Goal: Task Accomplishment & Management: Use online tool/utility

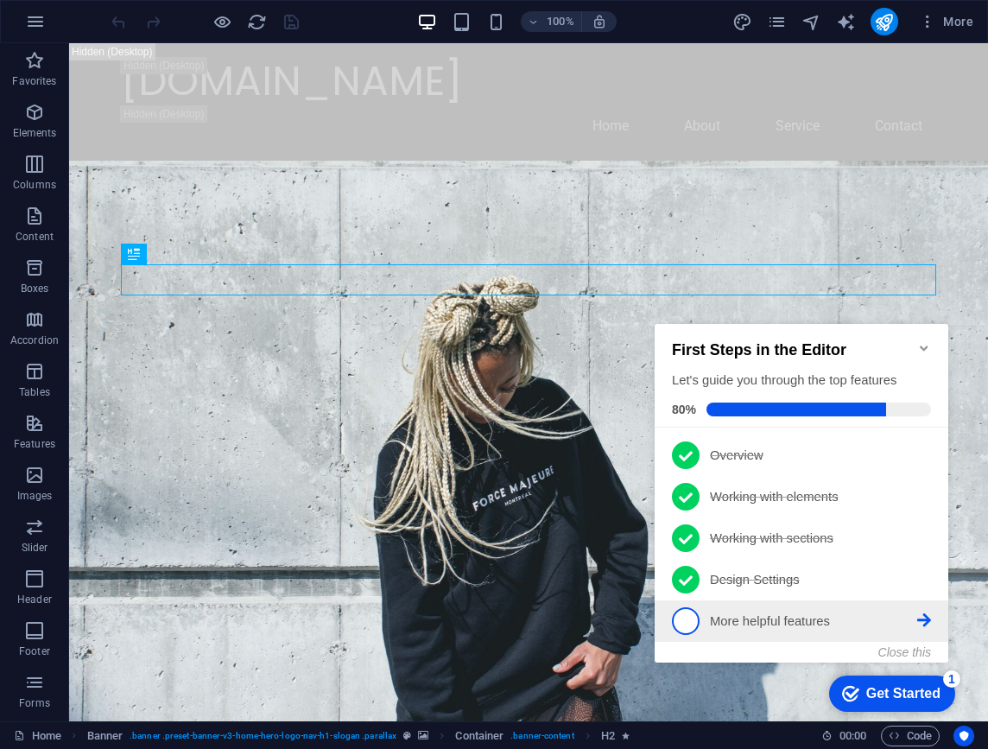
click at [694, 616] on span "5" at bounding box center [686, 621] width 28 height 28
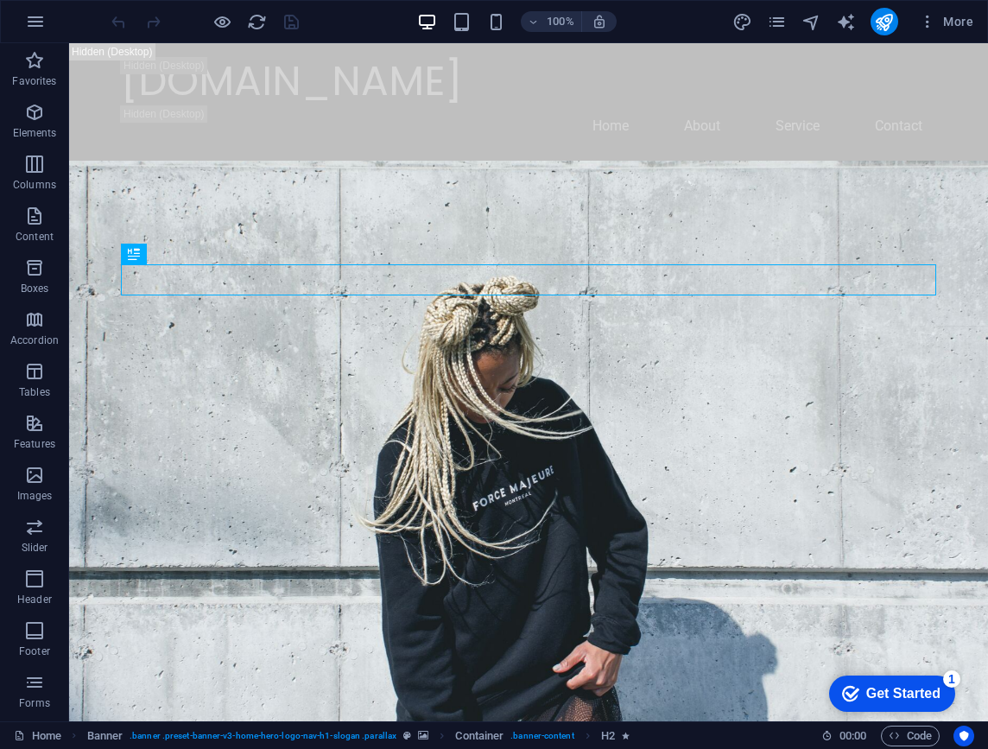
click at [876, 687] on div "Get Started" at bounding box center [903, 694] width 74 height 16
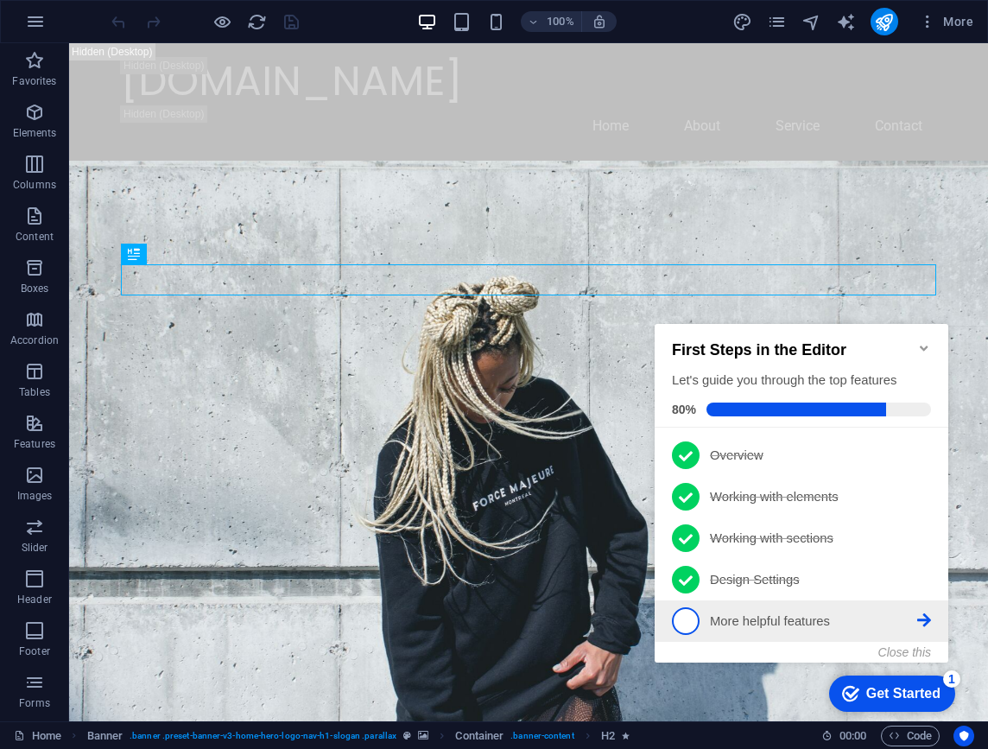
click at [927, 621] on icon at bounding box center [924, 620] width 14 height 14
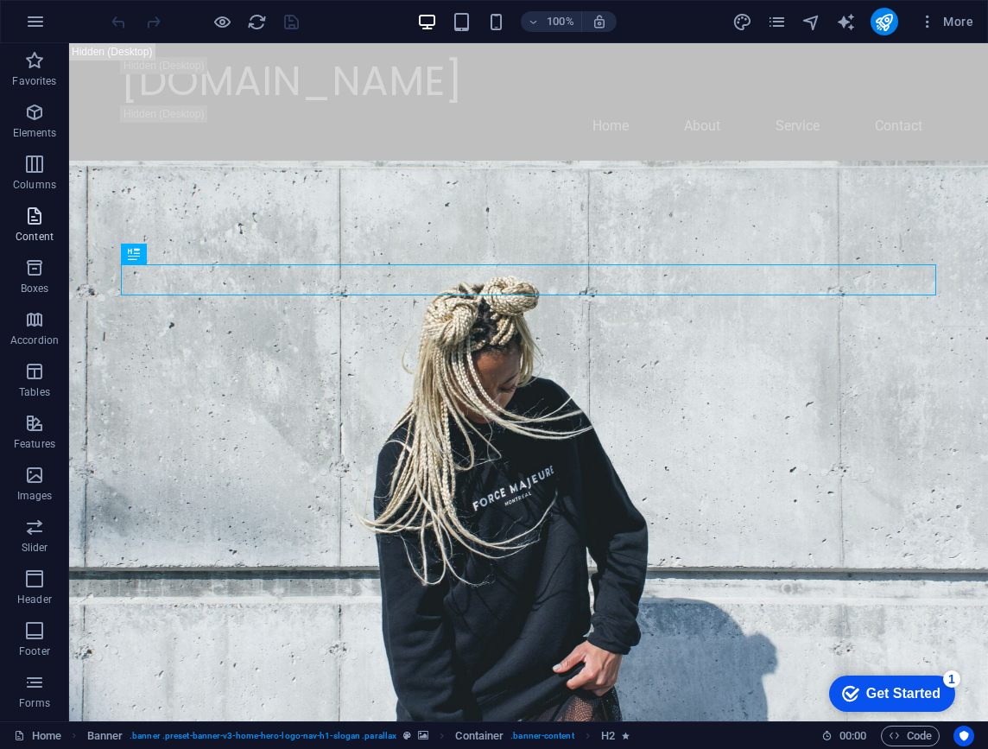
click at [48, 241] on p "Content" at bounding box center [35, 237] width 38 height 14
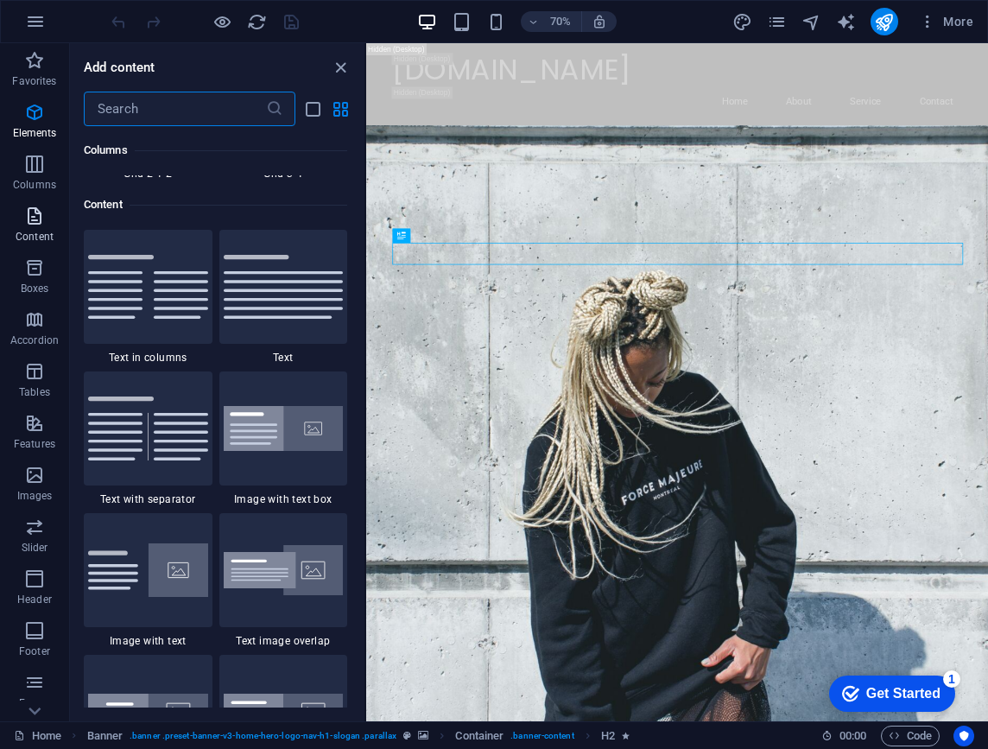
scroll to position [3021, 0]
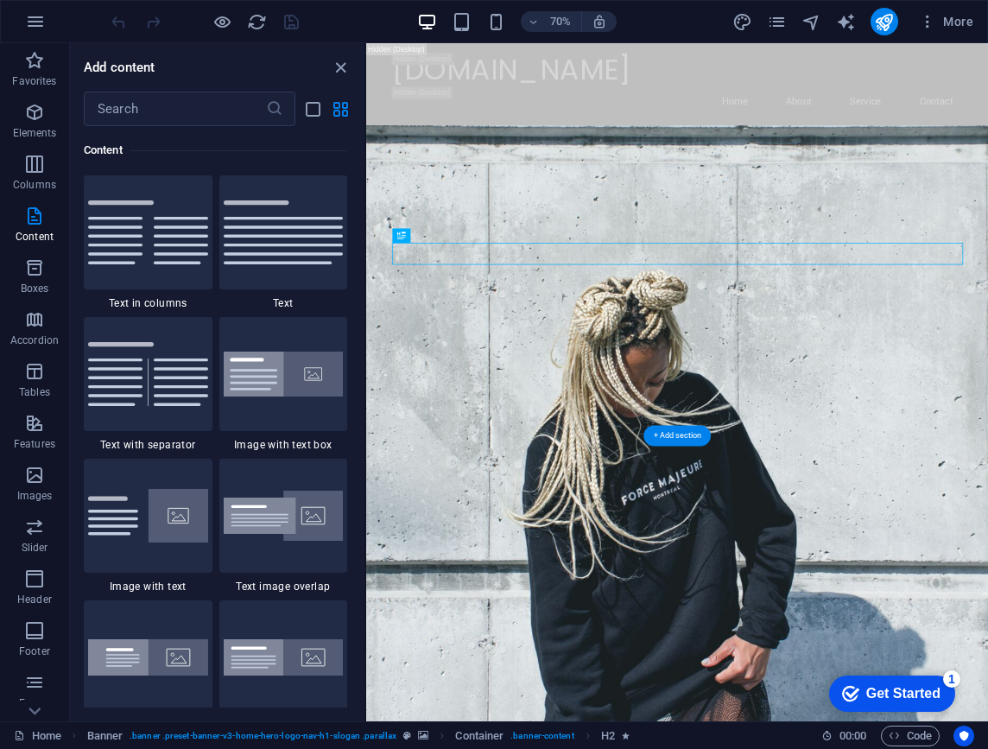
click at [869, 679] on div "checkmark Get Started 1" at bounding box center [892, 693] width 126 height 36
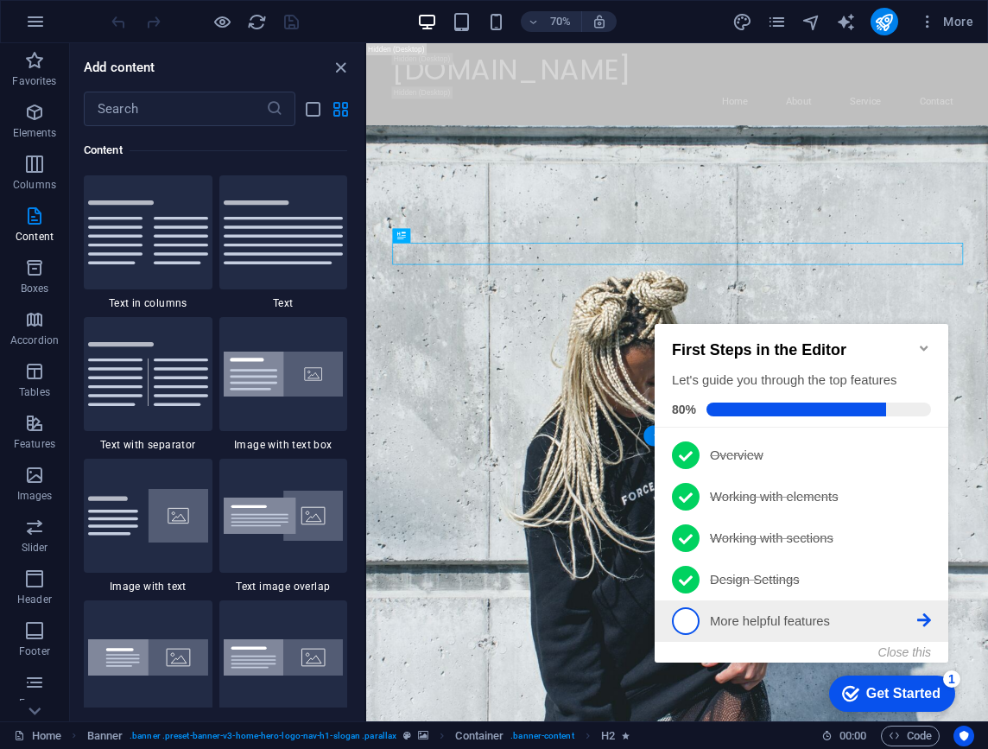
click at [759, 609] on link "5 More helpful features - incomplete" at bounding box center [801, 621] width 259 height 28
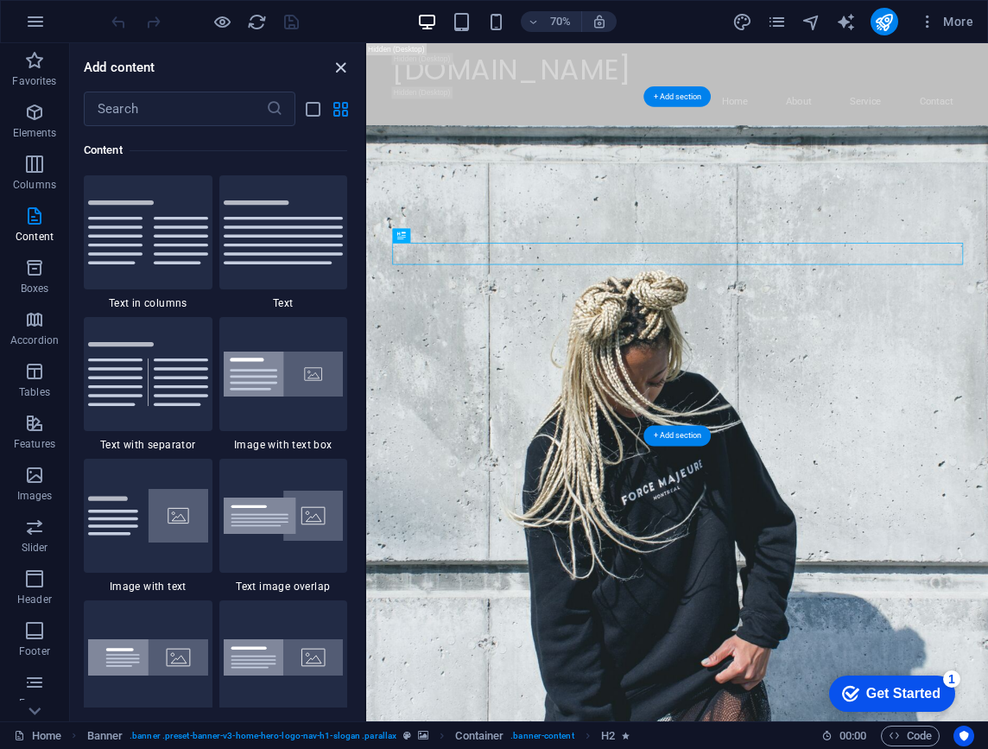
click at [344, 72] on icon "close panel" at bounding box center [341, 68] width 20 height 20
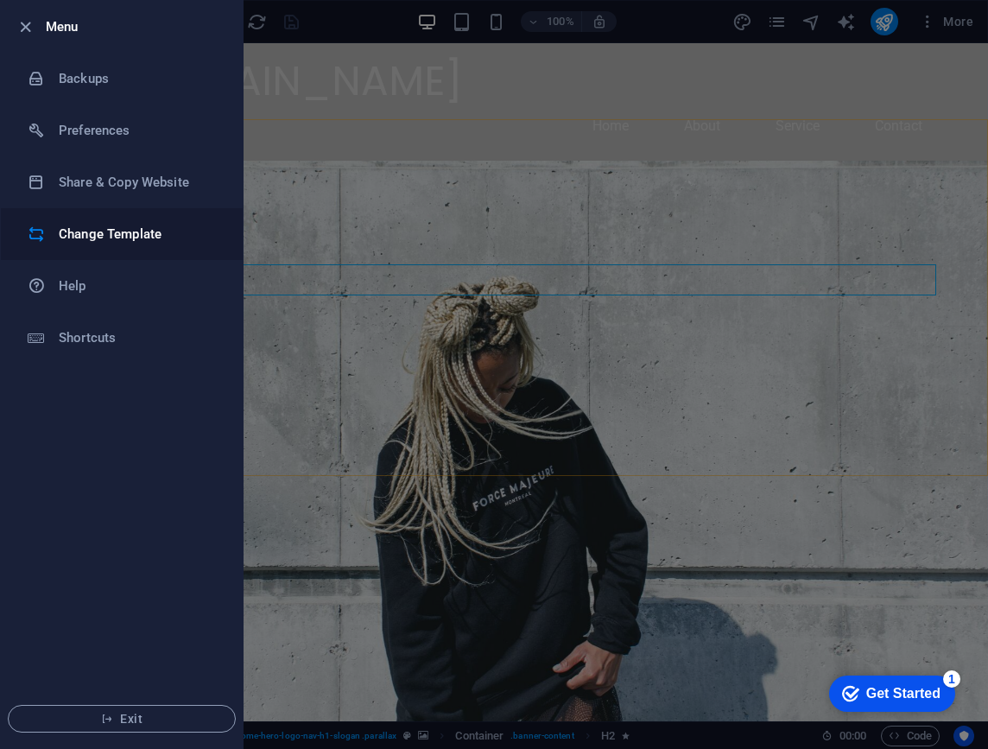
click at [0, 0] on h6 "Change Template" at bounding box center [0, 0] width 0 height 0
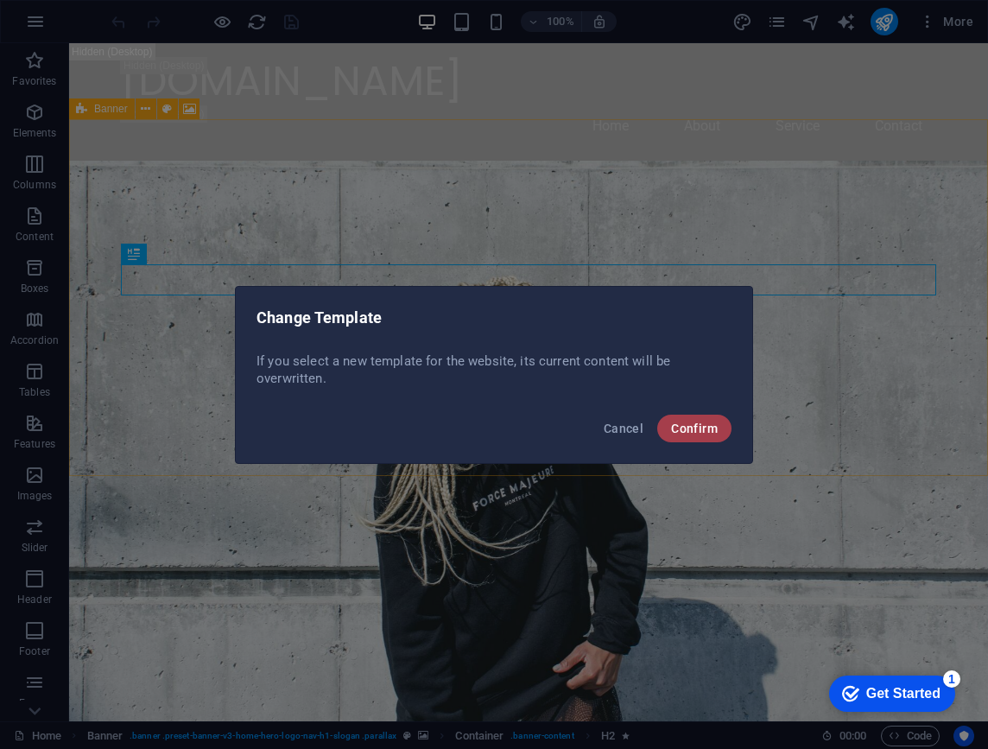
click at [686, 430] on span "Confirm" at bounding box center [694, 428] width 47 height 14
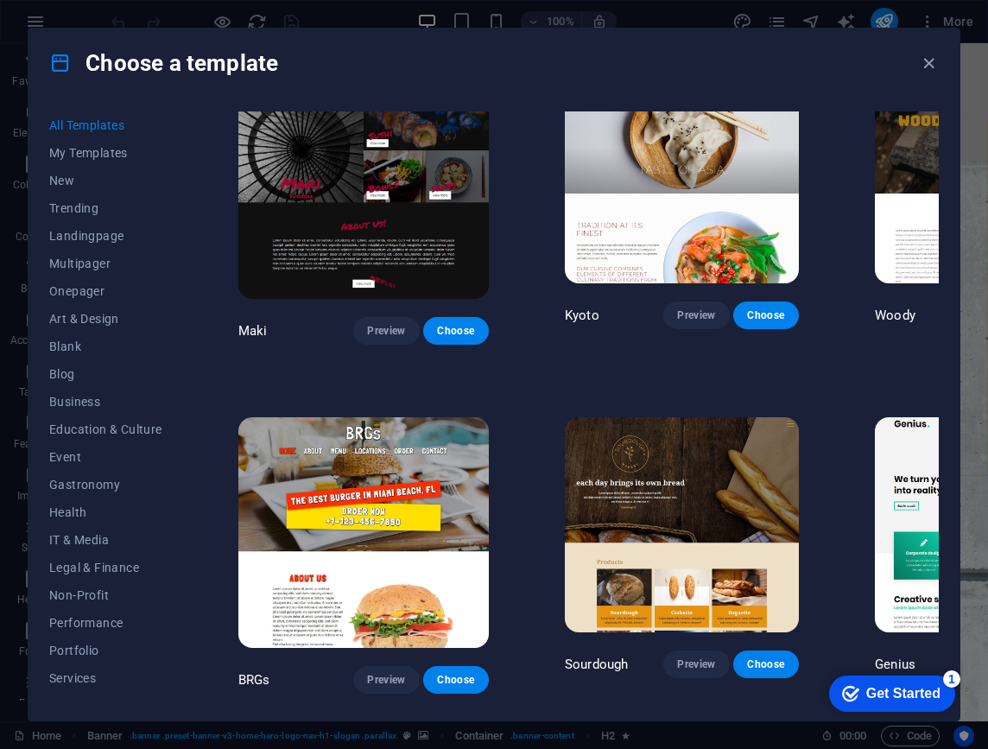
scroll to position [0, 0]
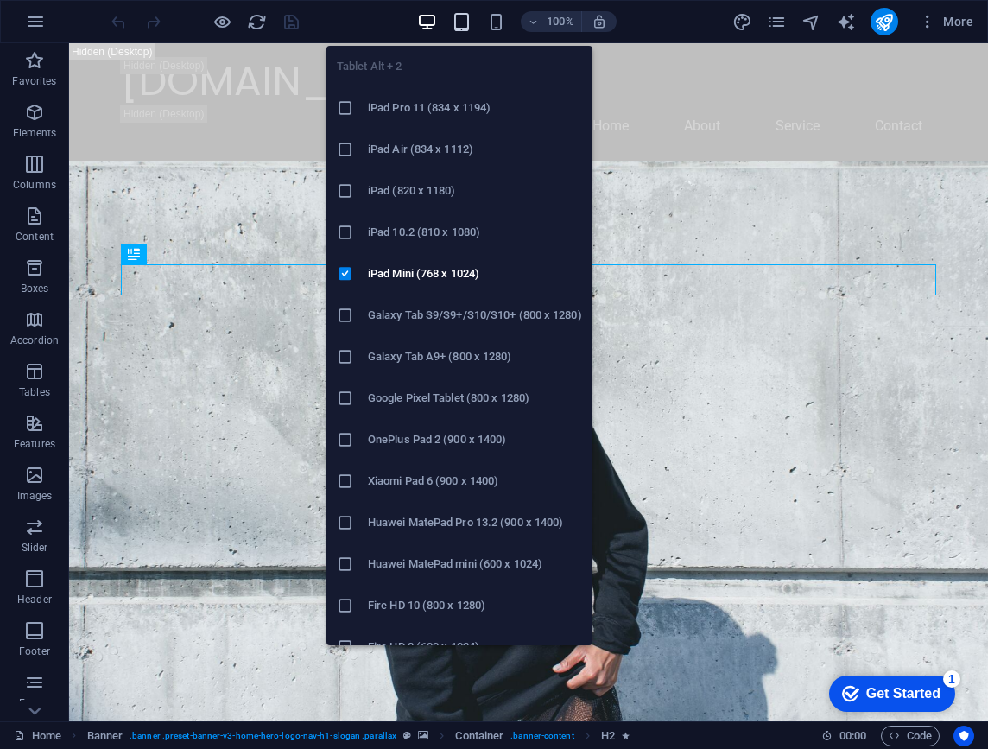
click at [0, 0] on icon "button" at bounding box center [0, 0] width 0 height 0
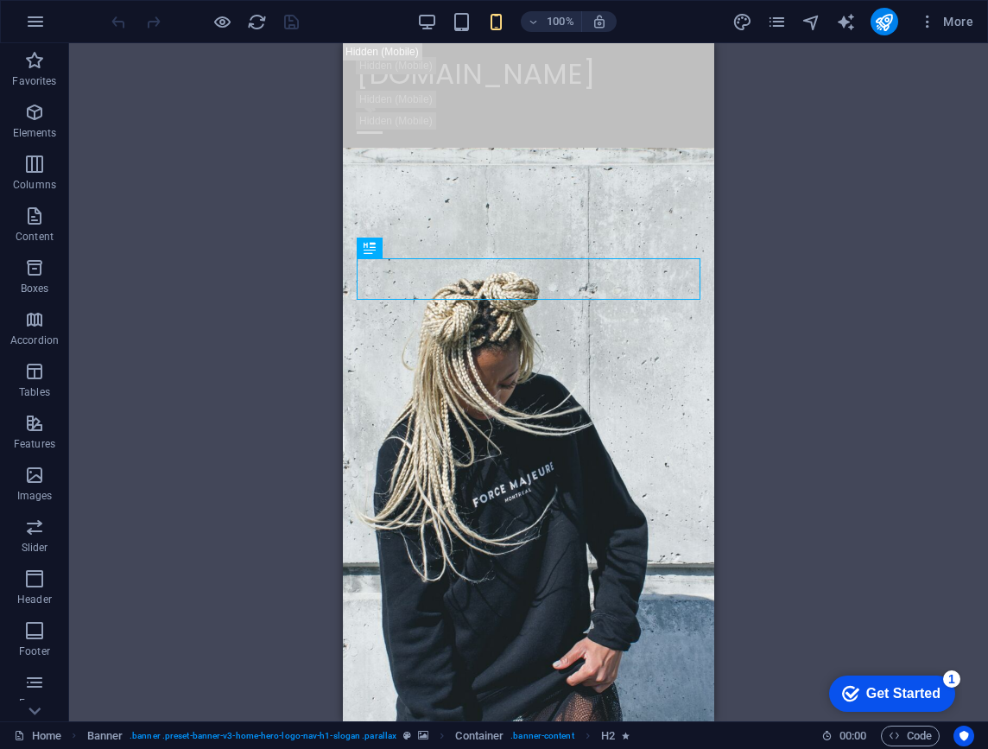
click at [786, 235] on div "Drag here to replace the existing content. Press “Ctrl” if you want to create a…" at bounding box center [528, 382] width 919 height 678
click at [805, 366] on div "Drag here to replace the existing content. Press “Ctrl” if you want to create a…" at bounding box center [528, 382] width 919 height 678
click at [43, 481] on icon "button" at bounding box center [34, 474] width 21 height 21
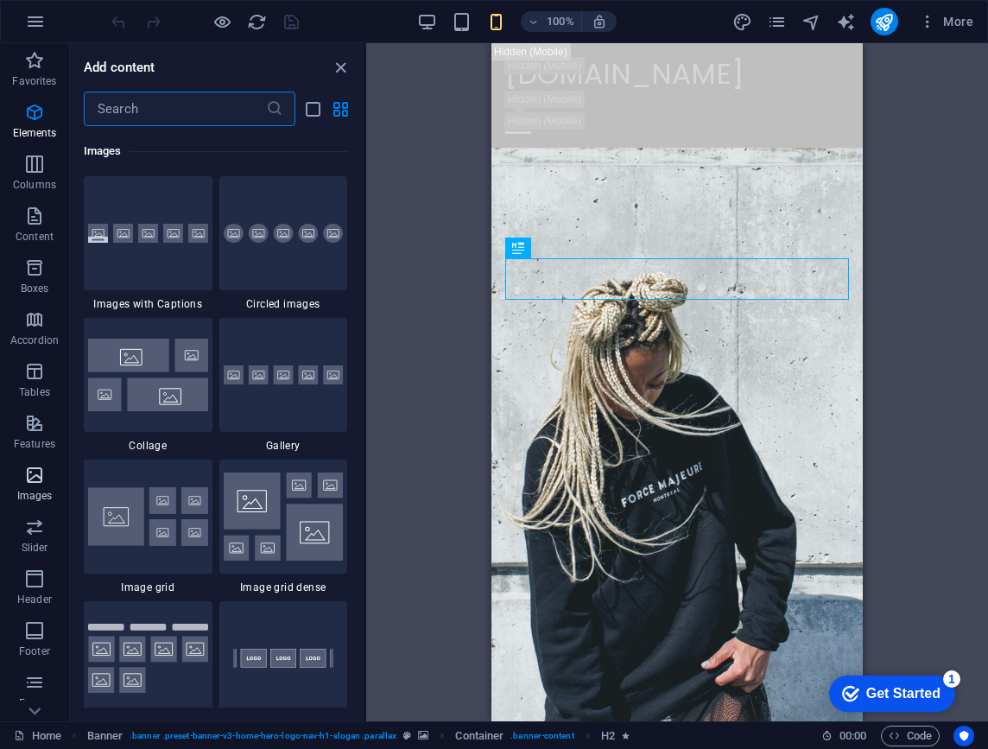
scroll to position [8754, 0]
click at [344, 68] on icon "close panel" at bounding box center [341, 68] width 20 height 20
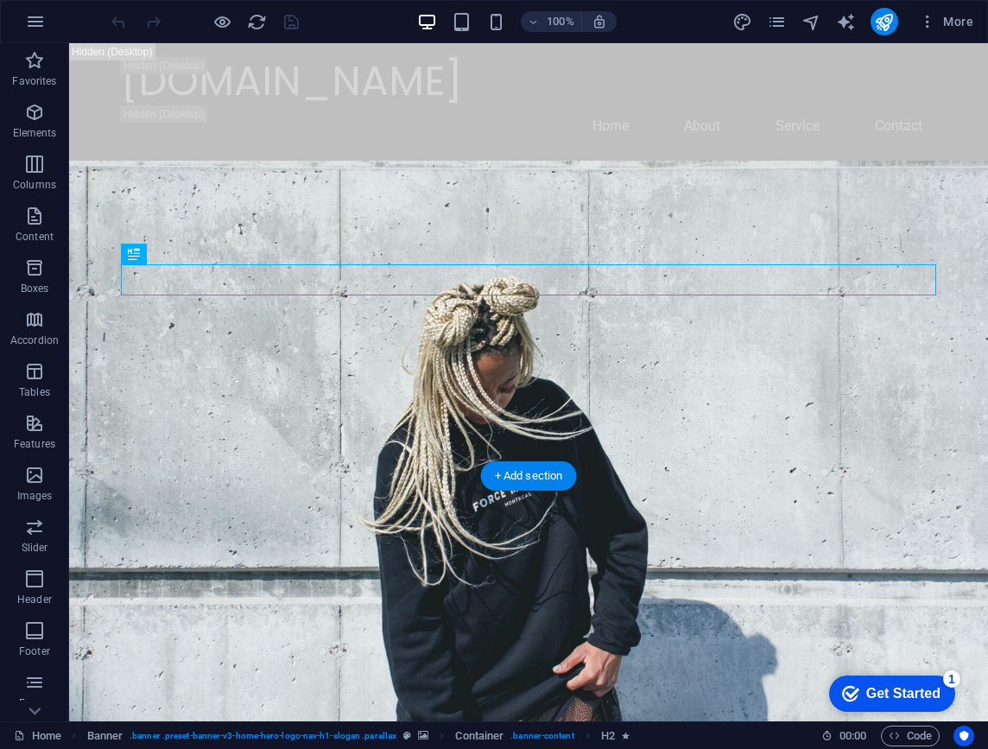
click at [950, 674] on div "1" at bounding box center [951, 678] width 17 height 17
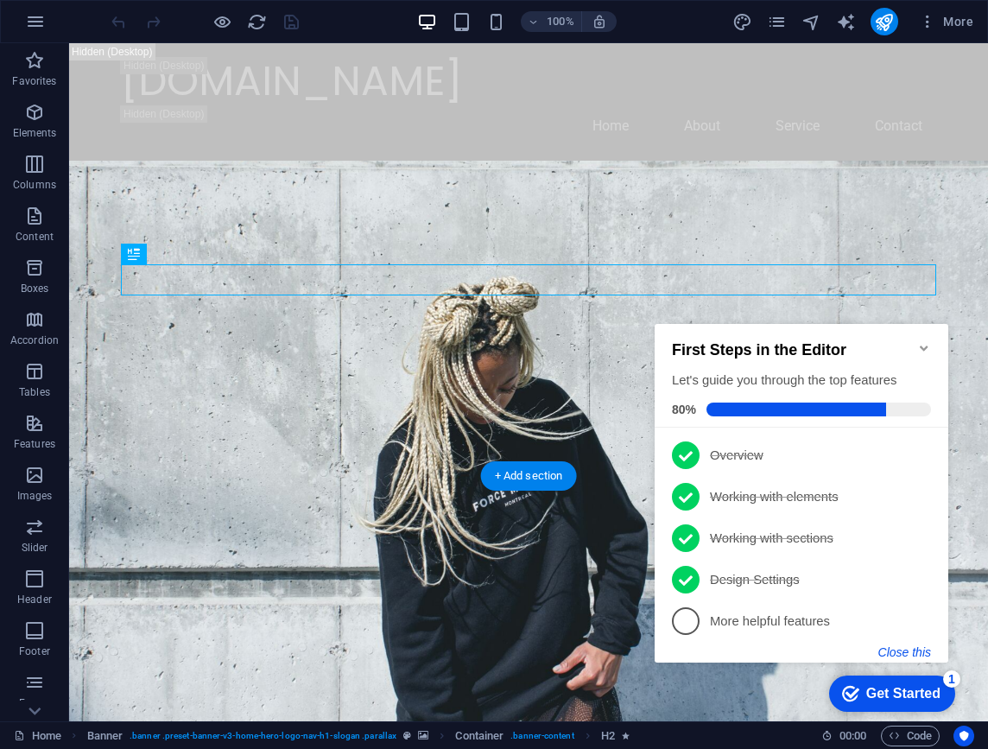
click at [906, 649] on button "Close this" at bounding box center [904, 652] width 53 height 14
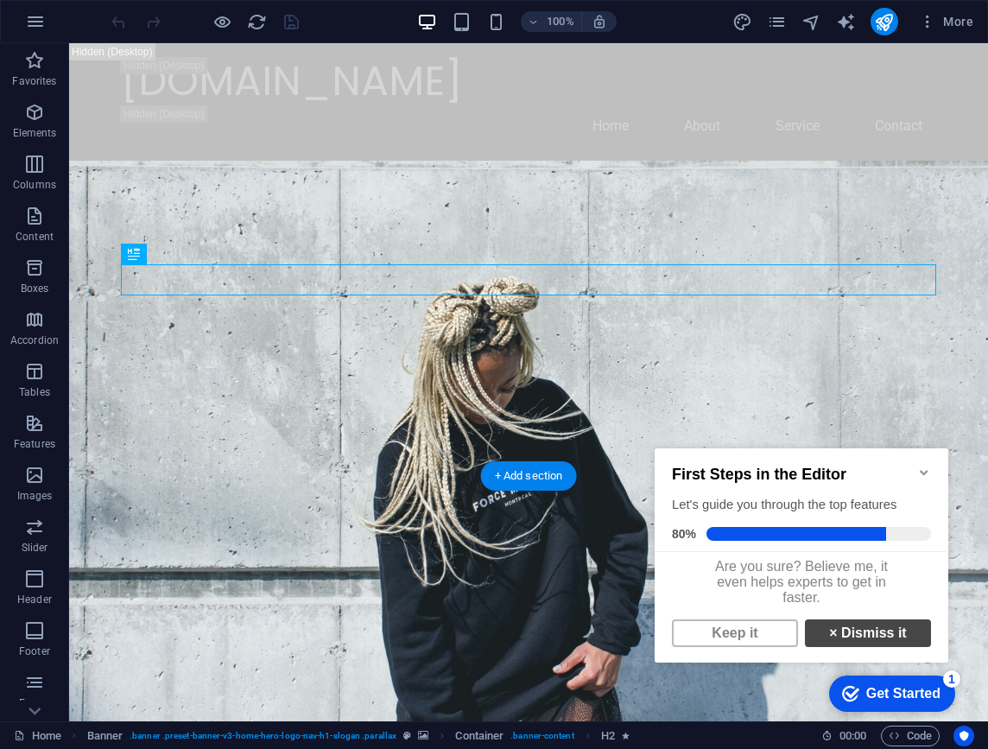
click at [857, 640] on link "× Dismiss it" at bounding box center [868, 633] width 126 height 28
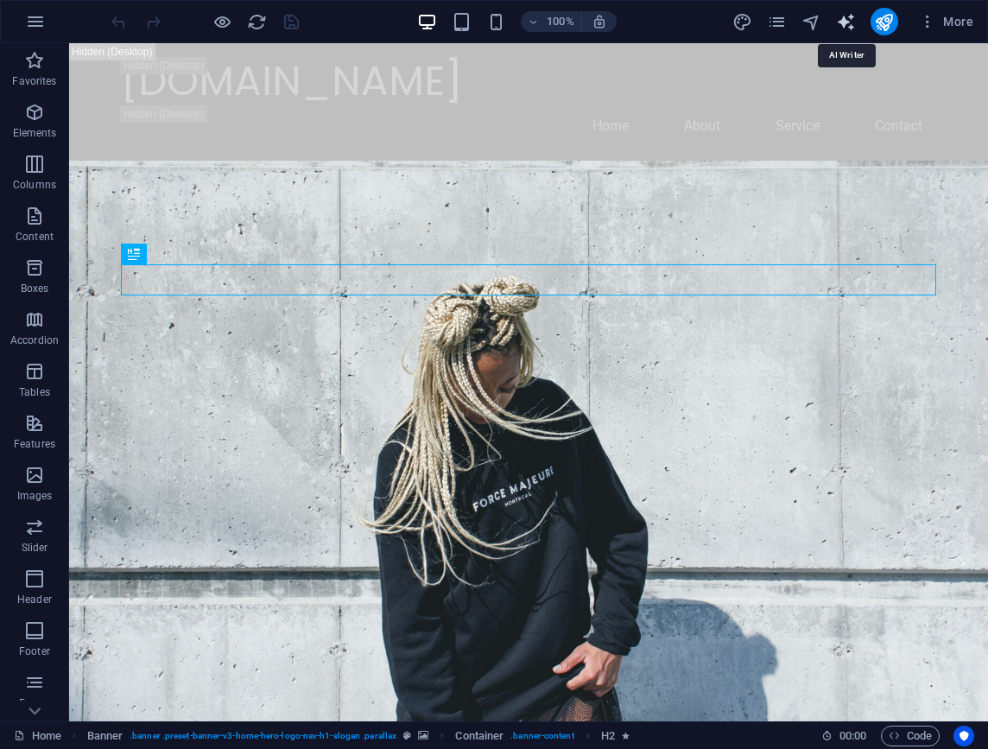
click at [851, 29] on icon "text_generator" at bounding box center [846, 22] width 20 height 20
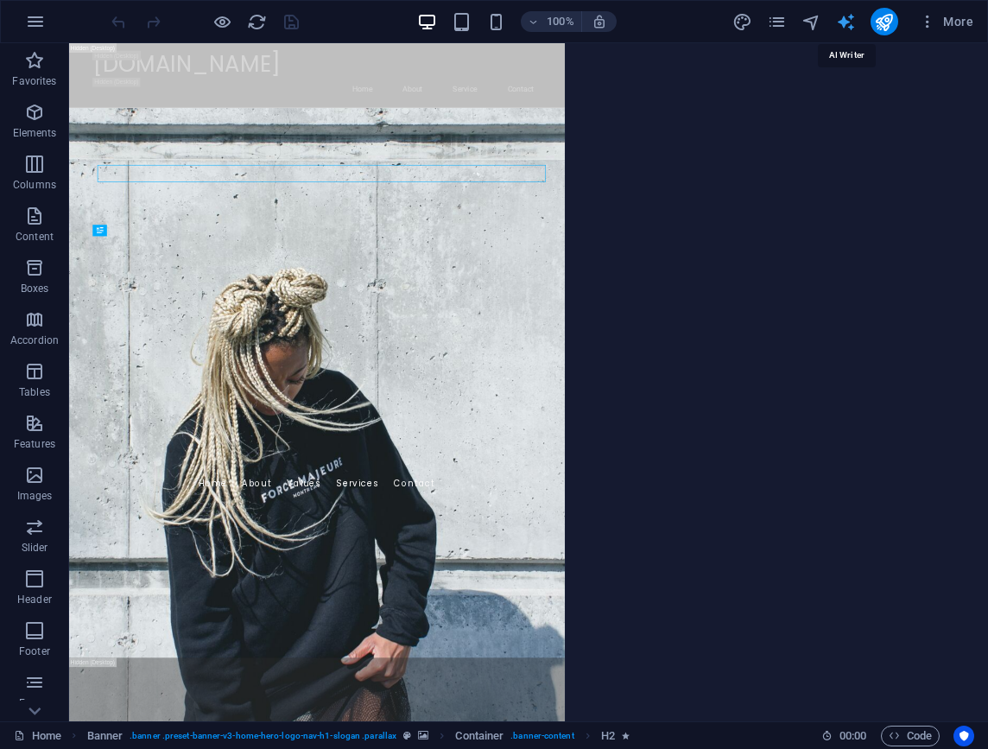
select select "English"
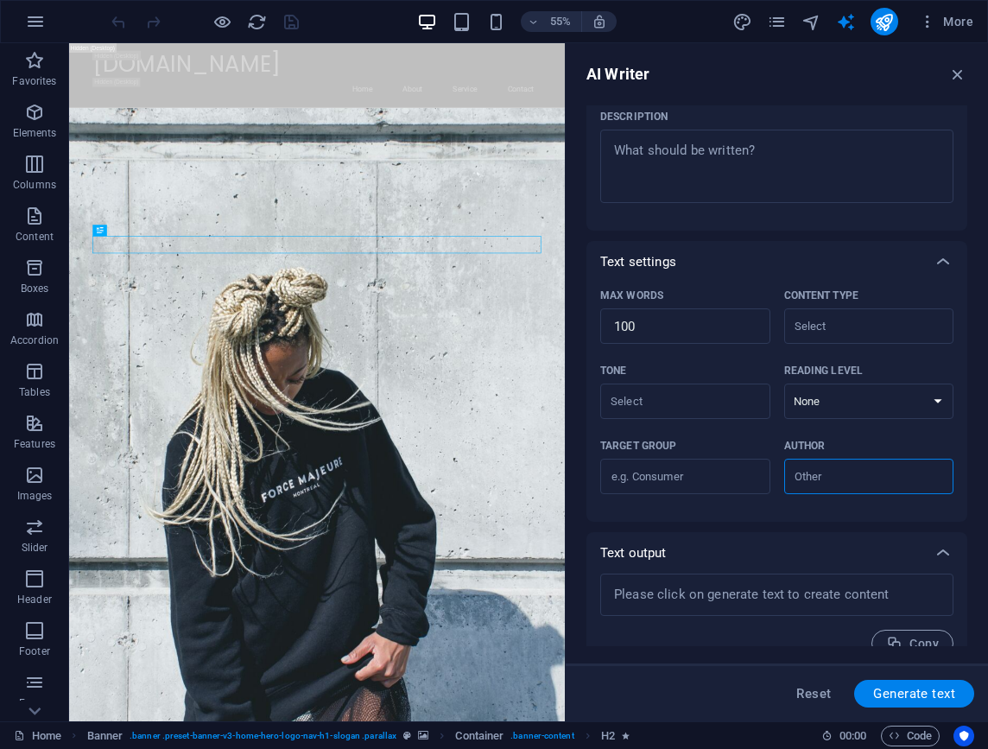
scroll to position [249, 0]
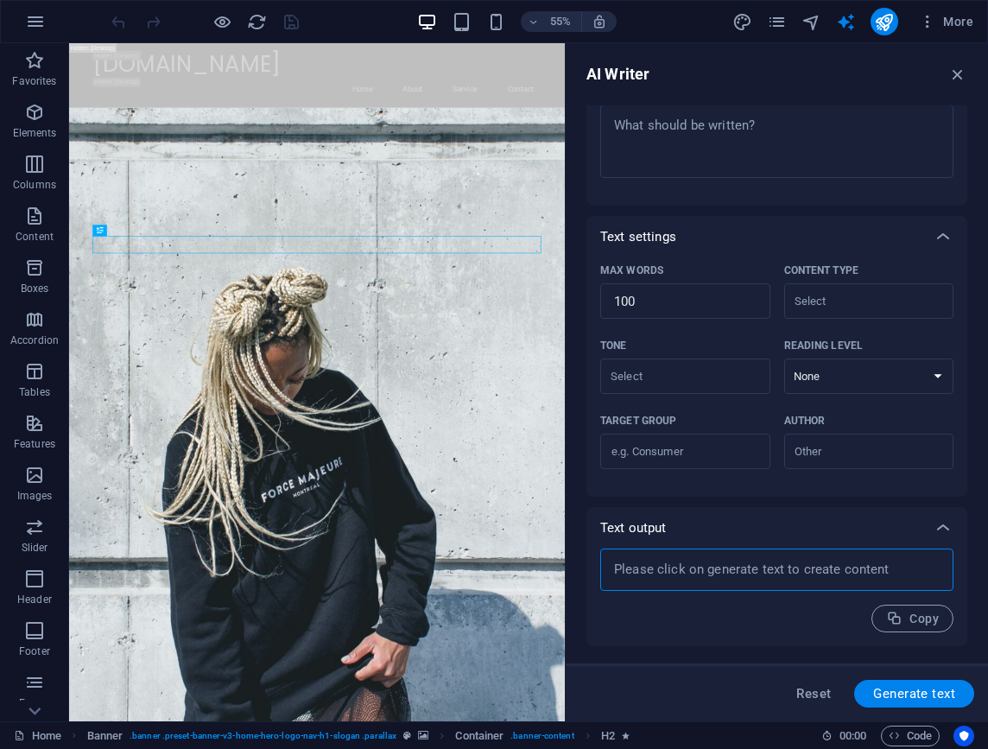
click at [712, 575] on textarea at bounding box center [777, 569] width 336 height 25
type textarea "x"
click at [890, 687] on span "Generate text" at bounding box center [914, 693] width 82 height 14
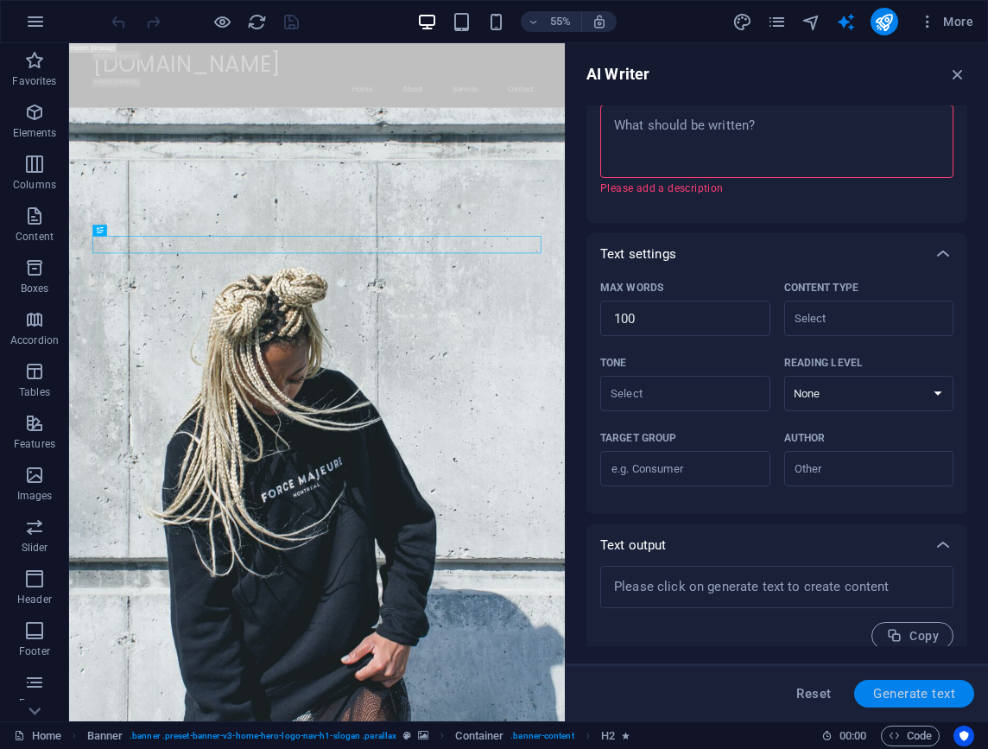
type textarea "x"
drag, startPoint x: 967, startPoint y: 566, endPoint x: 960, endPoint y: 458, distance: 108.1
click at [960, 458] on div "AI Writer Text input Element ​ You can only choose headline and text elements. …" at bounding box center [776, 382] width 422 height 678
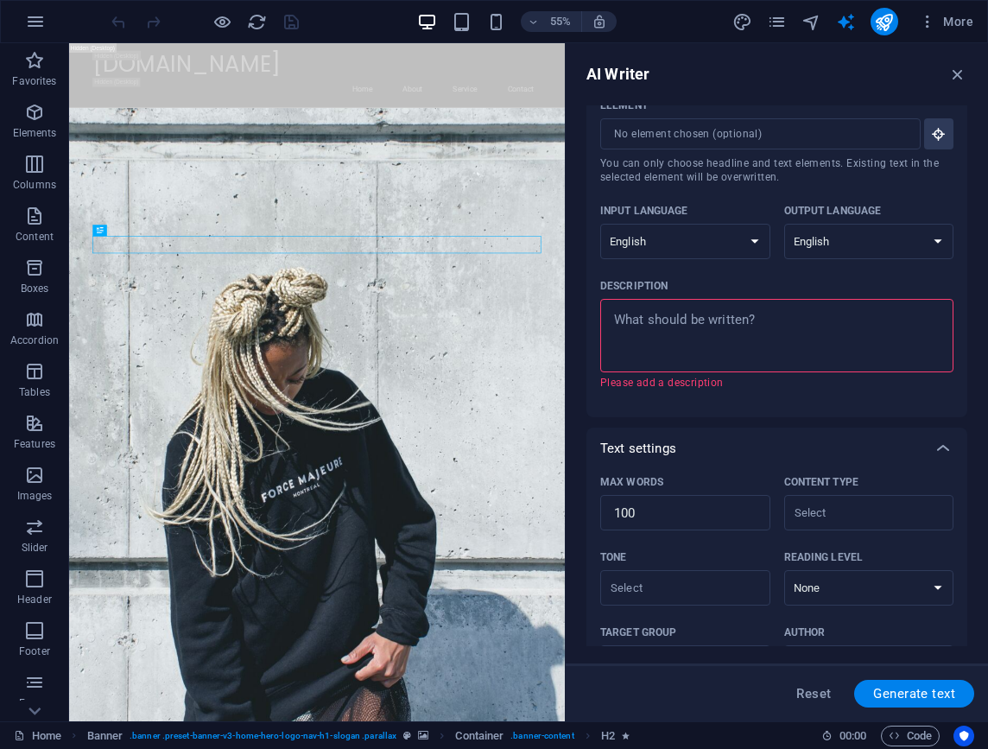
scroll to position [28, 0]
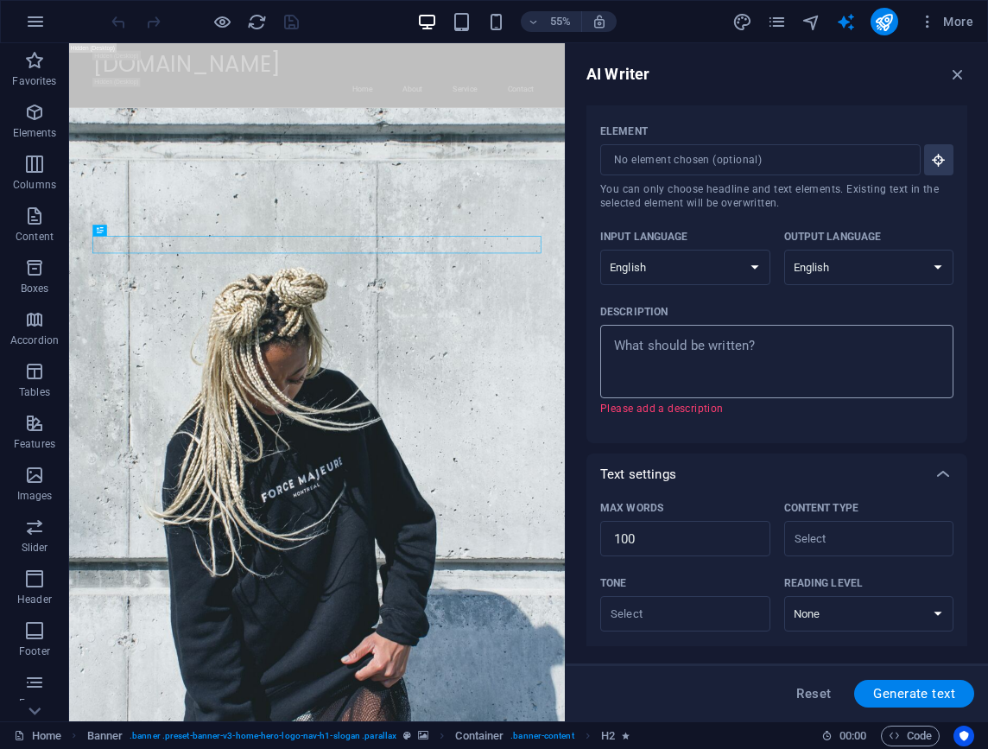
click at [762, 360] on textarea "Description x ​ Please add a description" at bounding box center [777, 361] width 336 height 56
click at [921, 693] on span "Generate text" at bounding box center [914, 693] width 82 height 14
type textarea "x"
click at [714, 366] on textarea "Description x ​ Please add a description" at bounding box center [777, 361] width 336 height 56
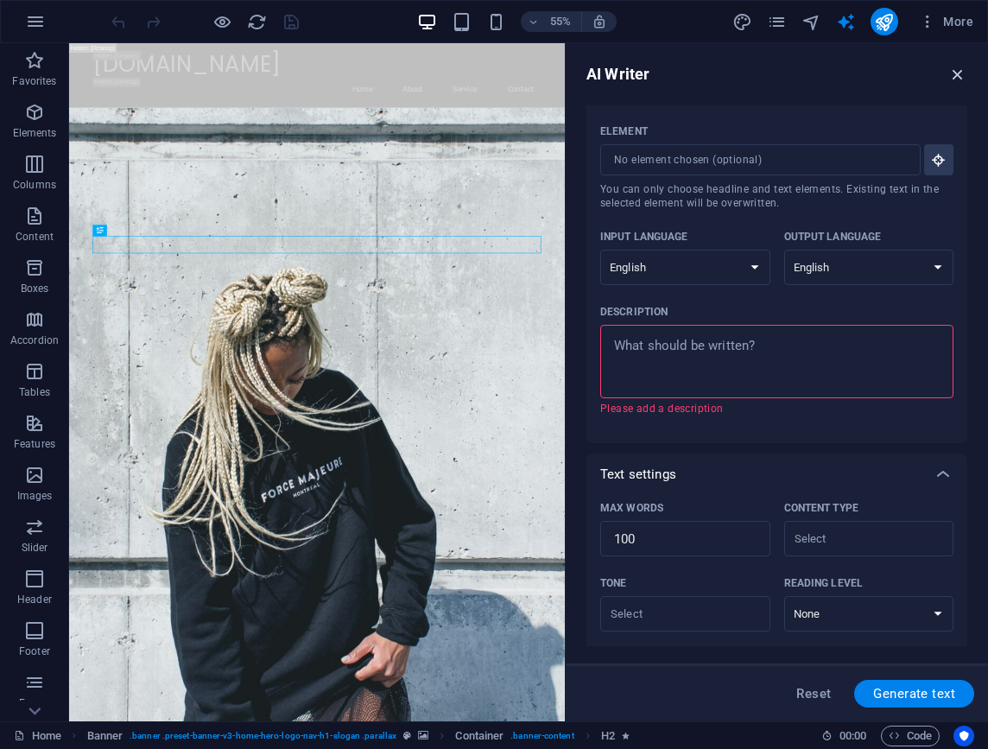
type textarea "x"
click at [960, 80] on icon "button" at bounding box center [957, 74] width 19 height 19
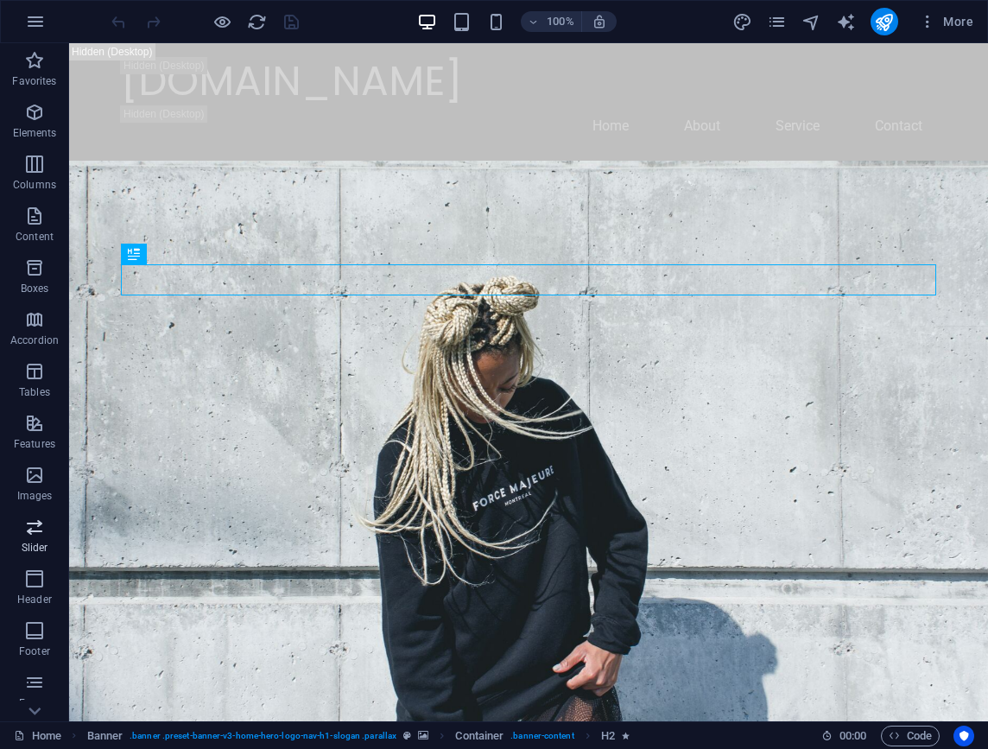
click at [42, 528] on icon "button" at bounding box center [34, 526] width 21 height 21
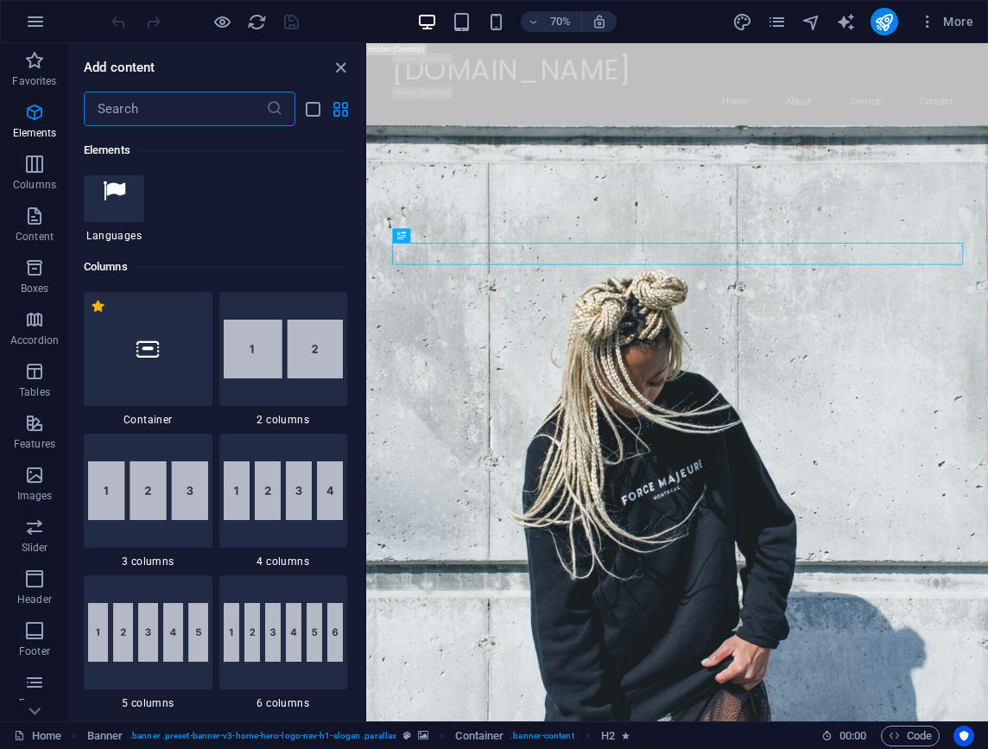
scroll to position [585, 0]
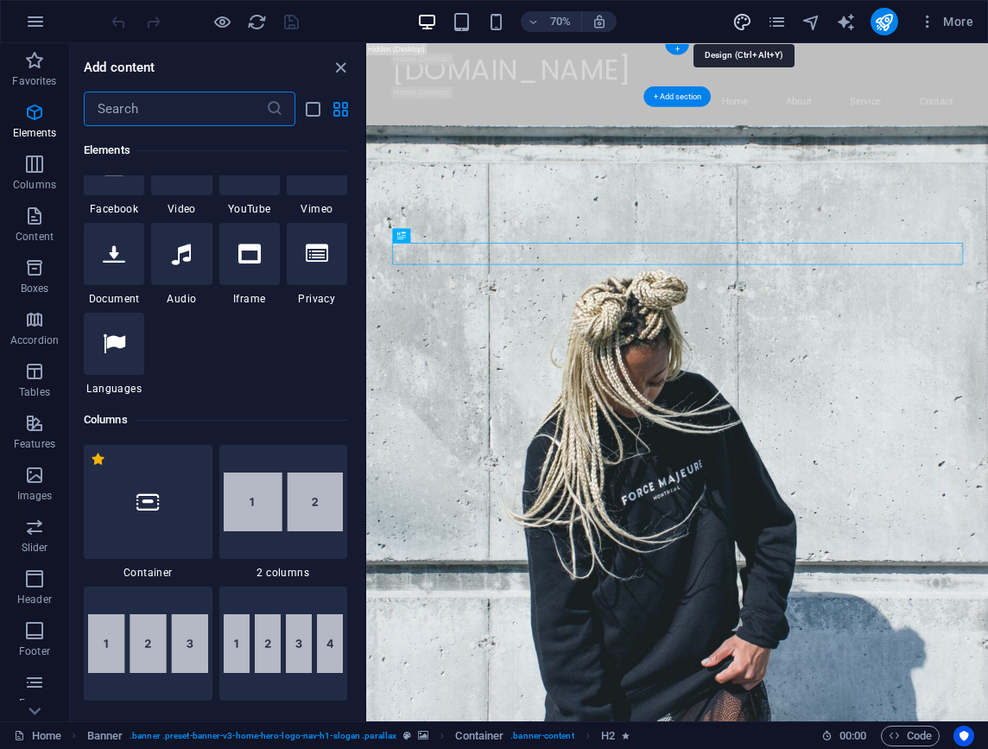
select select "px"
select select "200"
select select "px"
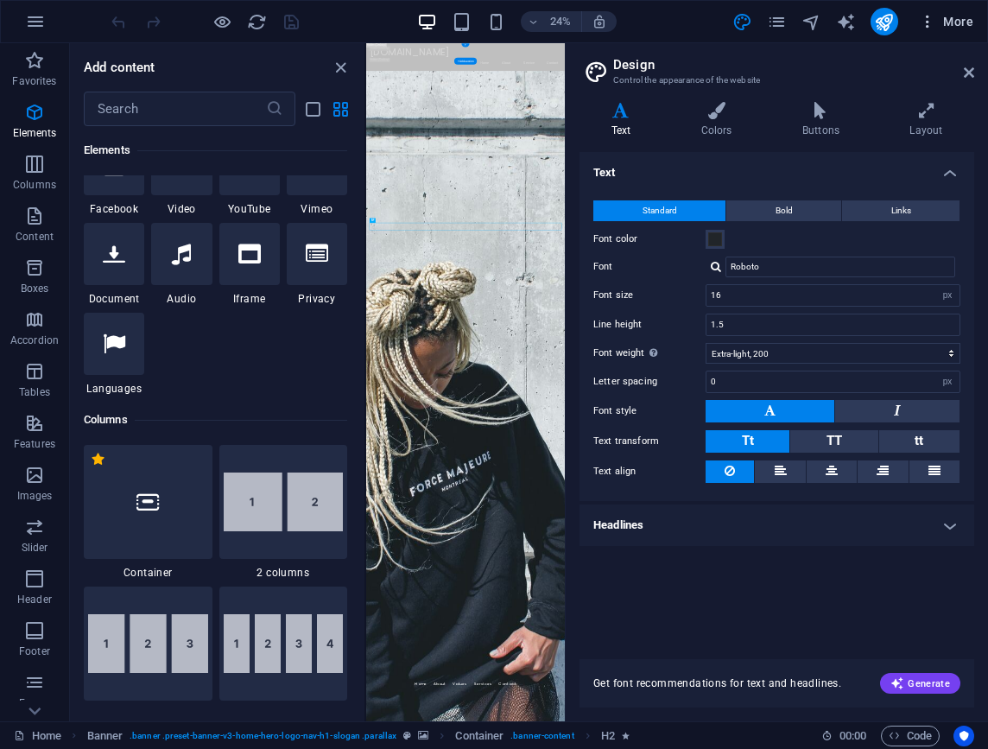
click at [946, 21] on span "More" at bounding box center [946, 21] width 54 height 17
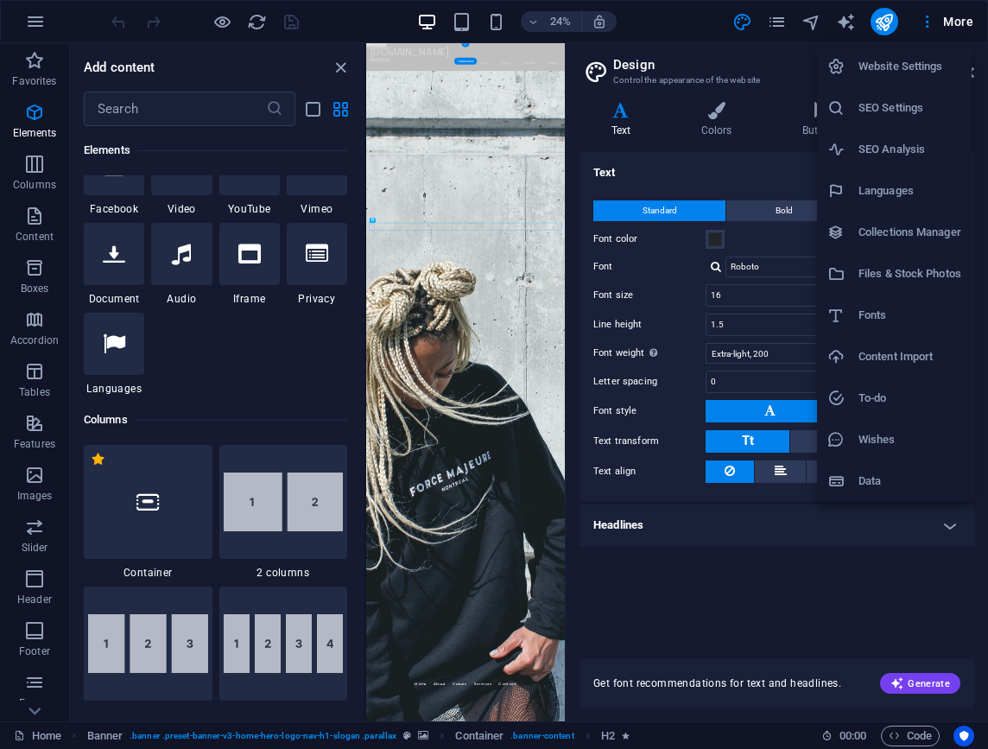
click at [43, 28] on div at bounding box center [494, 374] width 988 height 749
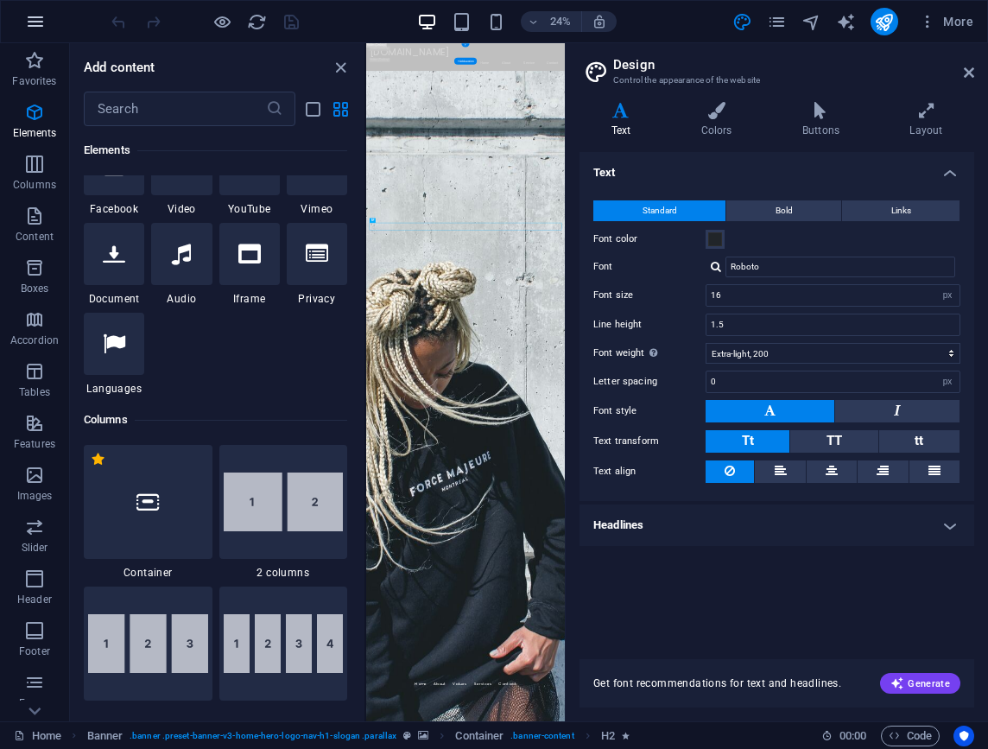
click at [0, 0] on icon "button" at bounding box center [0, 0] width 0 height 0
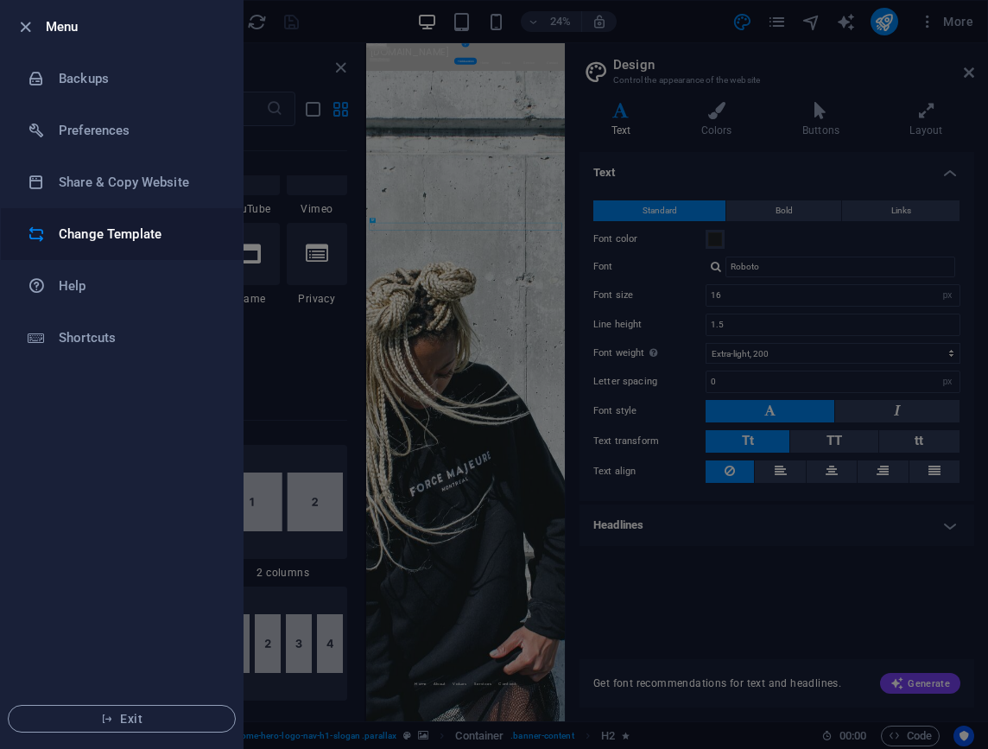
click at [106, 233] on h6 "Change Template" at bounding box center [139, 234] width 160 height 21
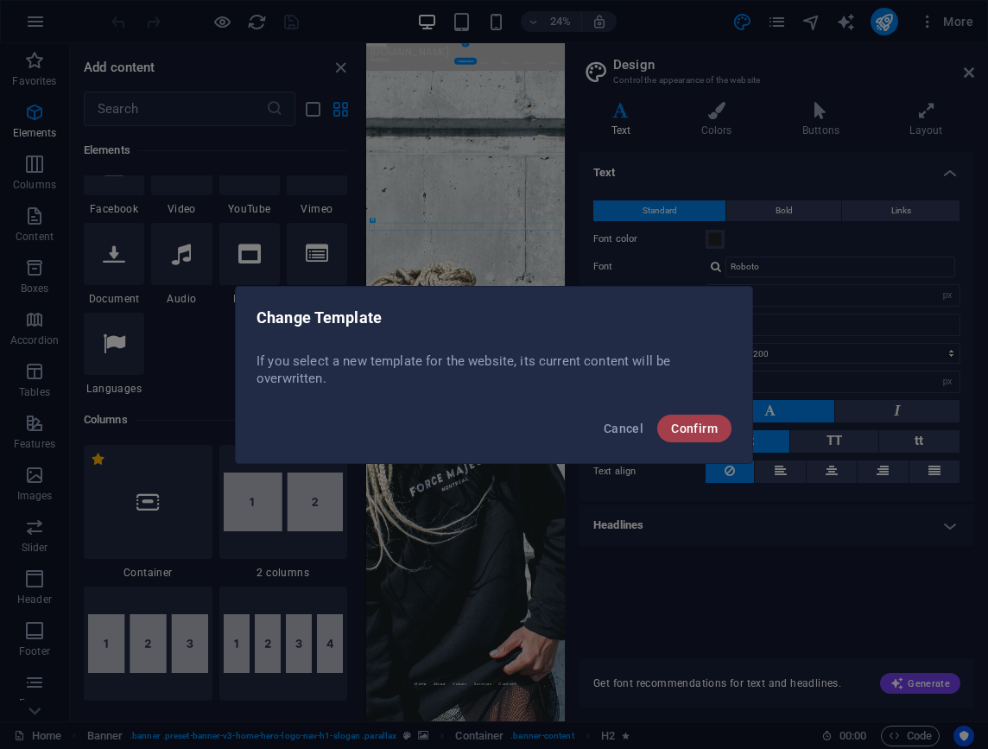
click at [691, 419] on button "Confirm" at bounding box center [694, 428] width 74 height 28
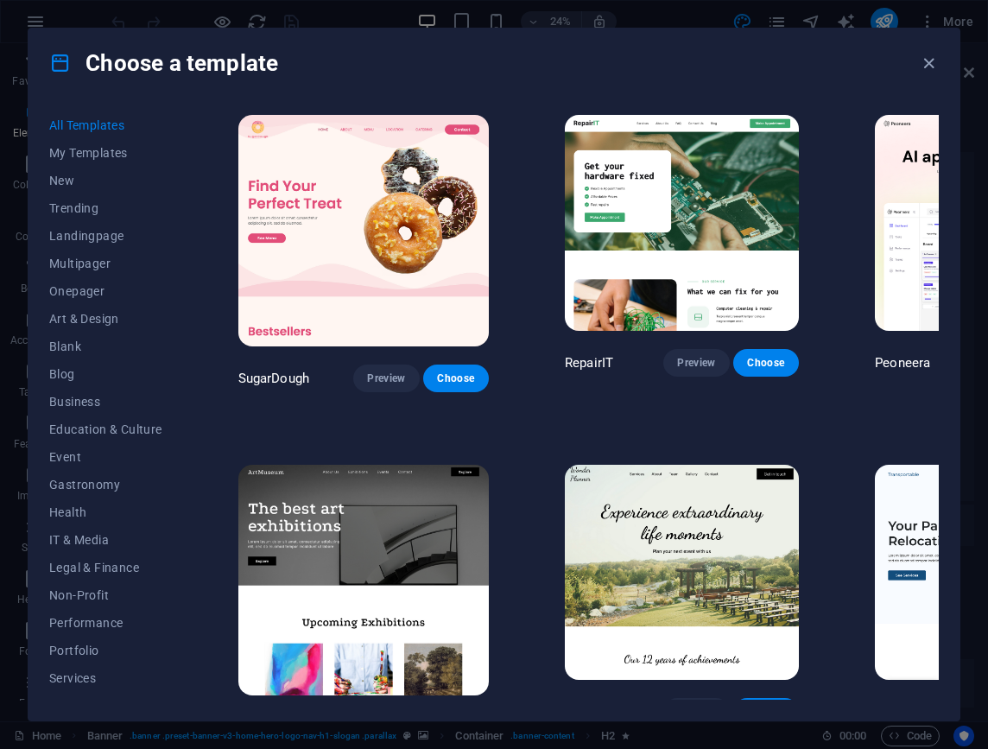
drag, startPoint x: 181, startPoint y: 317, endPoint x: 180, endPoint y: 358, distance: 41.5
click at [180, 358] on div "All Templates My Templates New Trending Landingpage Multipager Onepager Art & D…" at bounding box center [116, 405] width 134 height 588
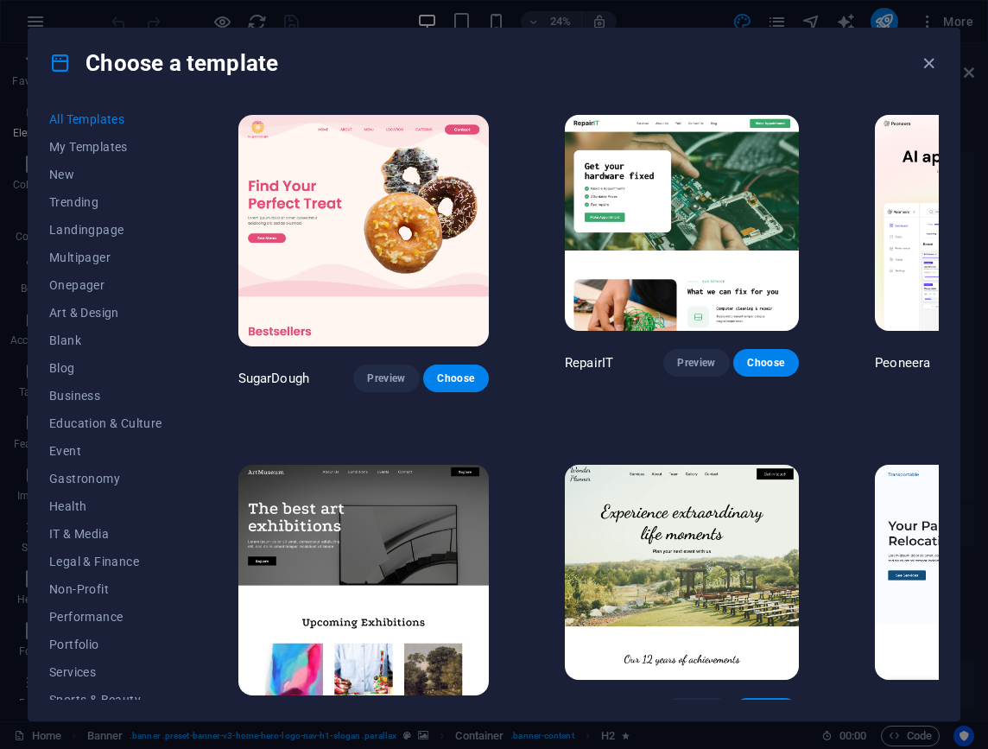
scroll to position [0, 0]
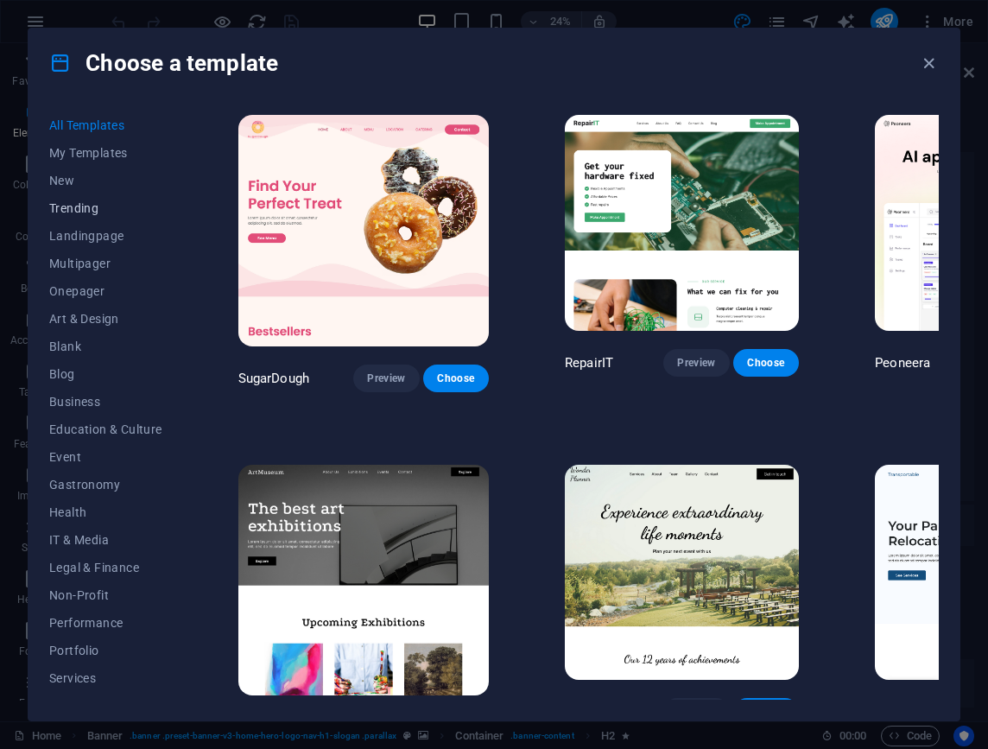
click at [92, 218] on button "Trending" at bounding box center [105, 208] width 113 height 28
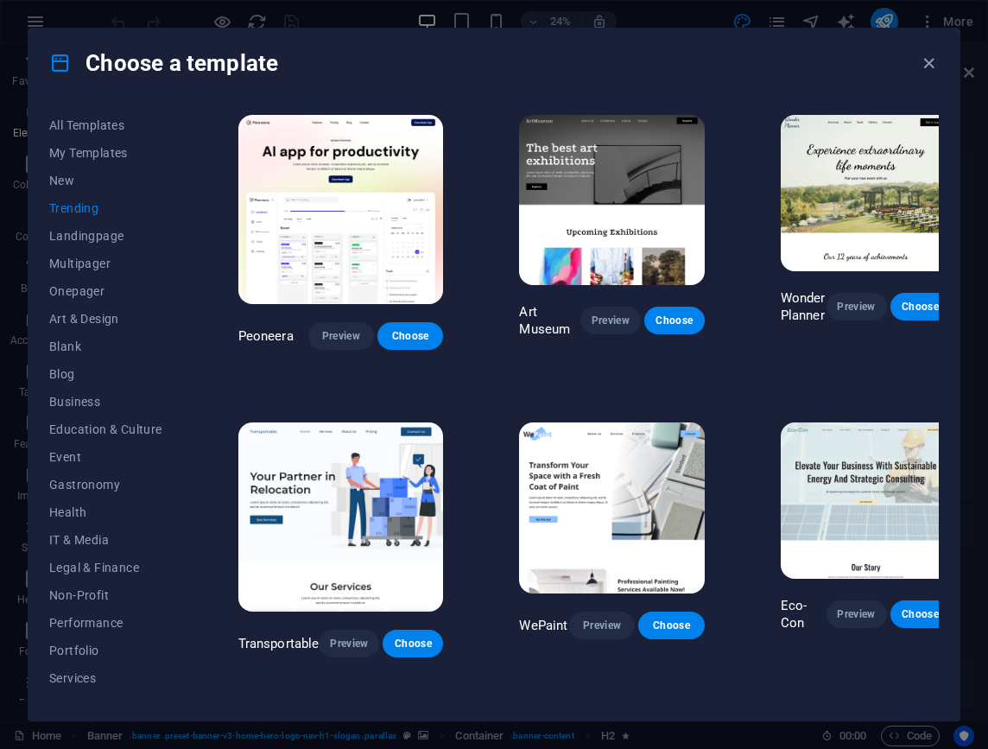
drag, startPoint x: 939, startPoint y: 177, endPoint x: 941, endPoint y: 220, distance: 43.2
click at [941, 222] on div "All Templates My Templates New Trending Landingpage Multipager Onepager Art & D…" at bounding box center [493, 409] width 931 height 622
drag, startPoint x: 938, startPoint y: 198, endPoint x: 932, endPoint y: 248, distance: 50.5
click at [932, 255] on div "All Templates My Templates New Trending Landingpage Multipager Onepager Art & D…" at bounding box center [493, 409] width 931 height 622
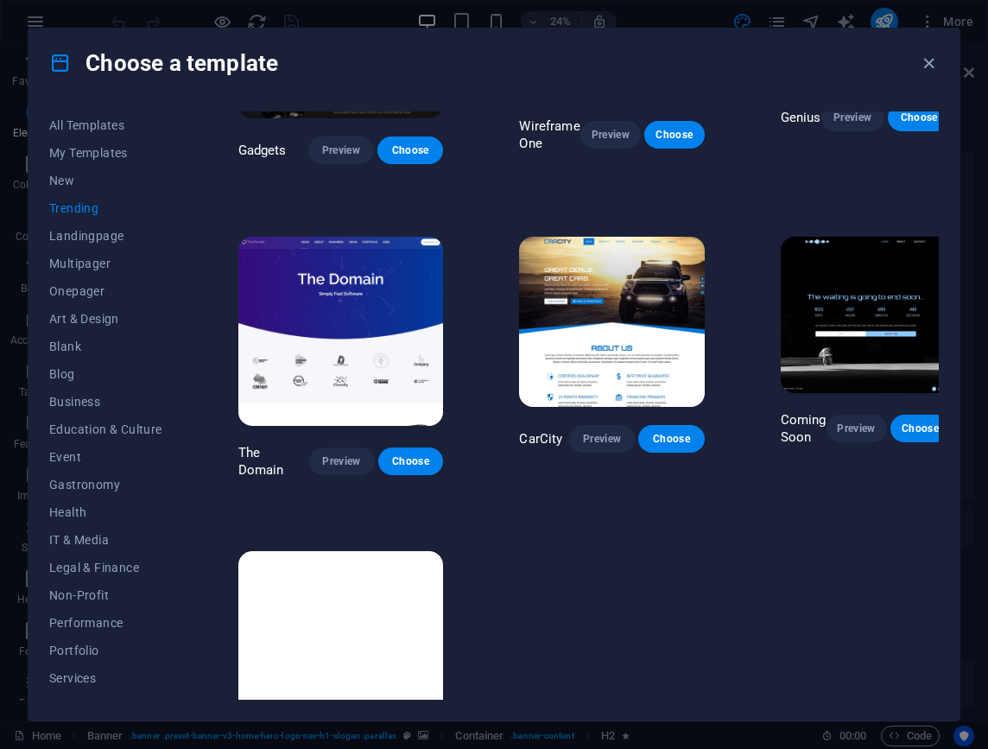
scroll to position [1121, 0]
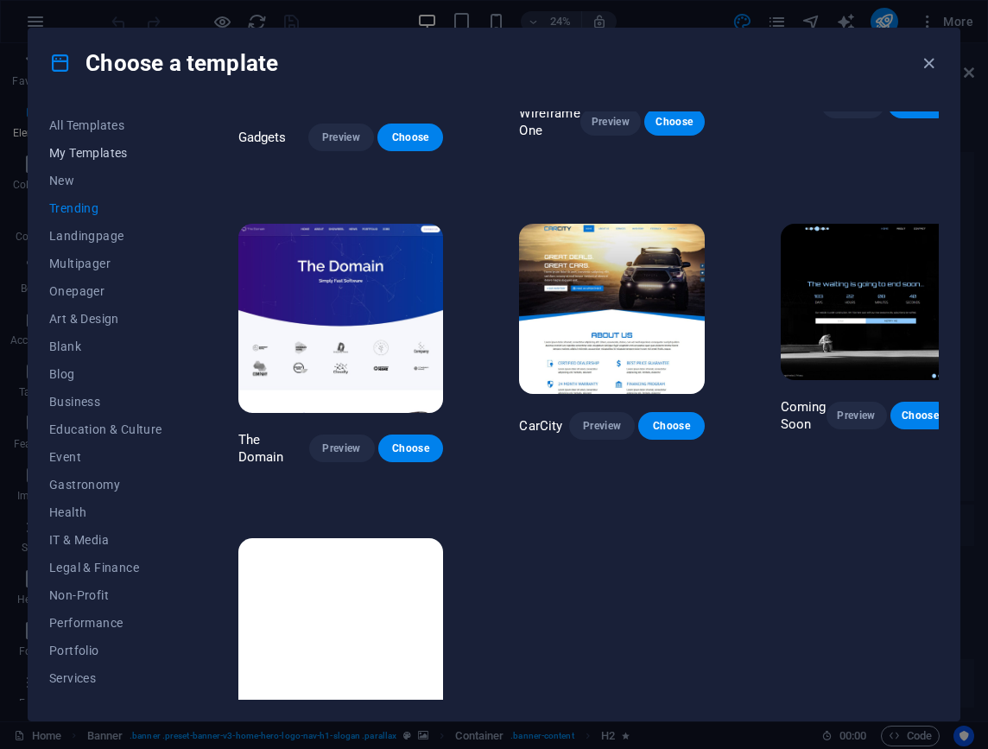
click at [104, 160] on button "My Templates" at bounding box center [105, 153] width 113 height 28
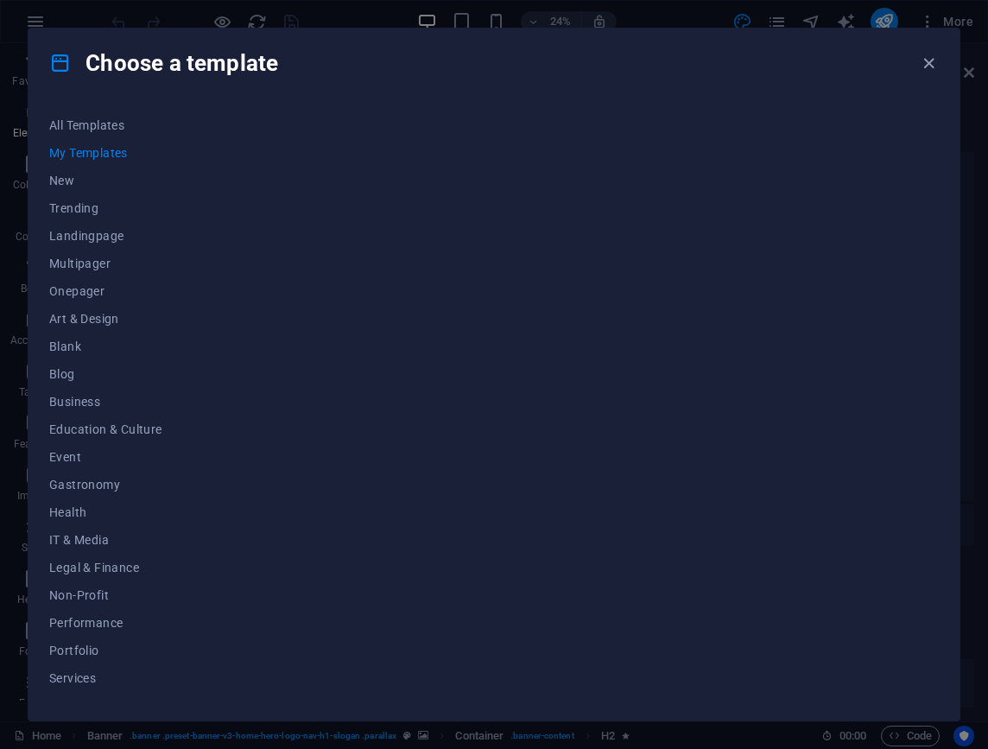
scroll to position [0, 0]
click at [73, 175] on span "New" at bounding box center [105, 181] width 113 height 14
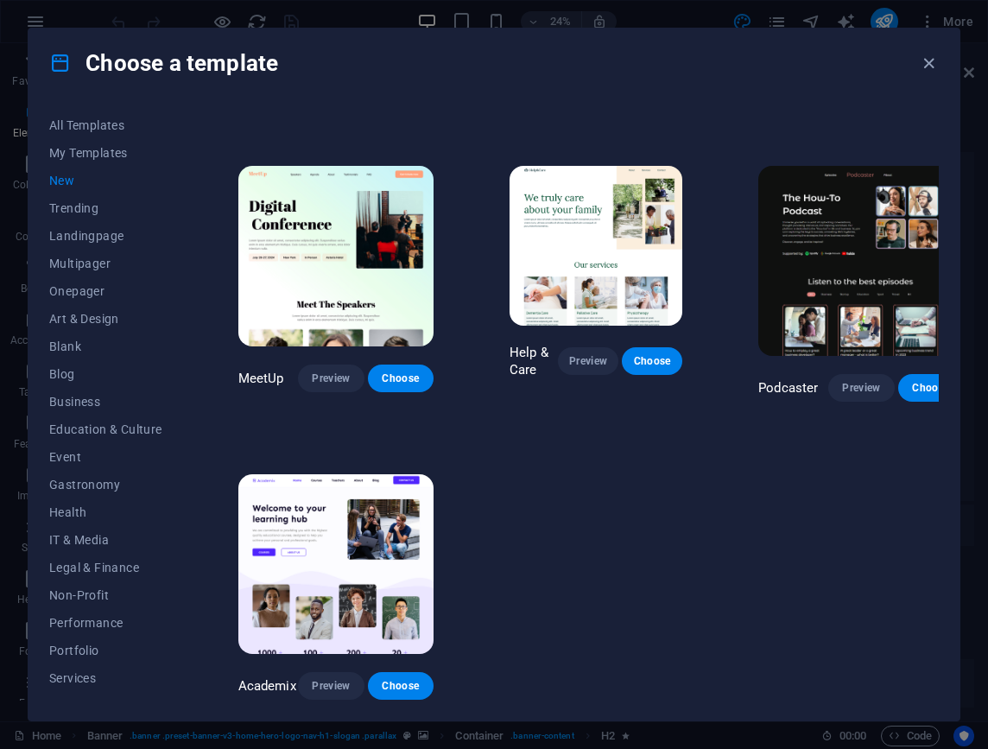
scroll to position [889, 0]
click at [88, 409] on button "Business" at bounding box center [105, 402] width 113 height 28
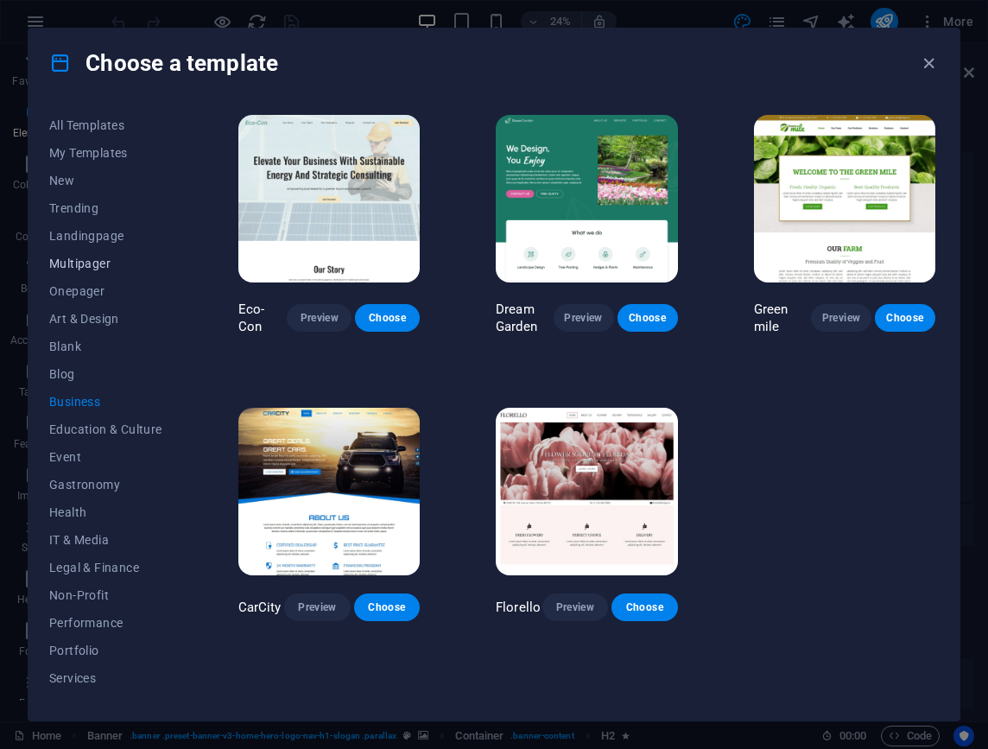
click at [92, 269] on span "Multipager" at bounding box center [105, 263] width 113 height 14
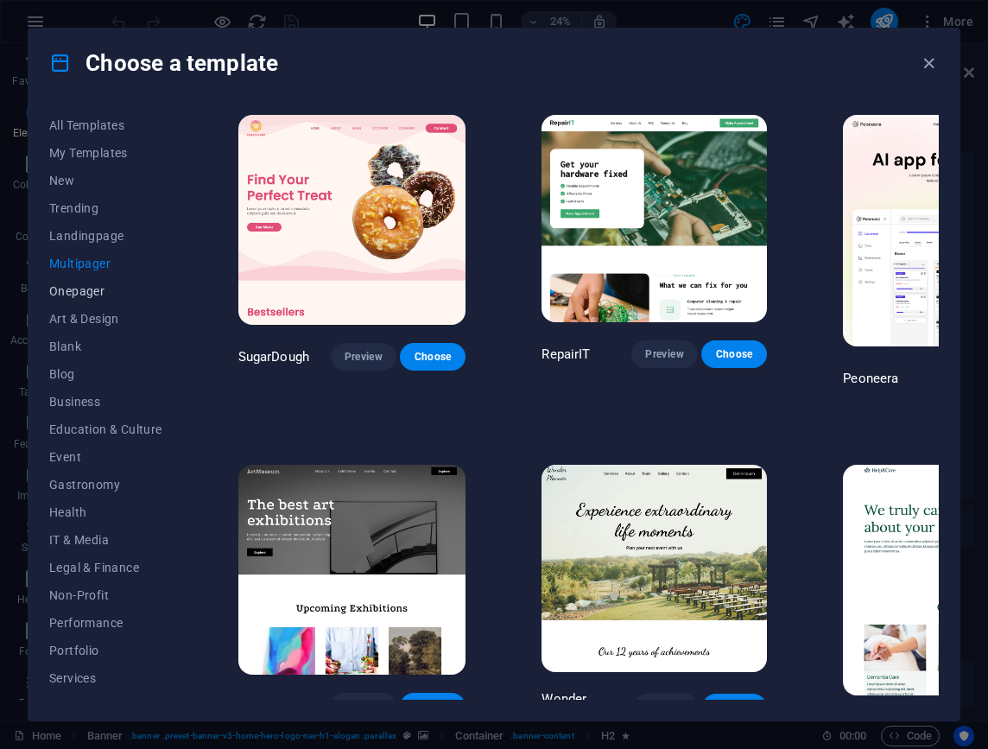
click at [90, 286] on span "Onepager" at bounding box center [105, 291] width 113 height 14
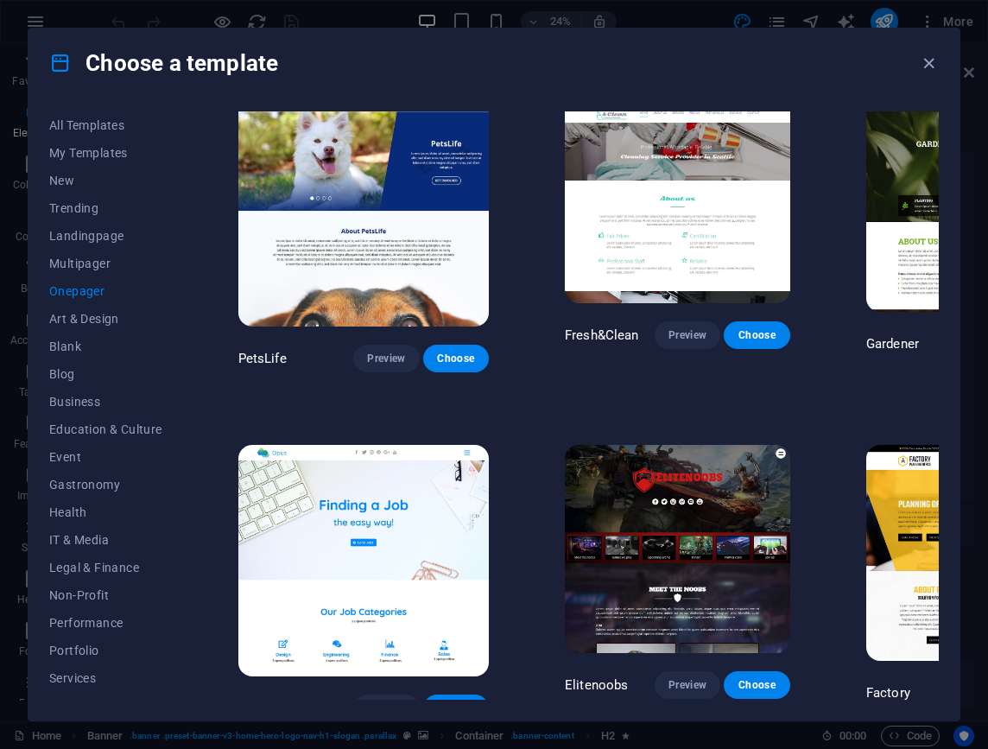
scroll to position [5658, 0]
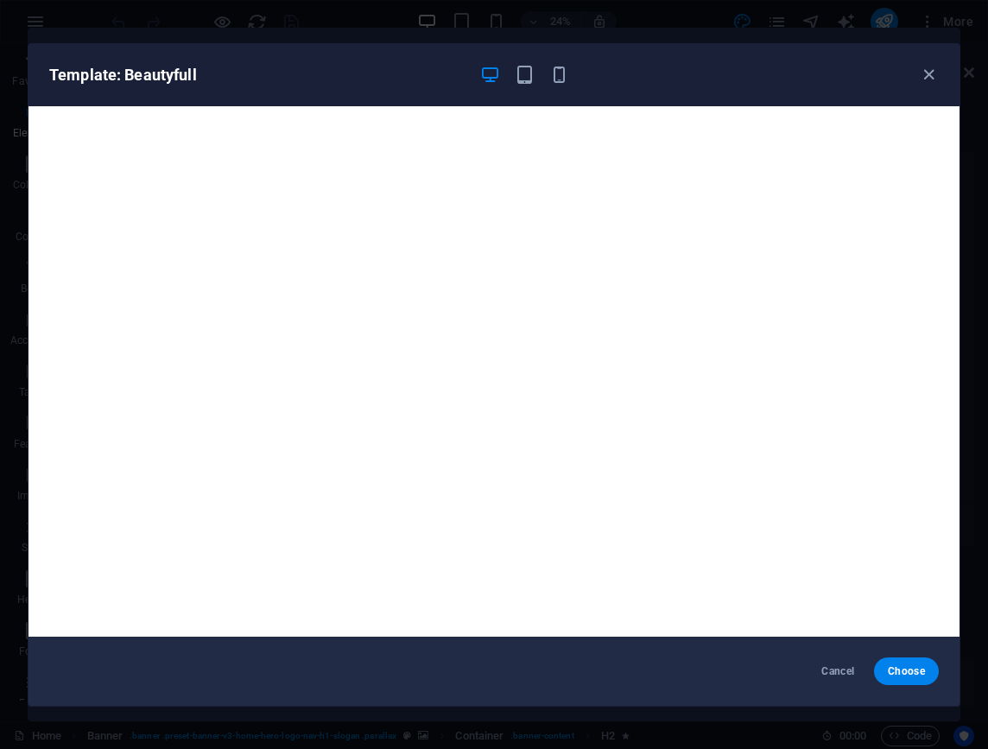
scroll to position [4, 0]
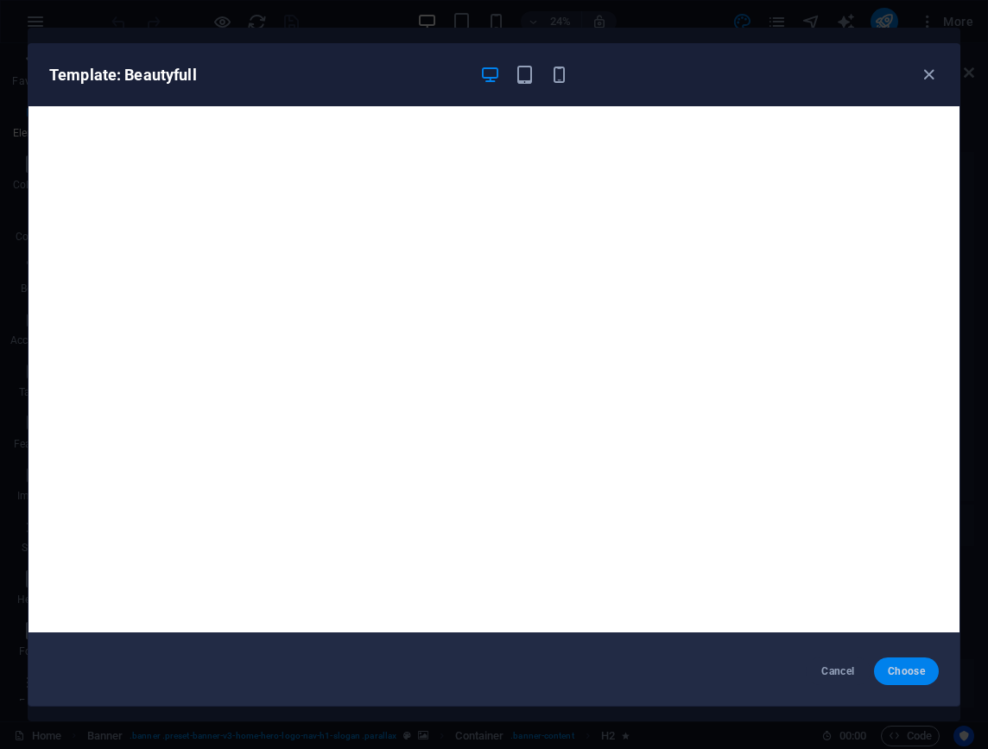
click at [913, 665] on span "Choose" at bounding box center [906, 671] width 37 height 14
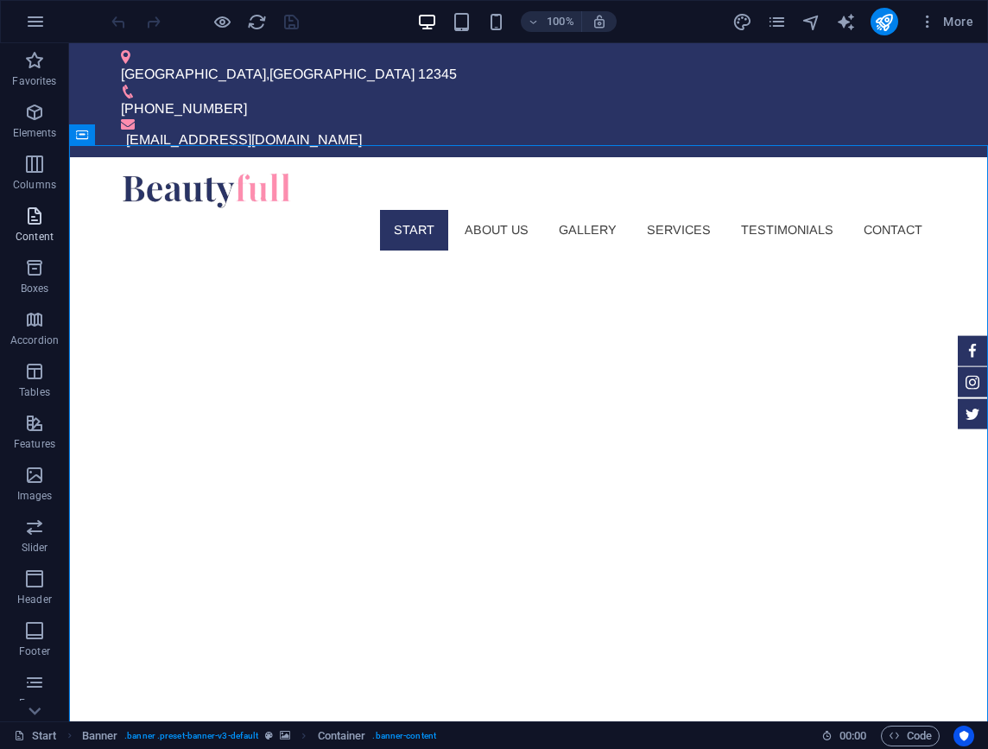
click at [54, 228] on span "Content" at bounding box center [34, 225] width 69 height 41
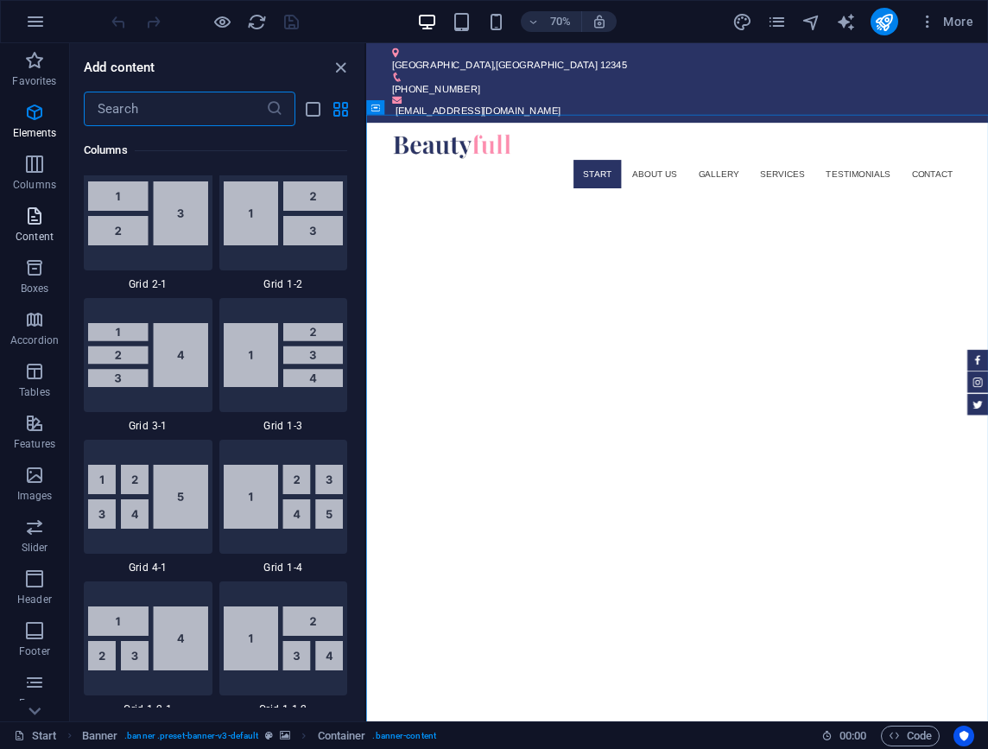
scroll to position [3021, 0]
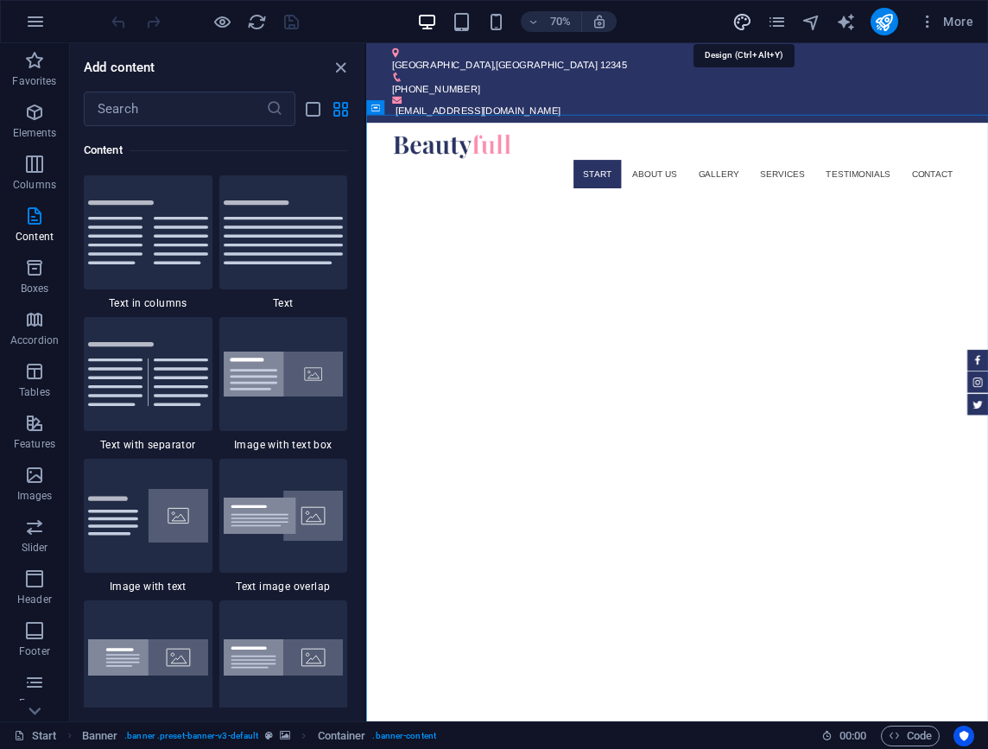
select select "px"
select select "300"
select select "px"
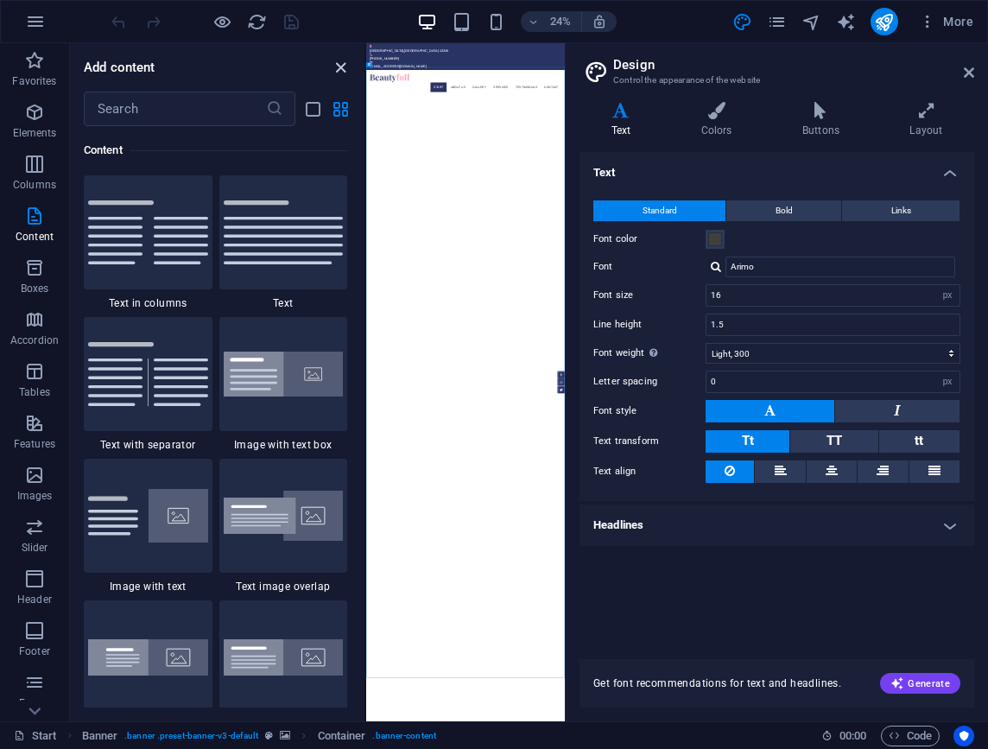
click at [344, 72] on icon "close panel" at bounding box center [341, 68] width 20 height 20
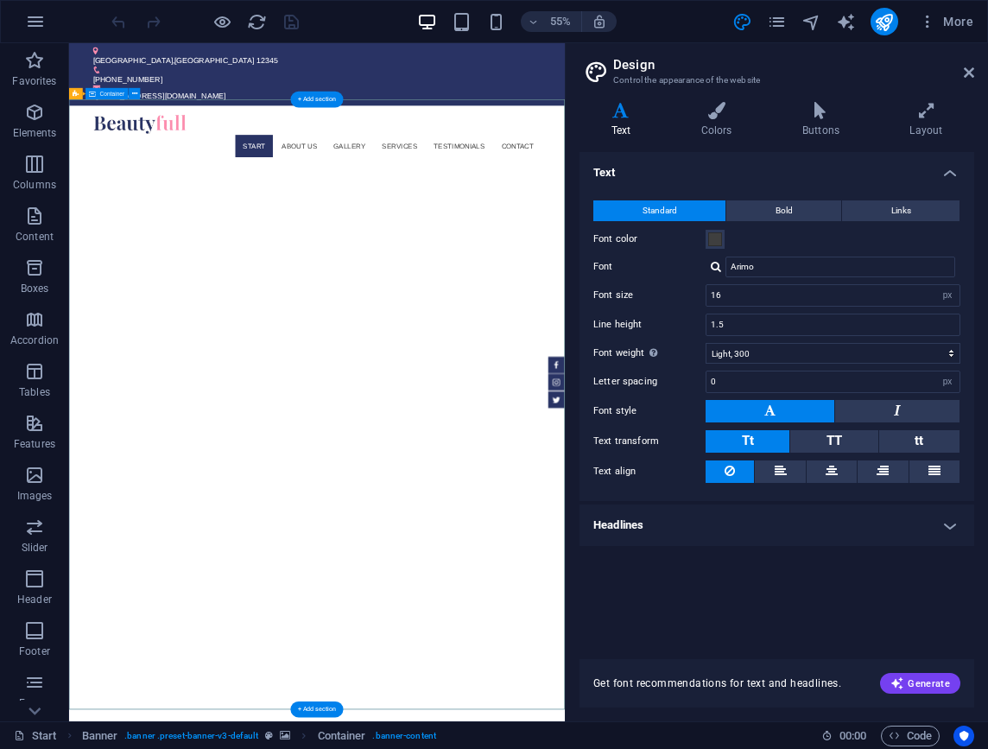
click at [973, 75] on icon at bounding box center [969, 73] width 10 height 14
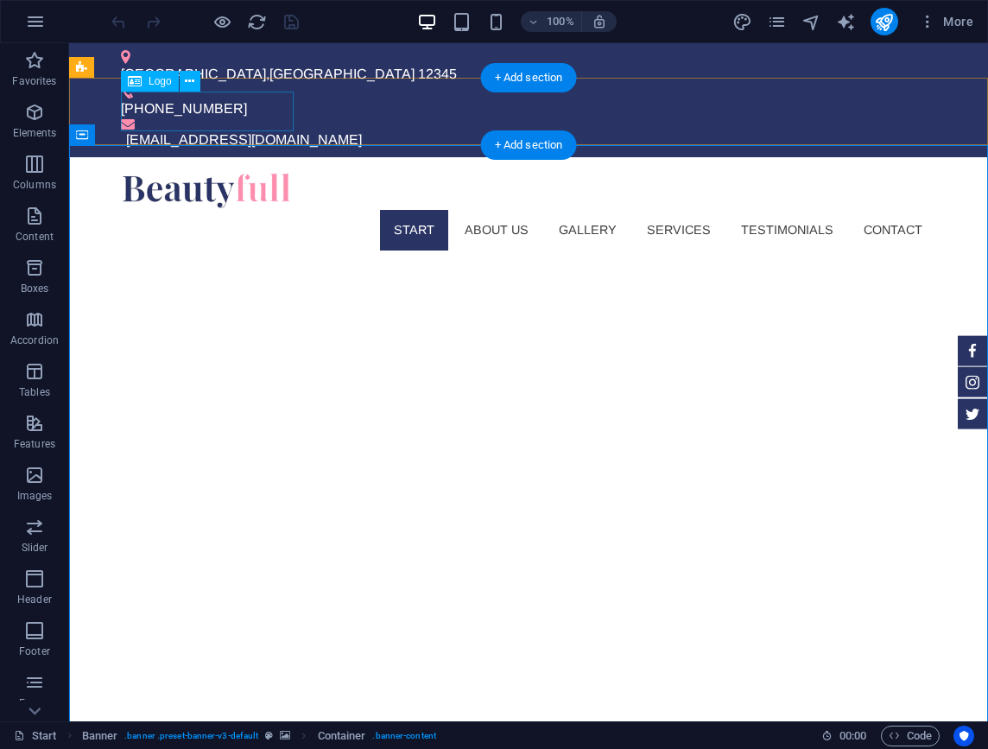
click at [250, 171] on div at bounding box center [528, 190] width 815 height 39
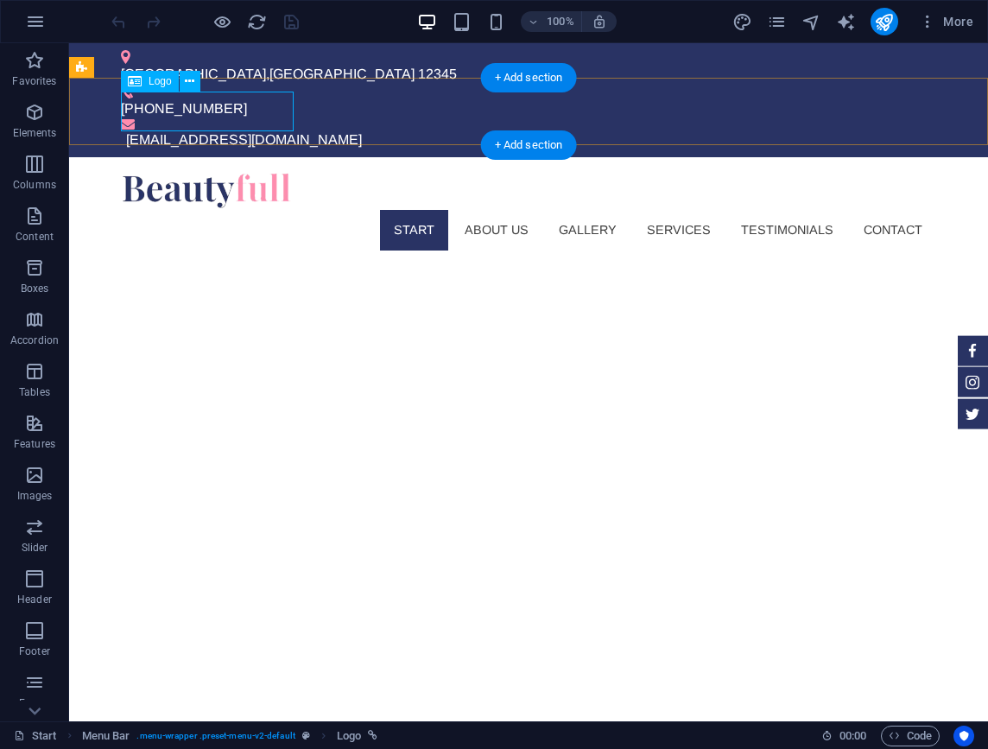
click at [148, 85] on span "Logo" at bounding box center [159, 81] width 23 height 10
click at [138, 80] on icon at bounding box center [135, 81] width 14 height 21
click at [186, 79] on icon at bounding box center [189, 82] width 9 height 18
click at [165, 171] on div at bounding box center [528, 190] width 815 height 39
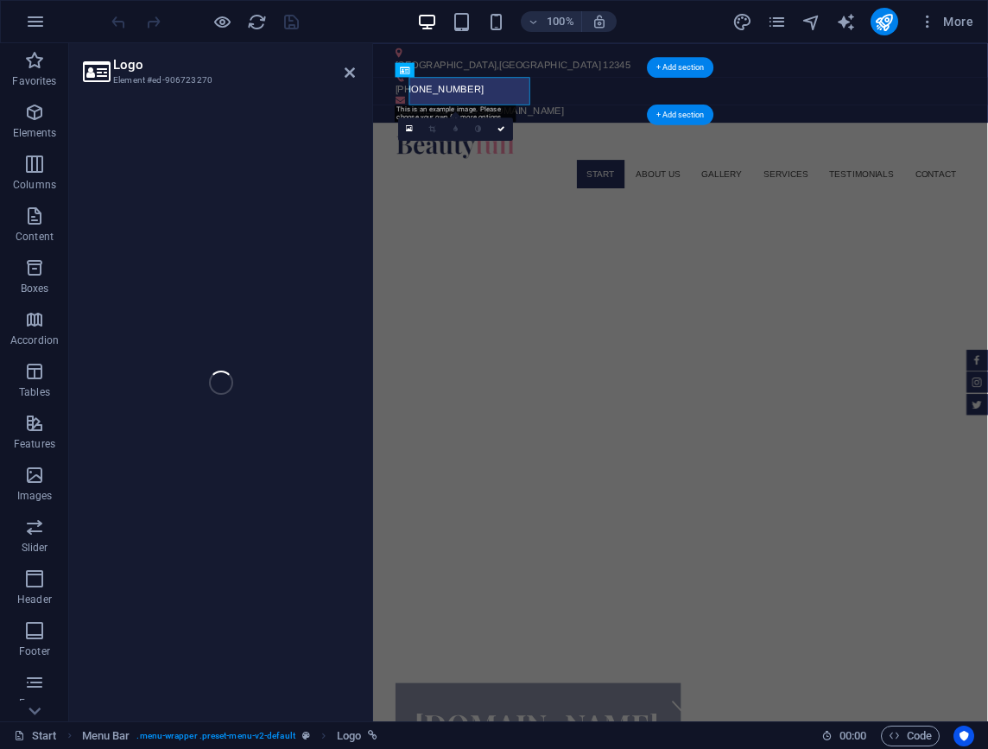
select select "px"
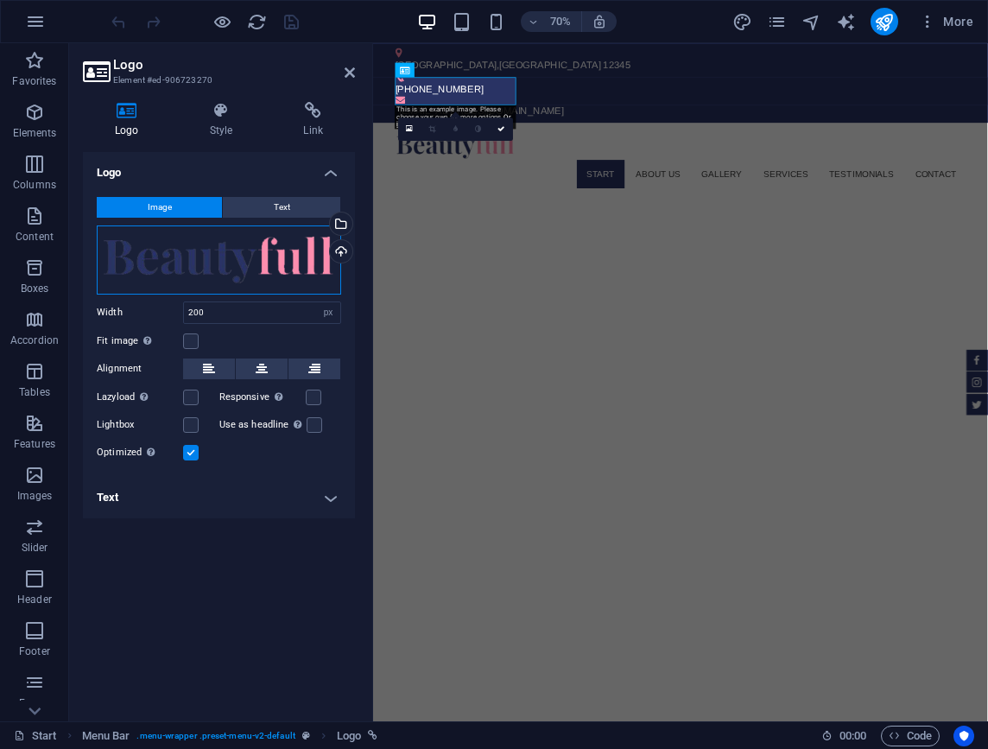
click at [209, 254] on div "Drag files here, click to choose files or select files from Files or our free s…" at bounding box center [219, 259] width 244 height 69
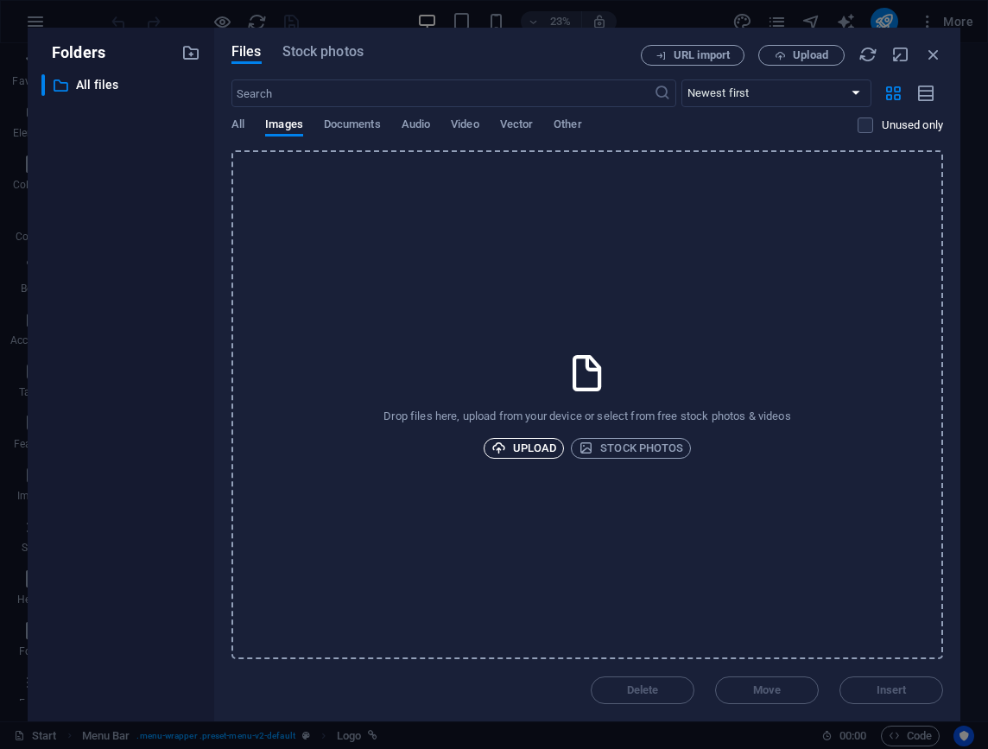
click at [522, 447] on span "Upload" at bounding box center [524, 448] width 66 height 21
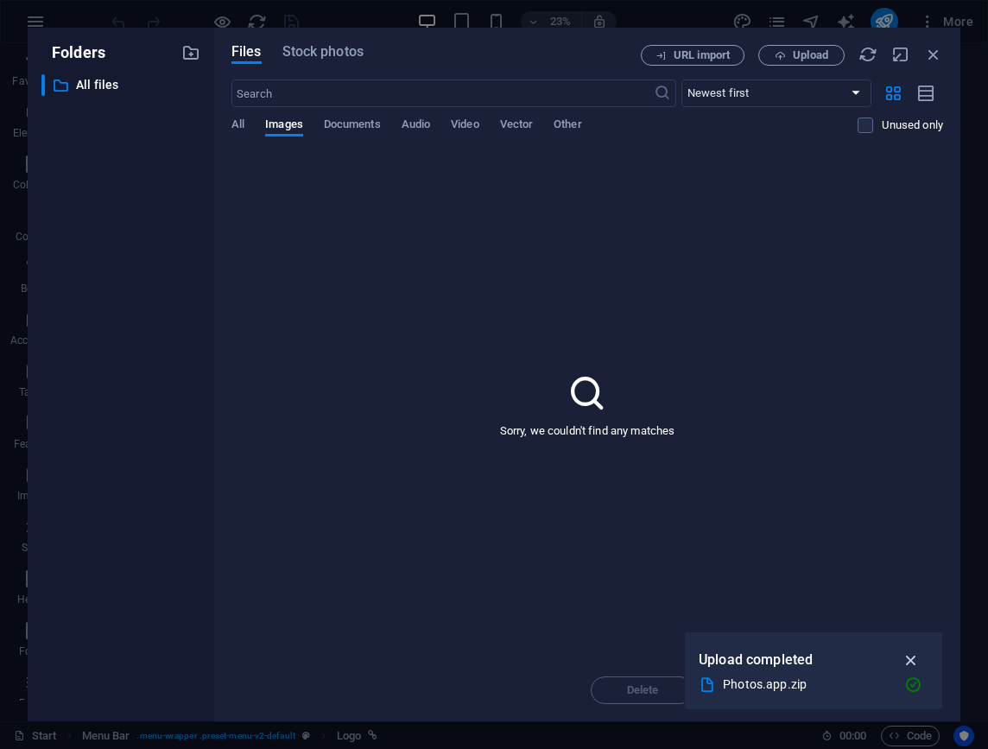
click at [911, 658] on icon "button" at bounding box center [911, 659] width 20 height 19
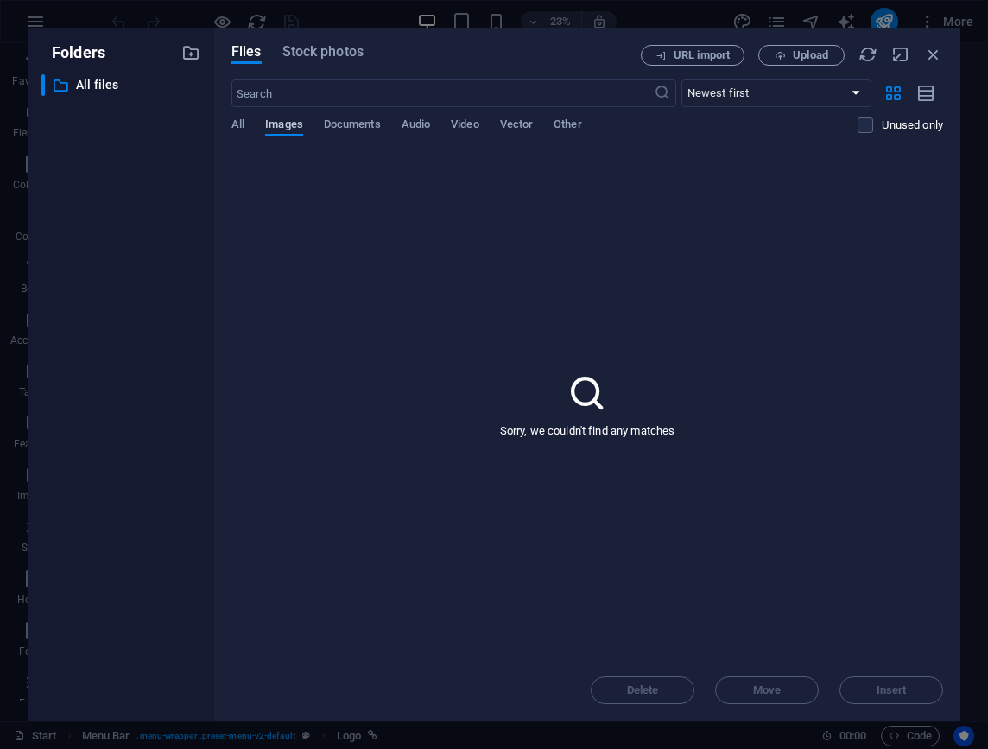
click at [300, 133] on span "Images" at bounding box center [284, 126] width 38 height 24
click at [344, 59] on span "Stock photos" at bounding box center [322, 51] width 81 height 21
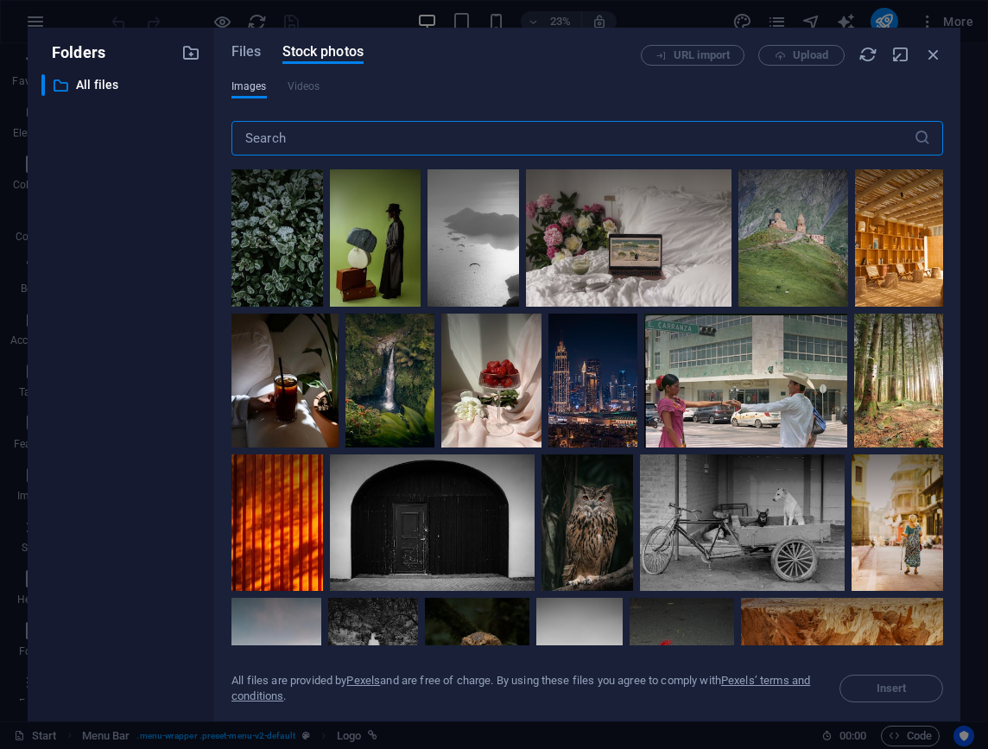
click at [259, 86] on span "Images" at bounding box center [248, 86] width 35 height 21
click at [259, 58] on span "Files" at bounding box center [246, 51] width 30 height 21
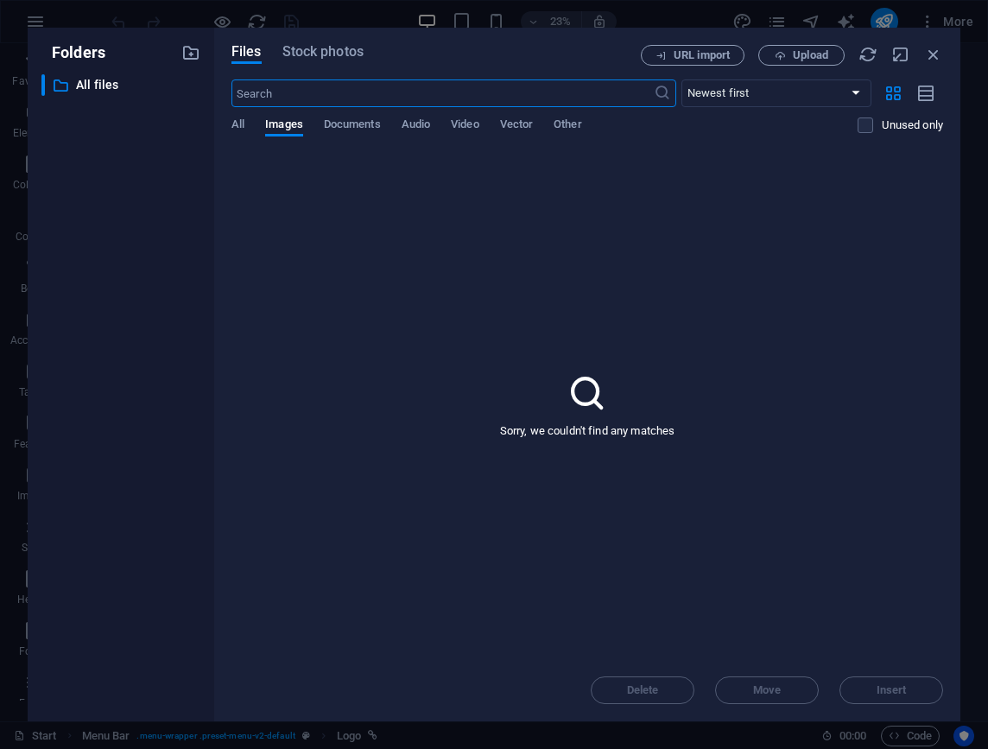
click at [587, 412] on icon at bounding box center [586, 392] width 43 height 43
click at [104, 78] on p "All files" at bounding box center [122, 85] width 92 height 20
click at [99, 92] on p "All files" at bounding box center [122, 85] width 92 height 20
click at [81, 58] on p "Folders" at bounding box center [73, 52] width 64 height 22
click at [187, 53] on icon "button" at bounding box center [190, 52] width 19 height 19
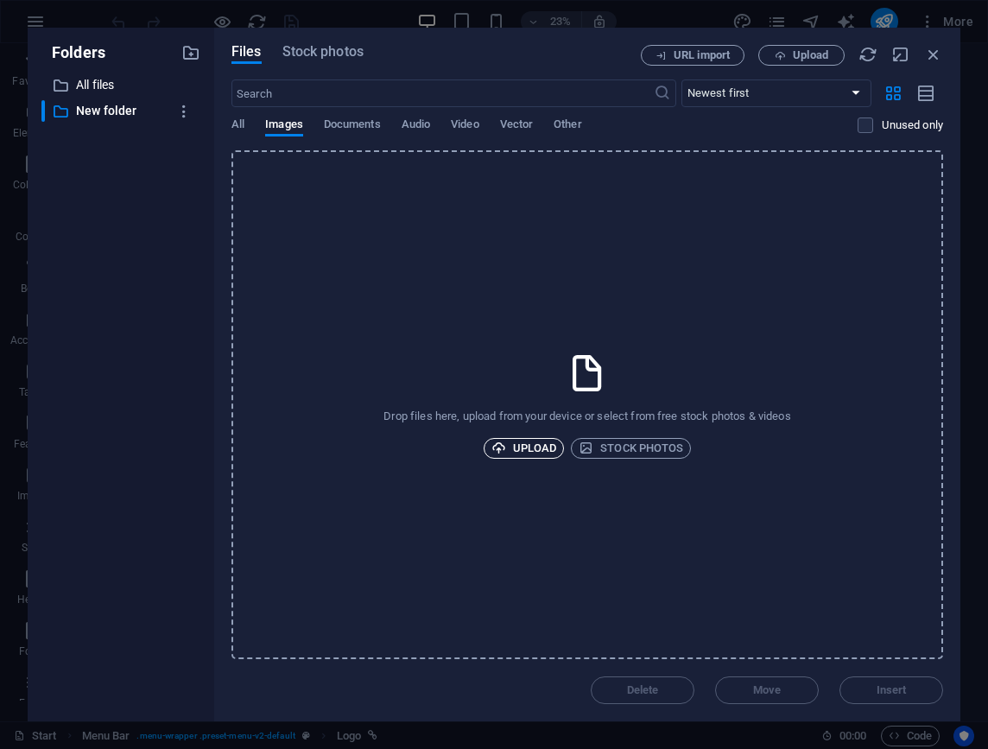
click at [521, 447] on span "Upload" at bounding box center [524, 448] width 66 height 21
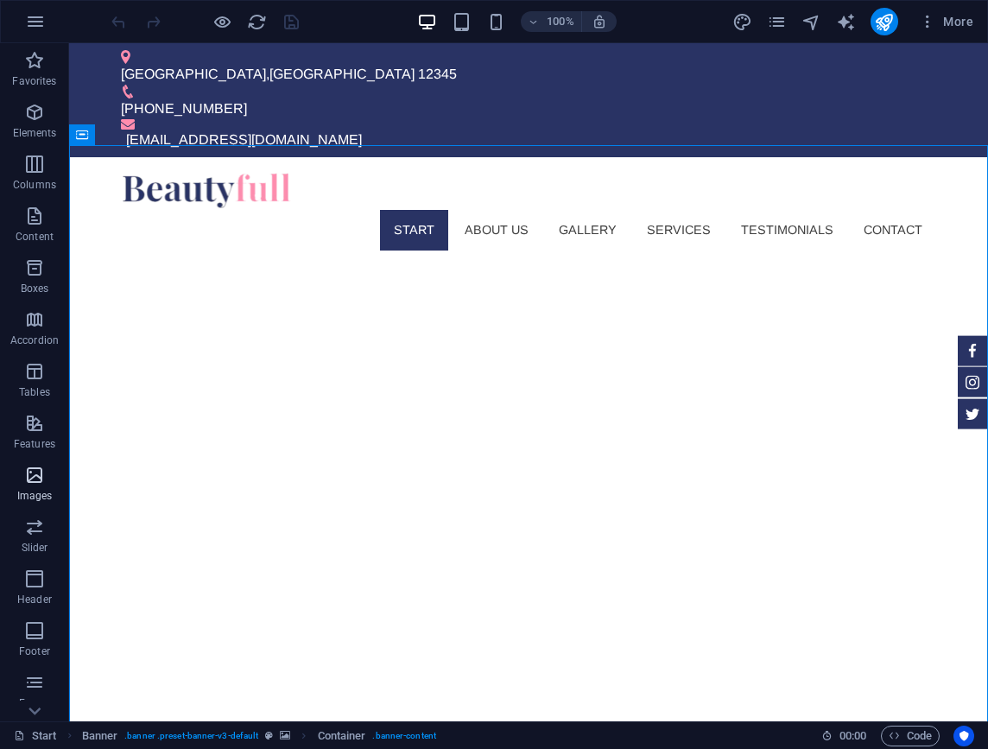
click at [57, 496] on span "Images" at bounding box center [34, 484] width 69 height 41
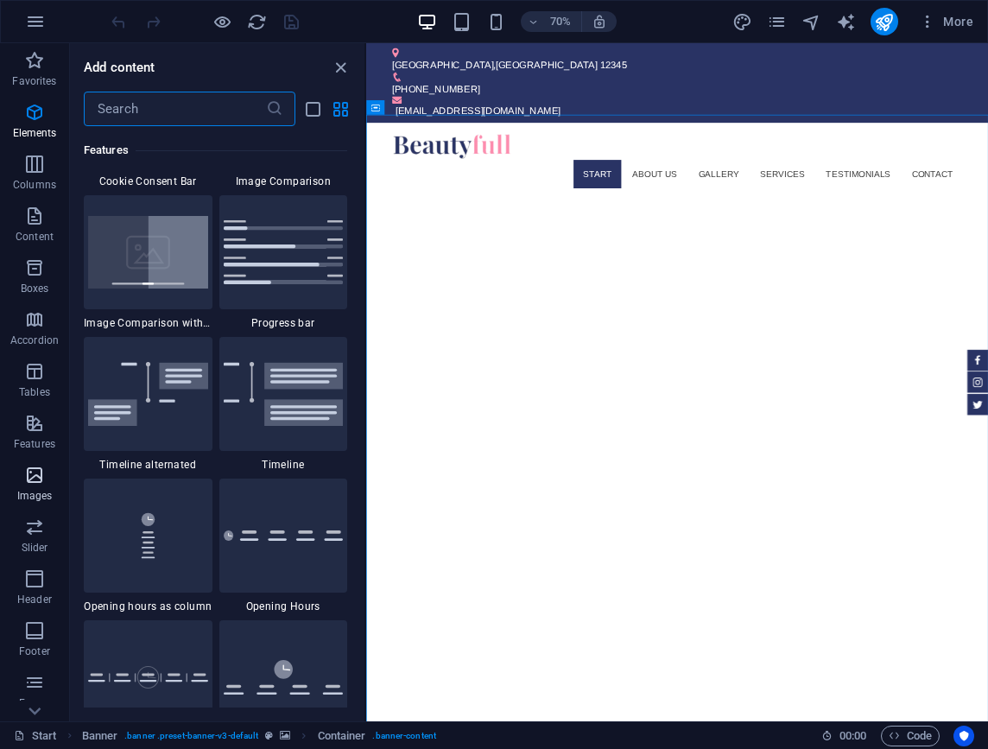
scroll to position [8754, 0]
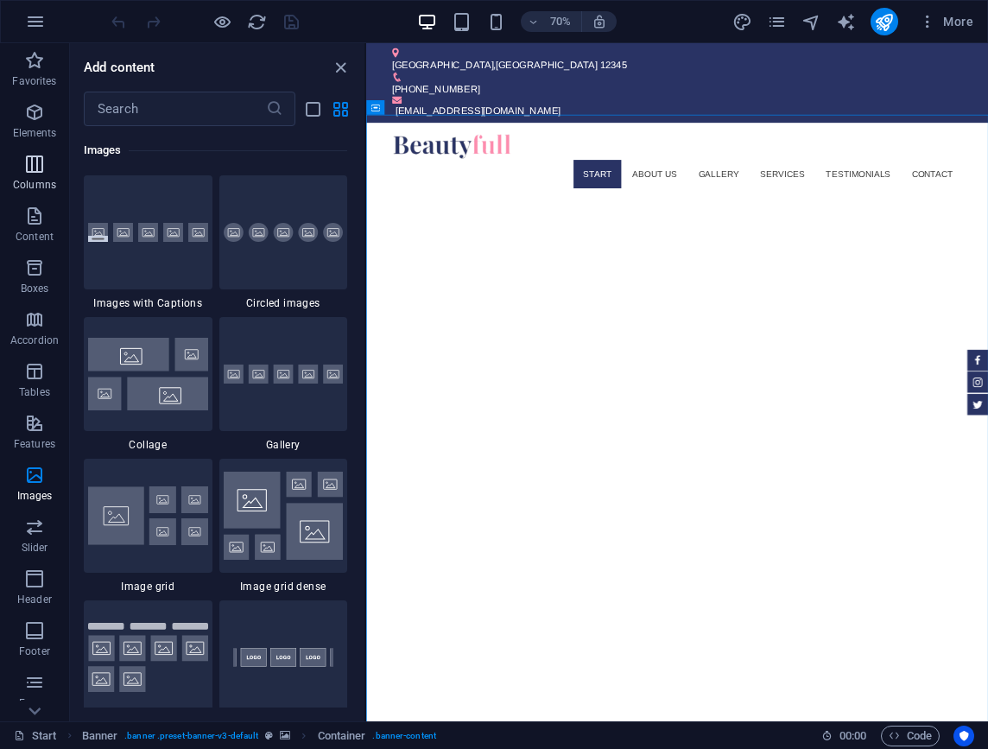
click at [39, 184] on p "Columns" at bounding box center [34, 185] width 43 height 14
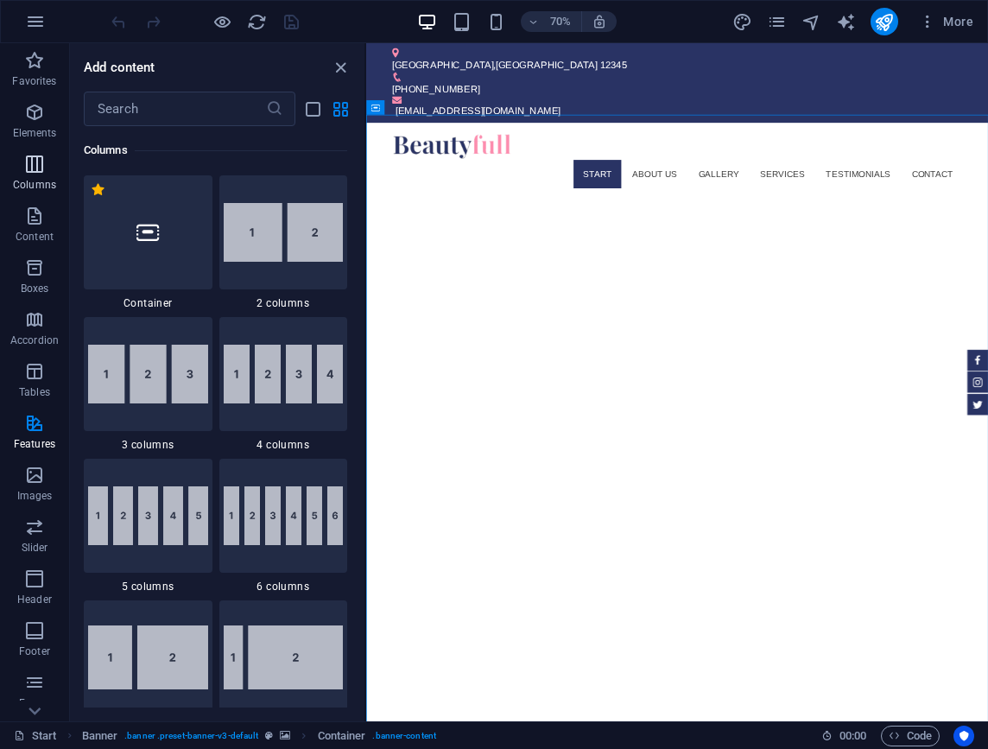
scroll to position [855, 0]
click at [33, 124] on span "Elements" at bounding box center [34, 122] width 69 height 41
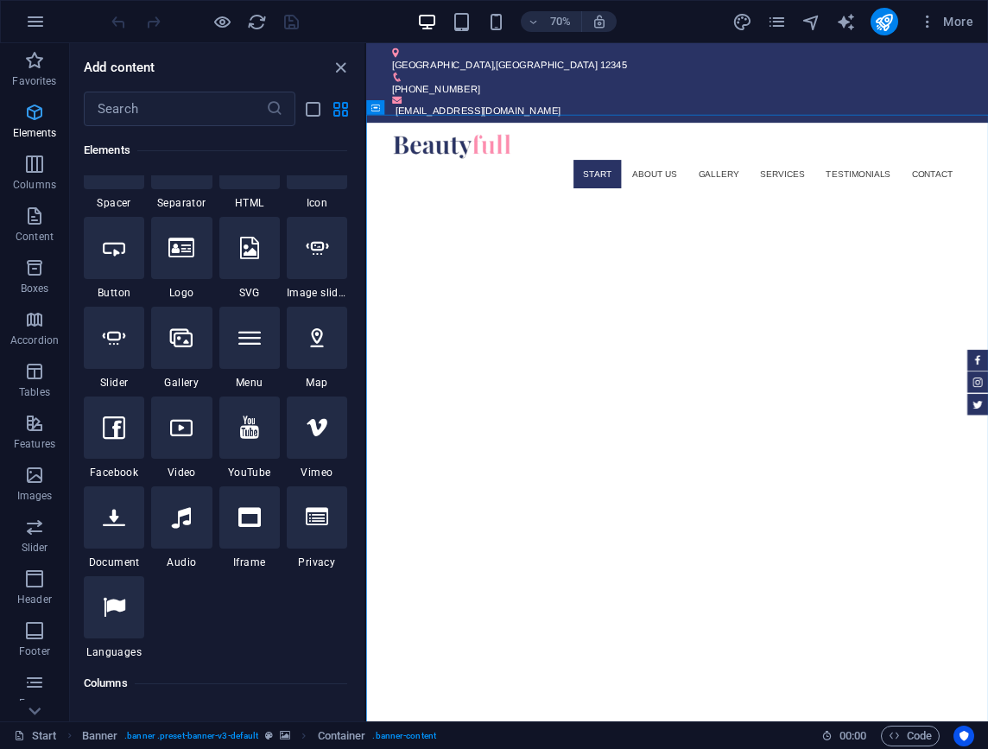
scroll to position [184, 0]
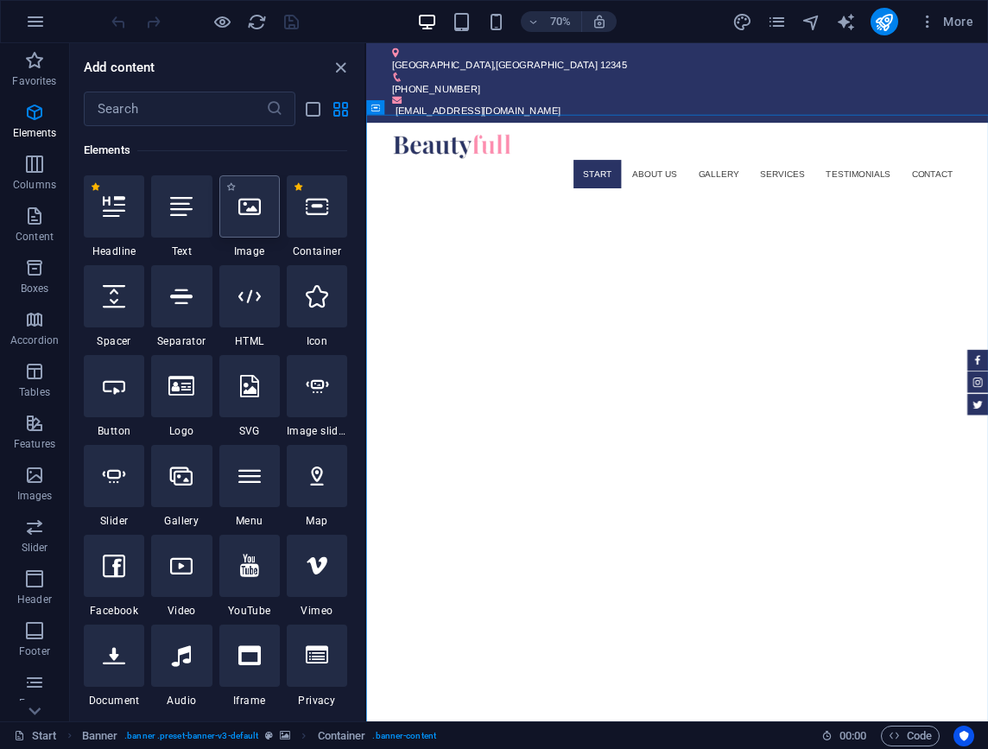
click at [250, 194] on div at bounding box center [249, 206] width 60 height 62
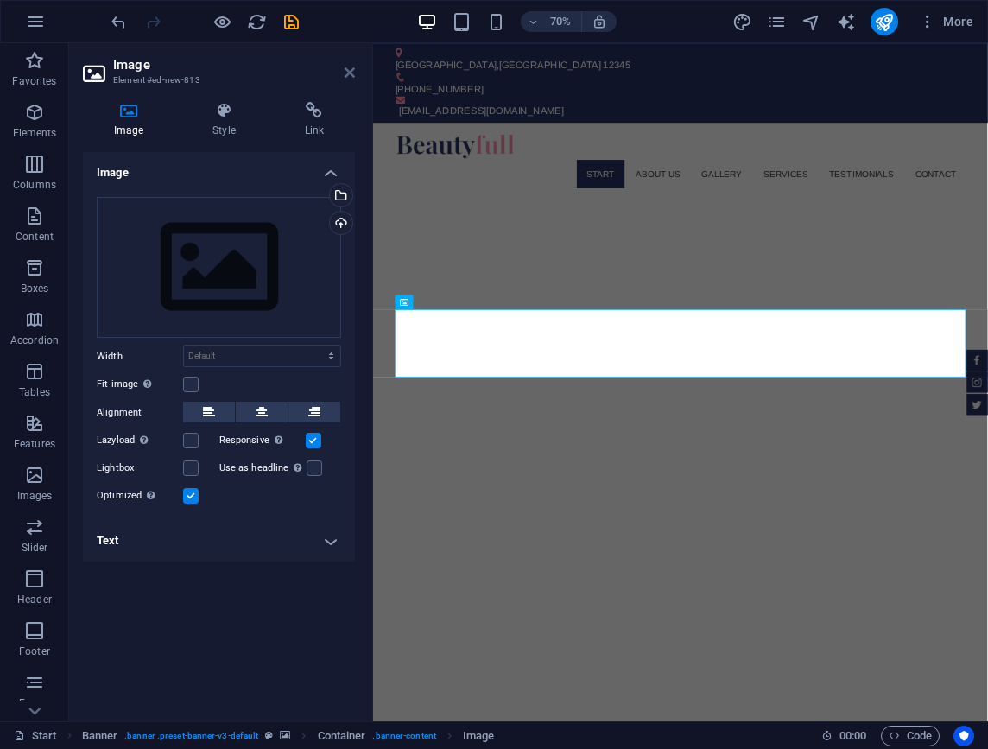
click at [349, 74] on icon at bounding box center [349, 73] width 10 height 14
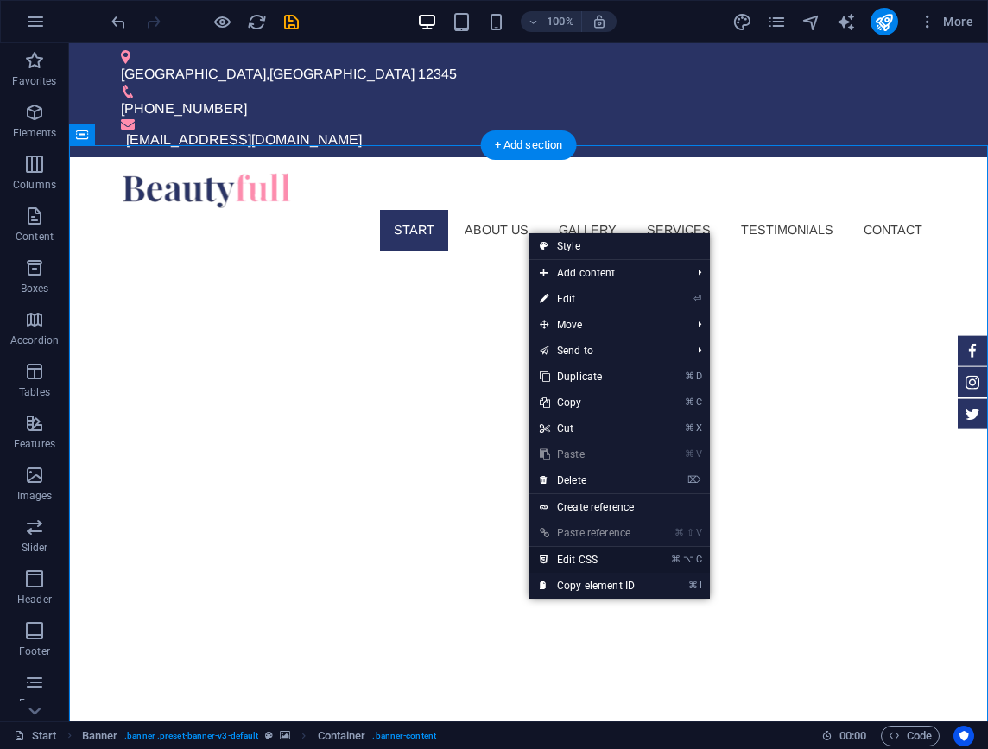
click at [595, 557] on link "⌘ ⌥ C Edit CSS" at bounding box center [587, 560] width 116 height 26
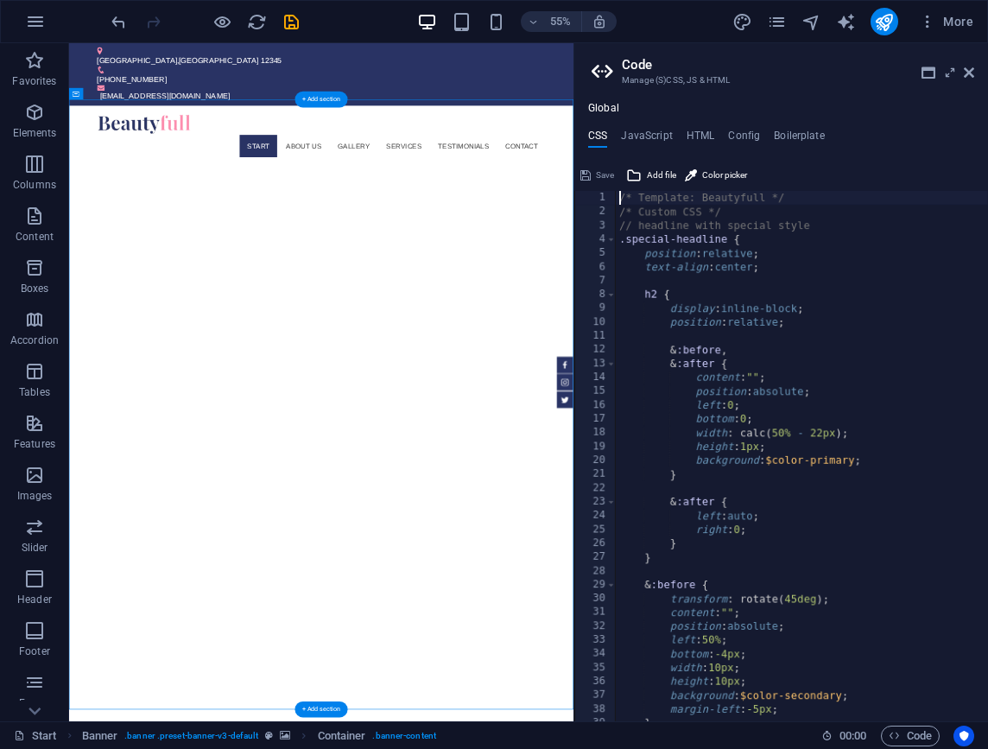
type textarea "@include social-icons-v3("
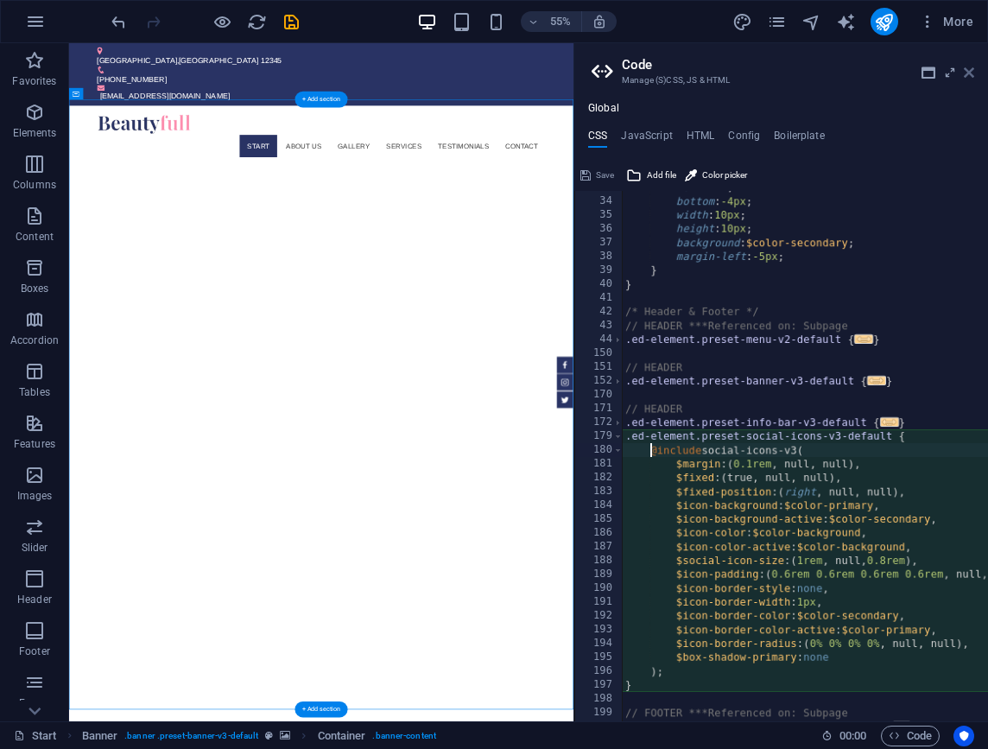
click at [965, 75] on icon at bounding box center [969, 73] width 10 height 14
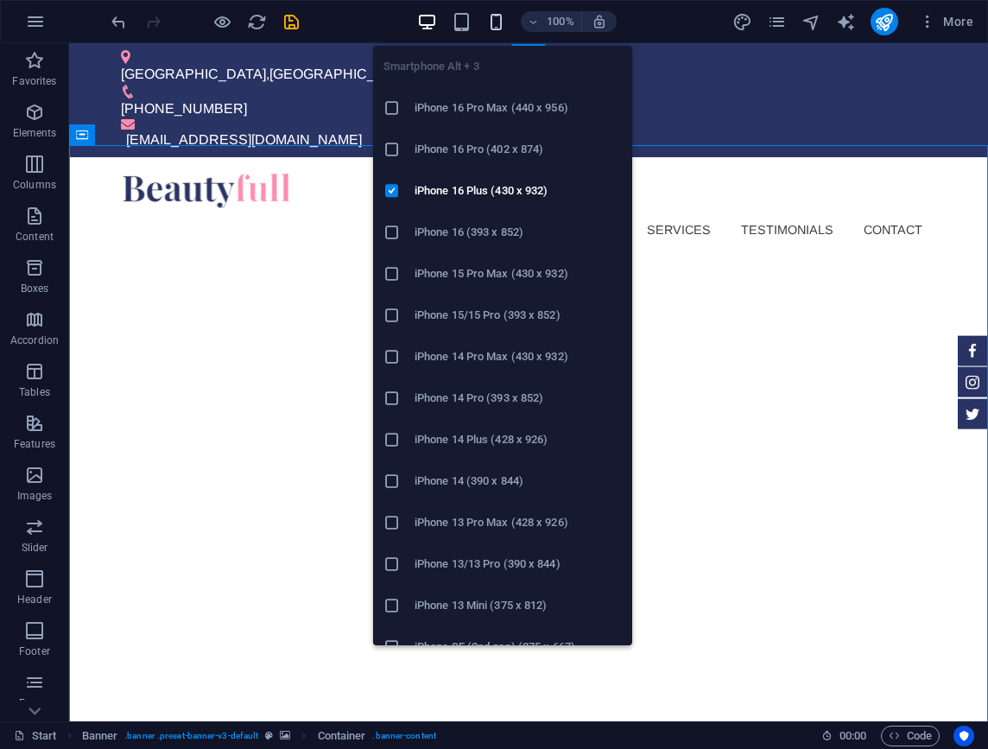
click at [497, 26] on icon "button" at bounding box center [496, 22] width 20 height 20
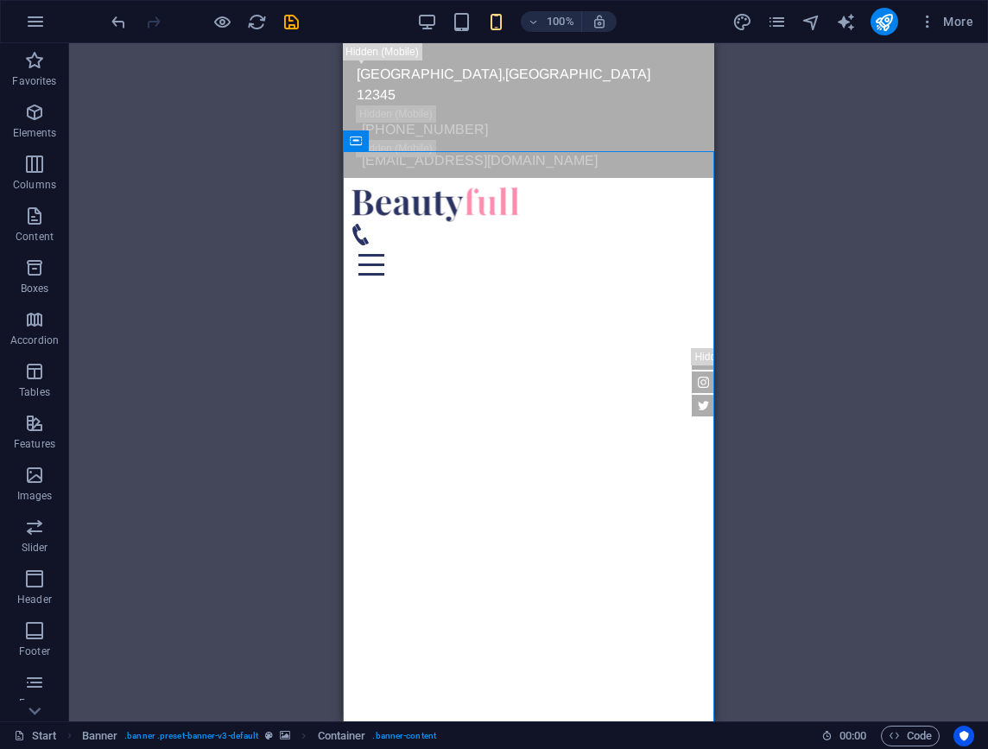
click at [760, 225] on div "H1 Banner Banner Container Container Text Spacer Menu Menu Bar Icon Social Medi…" at bounding box center [528, 382] width 919 height 678
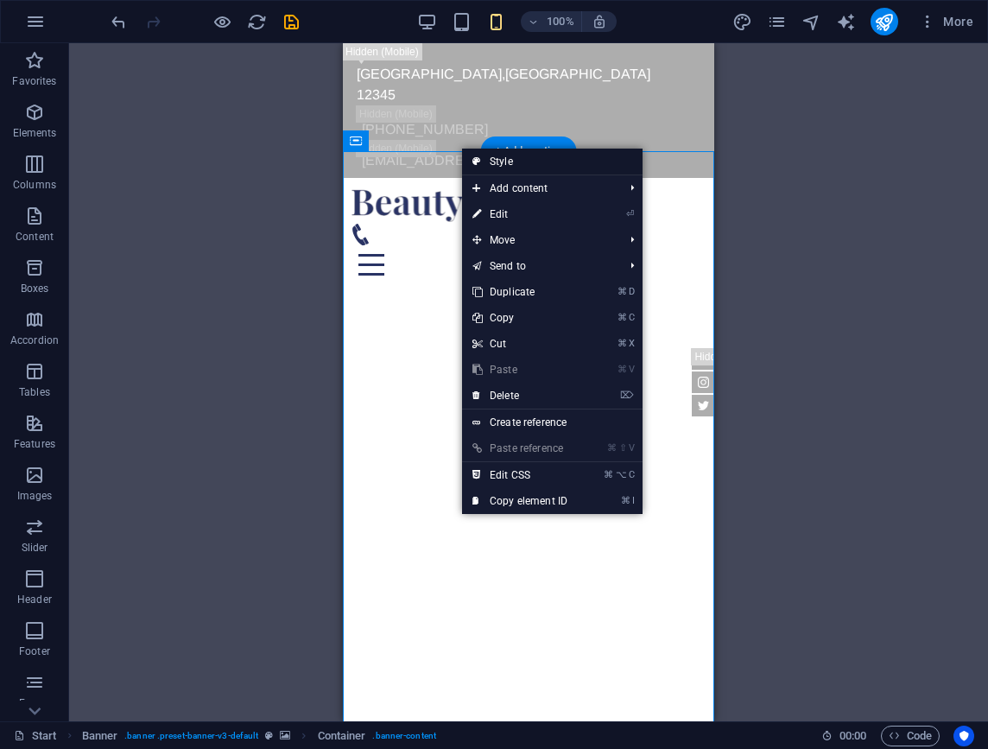
click at [531, 170] on link "Style" at bounding box center [552, 161] width 180 height 26
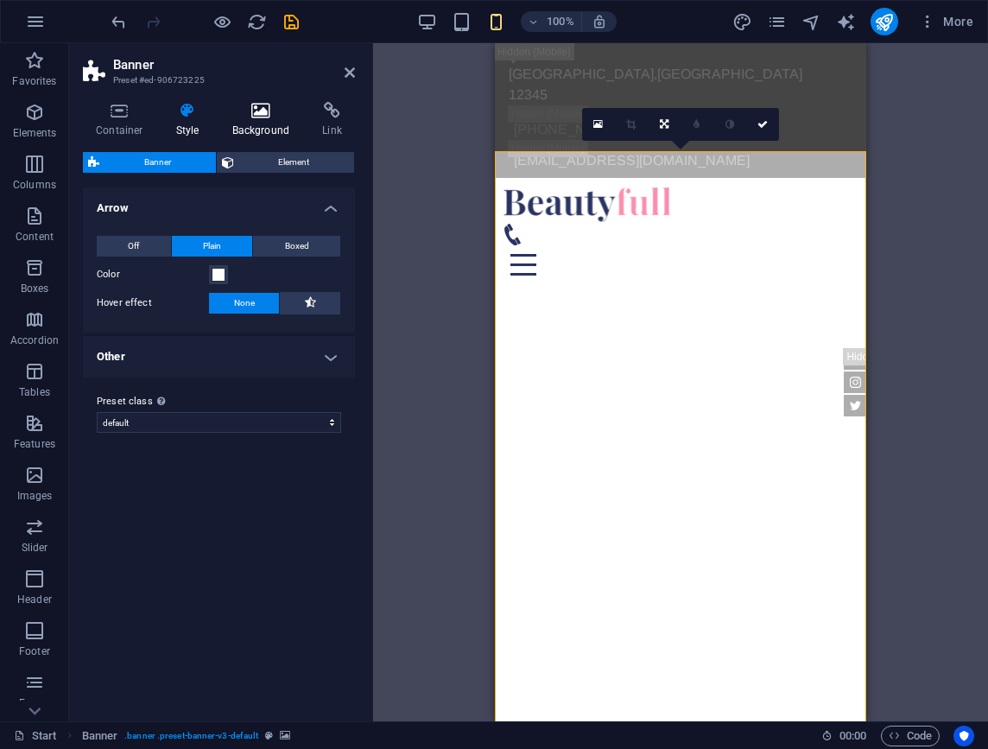
click at [275, 129] on h4 "Background" at bounding box center [264, 120] width 91 height 36
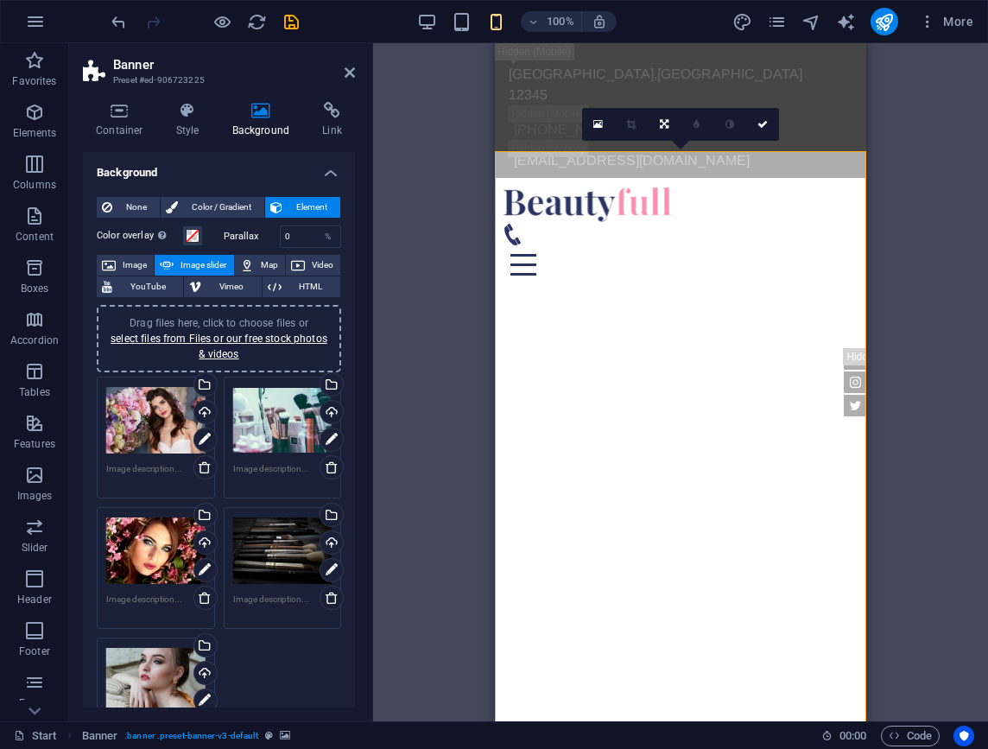
click at [151, 411] on div "Drag files here, click to choose files or select files from Files or our free s…" at bounding box center [155, 420] width 99 height 69
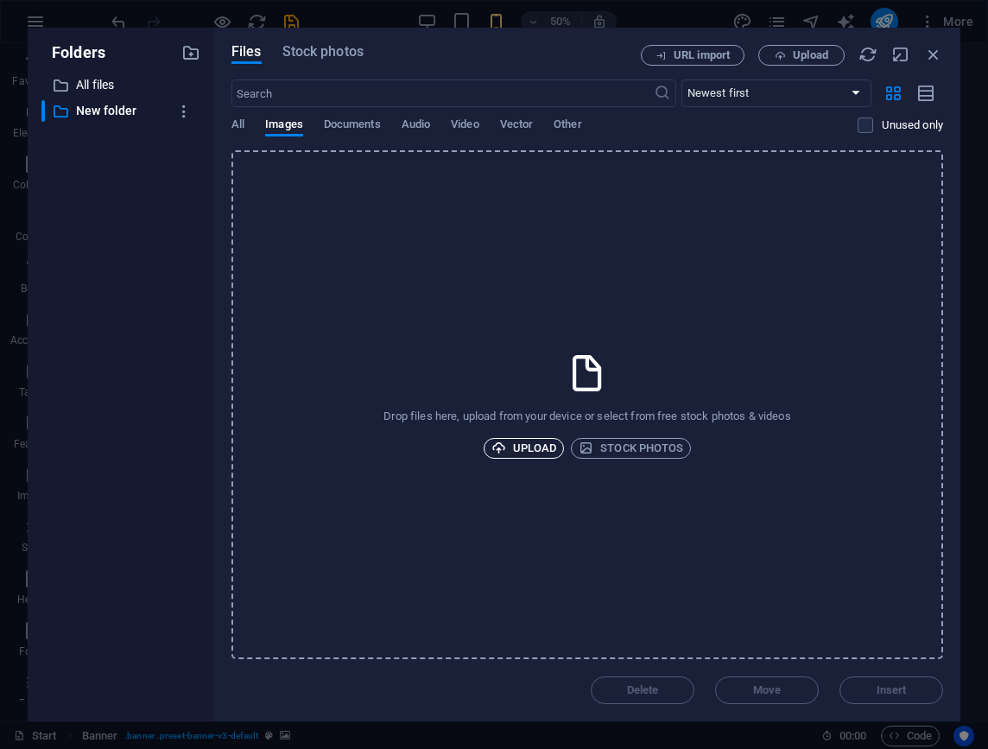
click at [538, 445] on span "Upload" at bounding box center [524, 448] width 66 height 21
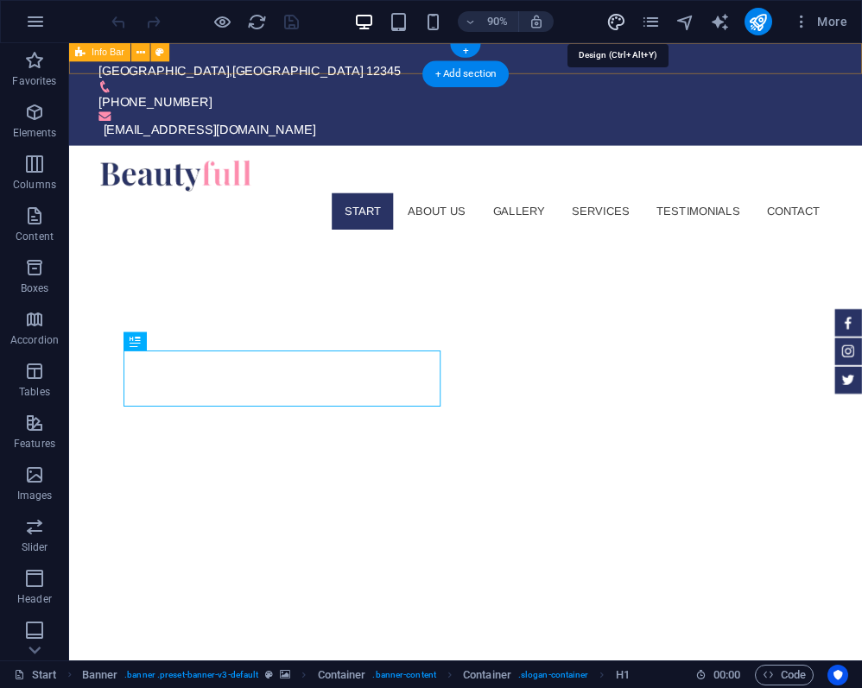
click at [615, 19] on icon "design" at bounding box center [616, 22] width 20 height 20
select select "px"
select select "300"
select select "px"
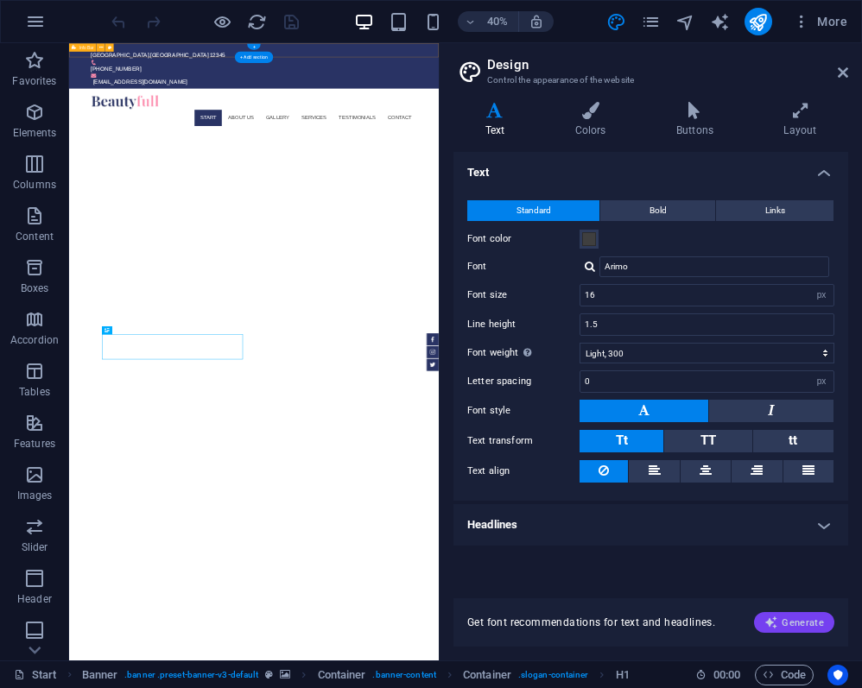
click at [772, 616] on icon "button" at bounding box center [771, 623] width 14 height 14
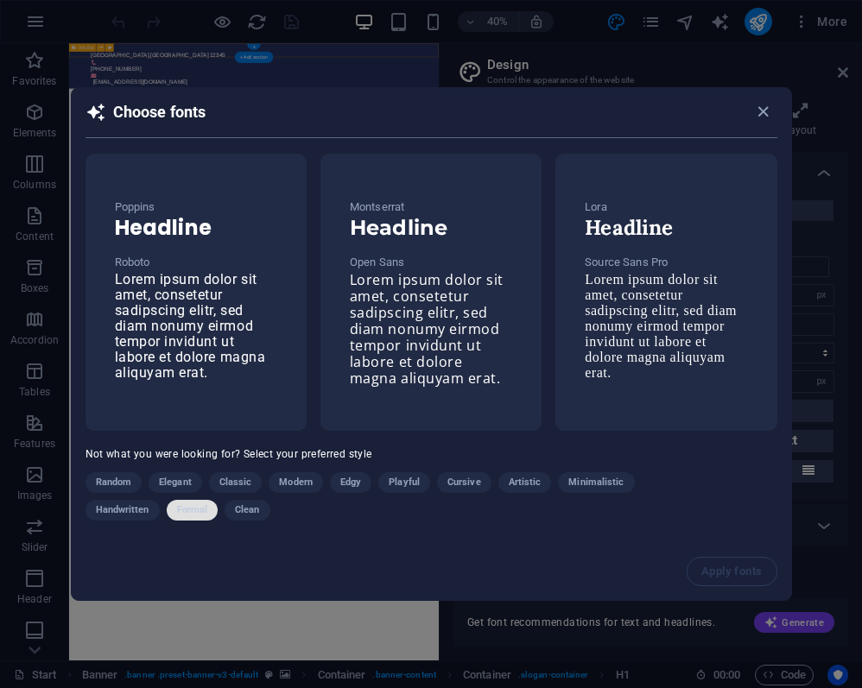
click at [196, 515] on span "Formal" at bounding box center [192, 510] width 31 height 21
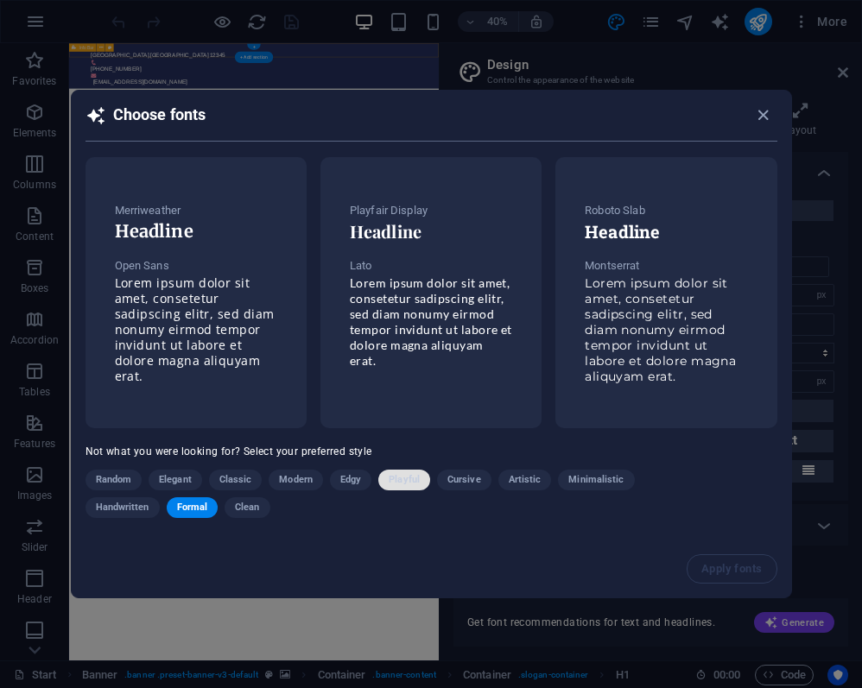
click at [407, 477] on span "Playful" at bounding box center [404, 480] width 31 height 21
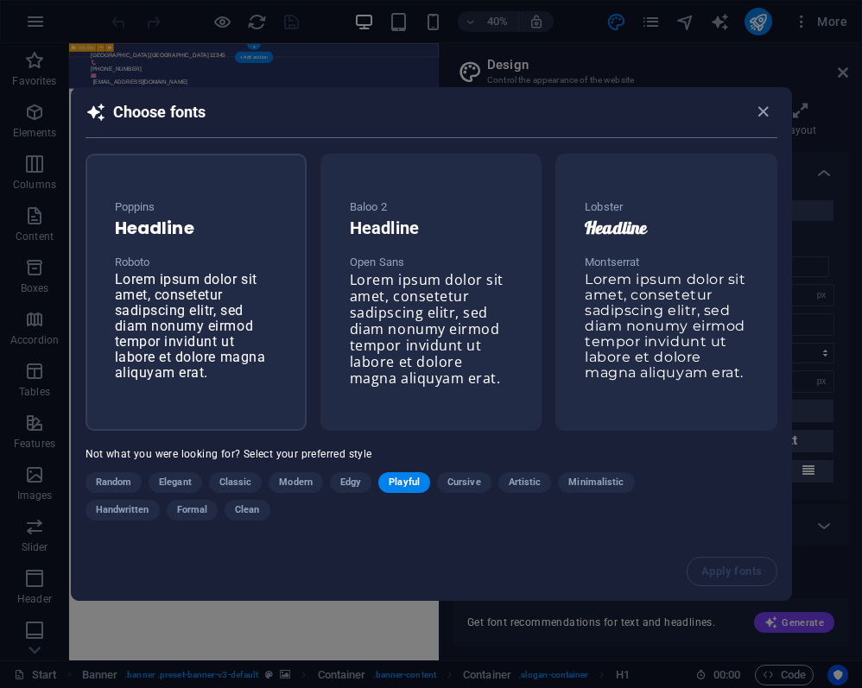
click at [212, 343] on span "Lorem ipsum dolor sit amet, consetetur sadipscing elitr, sed diam nonumy eirmod…" at bounding box center [190, 326] width 151 height 110
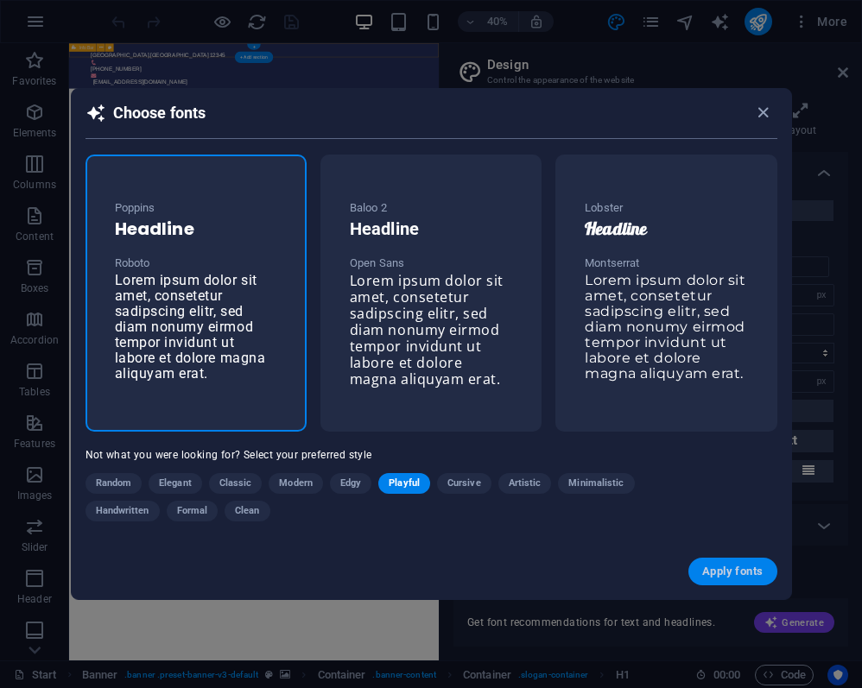
click at [721, 565] on span "Apply fonts" at bounding box center [732, 572] width 60 height 14
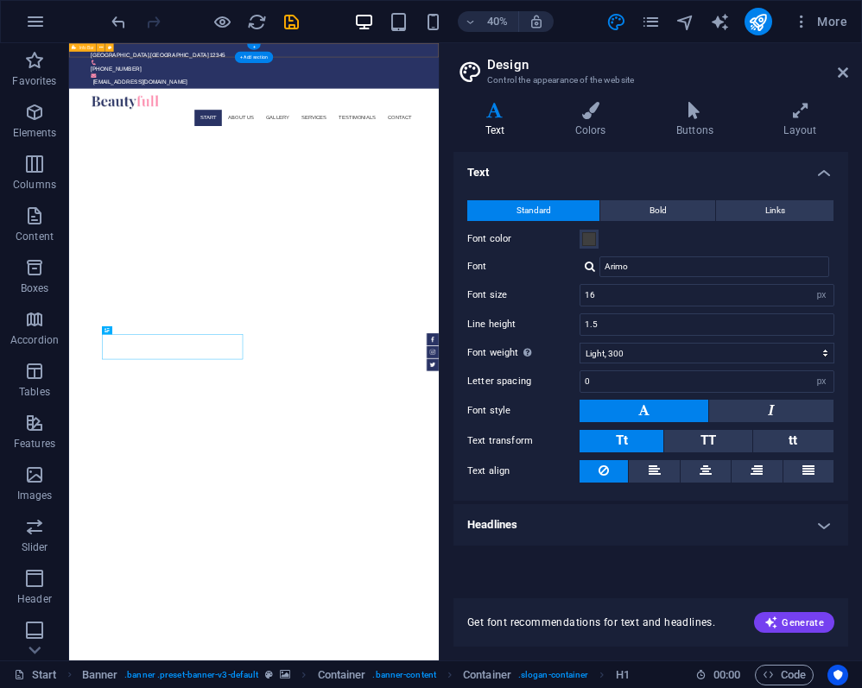
type input "Roboto"
select select "400"
click at [841, 72] on icon at bounding box center [842, 73] width 10 height 14
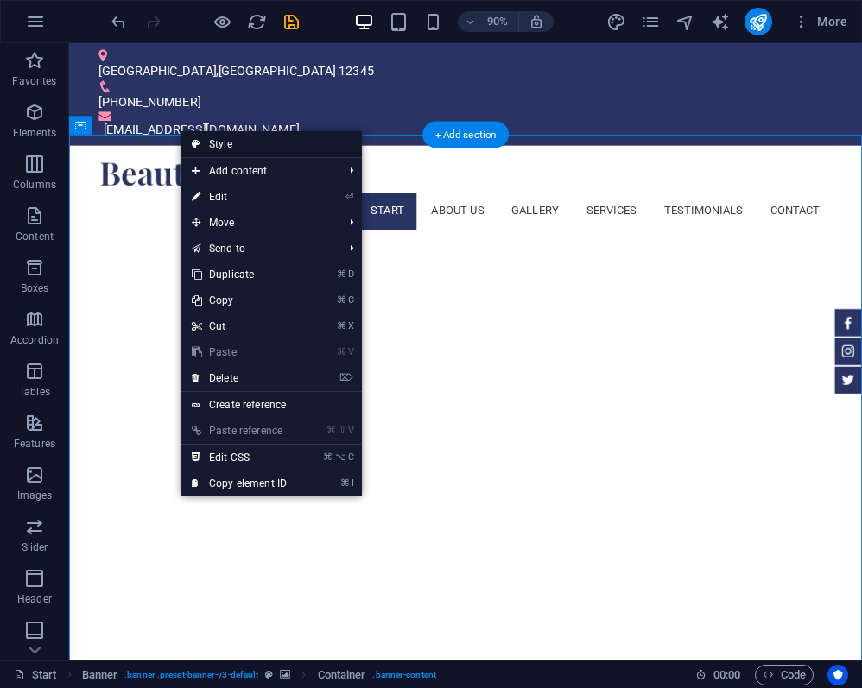
click at [232, 142] on link "Style" at bounding box center [271, 144] width 180 height 26
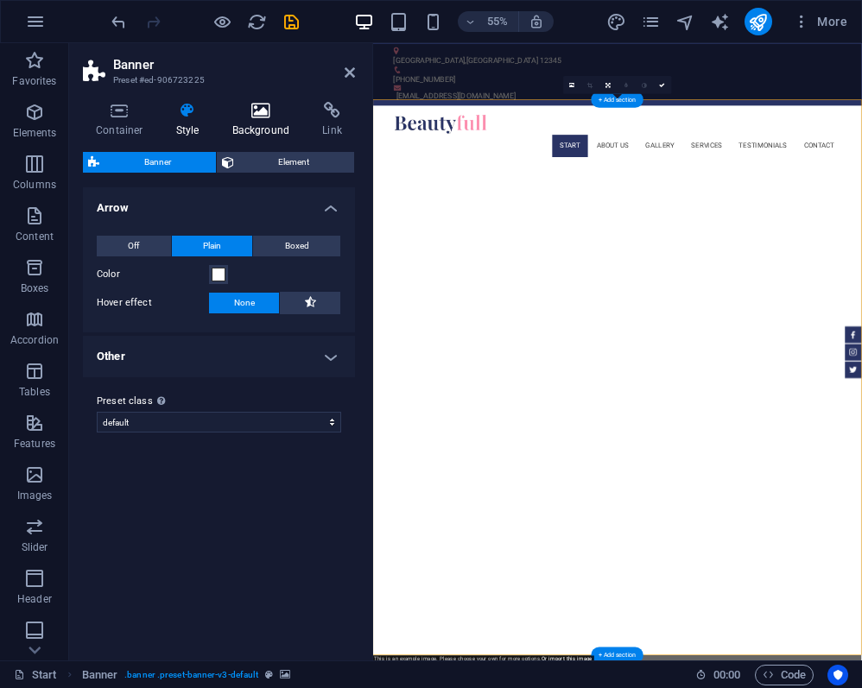
click at [250, 130] on h4 "Background" at bounding box center [264, 120] width 91 height 36
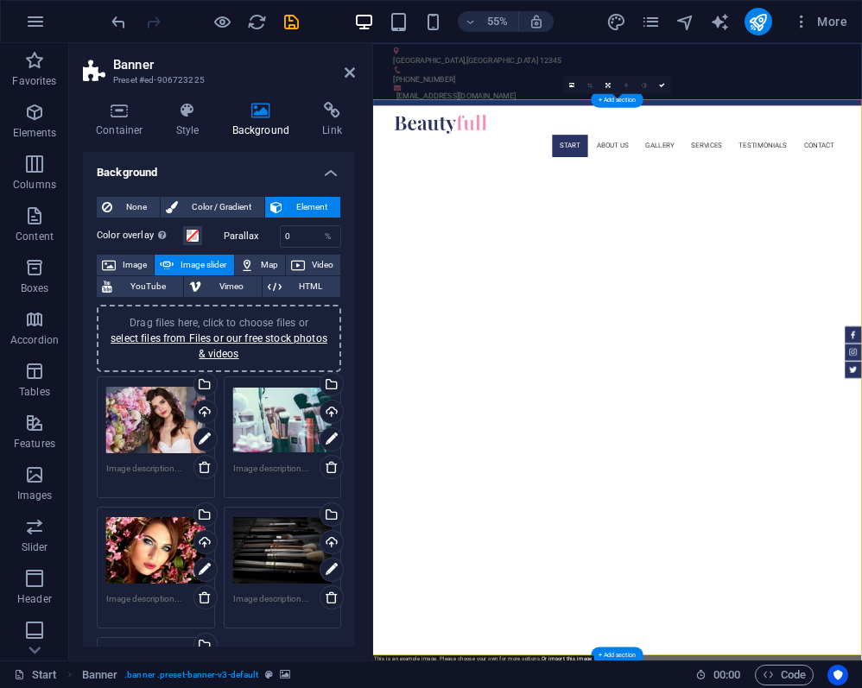
click at [148, 442] on div "Drag files here, click to choose files or select files from Files or our free s…" at bounding box center [155, 420] width 99 height 69
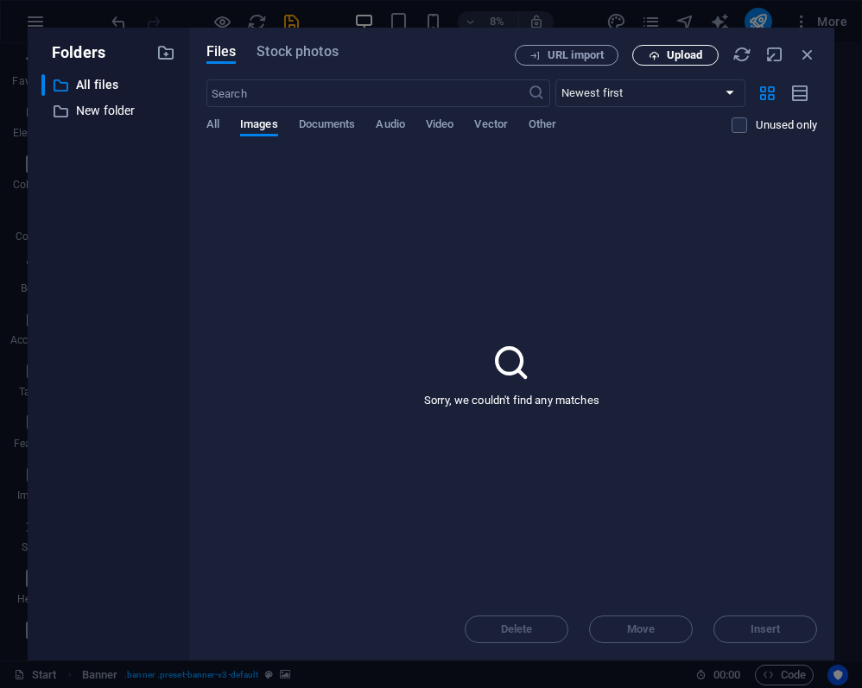
click at [707, 54] on span "Upload" at bounding box center [675, 55] width 71 height 11
click at [524, 404] on p "Sorry, we couldn't find any matches" at bounding box center [511, 401] width 175 height 16
drag, startPoint x: 810, startPoint y: 60, endPoint x: 794, endPoint y: 31, distance: 33.2
click at [810, 60] on icon "button" at bounding box center [807, 54] width 19 height 19
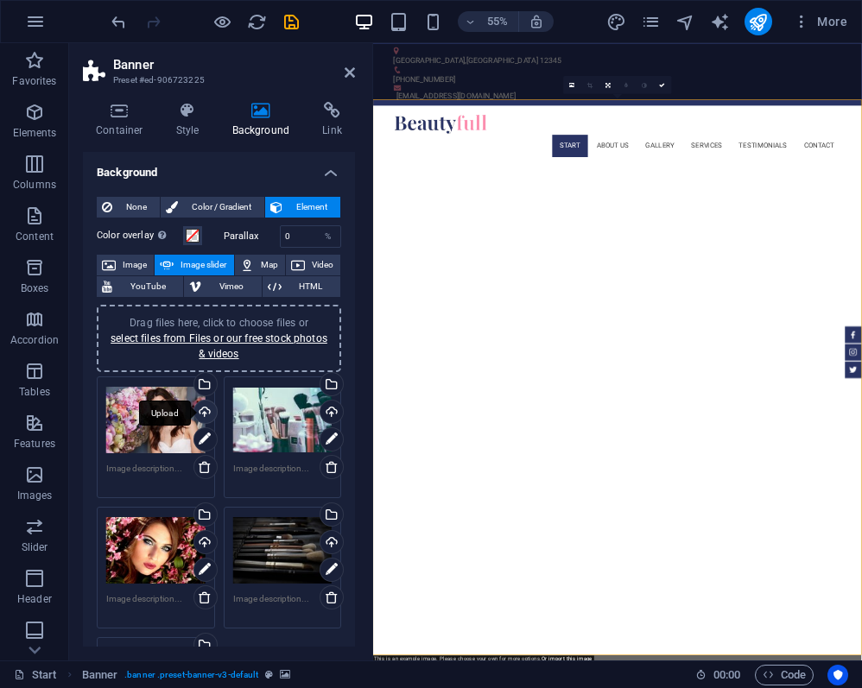
click at [207, 409] on div "Upload" at bounding box center [204, 414] width 26 height 26
click at [169, 428] on div "Drag files here, click to choose files or select files from Files or our free s…" at bounding box center [155, 420] width 99 height 69
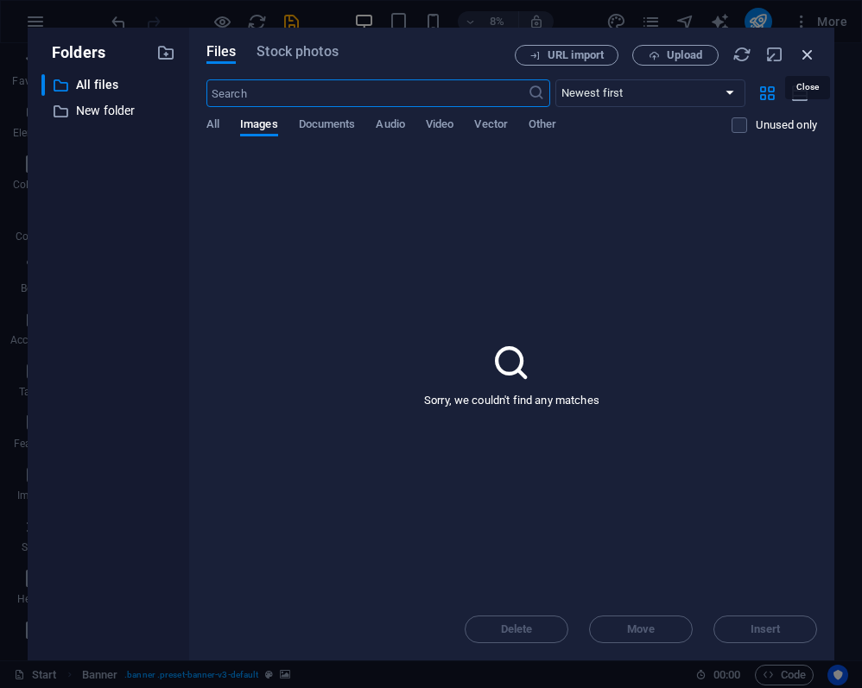
click at [801, 50] on icon "button" at bounding box center [807, 54] width 19 height 19
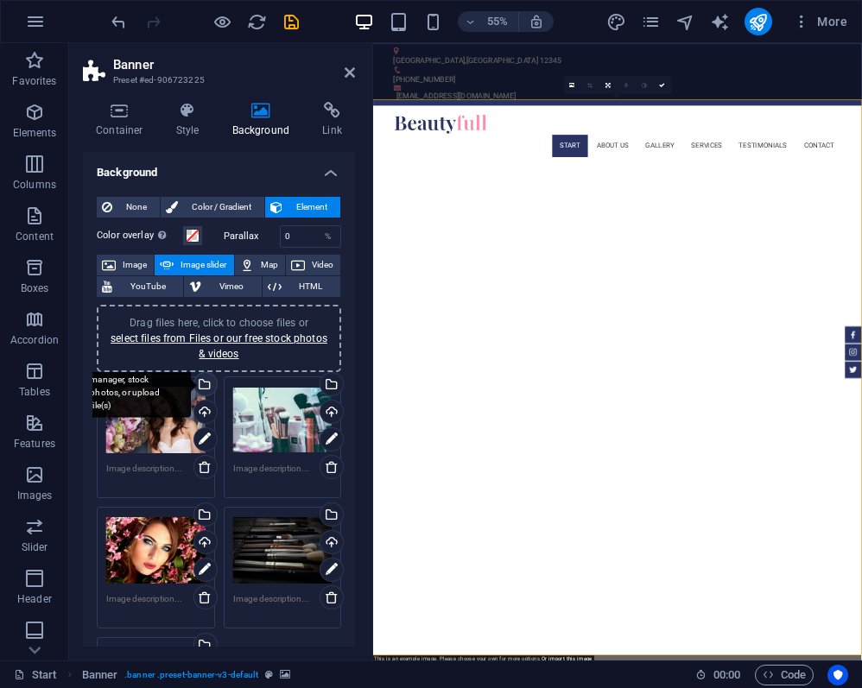
click at [209, 388] on div "Select files from the file manager, stock photos, or upload file(s)" at bounding box center [204, 386] width 26 height 26
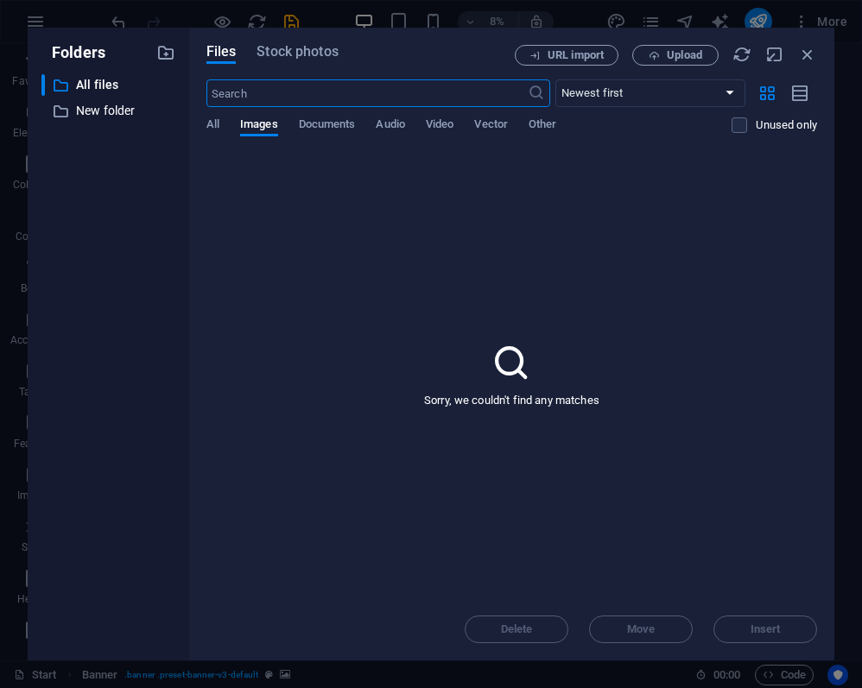
click at [481, 400] on p "Sorry, we couldn't find any matches" at bounding box center [511, 401] width 175 height 16
click at [271, 131] on span "Images" at bounding box center [259, 126] width 38 height 24
click at [678, 61] on button "Upload" at bounding box center [675, 55] width 86 height 21
click at [338, 130] on span "Documents" at bounding box center [327, 126] width 57 height 24
click at [278, 125] on div "All Images Documents Audio Video Vector Other" at bounding box center [469, 133] width 526 height 33
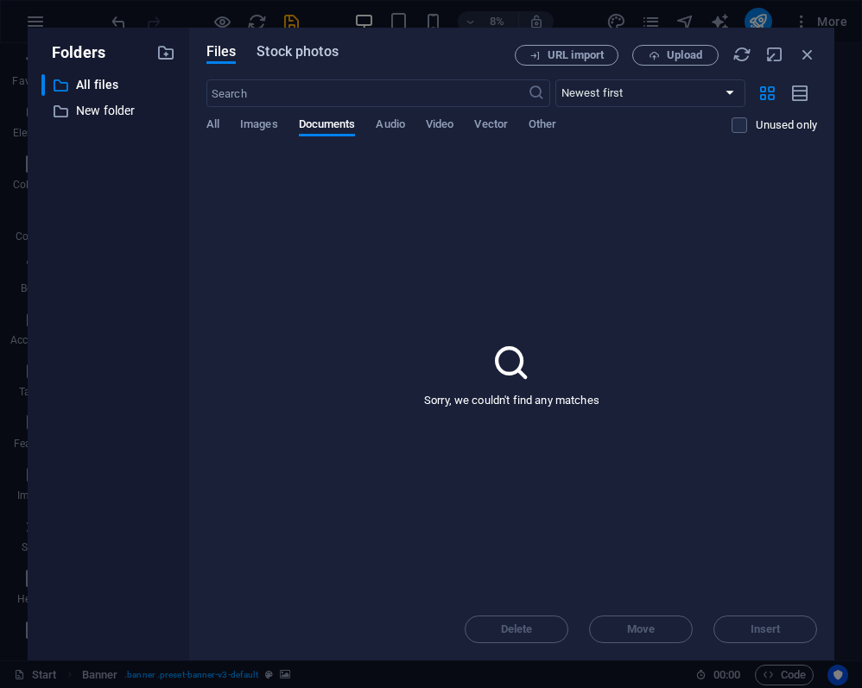
click at [323, 61] on button "Stock photos" at bounding box center [296, 54] width 81 height 19
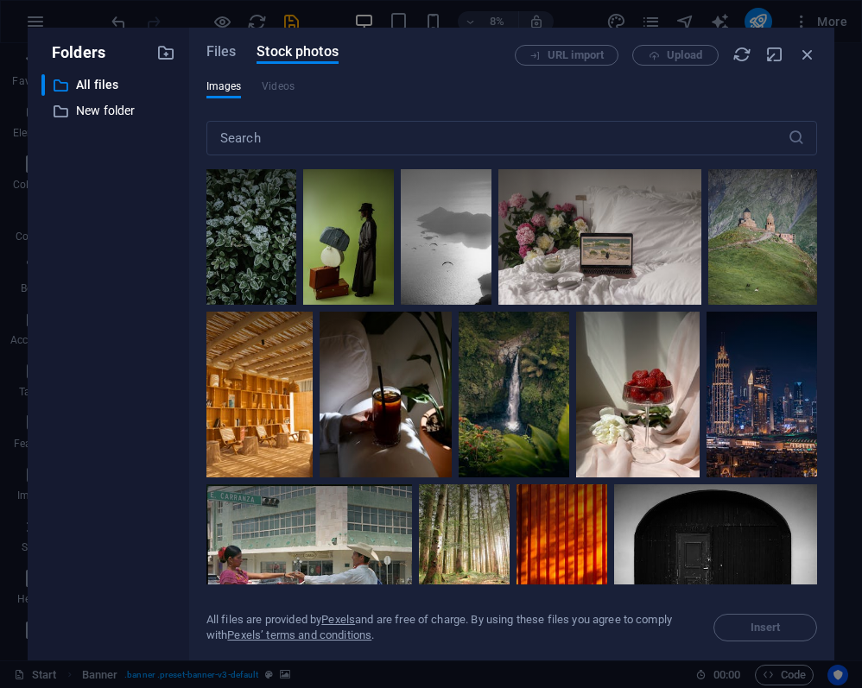
click at [300, 95] on div "Images Videos" at bounding box center [511, 95] width 610 height 33
click at [241, 86] on div "Images Videos" at bounding box center [511, 95] width 610 height 33
click at [236, 54] on span "Files" at bounding box center [221, 51] width 30 height 21
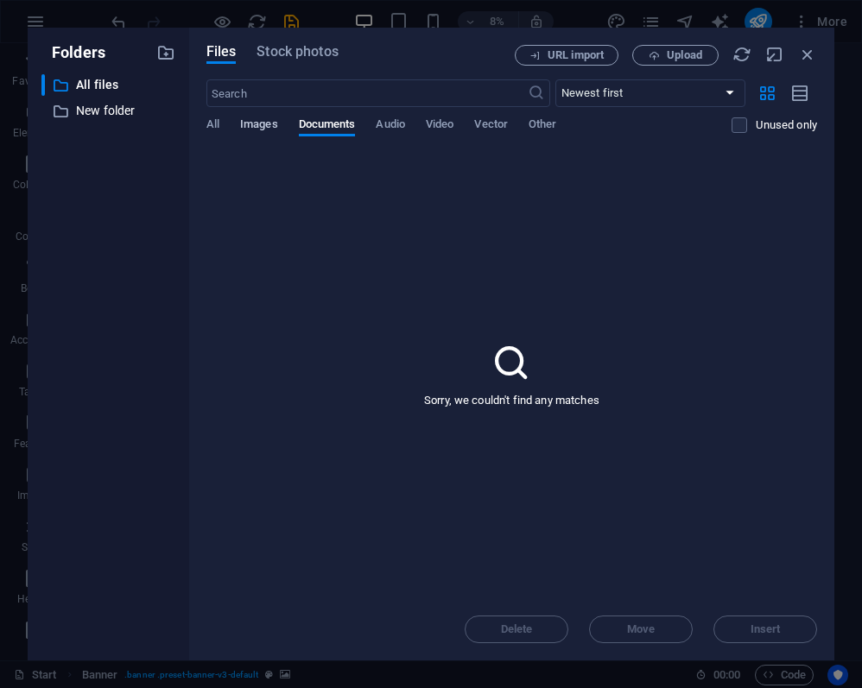
click at [257, 128] on span "Images" at bounding box center [259, 126] width 38 height 24
click at [512, 381] on icon at bounding box center [511, 362] width 43 height 43
select select "oldest_first"
click at [682, 57] on span "Upload" at bounding box center [684, 55] width 35 height 10
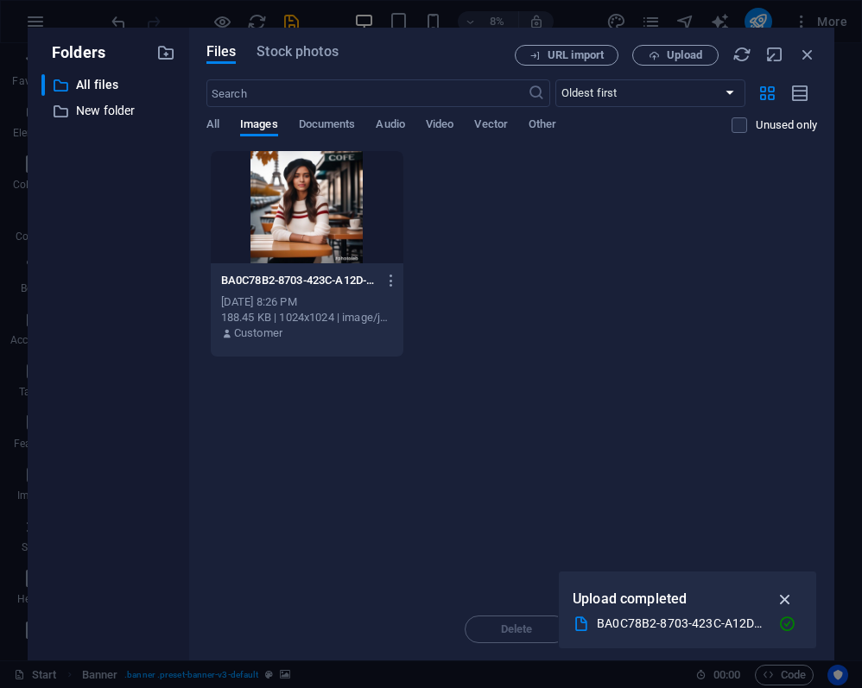
click at [784, 597] on icon "button" at bounding box center [785, 599] width 20 height 19
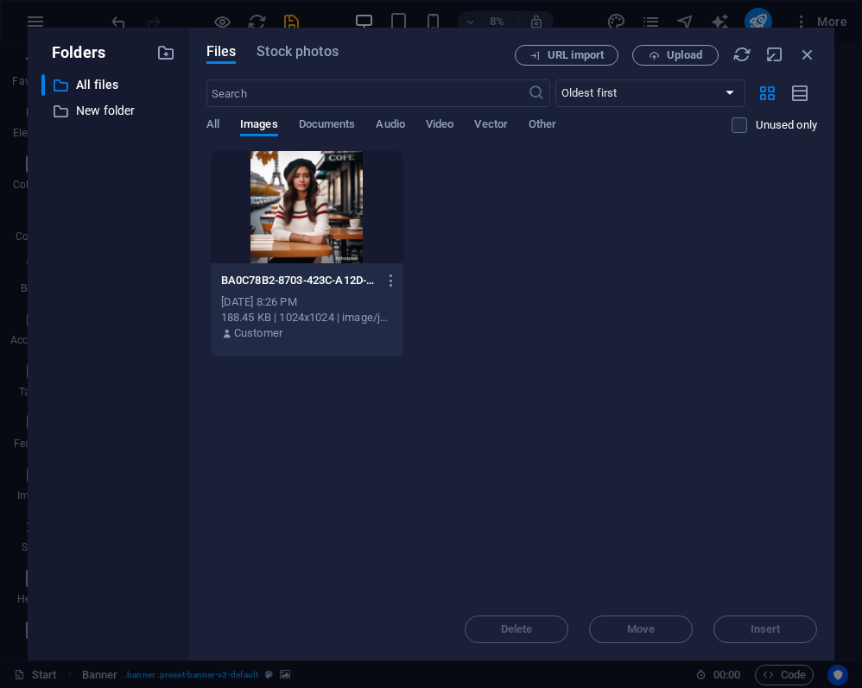
click at [778, 627] on div "Delete Move Insert" at bounding box center [511, 620] width 610 height 45
click at [312, 227] on div at bounding box center [307, 207] width 193 height 112
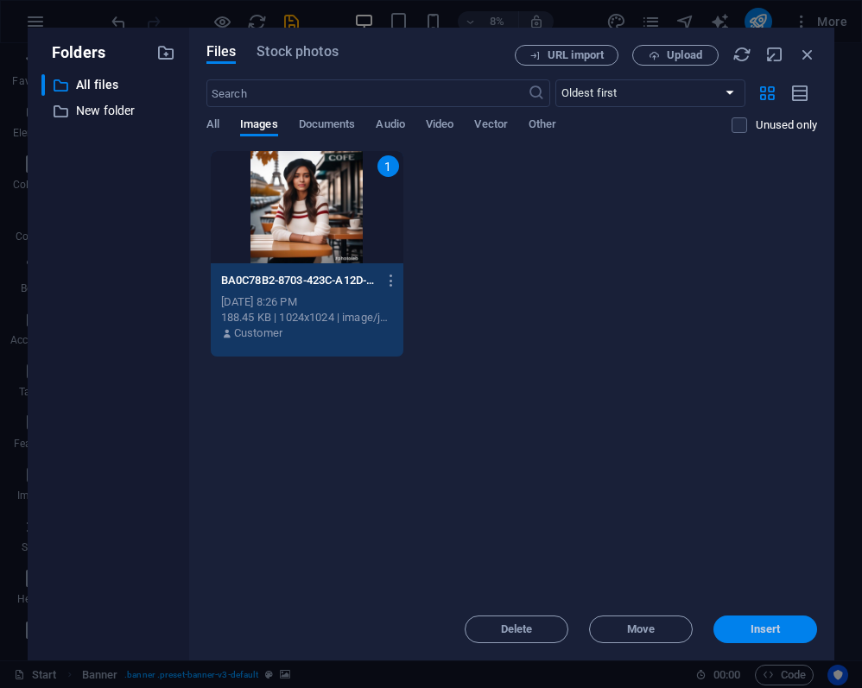
click at [767, 620] on button "Insert" at bounding box center [765, 630] width 104 height 28
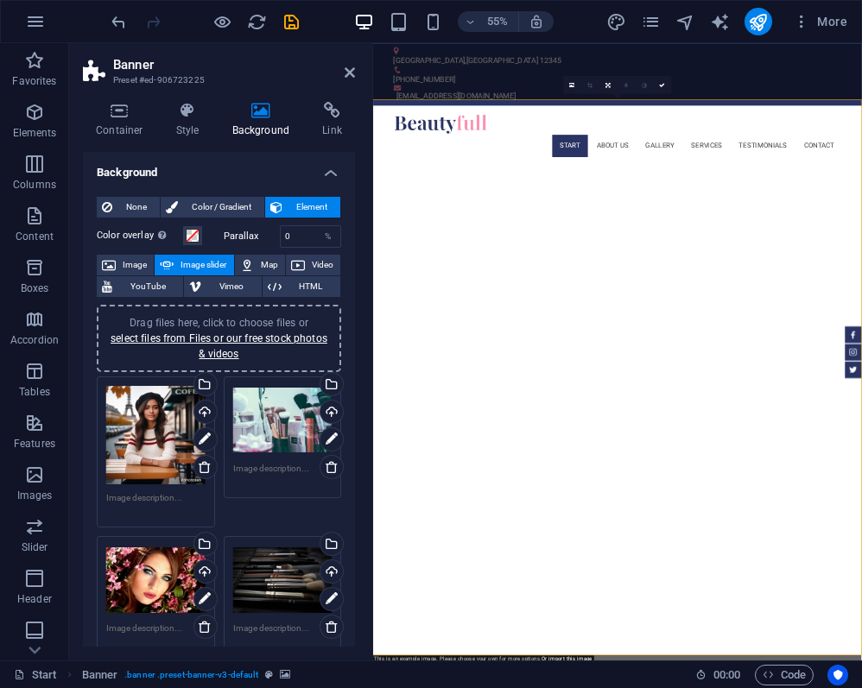
click at [355, 71] on aside "Banner Preset #ed-906723225 Container Style Background Link Size Height Default…" at bounding box center [221, 351] width 304 height 617
click at [351, 73] on icon at bounding box center [349, 73] width 10 height 14
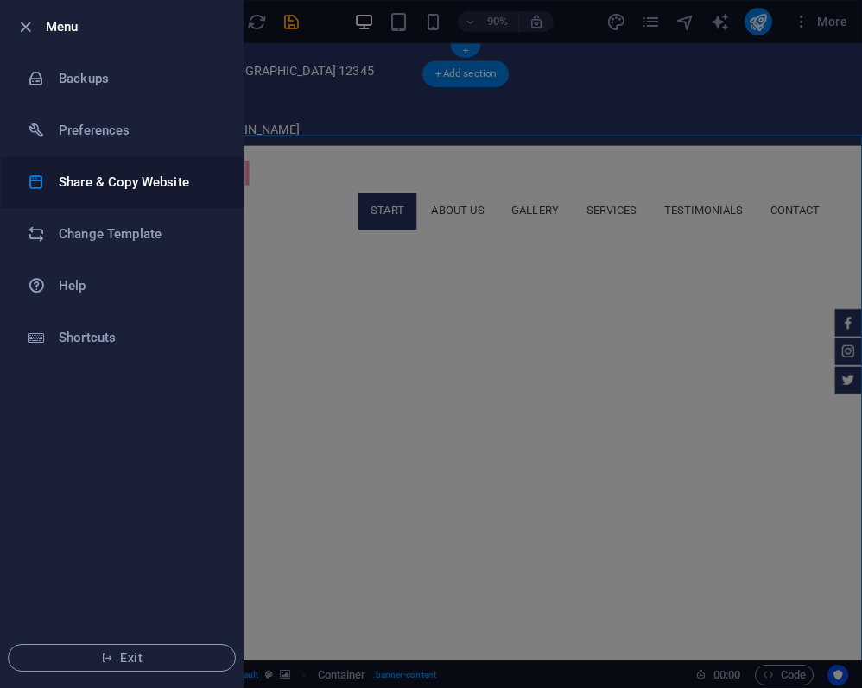
click at [136, 190] on h6 "Share & Copy Website" at bounding box center [139, 182] width 160 height 21
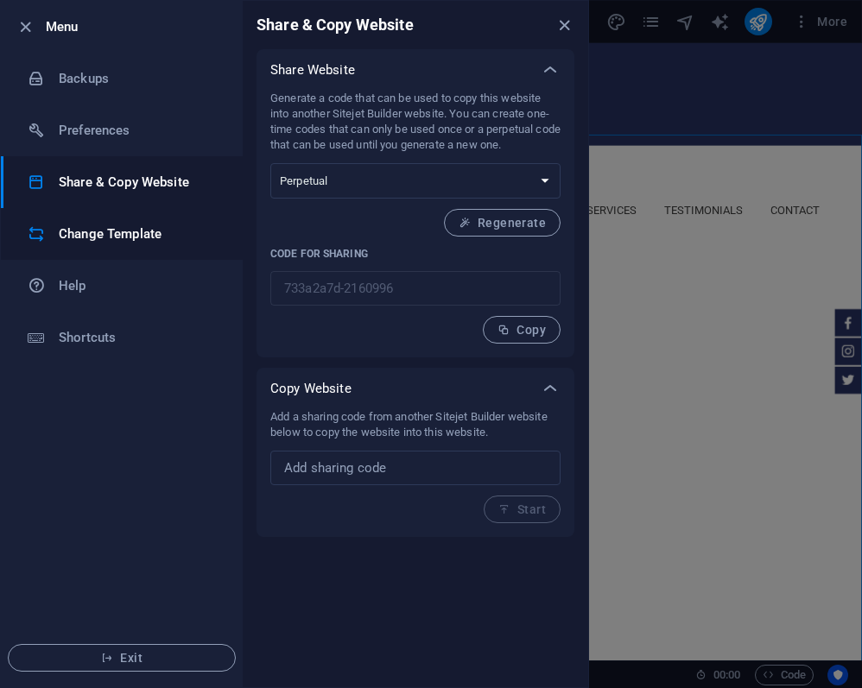
click at [151, 249] on li "Change Template" at bounding box center [122, 234] width 242 height 52
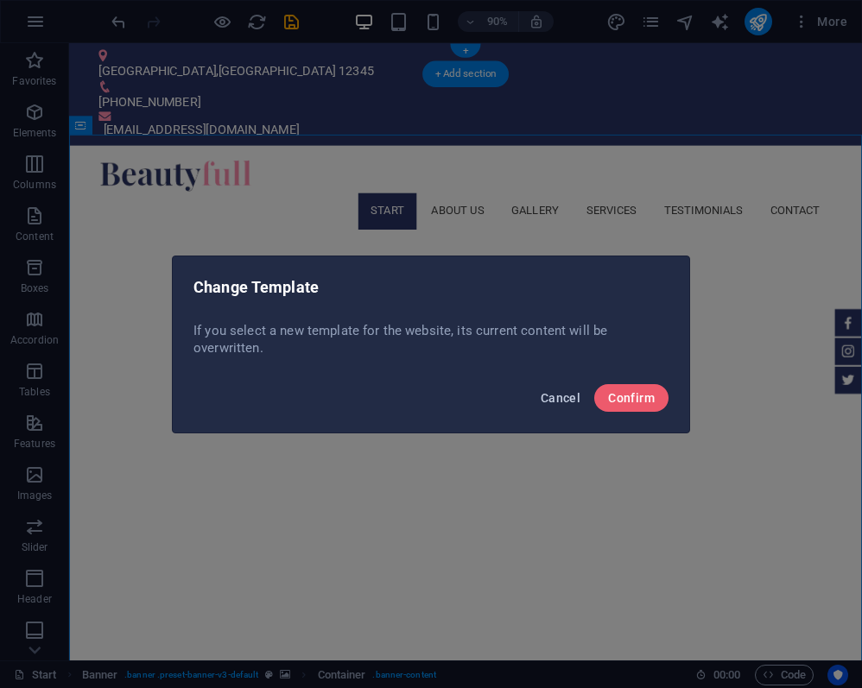
click at [558, 395] on span "Cancel" at bounding box center [560, 398] width 40 height 14
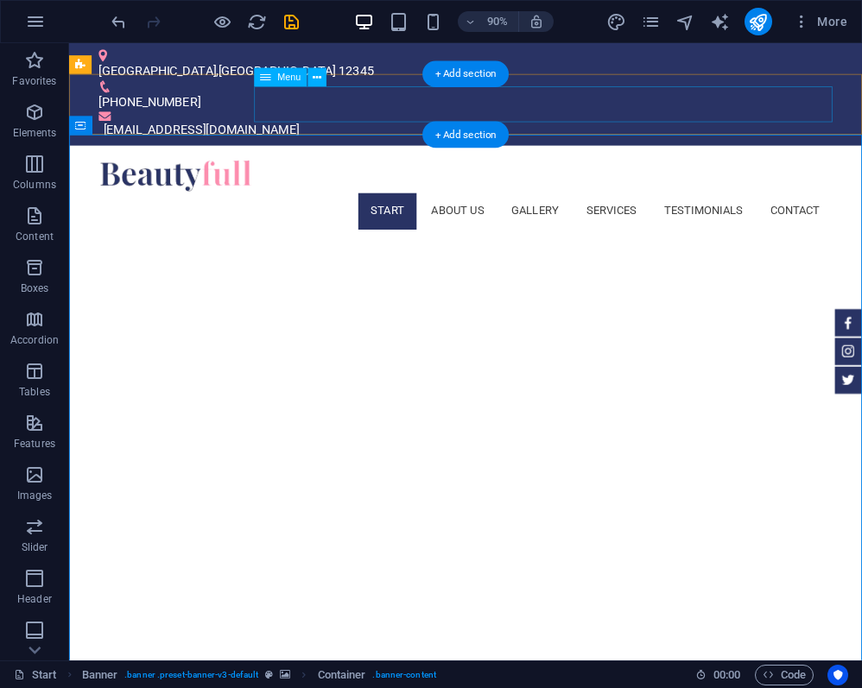
click at [679, 210] on nav "Start About us Gallery Services Testimonials Contact" at bounding box center [509, 230] width 815 height 40
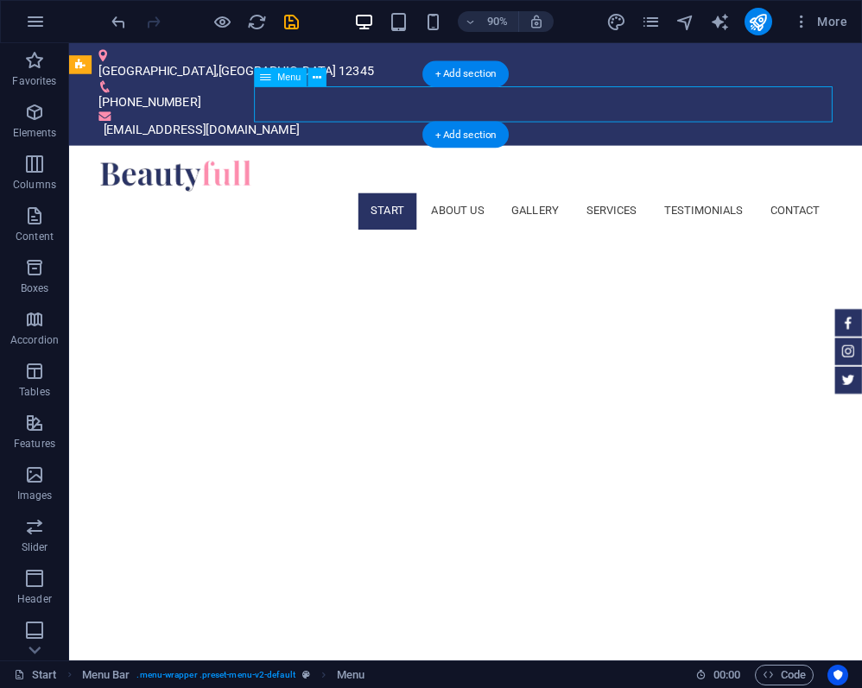
click at [679, 210] on nav "Start About us Gallery Services Testimonials Contact" at bounding box center [509, 230] width 815 height 40
click at [511, 210] on nav "Start About us Gallery Services Testimonials Contact" at bounding box center [509, 230] width 815 height 40
click at [572, 210] on nav "Start About us Gallery Services Testimonials Contact" at bounding box center [509, 230] width 815 height 40
click at [593, 210] on nav "Start About us Gallery Services Testimonials Contact" at bounding box center [509, 230] width 815 height 40
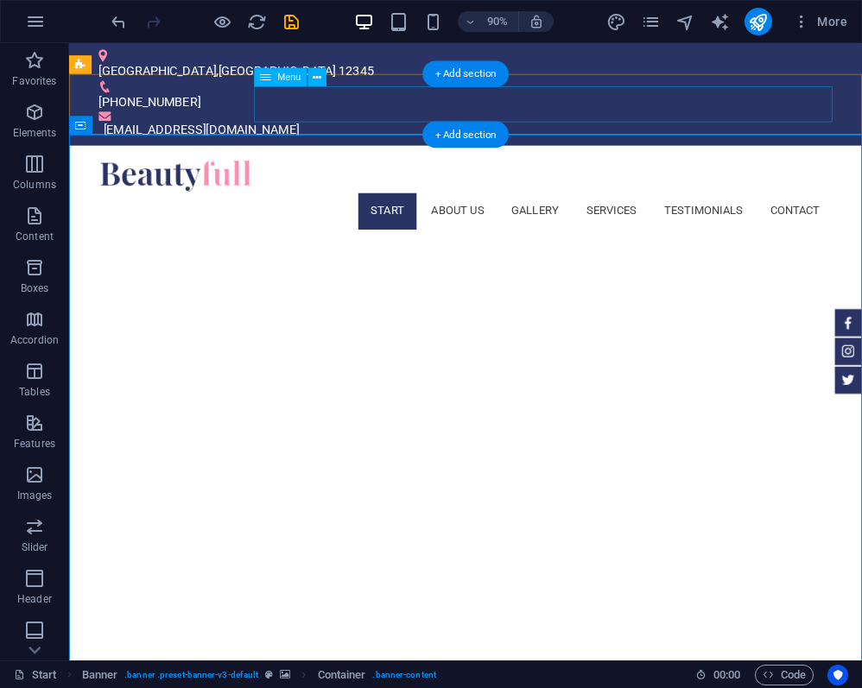
click at [592, 210] on nav "Start About us Gallery Services Testimonials Contact" at bounding box center [509, 230] width 815 height 40
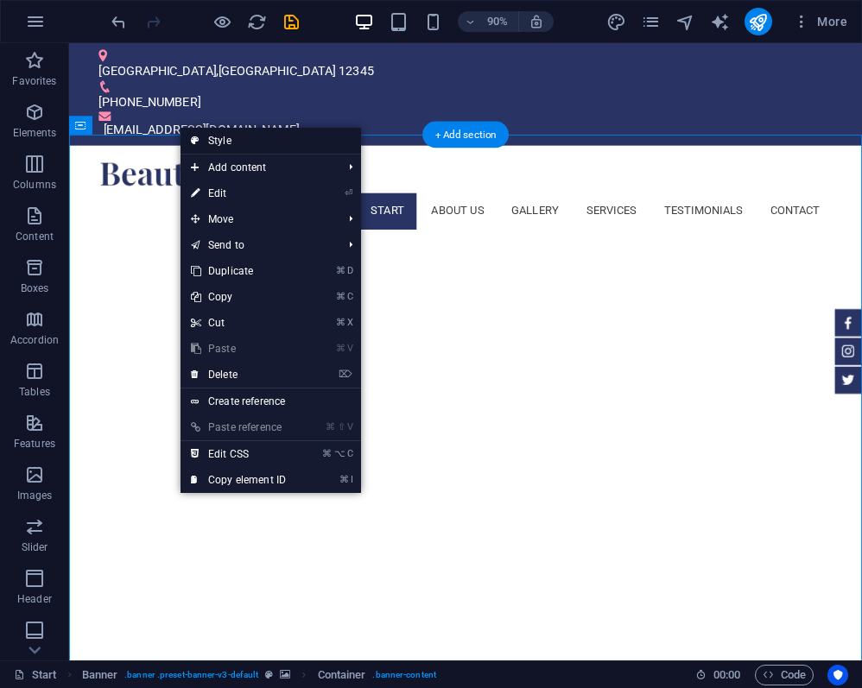
click at [231, 136] on link "Style" at bounding box center [270, 141] width 180 height 26
select select "fade"
select select "ms"
select select "s"
select select "ondemand"
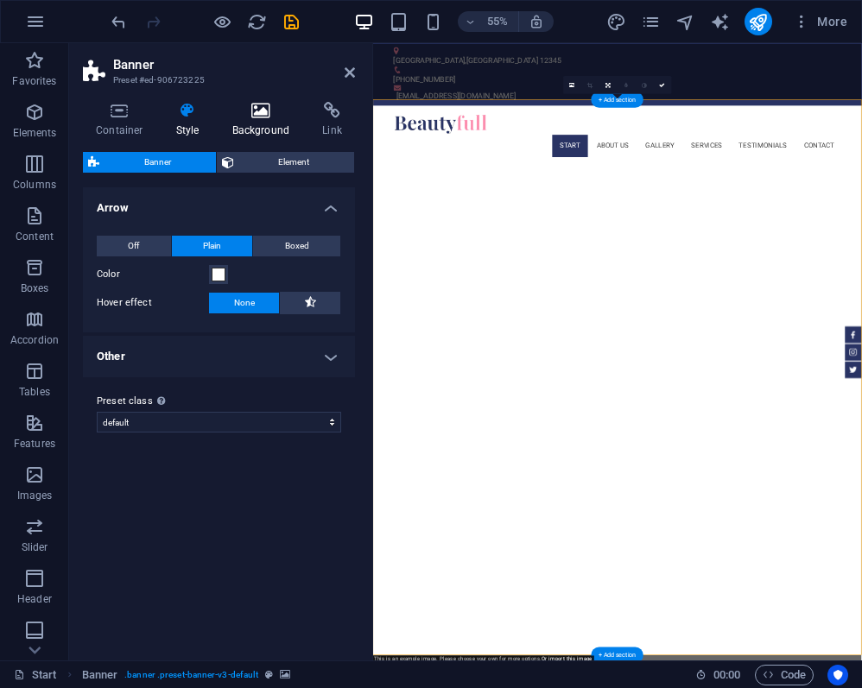
click at [260, 128] on h4 "Background" at bounding box center [264, 120] width 91 height 36
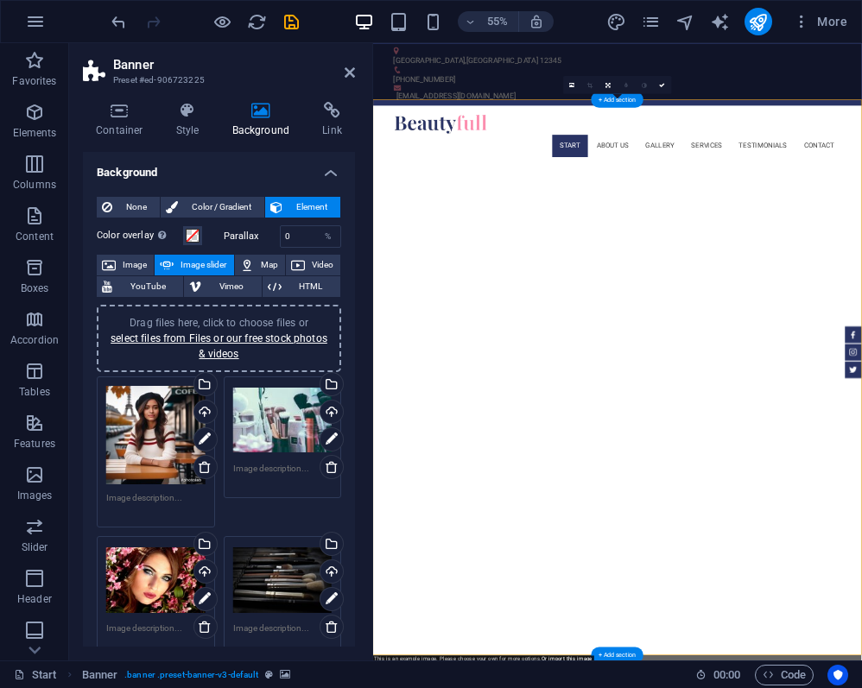
click at [273, 430] on div "Drag files here, click to choose files or select files from Files or our free s…" at bounding box center [282, 420] width 99 height 69
select select "oldest_first"
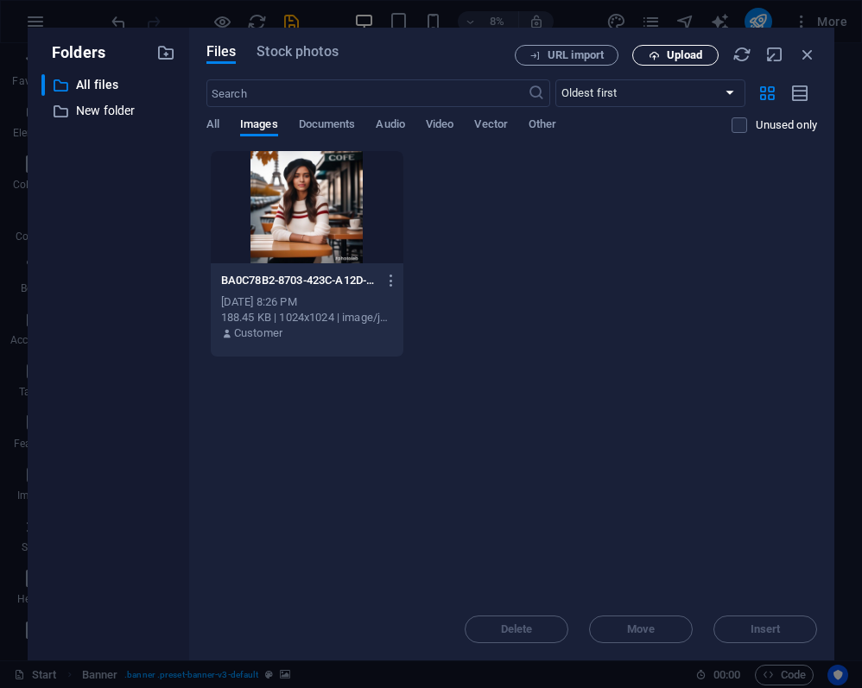
click at [702, 65] on button "Upload" at bounding box center [675, 55] width 86 height 21
click at [318, 58] on span "Stock photos" at bounding box center [296, 51] width 81 height 21
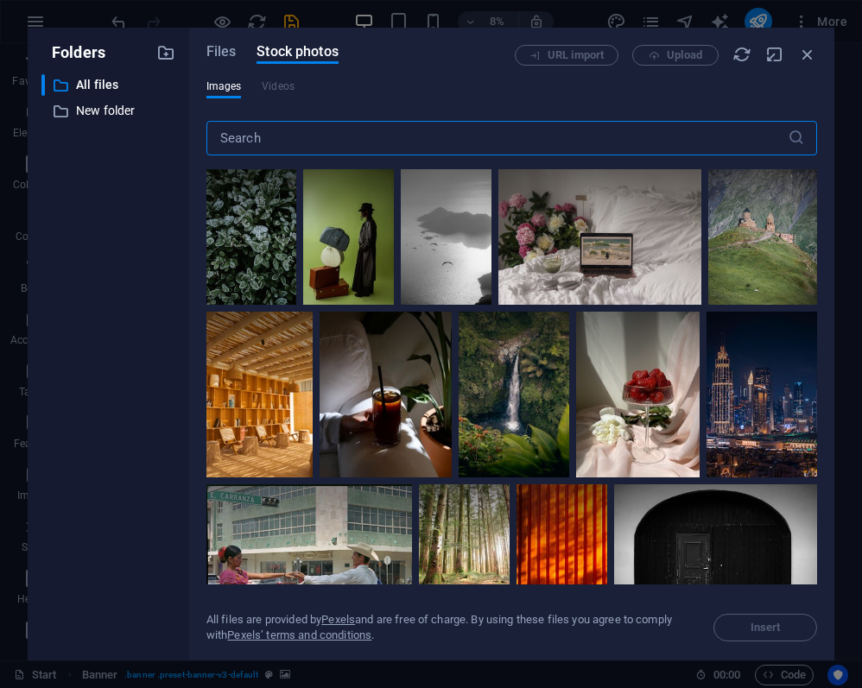
click at [265, 136] on input "text" at bounding box center [496, 138] width 581 height 35
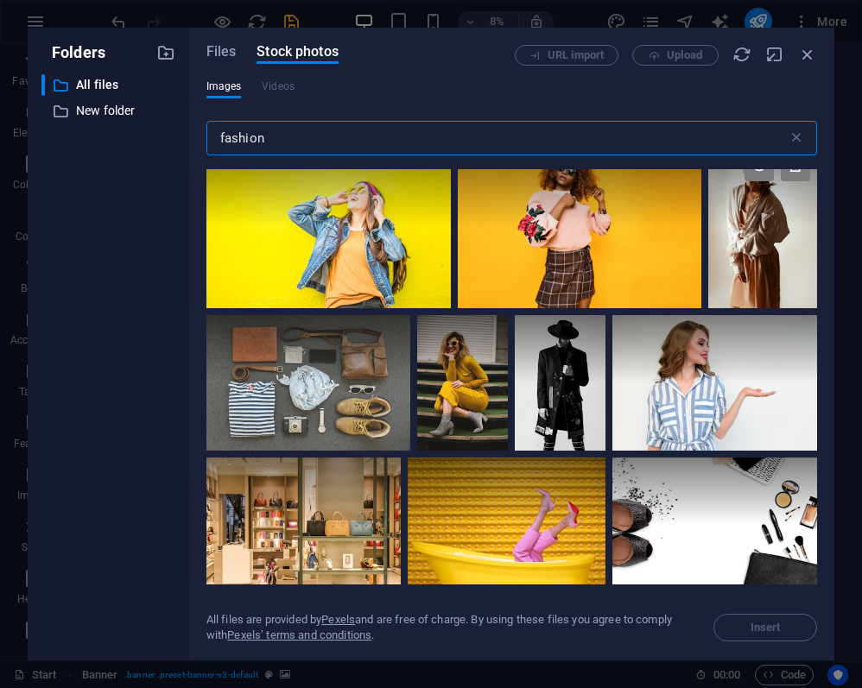
scroll to position [27, 0]
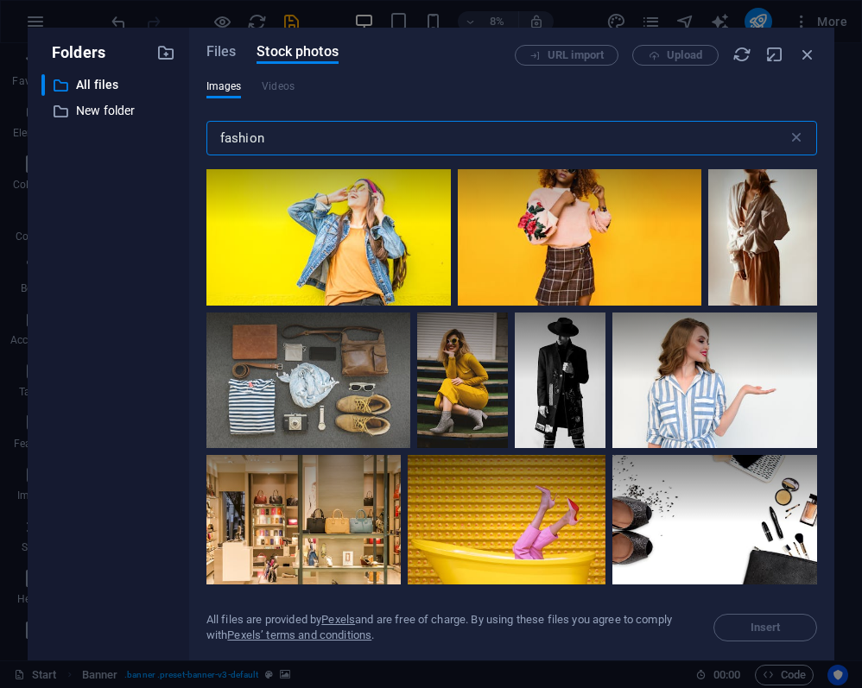
type input "fashion"
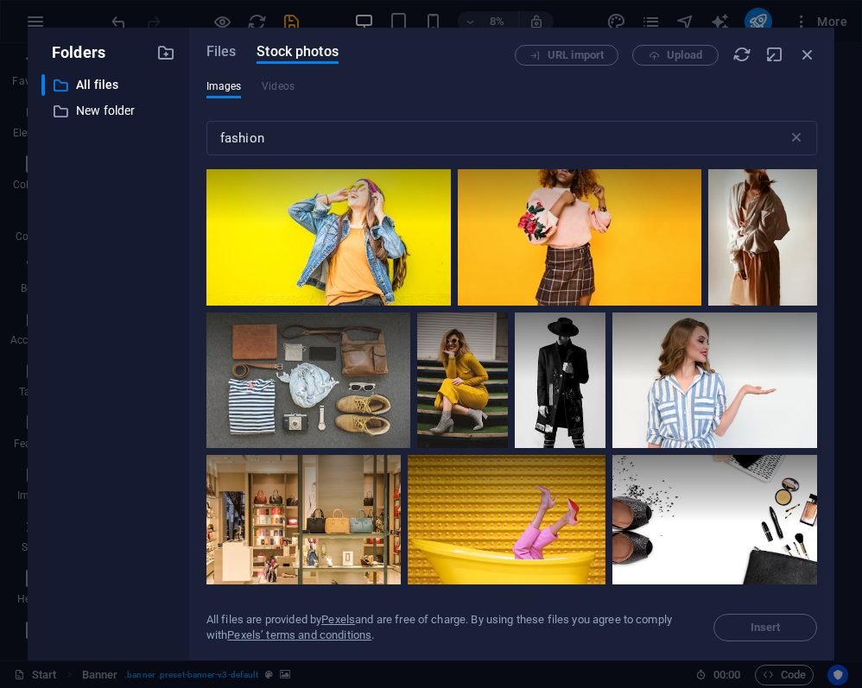
drag, startPoint x: 817, startPoint y: 212, endPoint x: 813, endPoint y: 261, distance: 48.5
click at [813, 262] on div "Files Stock photos URL import Upload Images Videos fashion ​ All files are prov…" at bounding box center [511, 344] width 645 height 633
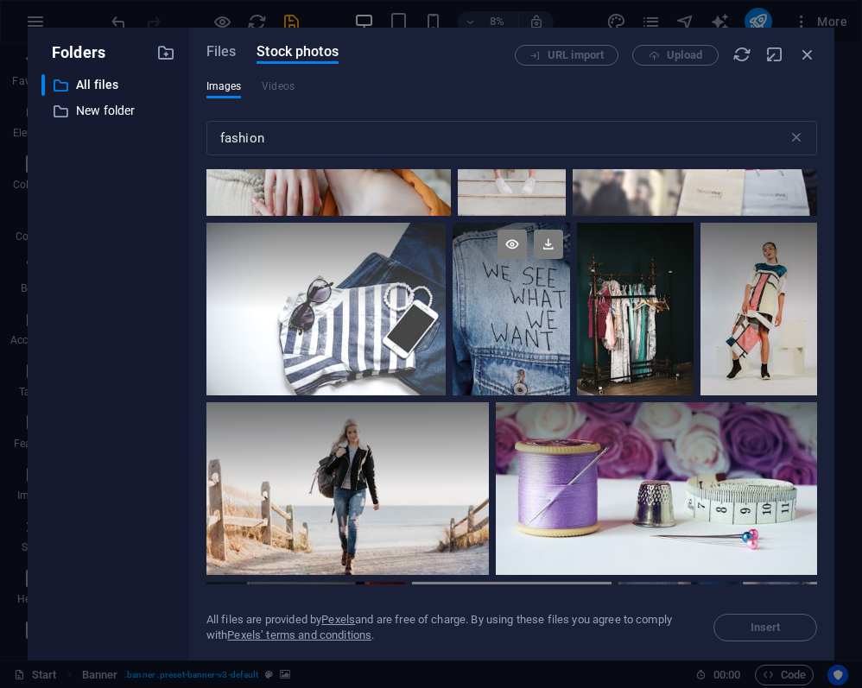
scroll to position [2207, 0]
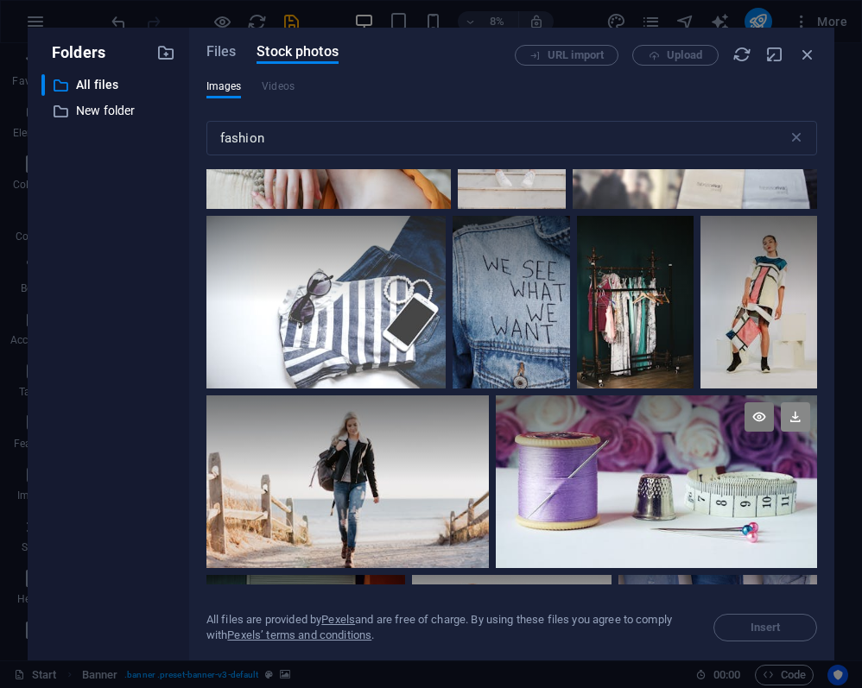
click at [786, 413] on icon at bounding box center [794, 416] width 29 height 29
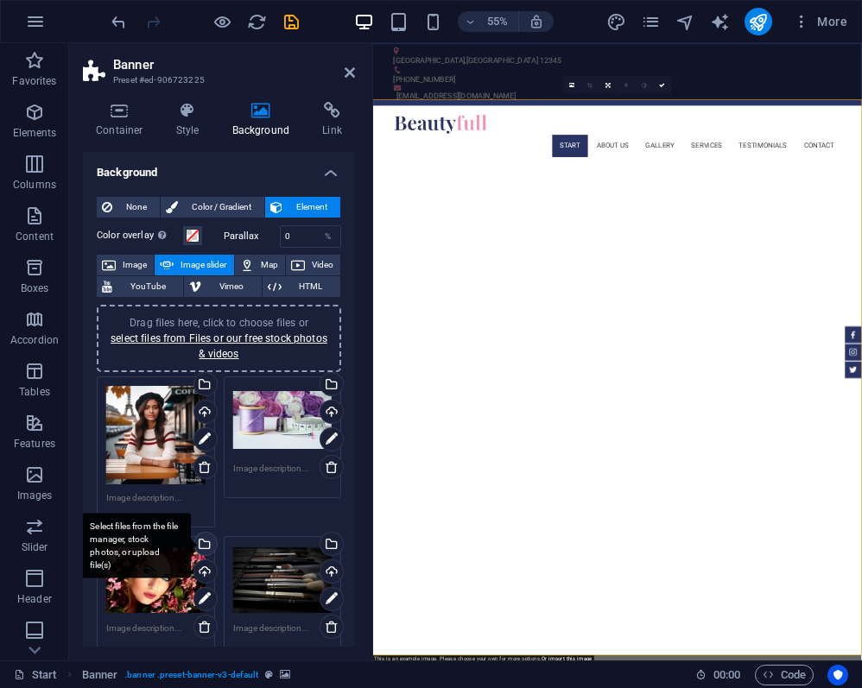
click at [205, 547] on div "Select files from the file manager, stock photos, or upload file(s)" at bounding box center [204, 546] width 26 height 26
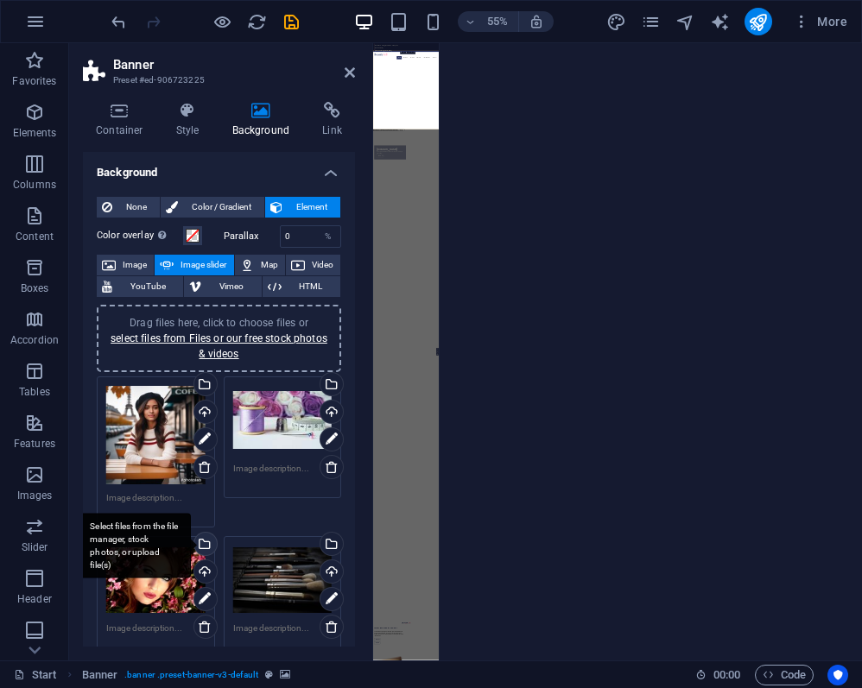
select select "oldest_first"
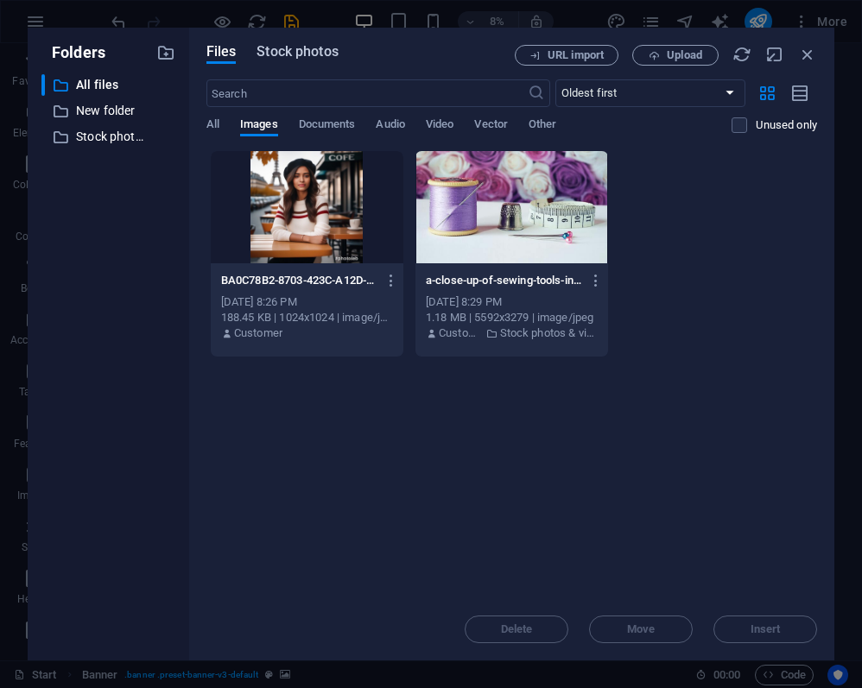
click at [308, 57] on span "Stock photos" at bounding box center [296, 51] width 81 height 21
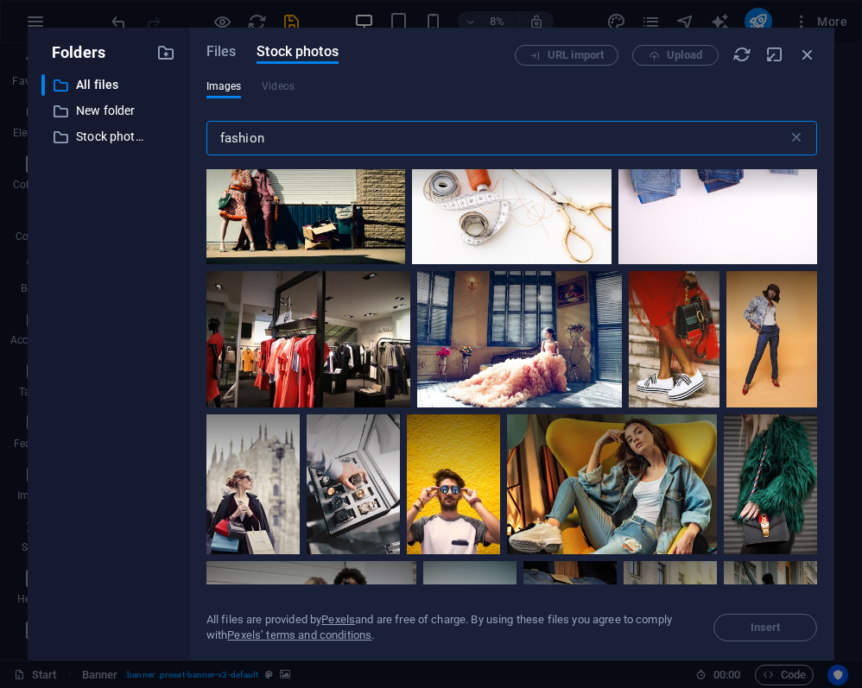
scroll to position [2678, 0]
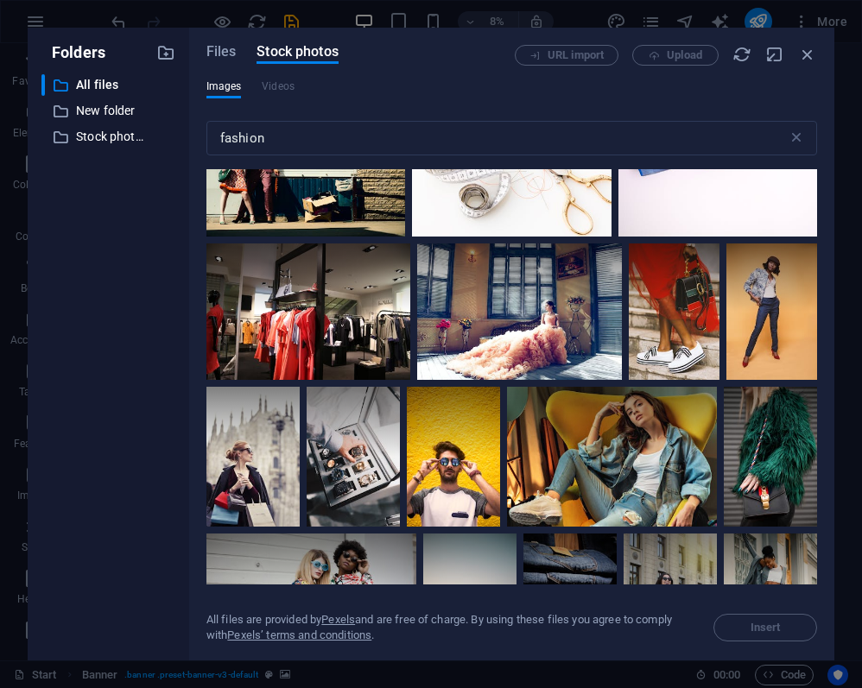
drag, startPoint x: 818, startPoint y: 342, endPoint x: 819, endPoint y: 363, distance: 20.7
click at [819, 363] on div "Files Stock photos URL import Upload Images Videos fashion ​ All files are prov…" at bounding box center [511, 344] width 645 height 633
drag, startPoint x: 817, startPoint y: 344, endPoint x: 817, endPoint y: 366, distance: 21.6
click at [817, 366] on div "Files Stock photos URL import Upload Images Videos fashion ​ All files are prov…" at bounding box center [511, 344] width 645 height 633
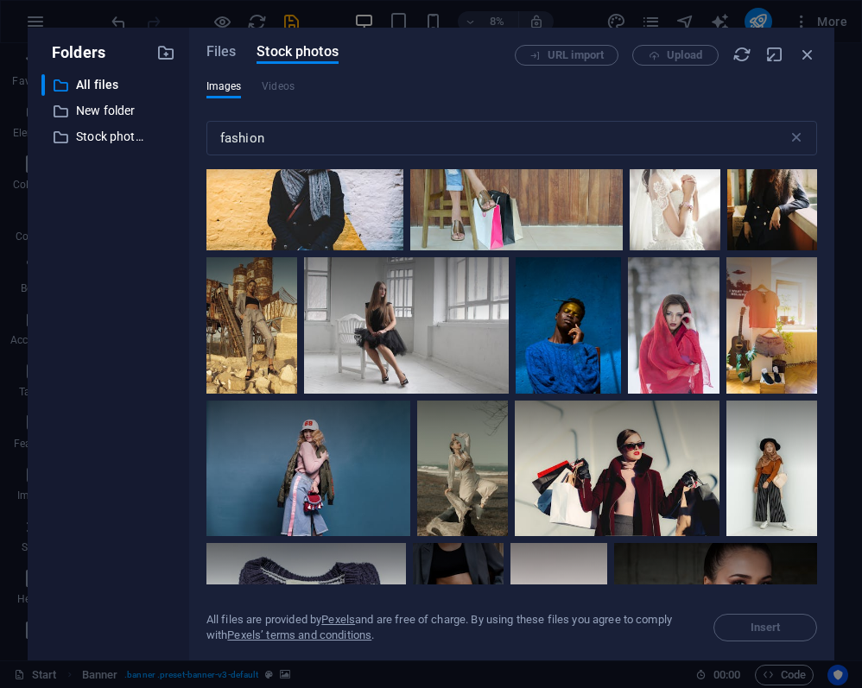
scroll to position [6979, 0]
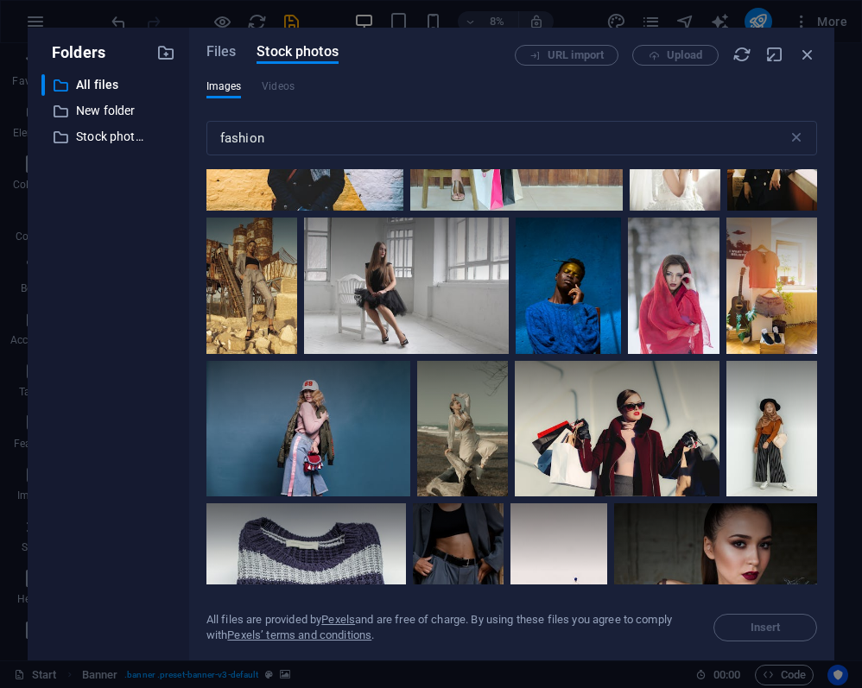
drag, startPoint x: 817, startPoint y: 358, endPoint x: 817, endPoint y: 372, distance: 13.8
click at [817, 372] on div "Files Stock photos URL import Upload Images Videos fashion ​ All files are prov…" at bounding box center [511, 344] width 645 height 633
click at [817, 373] on div "Files Stock photos URL import Upload Images Videos fashion ​ All files are prov…" at bounding box center [511, 344] width 645 height 633
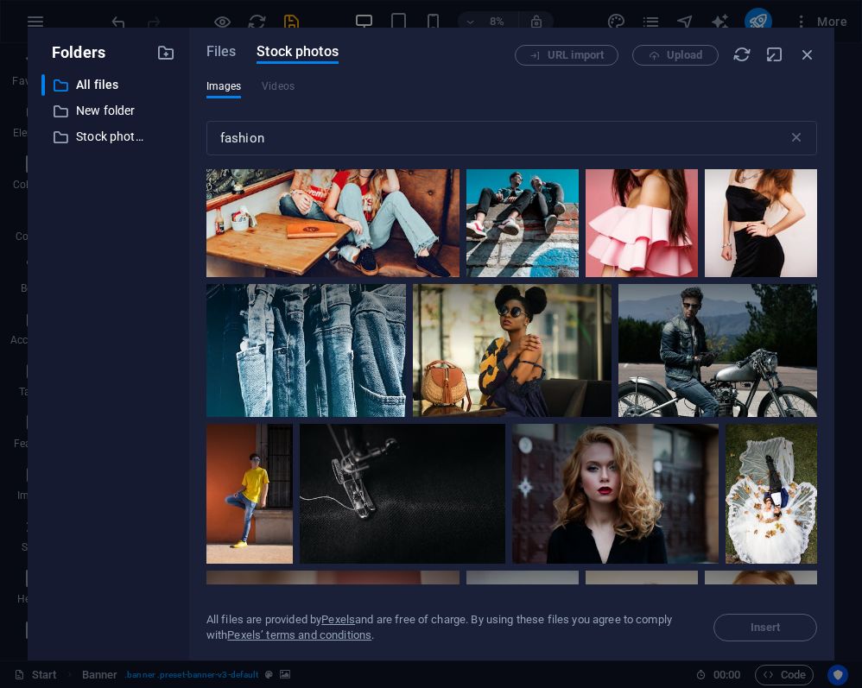
scroll to position [7875, 0]
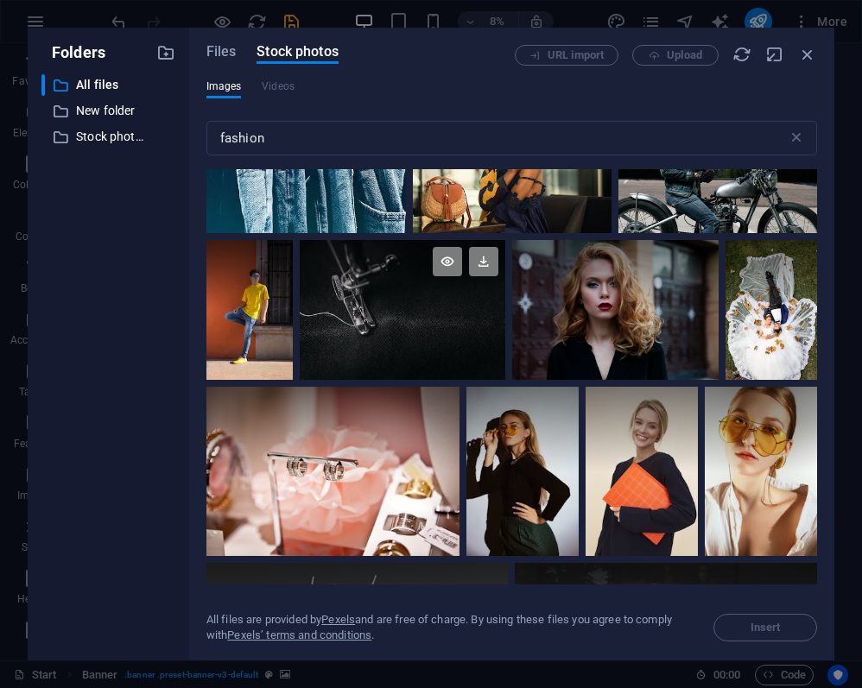
click at [328, 293] on div at bounding box center [402, 310] width 205 height 141
click at [791, 632] on span "Insert" at bounding box center [765, 627] width 88 height 10
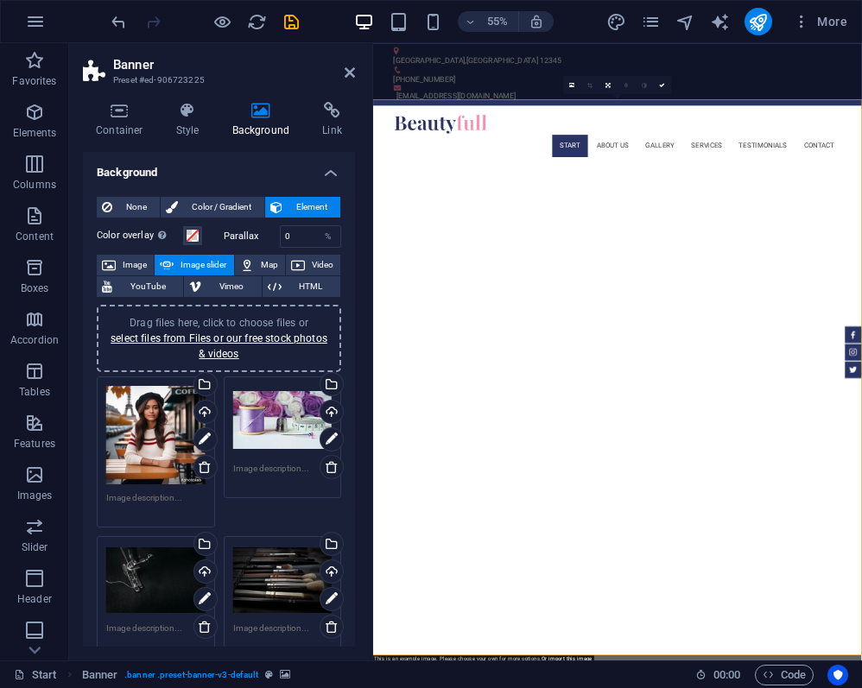
click at [262, 588] on div "Drag files here, click to choose files or select files from Files or our free s…" at bounding box center [282, 580] width 99 height 69
select select "oldest_first"
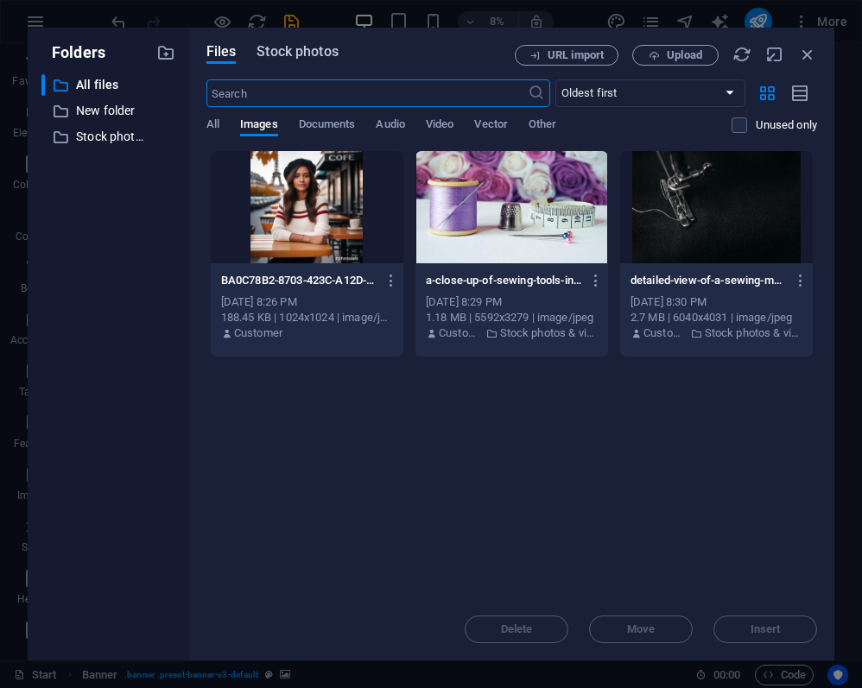
click at [310, 60] on span "Stock photos" at bounding box center [296, 51] width 81 height 21
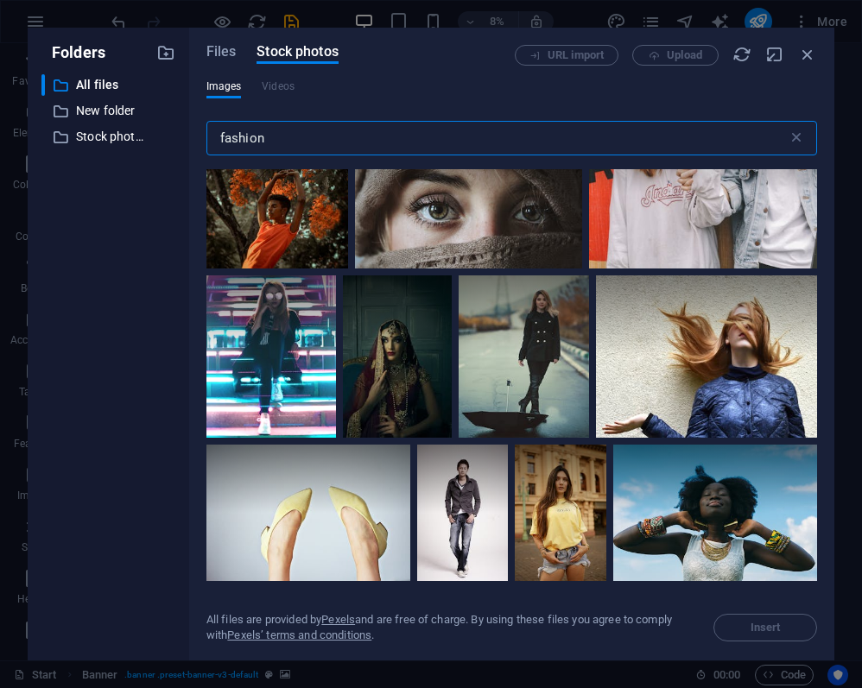
scroll to position [17674, 0]
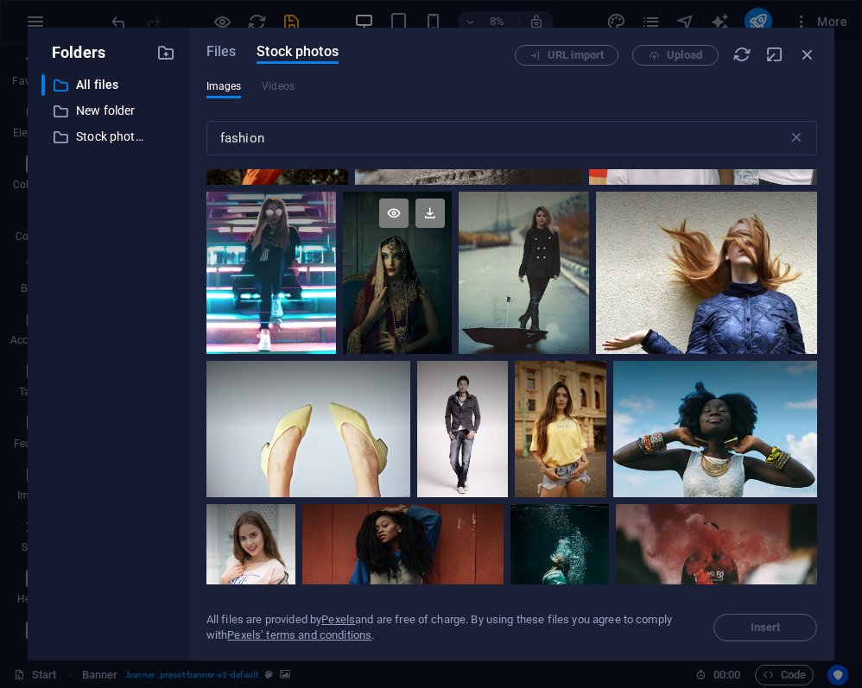
click at [409, 354] on div at bounding box center [397, 273] width 109 height 162
click at [818, 545] on div "Files Stock photos URL import Upload Images Videos fashion ​ Exceeded number of…" at bounding box center [511, 344] width 645 height 633
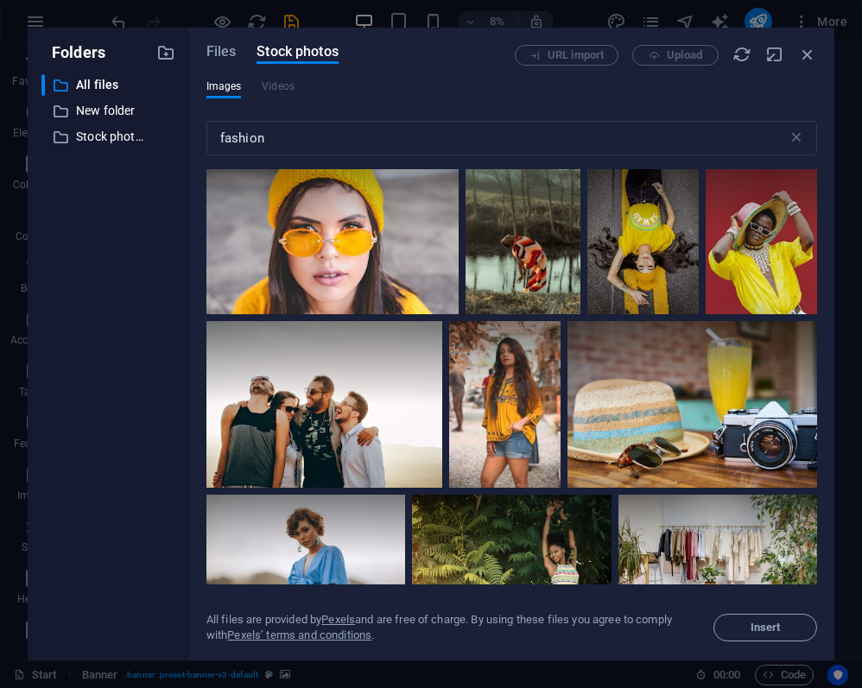
scroll to position [18972, 0]
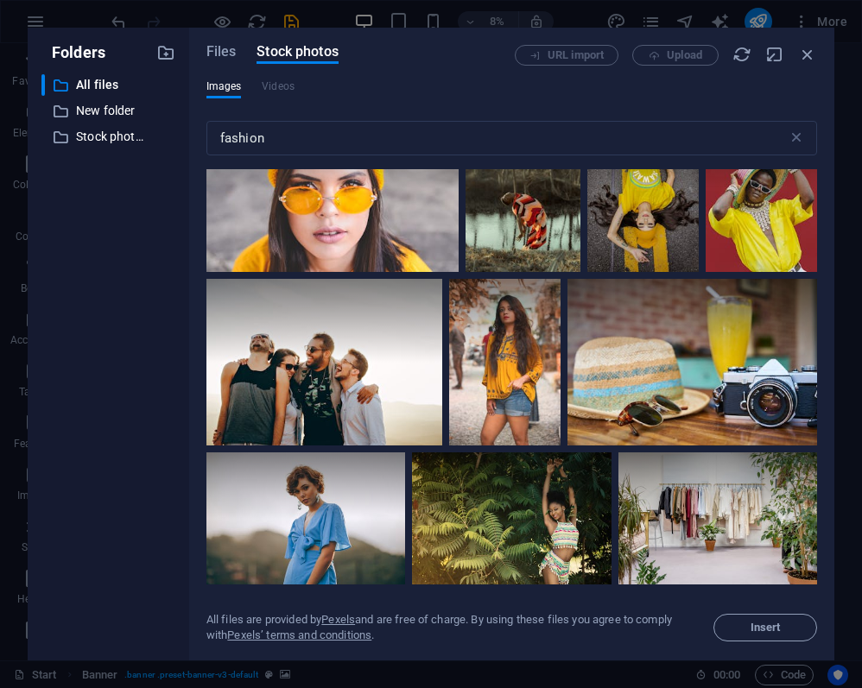
click at [548, 98] on div at bounding box center [682, 22] width 269 height 151
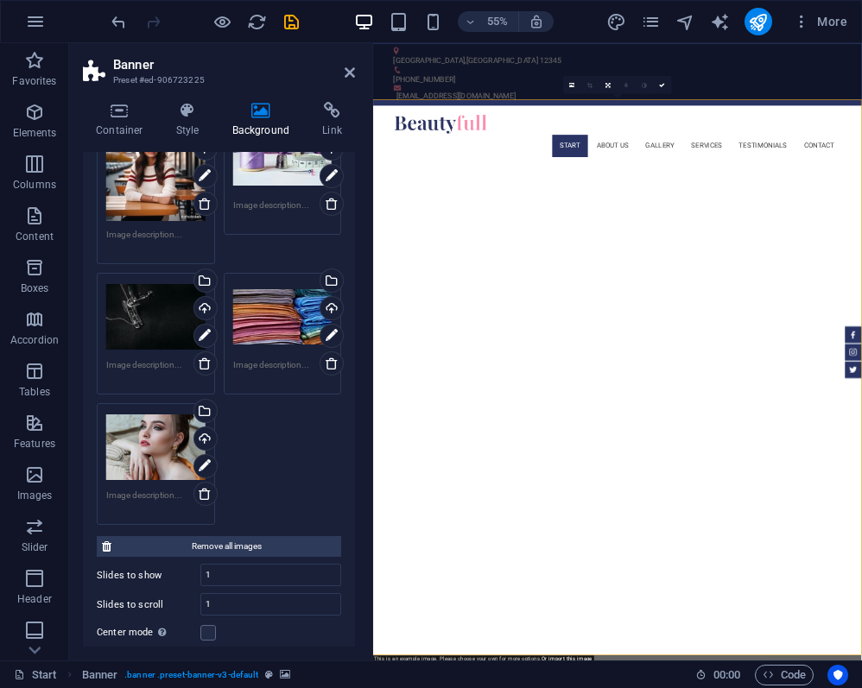
scroll to position [282, 0]
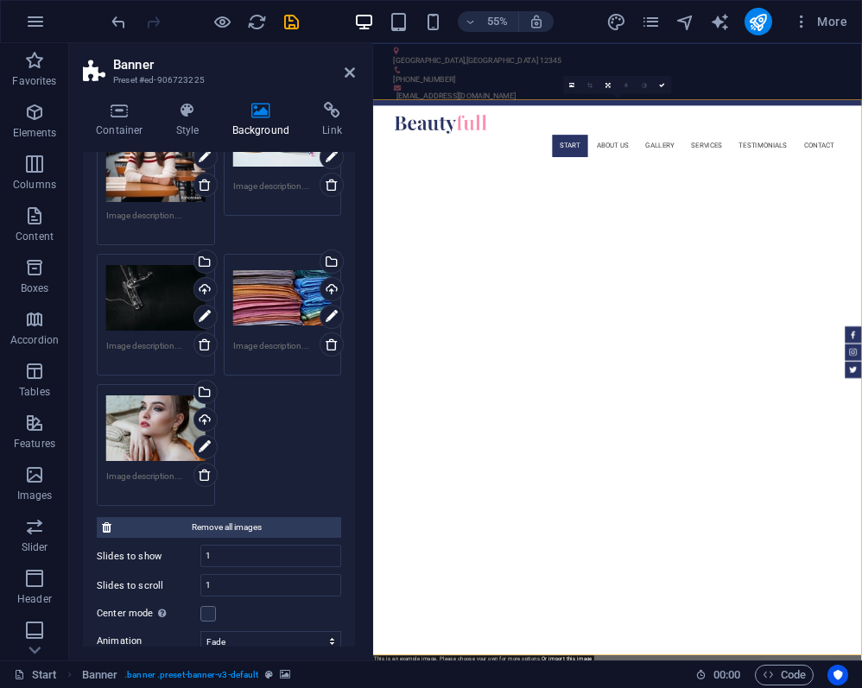
click at [148, 416] on div "Drag files here, click to choose files or select files from Files or our free s…" at bounding box center [155, 428] width 99 height 69
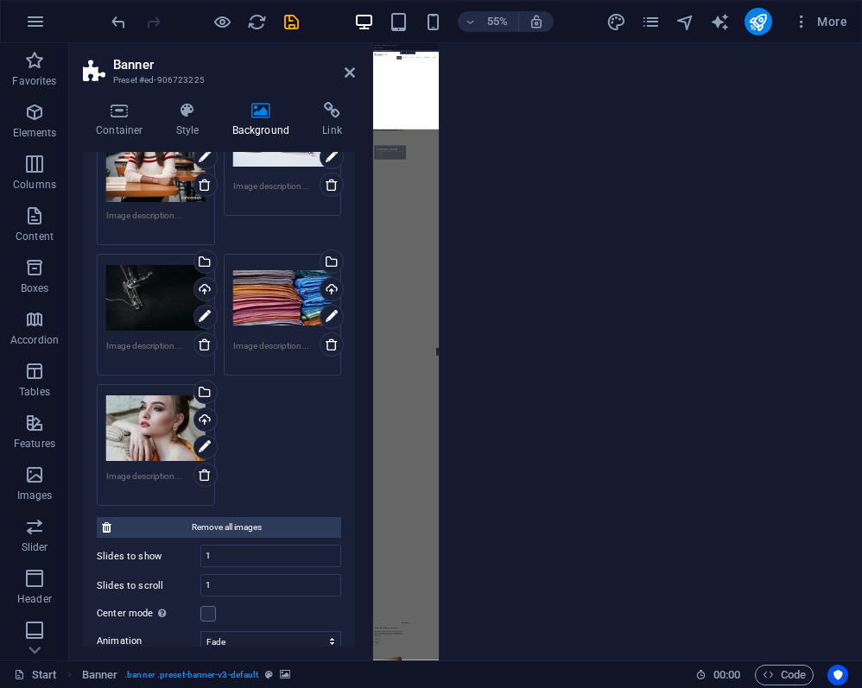
select select "oldest_first"
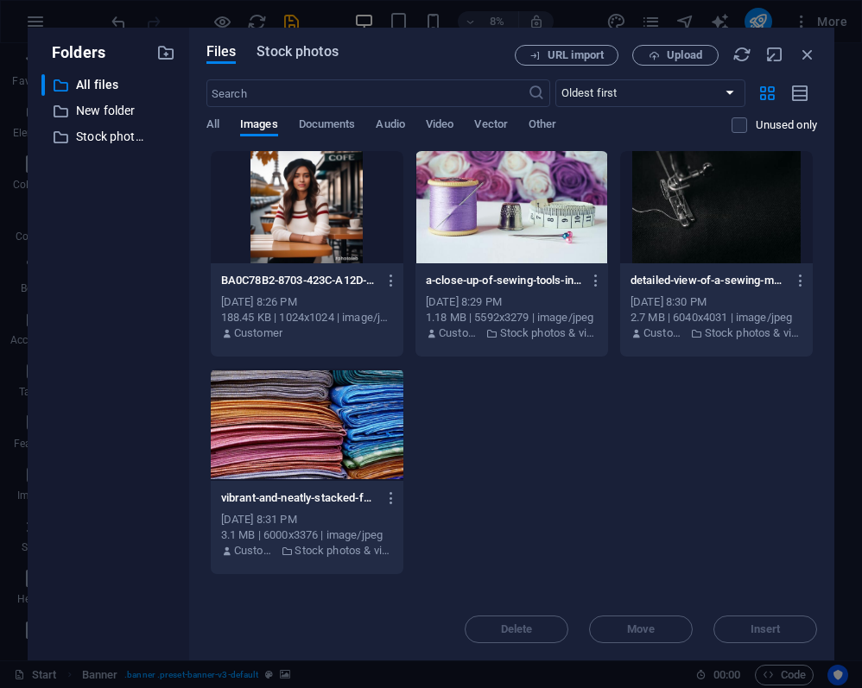
click at [330, 52] on span "Stock photos" at bounding box center [296, 51] width 81 height 21
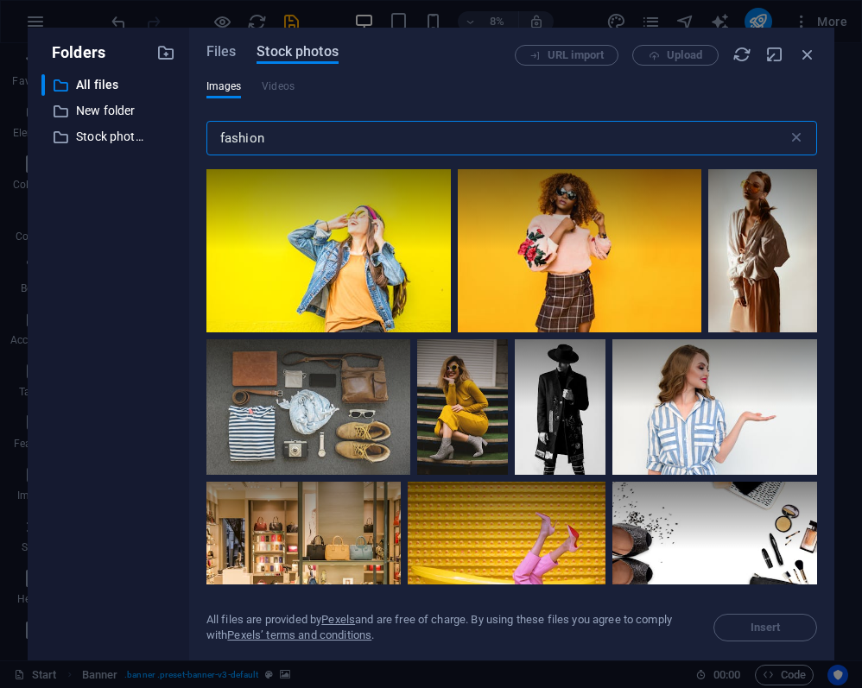
click at [330, 52] on span "Stock photos" at bounding box center [296, 51] width 81 height 21
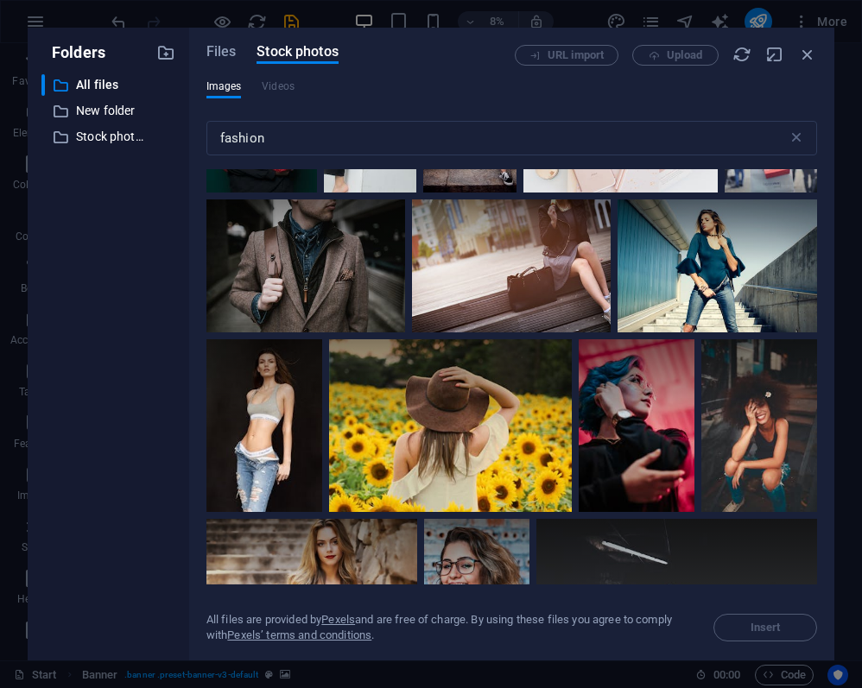
scroll to position [15119, 0]
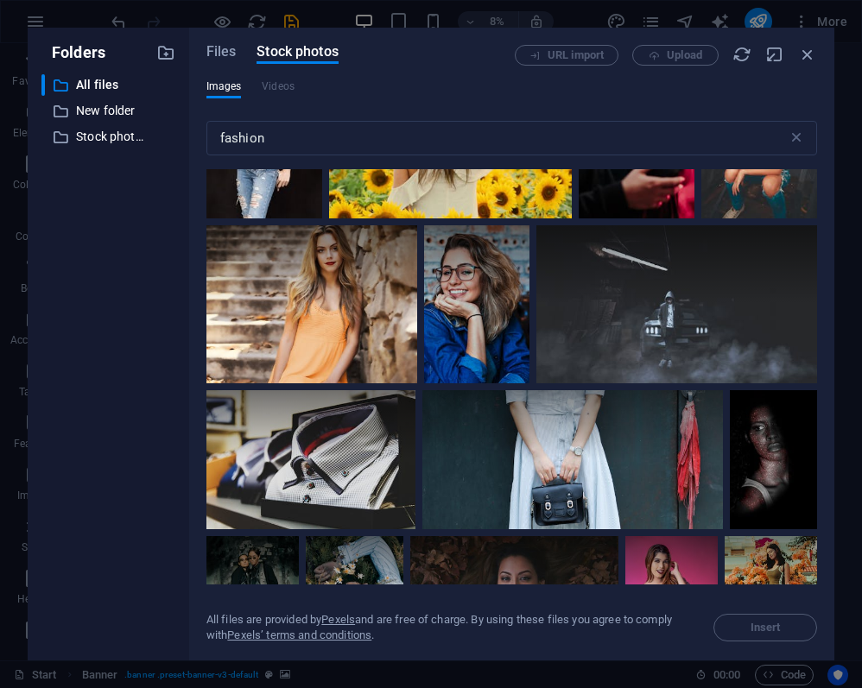
click at [819, 490] on div "Files Stock photos URL import Upload Images Videos fashion ​ Exceeded number of…" at bounding box center [511, 344] width 645 height 633
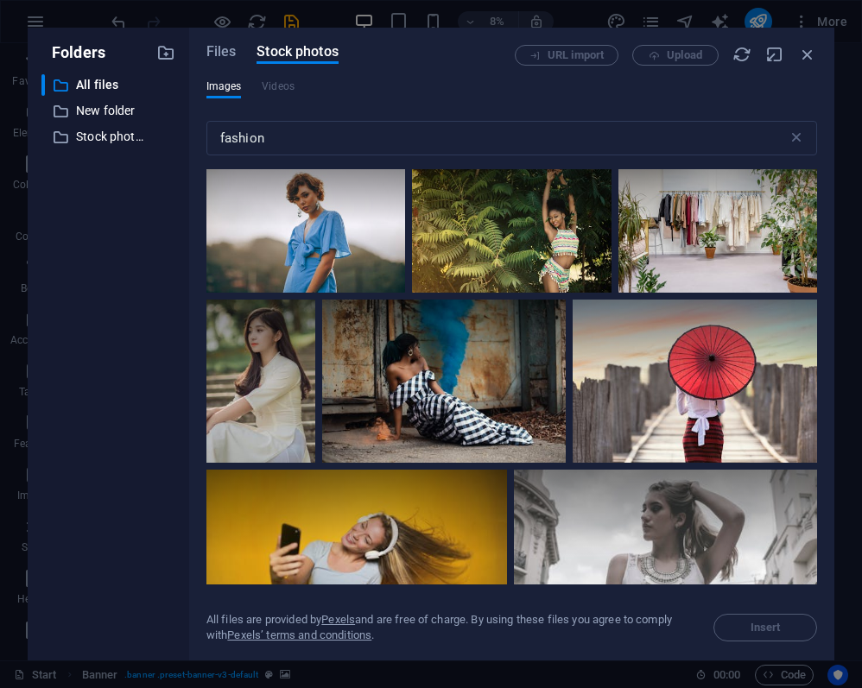
scroll to position [19475, 0]
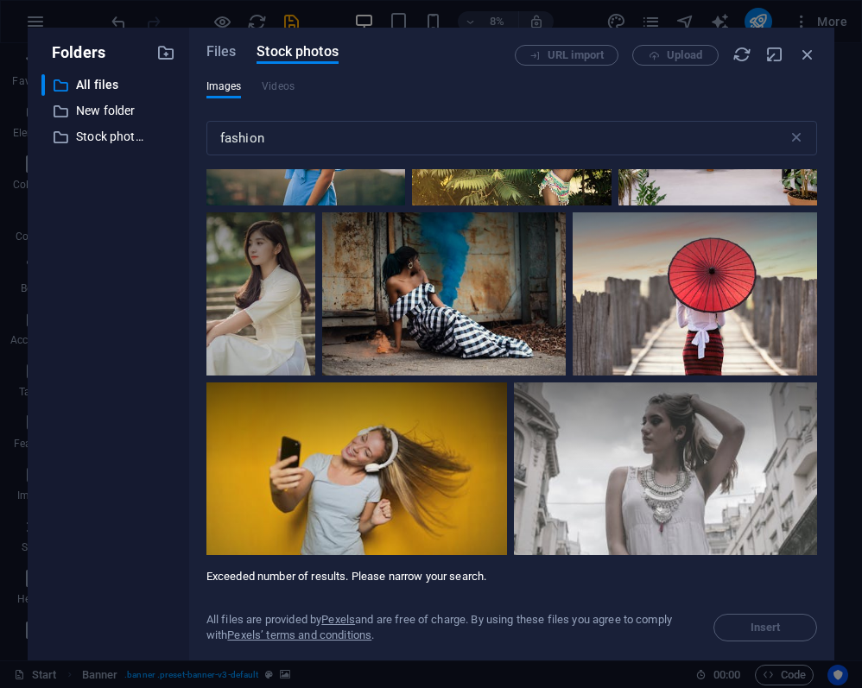
click at [618, 205] on div at bounding box center [717, 139] width 199 height 133
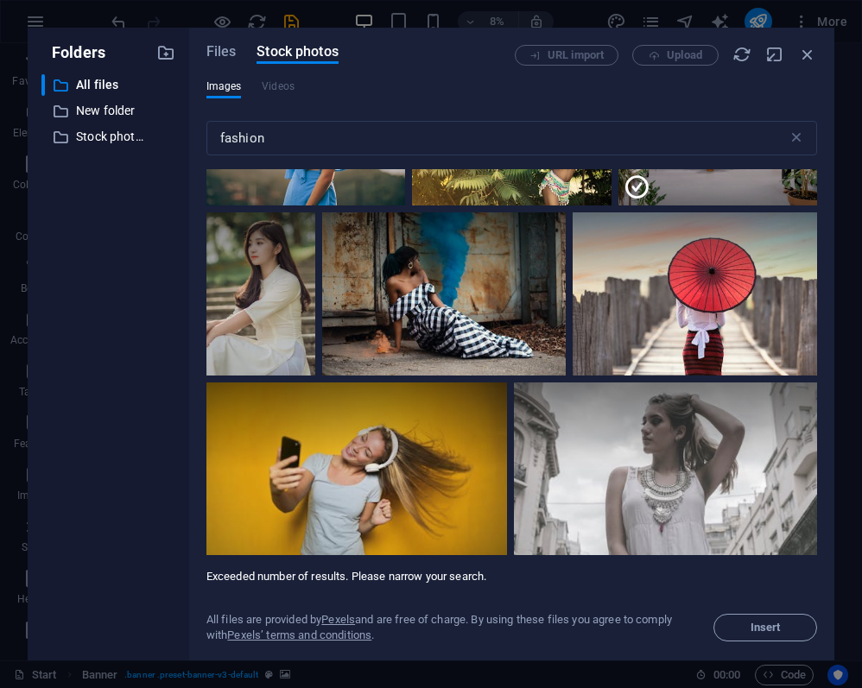
click at [618, 205] on div at bounding box center [717, 172] width 199 height 66
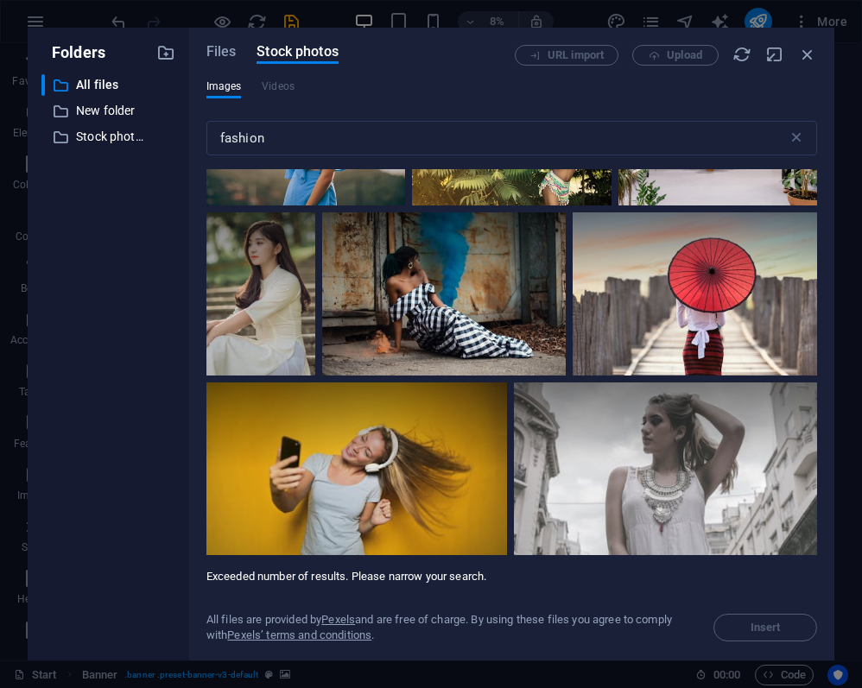
click at [618, 139] on div at bounding box center [717, 106] width 199 height 66
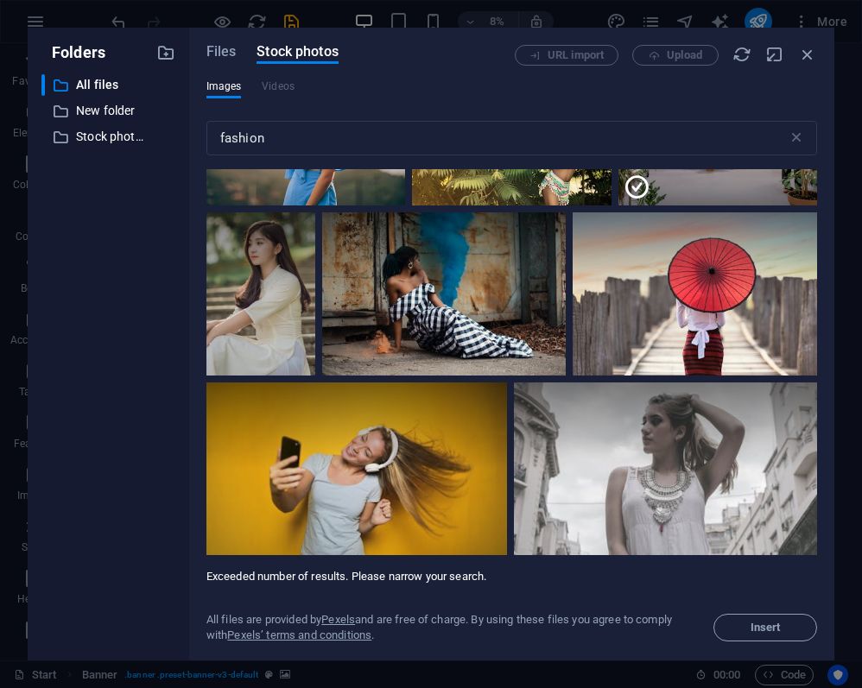
click at [780, 109] on icon at bounding box center [794, 93] width 29 height 29
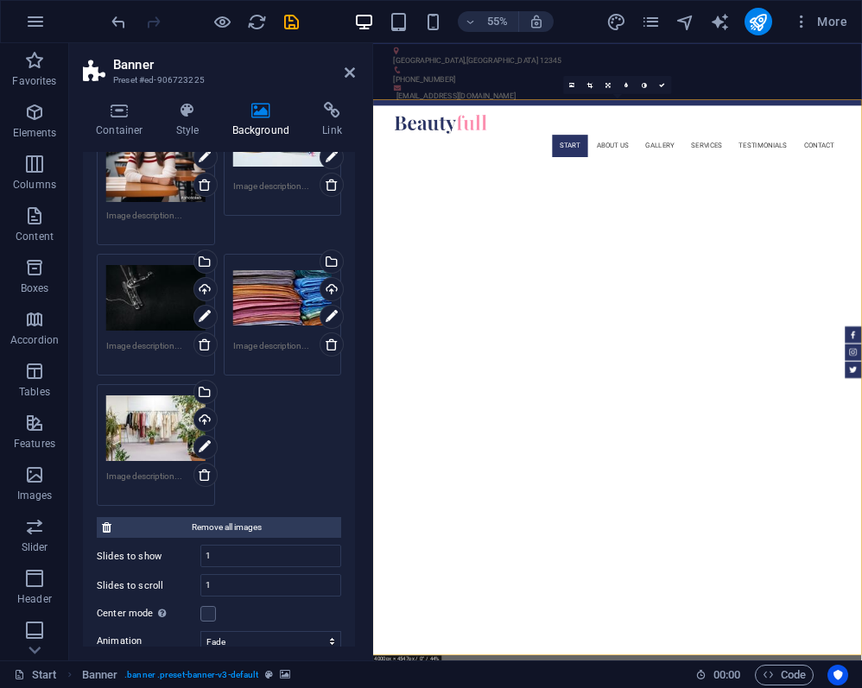
click at [151, 186] on div "Drag files here, click to choose files or select files from Files or our free s…" at bounding box center [155, 153] width 99 height 99
select select "oldest_first"
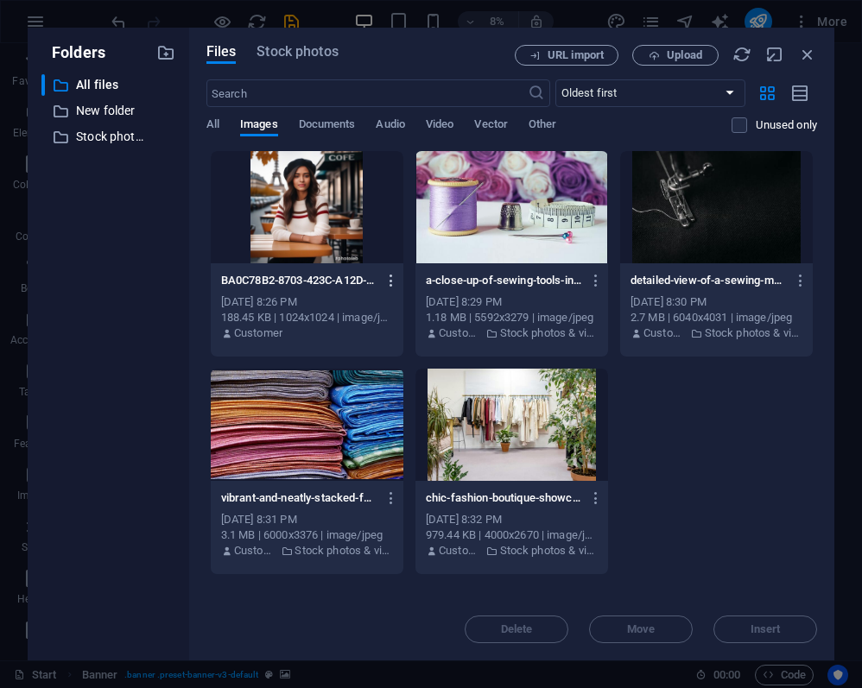
click at [389, 275] on icon "button" at bounding box center [391, 281] width 16 height 16
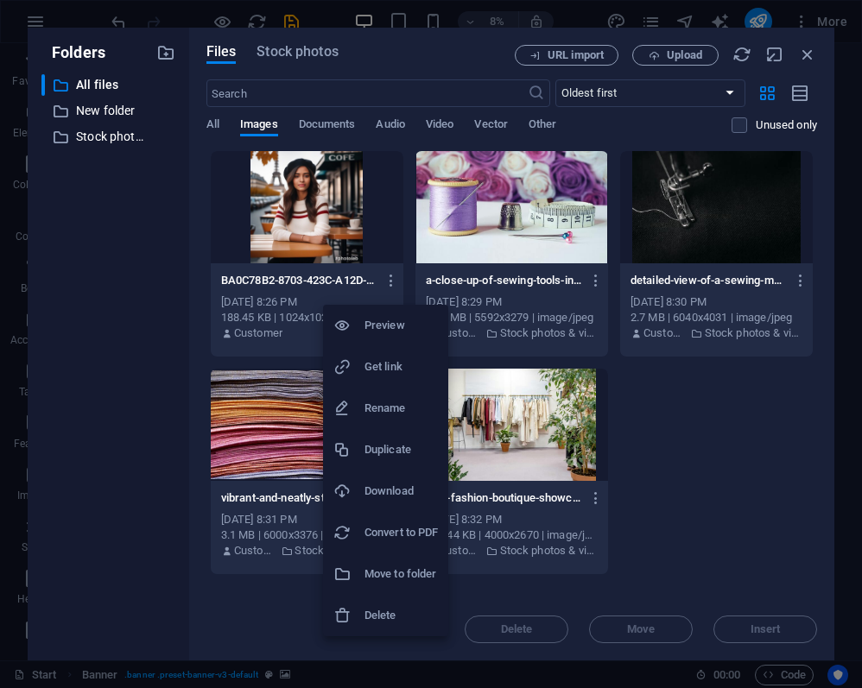
click at [331, 57] on div at bounding box center [431, 344] width 862 height 688
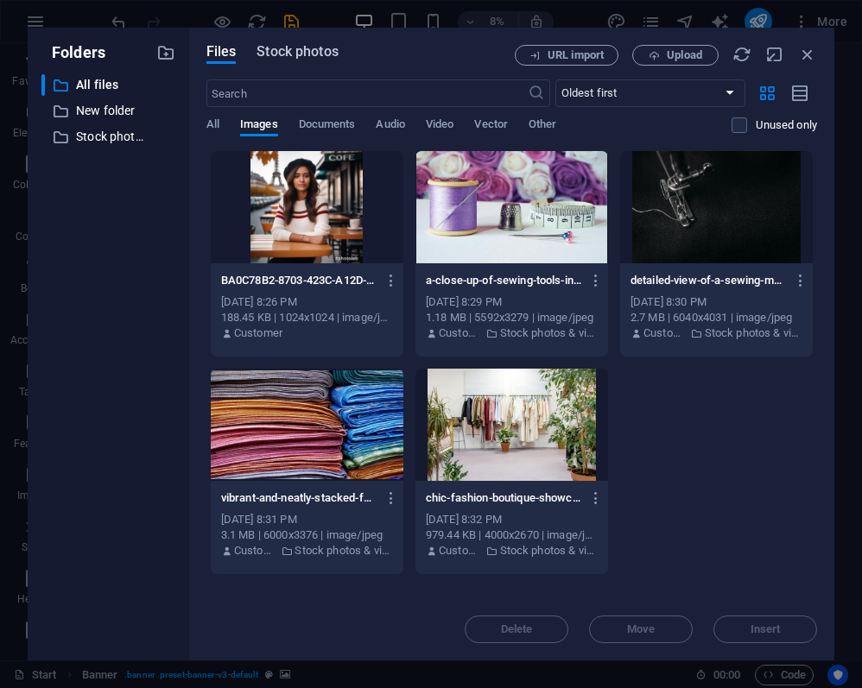
click at [297, 54] on span "Stock photos" at bounding box center [296, 51] width 81 height 21
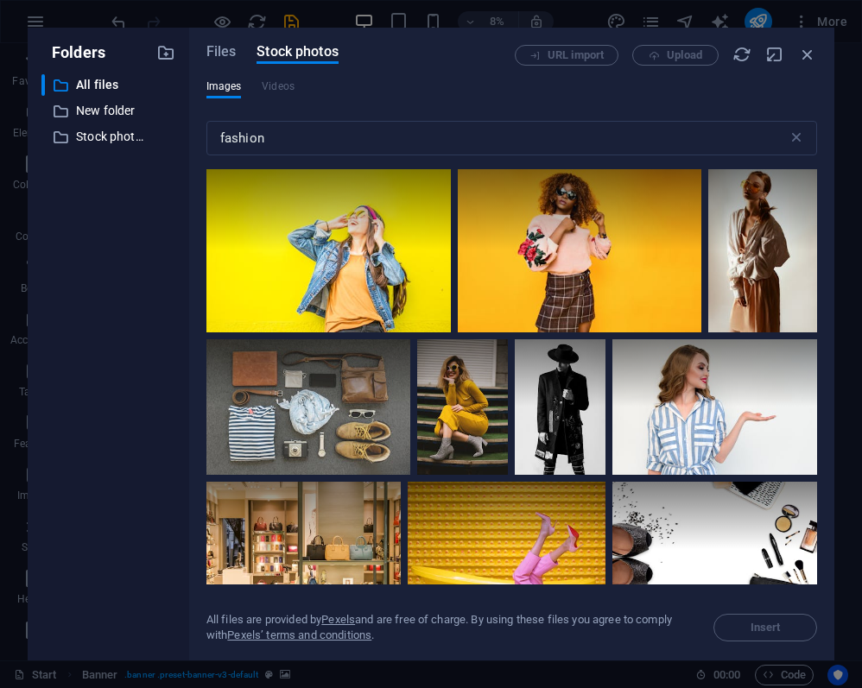
drag, startPoint x: 817, startPoint y: 184, endPoint x: 818, endPoint y: 279, distance: 95.0
click at [818, 314] on div "Files Stock photos URL import Upload Images Videos fashion ​ All files are prov…" at bounding box center [511, 344] width 645 height 633
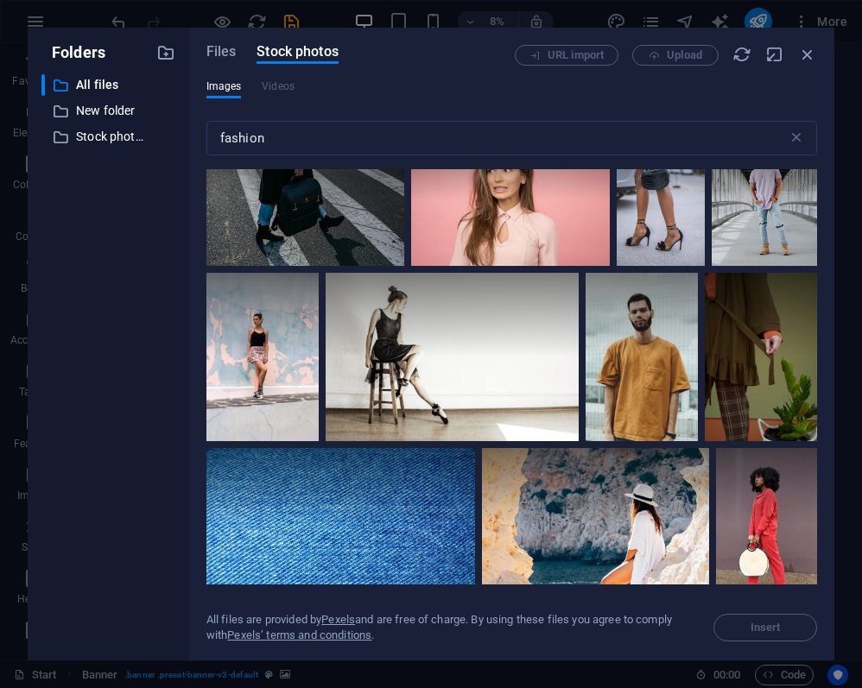
scroll to position [13109, 0]
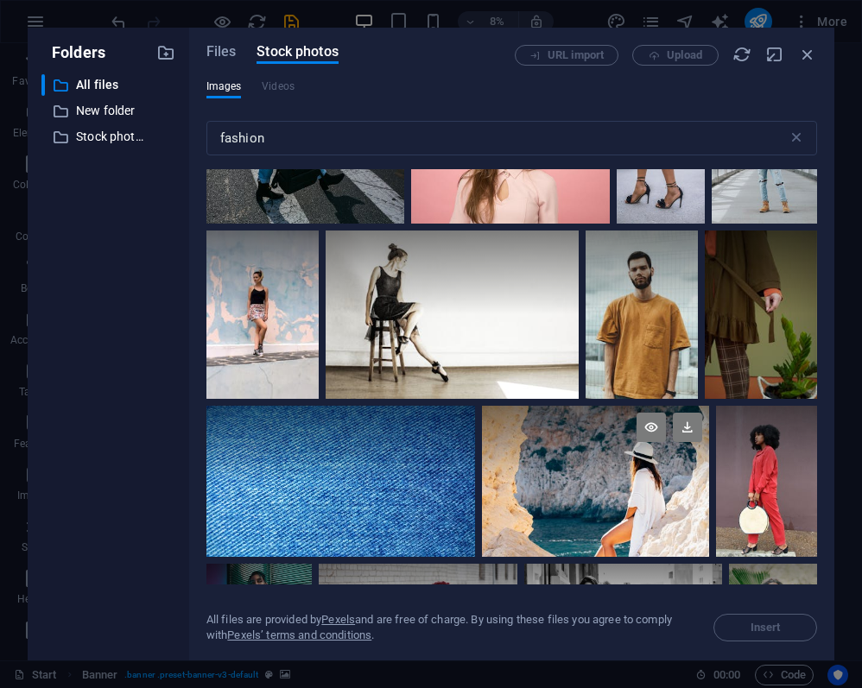
click at [709, 437] on div at bounding box center [595, 481] width 227 height 151
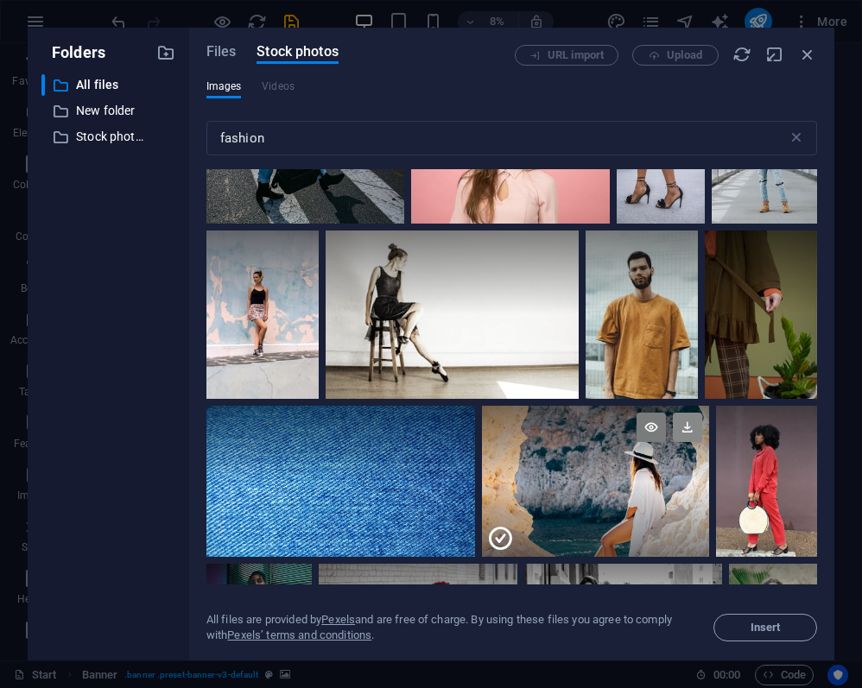
click at [702, 413] on icon at bounding box center [687, 427] width 29 height 29
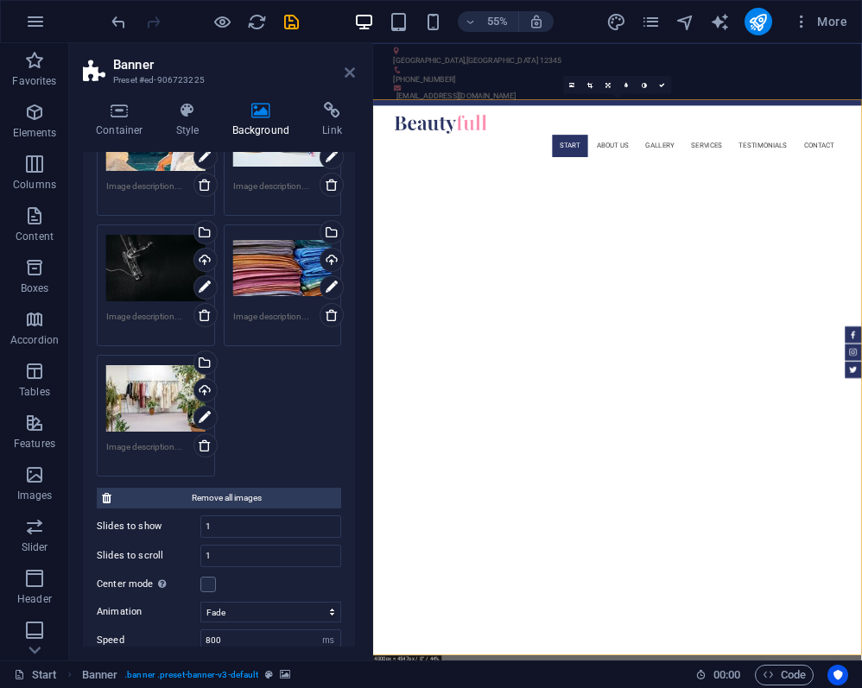
click at [351, 73] on icon at bounding box center [349, 73] width 10 height 14
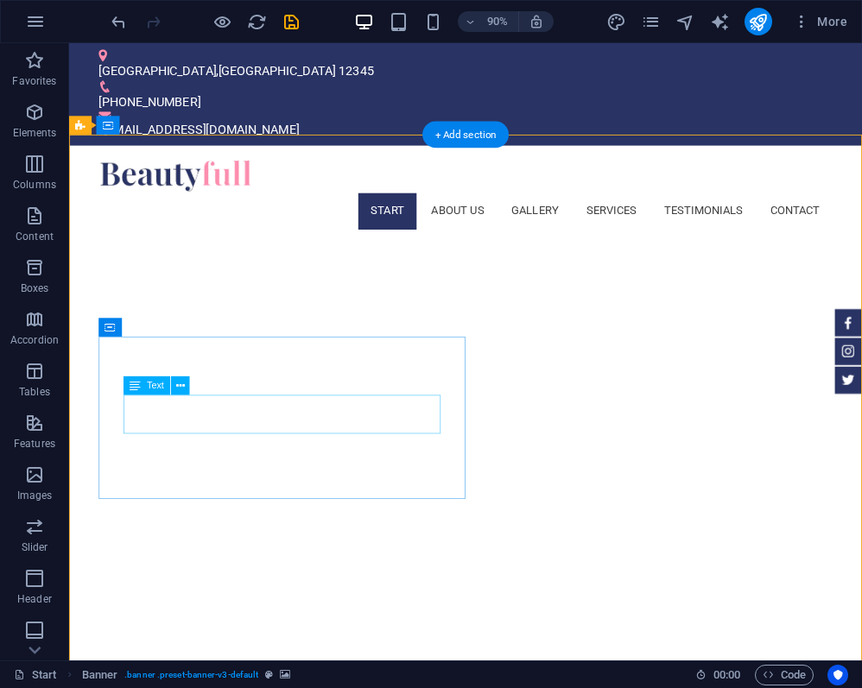
click at [152, 387] on span "Text" at bounding box center [155, 386] width 17 height 9
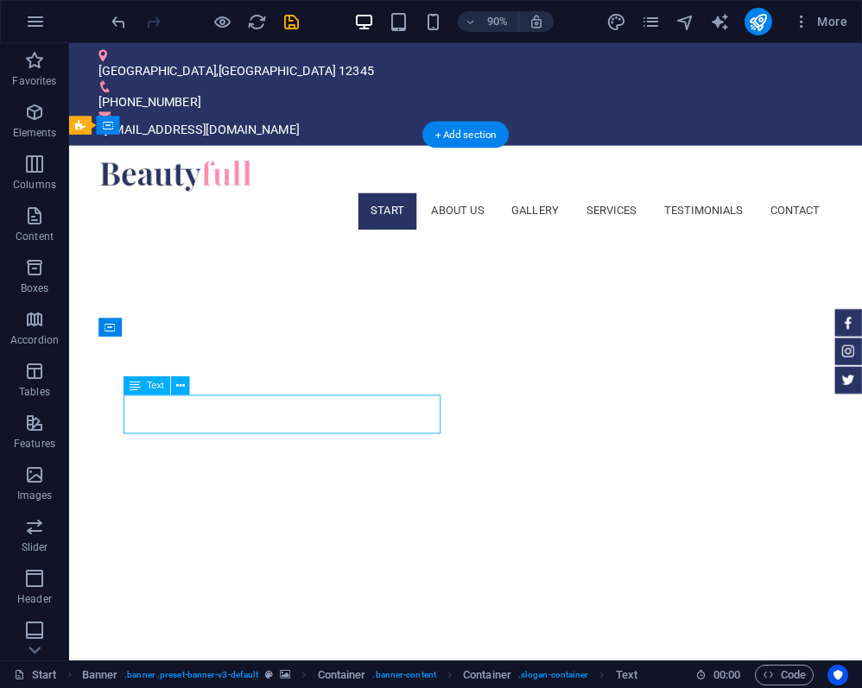
click at [137, 387] on icon at bounding box center [135, 385] width 11 height 19
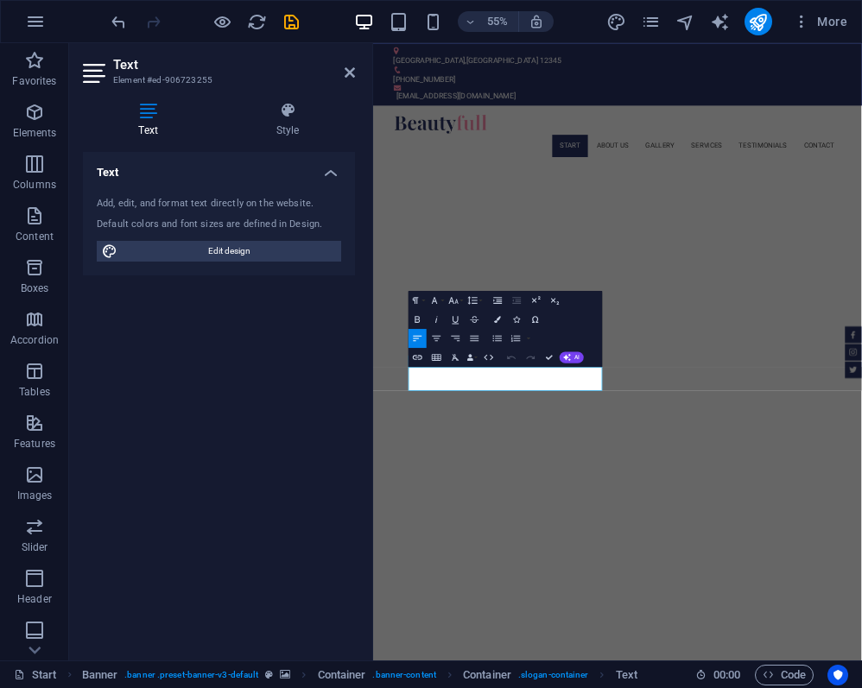
click at [168, 218] on div "Default colors and font sizes are defined in Design." at bounding box center [219, 225] width 244 height 15
click at [219, 247] on span "Edit design" at bounding box center [229, 251] width 213 height 21
select select "px"
select select "400"
select select "px"
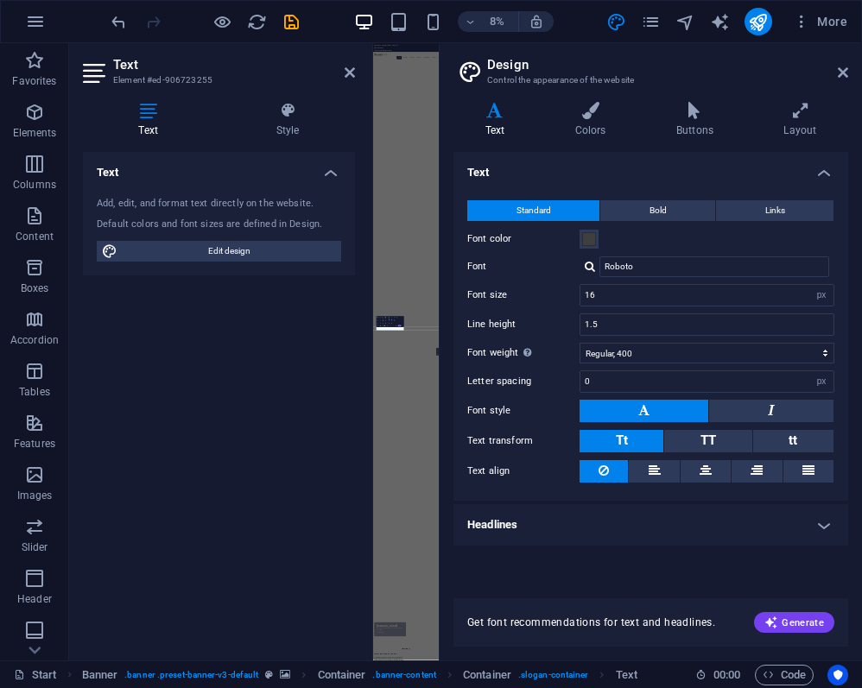
click at [528, 568] on div "Text Standard Bold Links Font color Font Roboto Font size 16 rem px Line height…" at bounding box center [650, 365] width 395 height 426
click at [585, 177] on h4 "Text" at bounding box center [650, 167] width 395 height 31
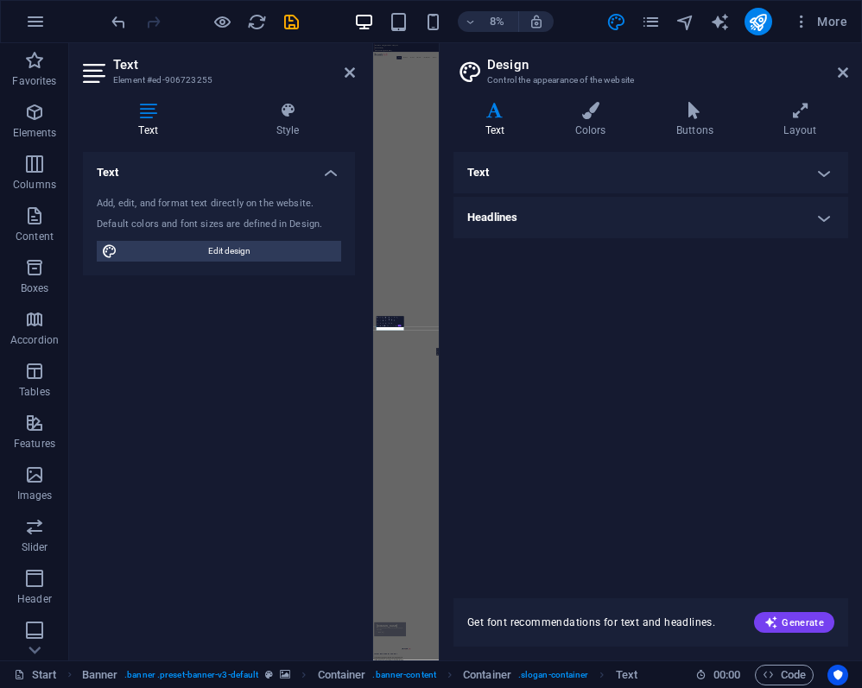
click at [558, 179] on h4 "Text" at bounding box center [650, 172] width 395 height 41
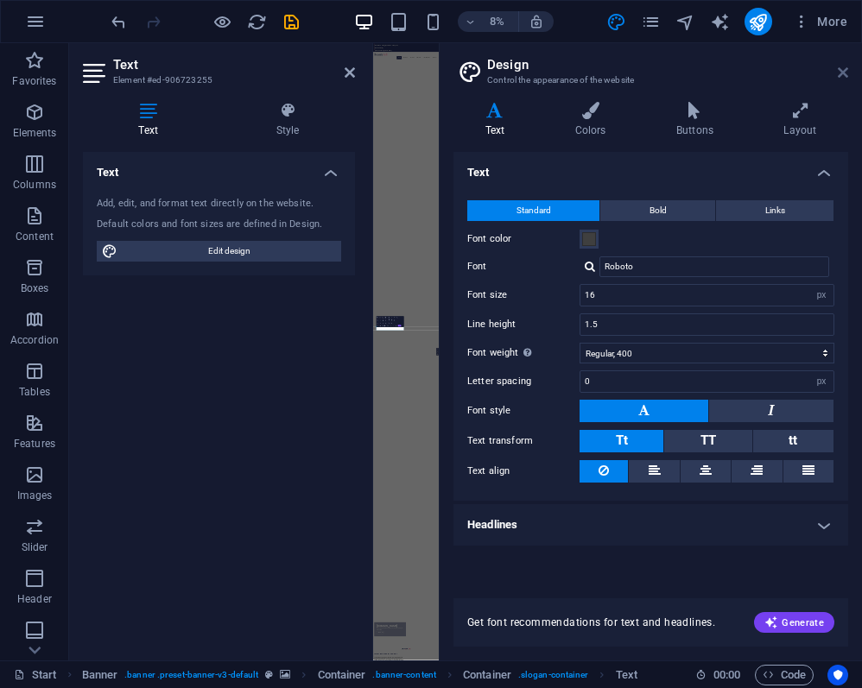
click at [842, 77] on icon at bounding box center [842, 73] width 10 height 14
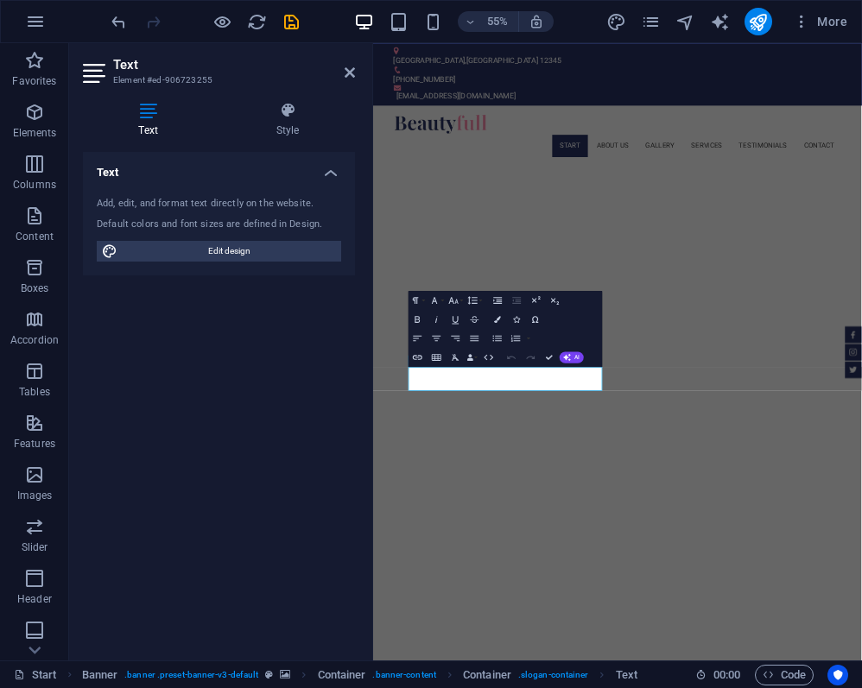
click at [350, 82] on header "Text Element #ed-906723255" at bounding box center [219, 65] width 272 height 45
drag, startPoint x: 546, startPoint y: 665, endPoint x: 442, endPoint y: 643, distance: 105.8
copy span "ed ut perspiciatis unde omnis iste natus doloremque laudantium."
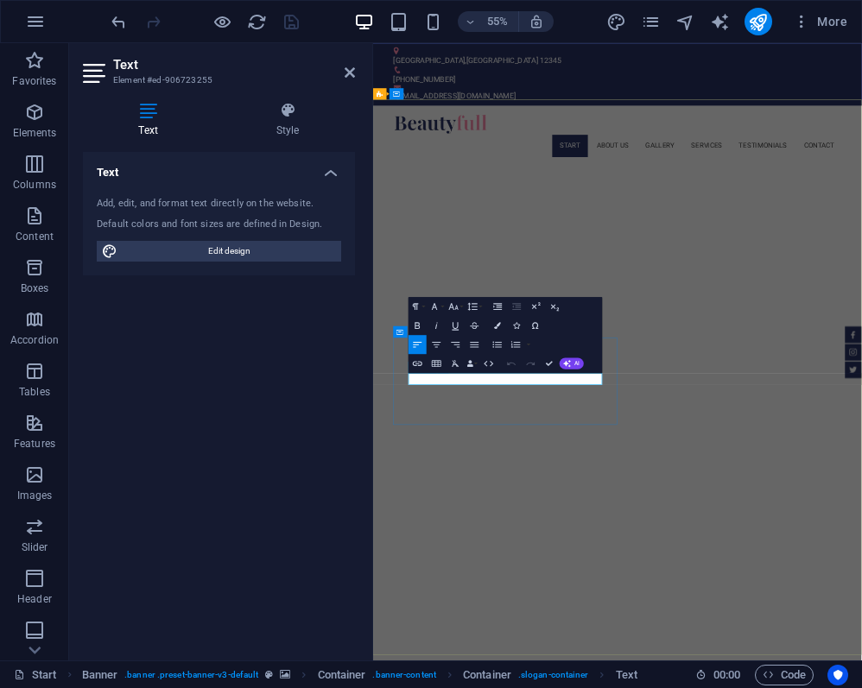
drag, startPoint x: 561, startPoint y: 655, endPoint x: 428, endPoint y: 654, distance: 133.0
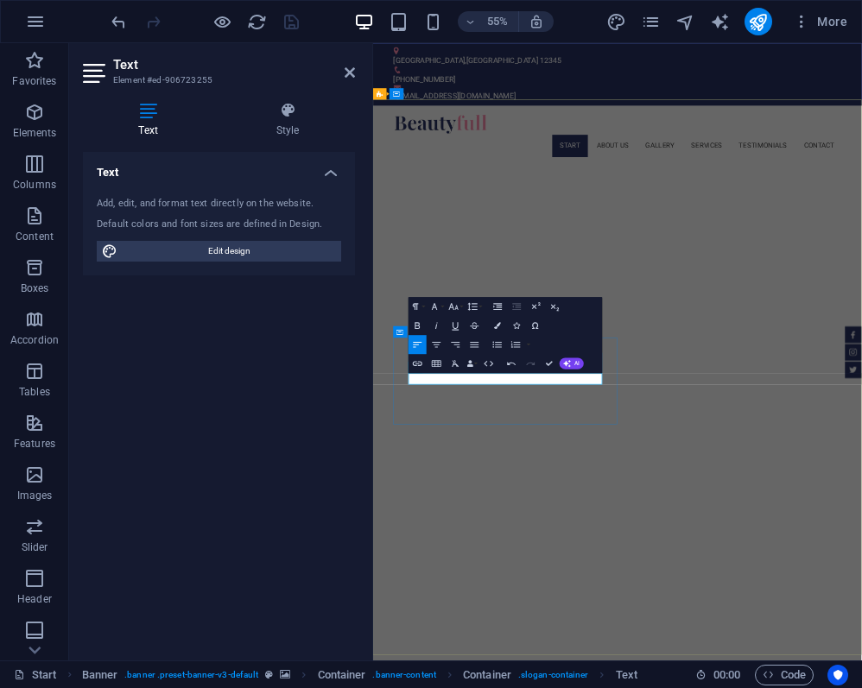
click at [573, 370] on div "Undo Redo Confirm (⌘+⏎) AI Improve Make shorter Make longer Fix spelling & gram…" at bounding box center [543, 363] width 82 height 19
click at [573, 367] on button "AI" at bounding box center [571, 362] width 24 height 11
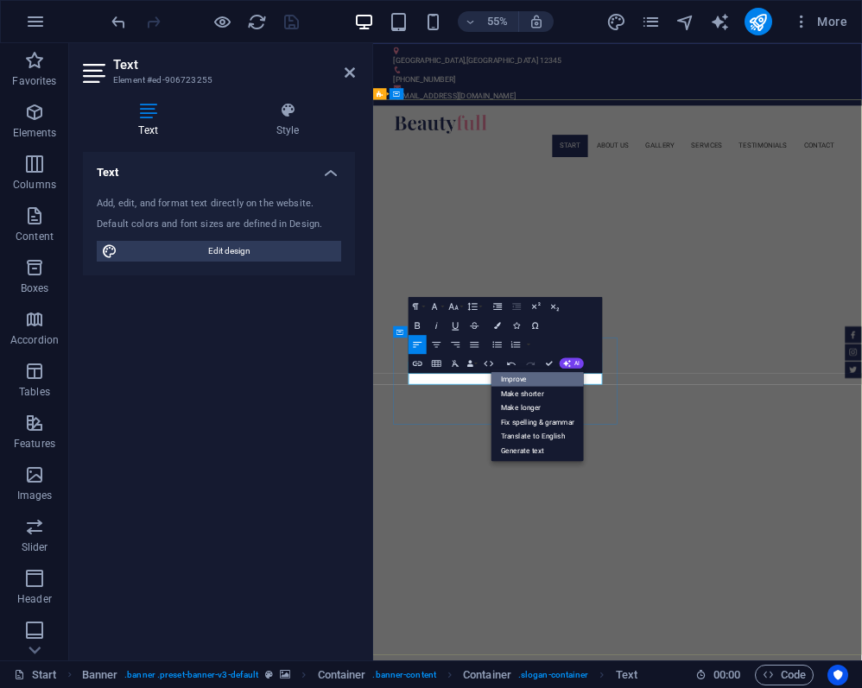
click at [542, 376] on link "Improve" at bounding box center [537, 378] width 92 height 15
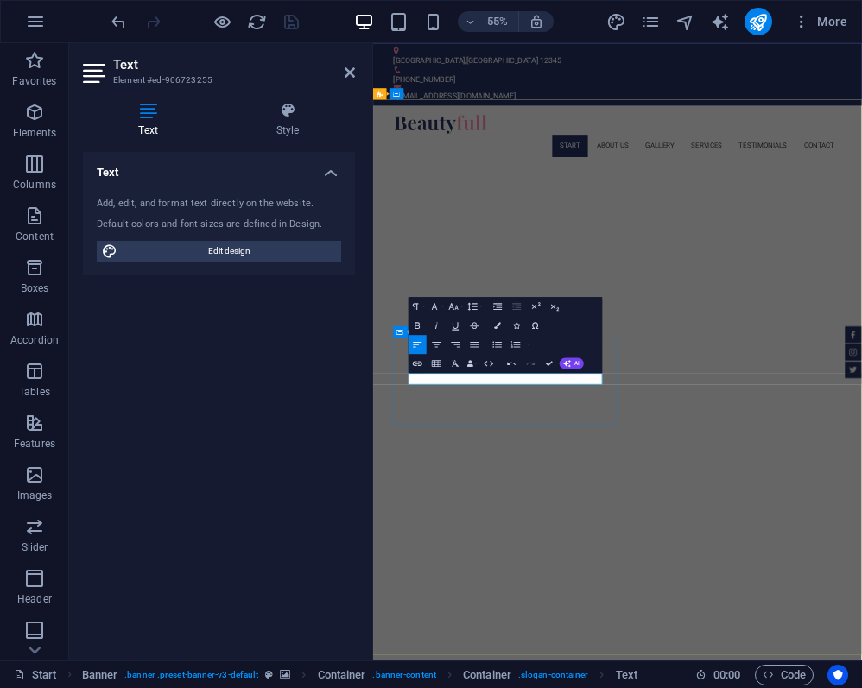
drag, startPoint x: 552, startPoint y: 657, endPoint x: 425, endPoint y: 657, distance: 126.9
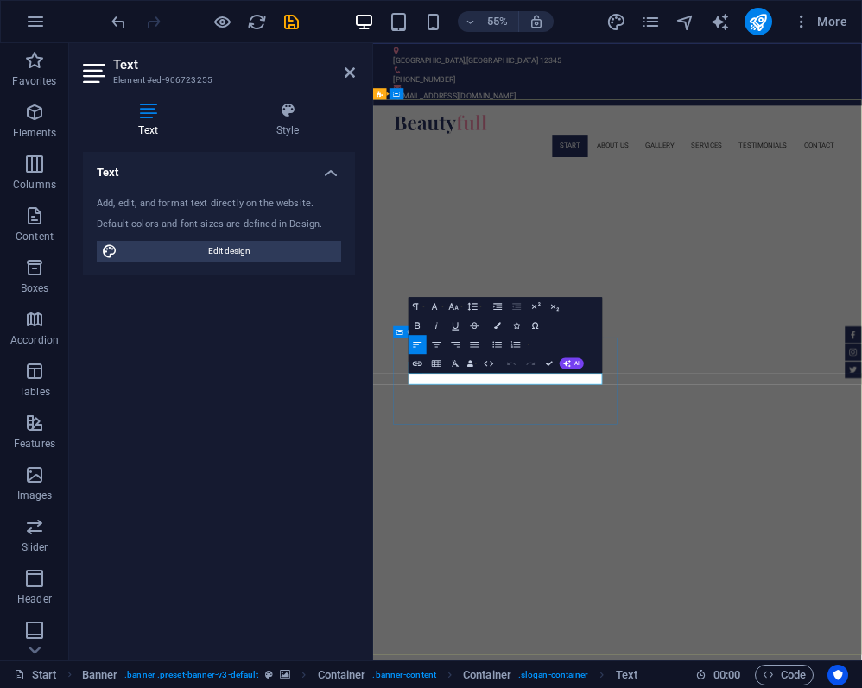
drag, startPoint x: 559, startPoint y: 649, endPoint x: 423, endPoint y: 644, distance: 136.5
click at [475, 367] on button "Data Bindings" at bounding box center [471, 363] width 13 height 19
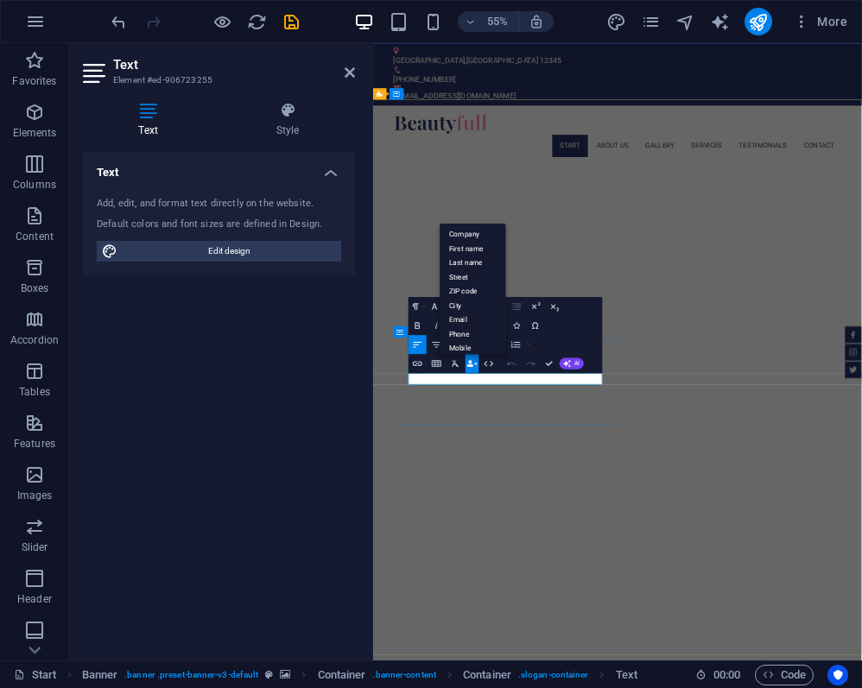
click at [475, 367] on button "Data Bindings" at bounding box center [471, 363] width 13 height 19
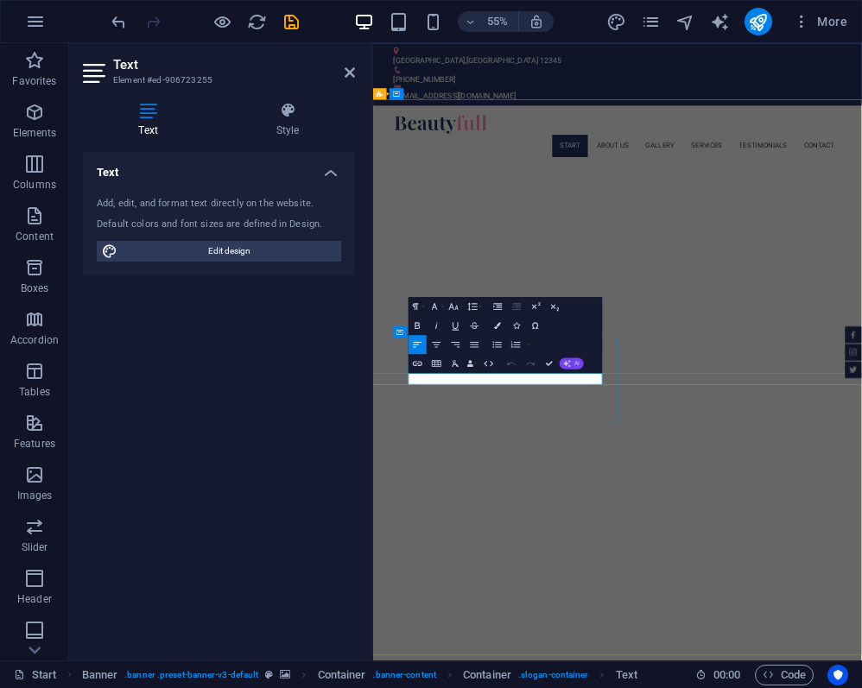
click at [578, 366] on span "AI" at bounding box center [576, 363] width 5 height 6
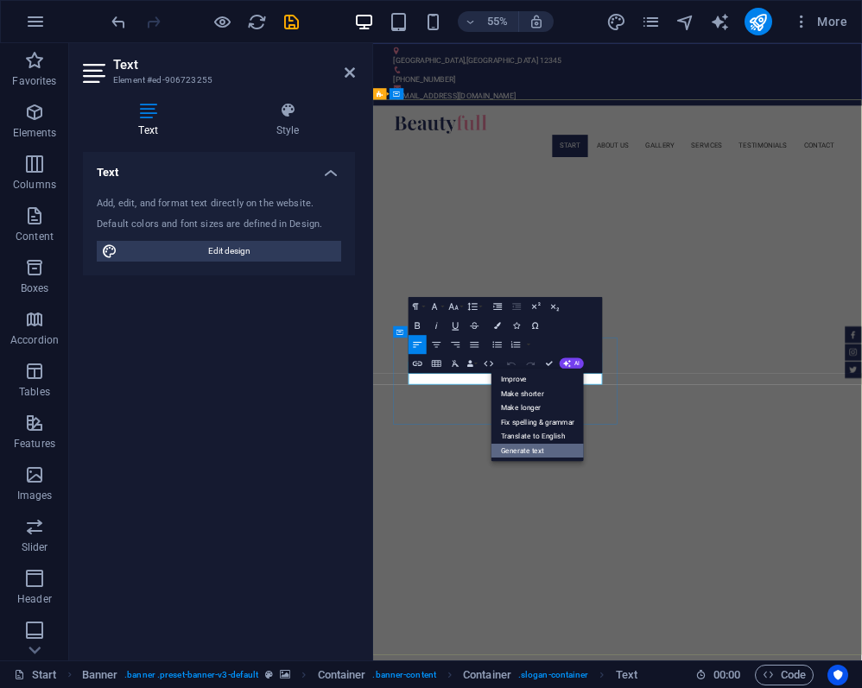
click at [559, 447] on link "Generate text" at bounding box center [537, 450] width 92 height 15
select select "English"
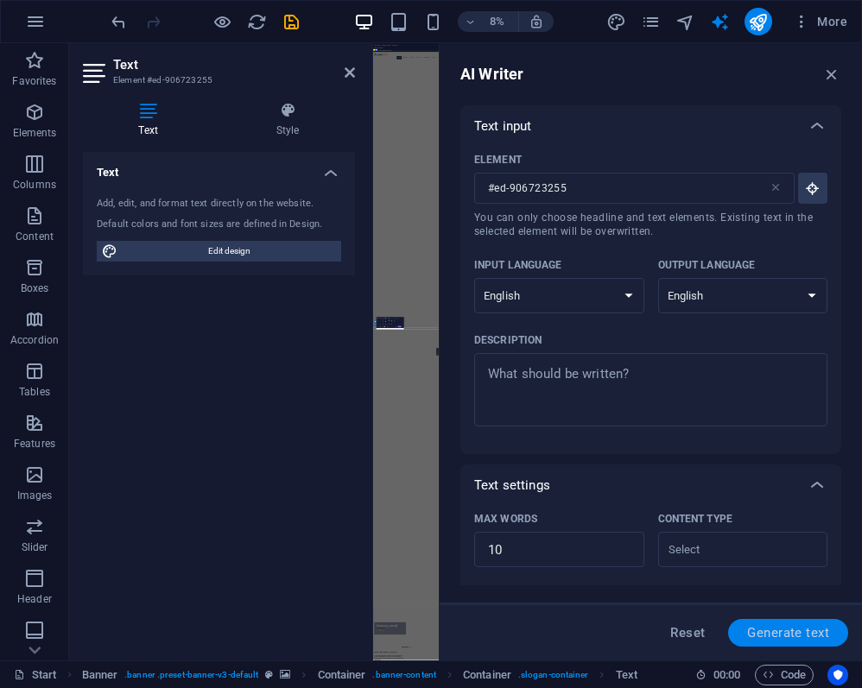
click at [789, 634] on span "Generate text" at bounding box center [788, 633] width 82 height 14
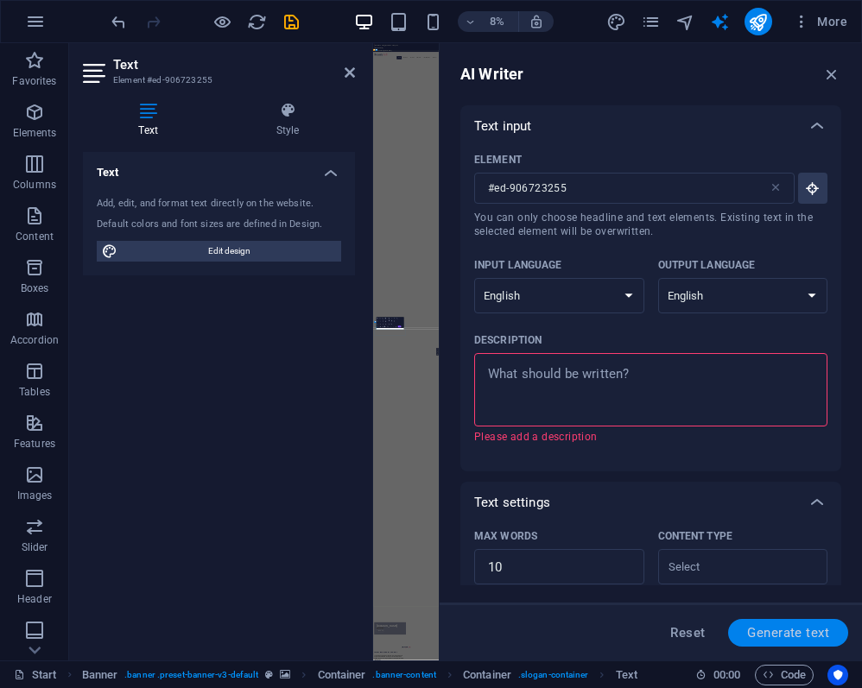
type textarea "x"
click at [831, 81] on icon "button" at bounding box center [831, 74] width 19 height 19
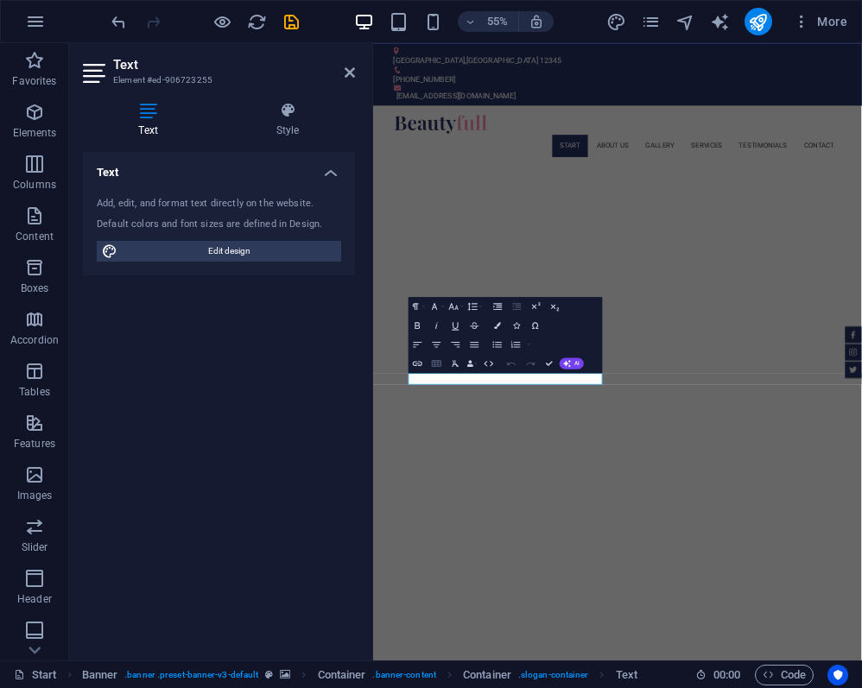
click at [438, 365] on icon "button" at bounding box center [436, 363] width 9 height 7
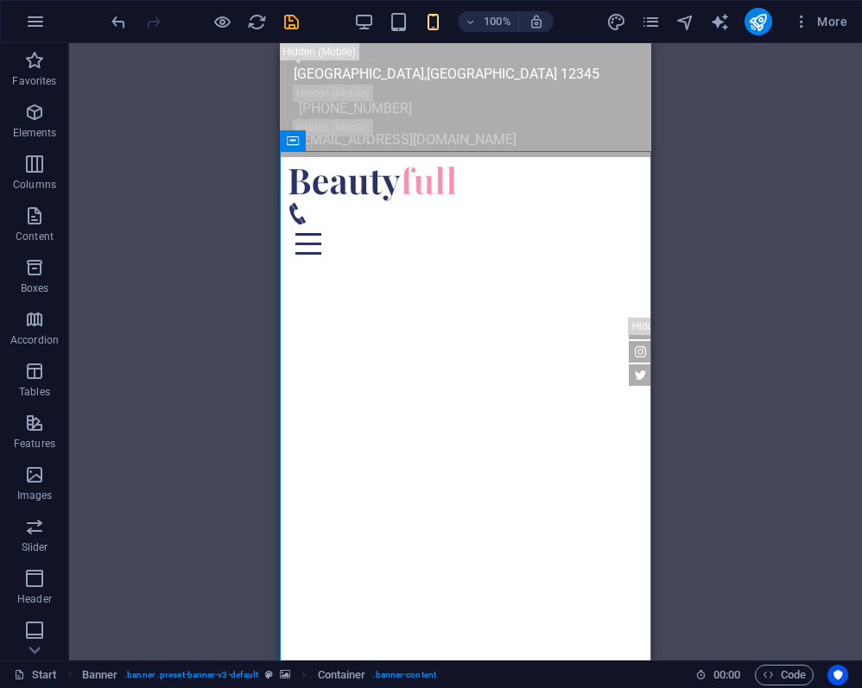
click at [679, 200] on div "H1 Banner Banner Container Container Menu Bar Info Bar Menu Spacer Container Te…" at bounding box center [465, 351] width 793 height 617
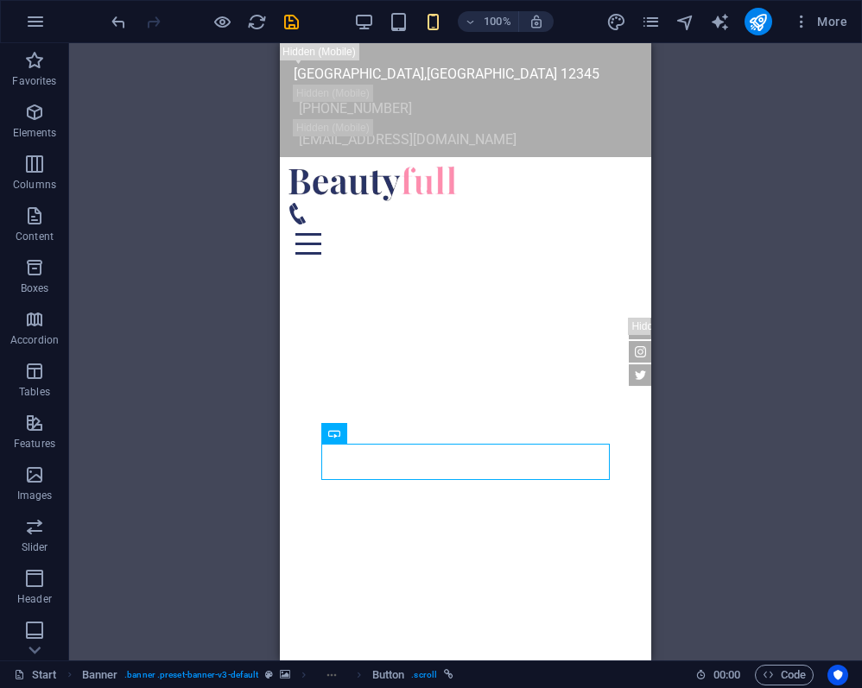
click at [717, 330] on div "H1 Banner Banner Container Container Menu Bar Info Bar Menu Spacer Container Te…" at bounding box center [465, 351] width 793 height 617
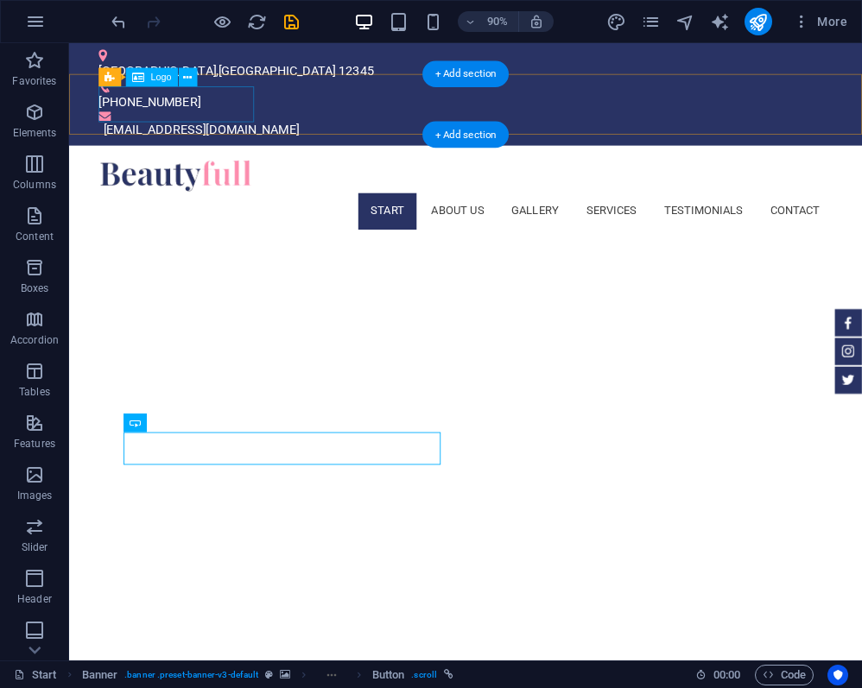
click at [201, 171] on div at bounding box center [509, 190] width 815 height 39
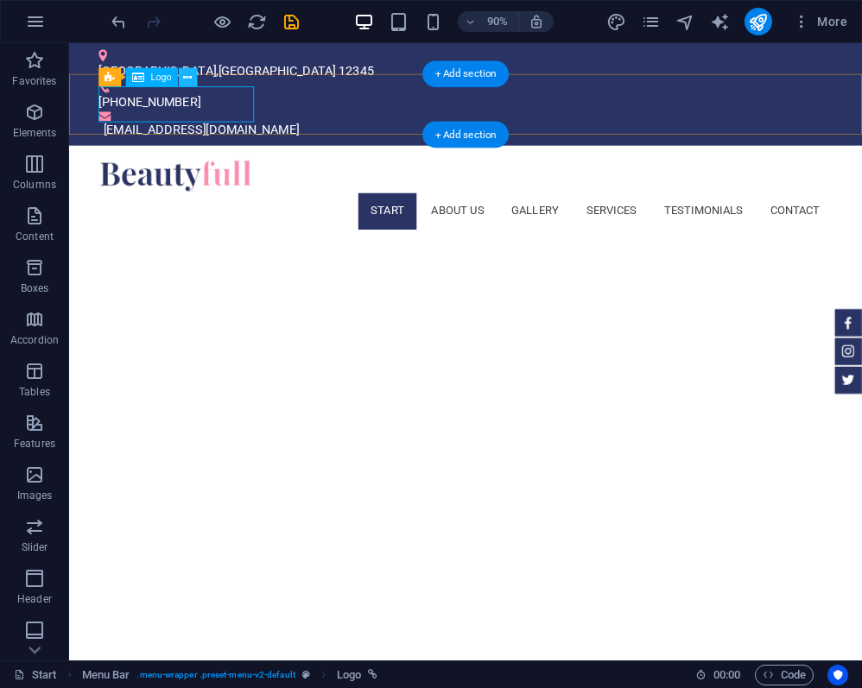
click at [185, 78] on icon at bounding box center [187, 78] width 9 height 16
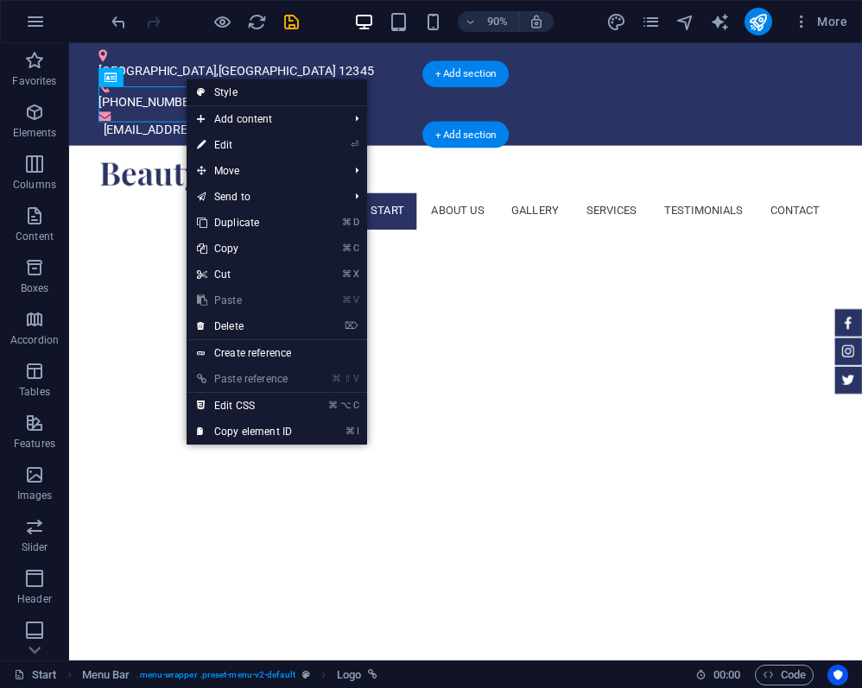
click at [229, 89] on link "Style" at bounding box center [276, 92] width 180 height 26
select select "rem"
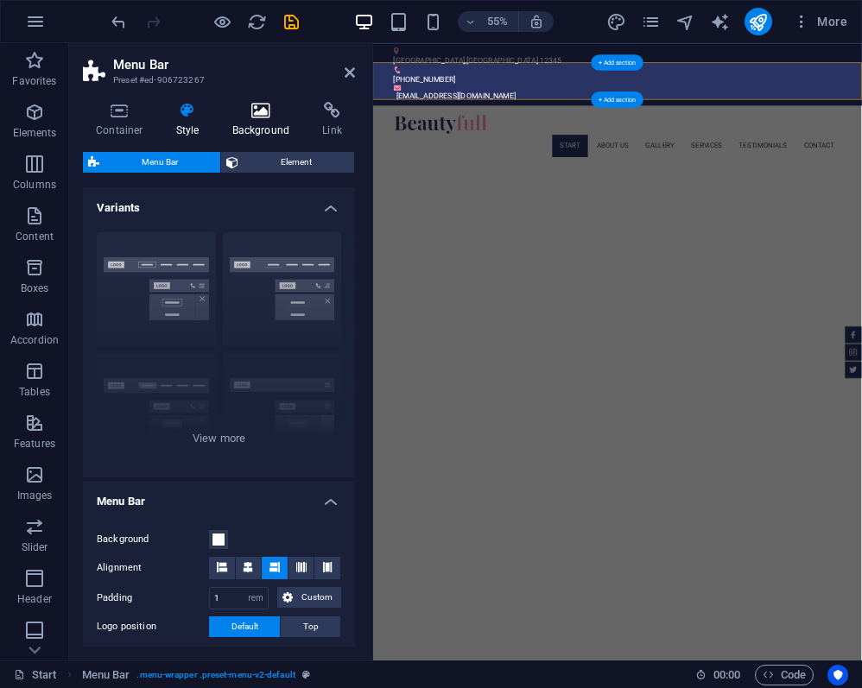
click at [257, 124] on h4 "Background" at bounding box center [264, 120] width 91 height 36
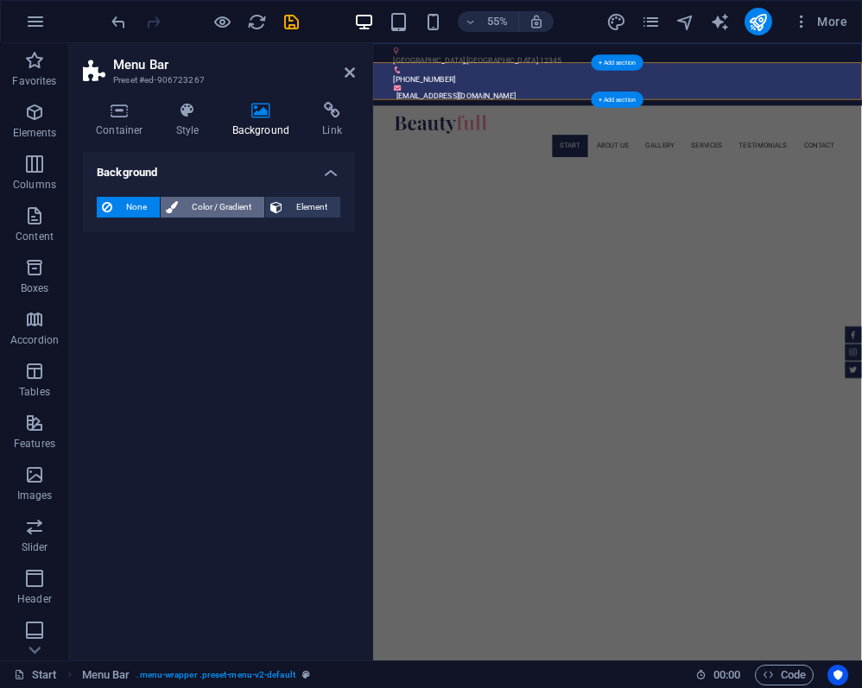
click at [199, 212] on span "Color / Gradient" at bounding box center [221, 207] width 76 height 21
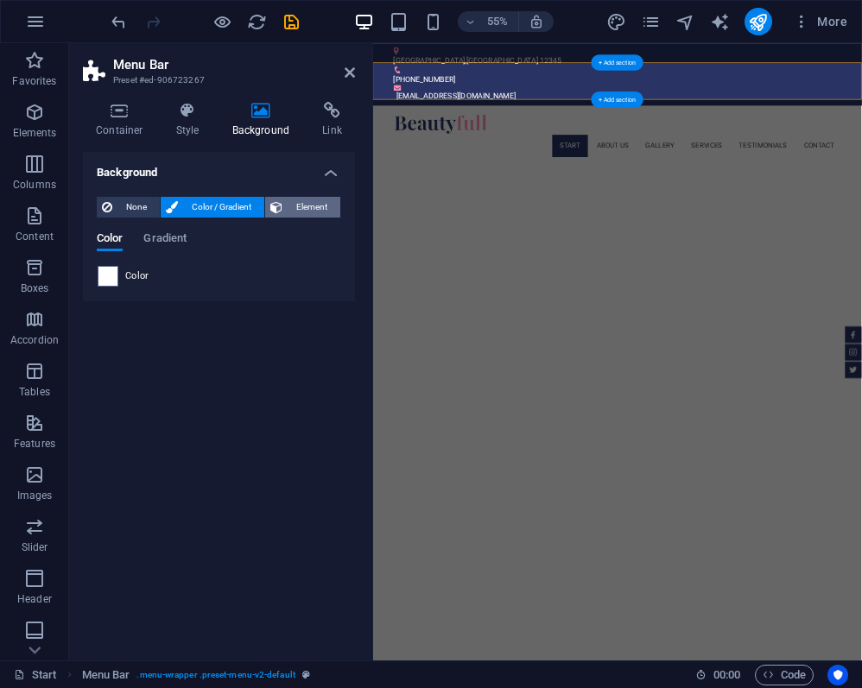
click at [290, 211] on span "Element" at bounding box center [310, 207] width 47 height 21
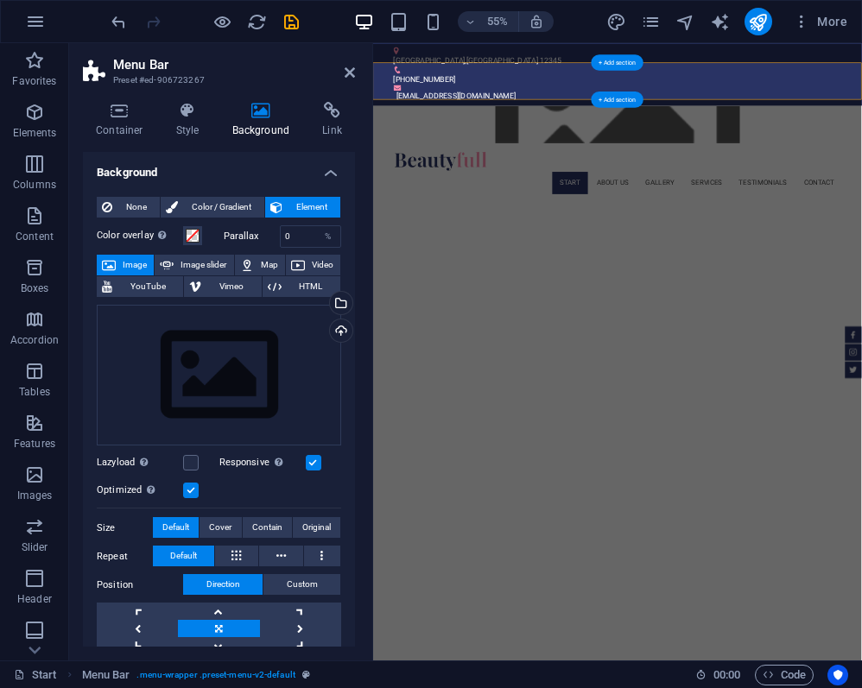
click at [138, 268] on span "Image" at bounding box center [135, 265] width 28 height 21
click at [217, 363] on div "Drag files here, click to choose files or select files from Files or our free s…" at bounding box center [219, 376] width 244 height 142
select select "oldest_first"
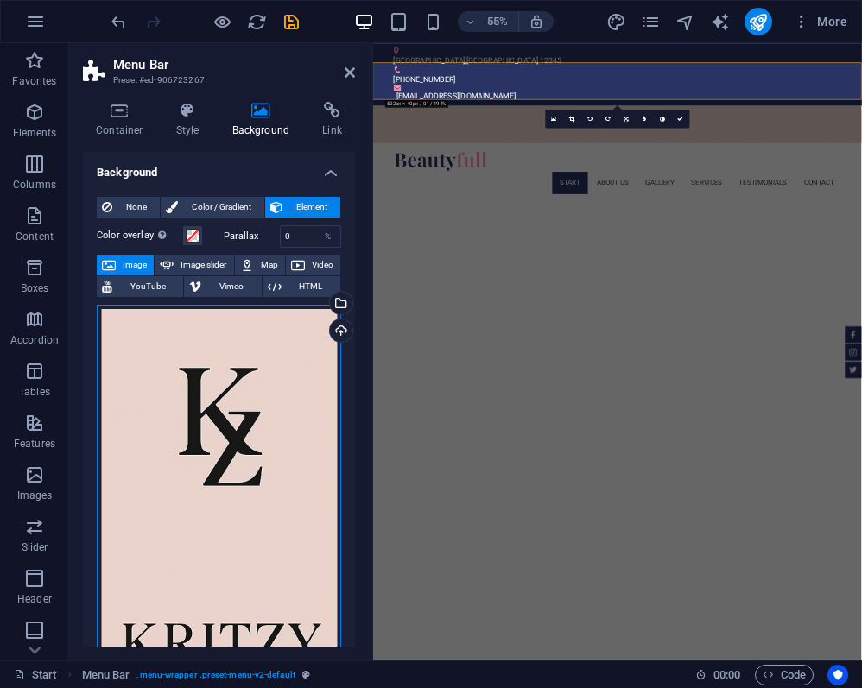
click at [279, 416] on div "Drag files here, click to choose files or select files from Files or our free s…" at bounding box center [219, 549] width 244 height 488
select select "oldest_first"
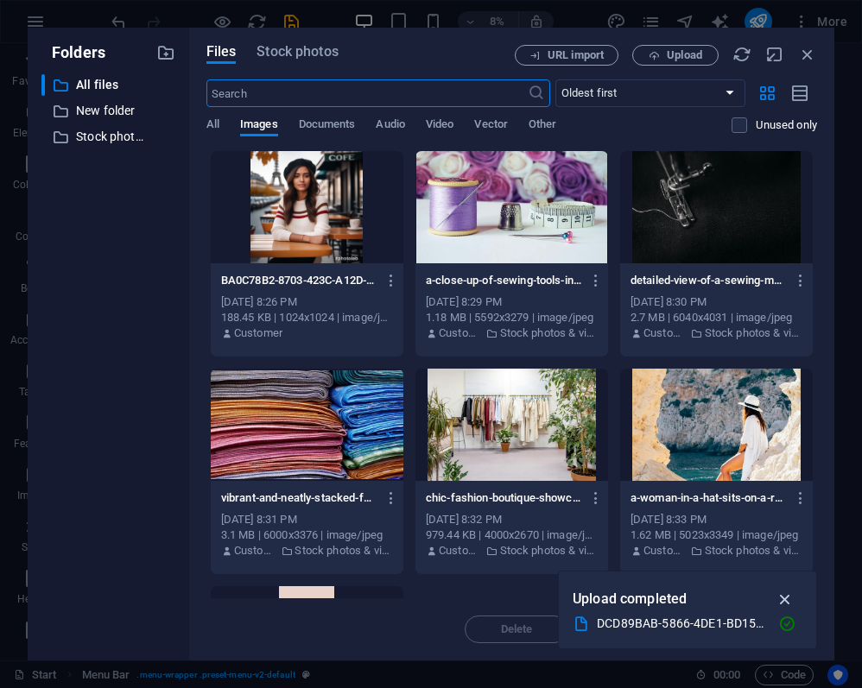
click at [784, 600] on icon "button" at bounding box center [785, 599] width 20 height 19
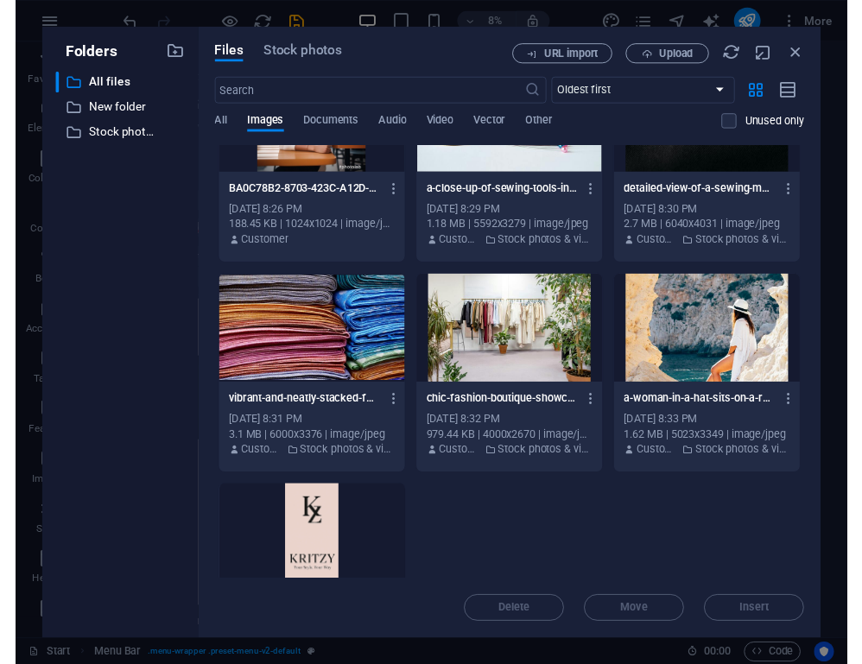
scroll to position [194, 0]
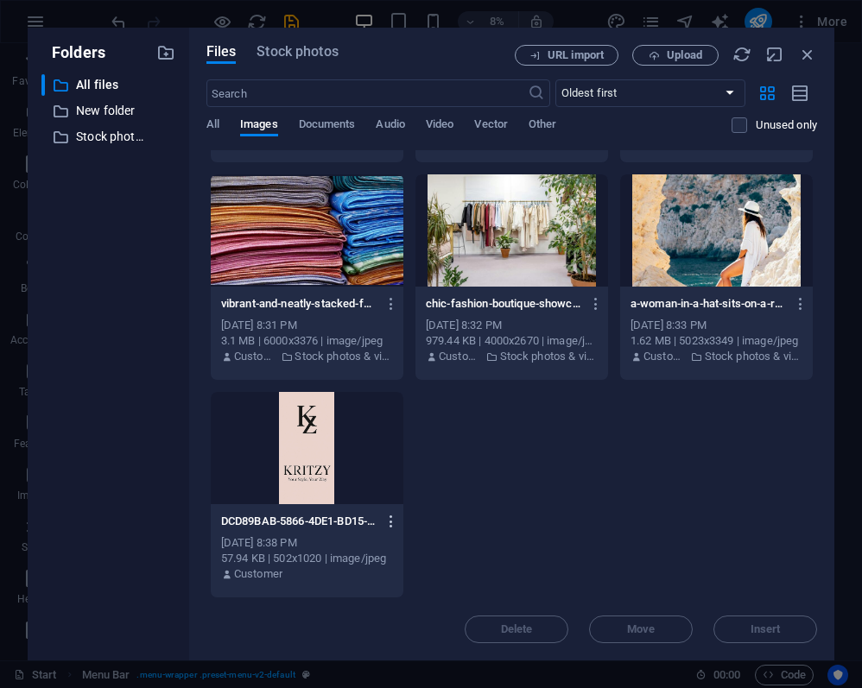
click at [393, 521] on icon "button" at bounding box center [391, 522] width 16 height 16
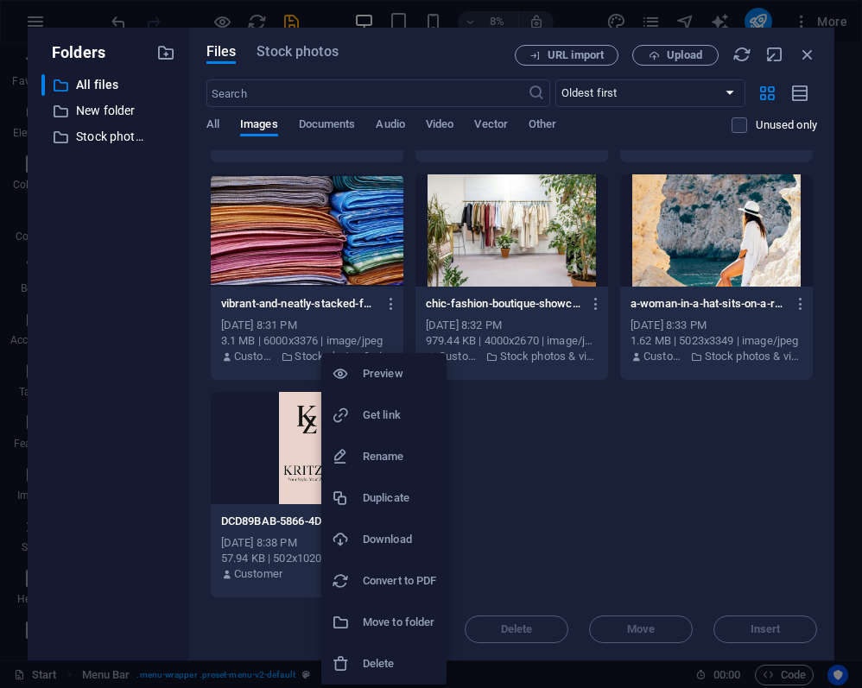
click at [412, 382] on h6 "Preview" at bounding box center [399, 373] width 73 height 21
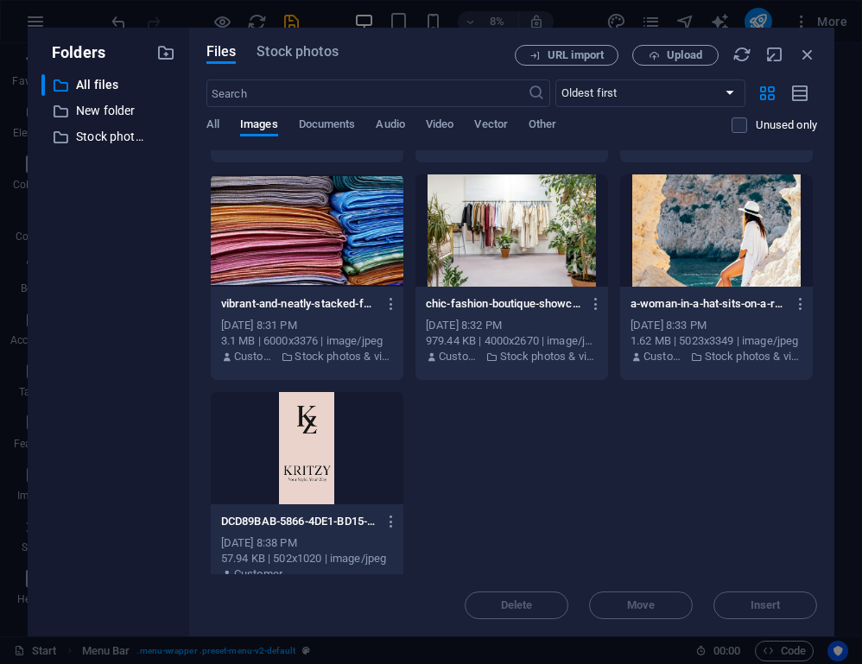
click at [289, 464] on div at bounding box center [307, 448] width 193 height 112
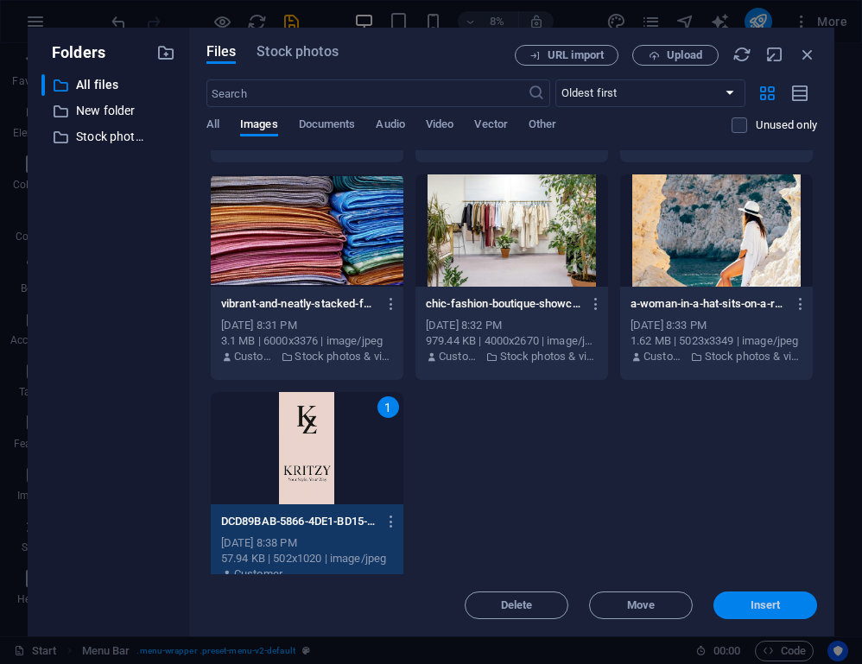
click at [767, 597] on button "Insert" at bounding box center [765, 605] width 104 height 28
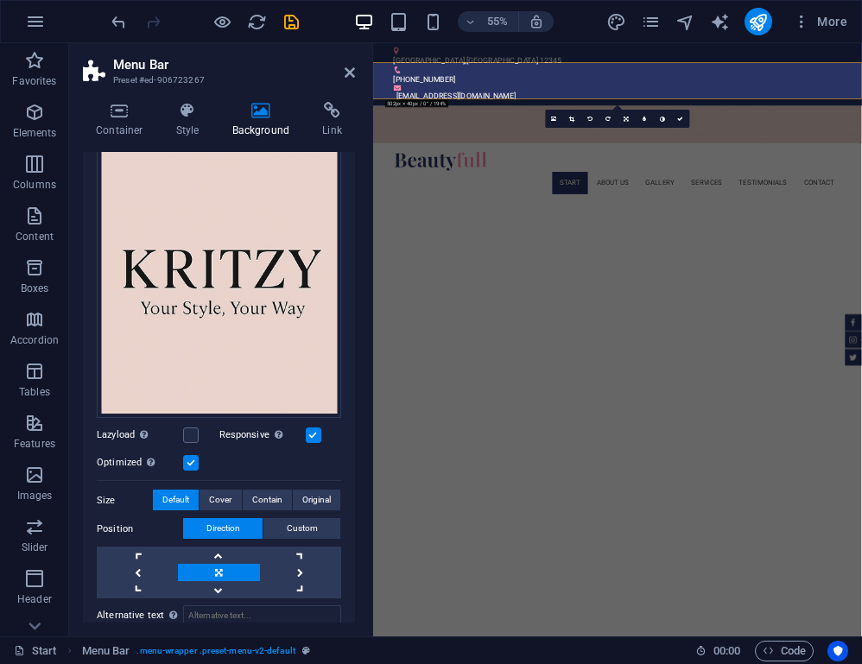
scroll to position [394, 0]
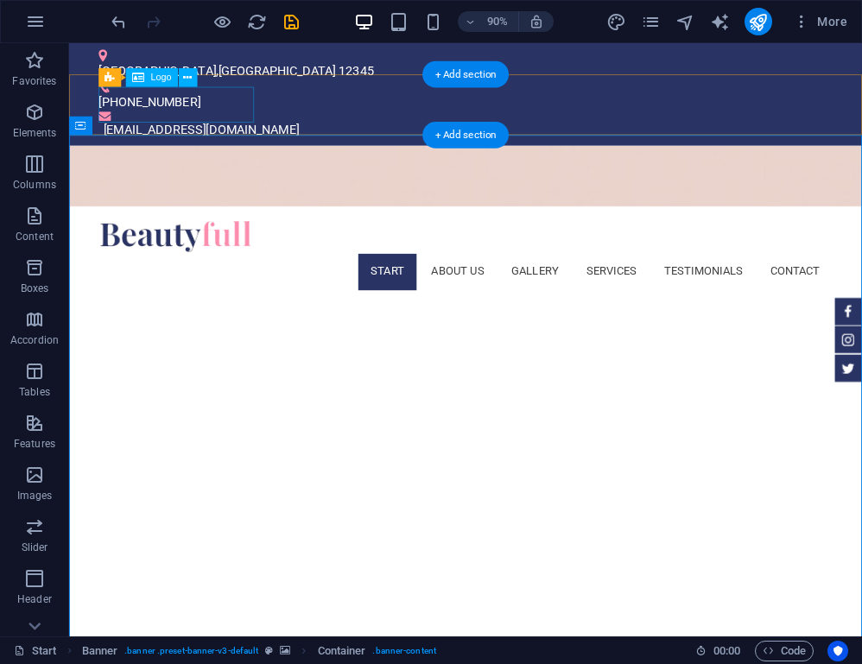
click at [224, 238] on div at bounding box center [509, 257] width 815 height 39
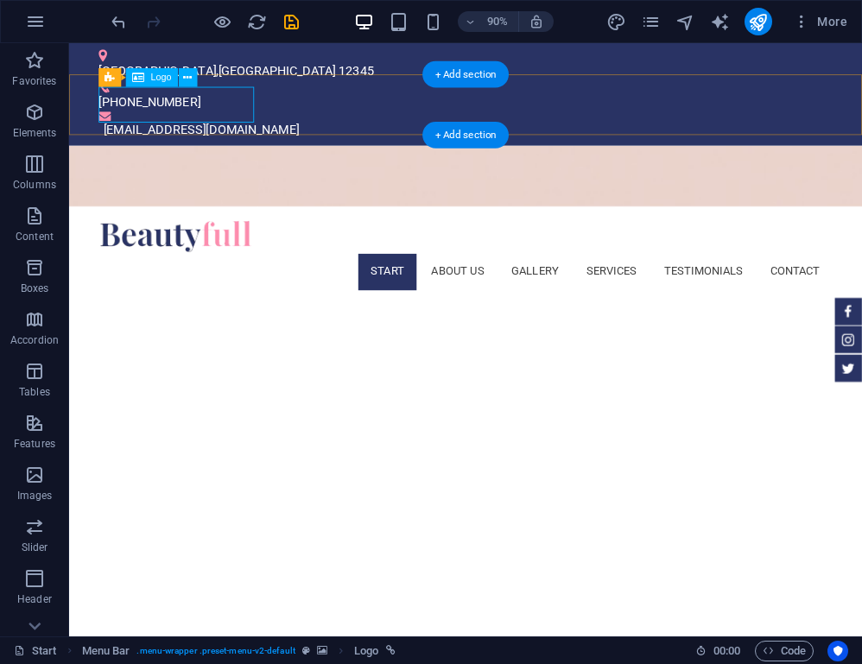
click at [166, 78] on span "Logo" at bounding box center [161, 77] width 21 height 9
click at [185, 76] on icon at bounding box center [187, 78] width 9 height 16
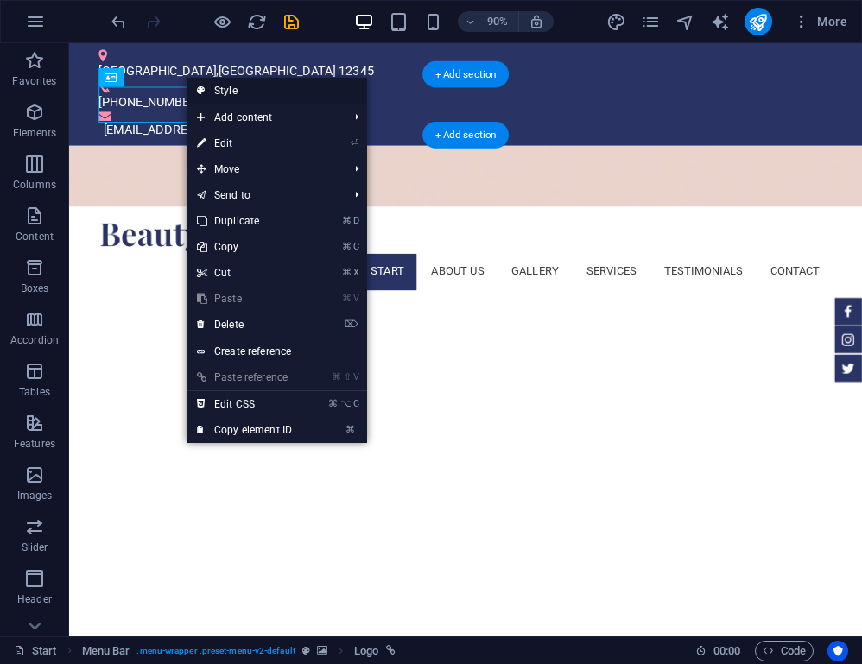
click at [233, 91] on link "Style" at bounding box center [276, 91] width 180 height 26
select select "rem"
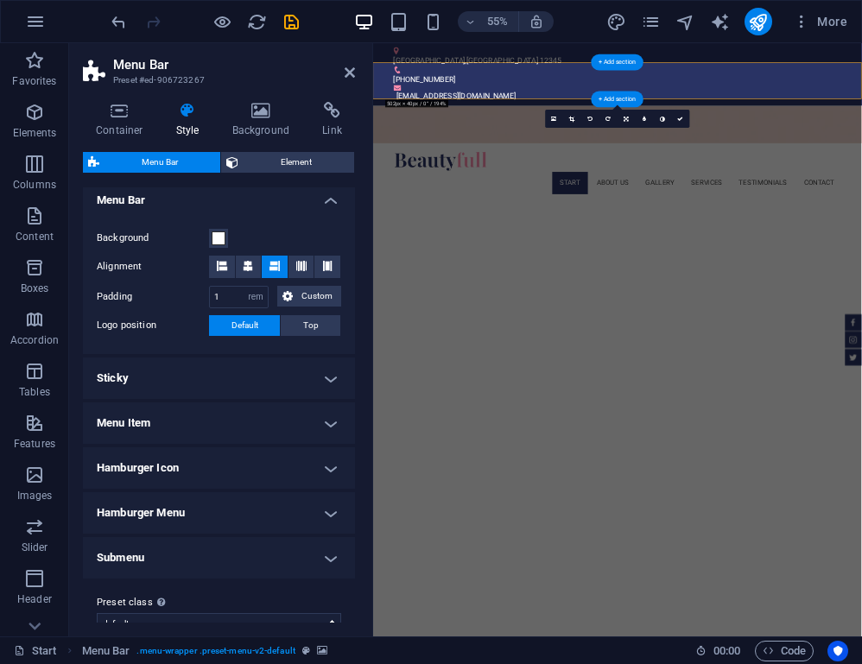
scroll to position [0, 0]
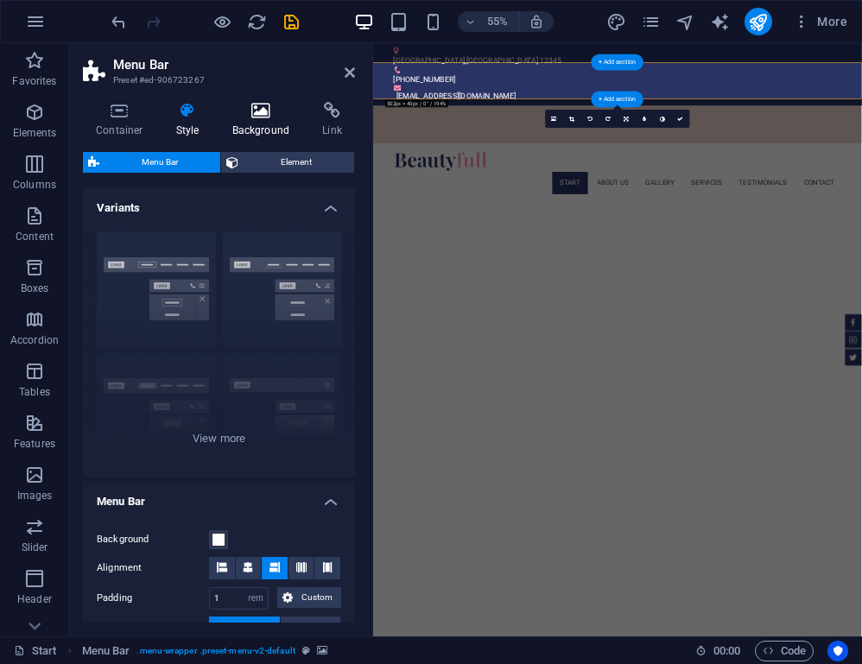
click at [270, 125] on h4 "Background" at bounding box center [264, 120] width 91 height 36
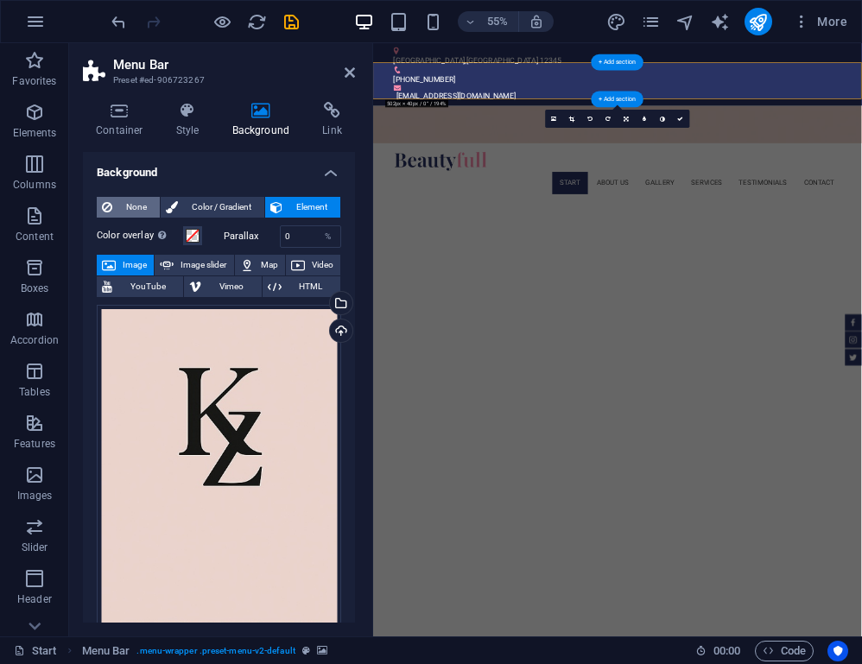
click at [136, 210] on span "None" at bounding box center [135, 207] width 37 height 21
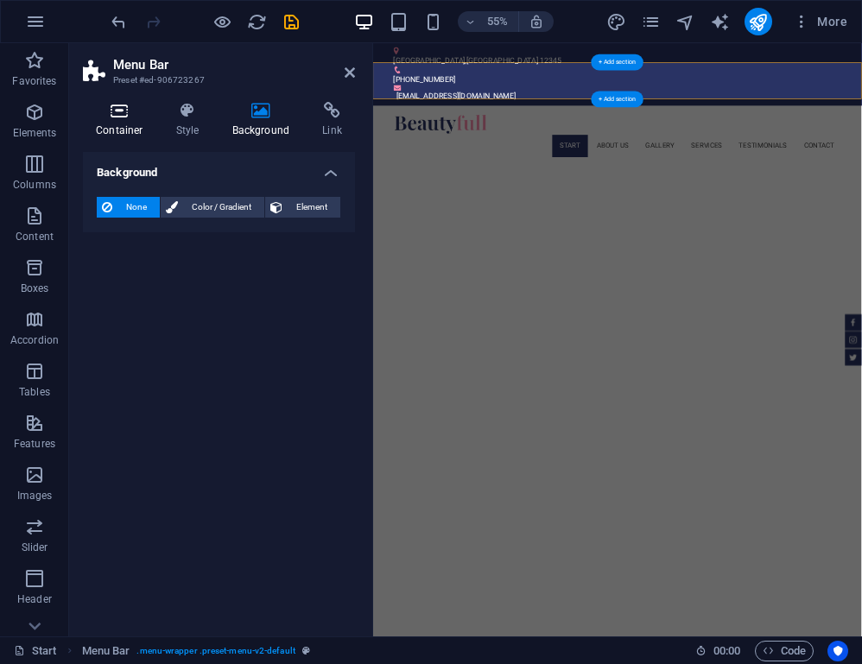
click at [117, 126] on h4 "Container" at bounding box center [123, 120] width 80 height 36
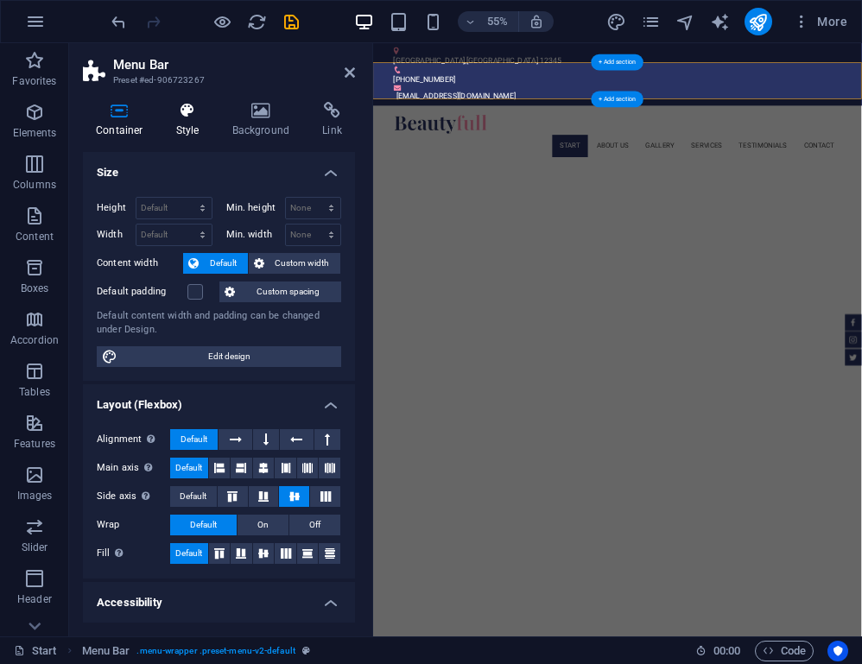
click at [186, 120] on h4 "Style" at bounding box center [191, 120] width 56 height 36
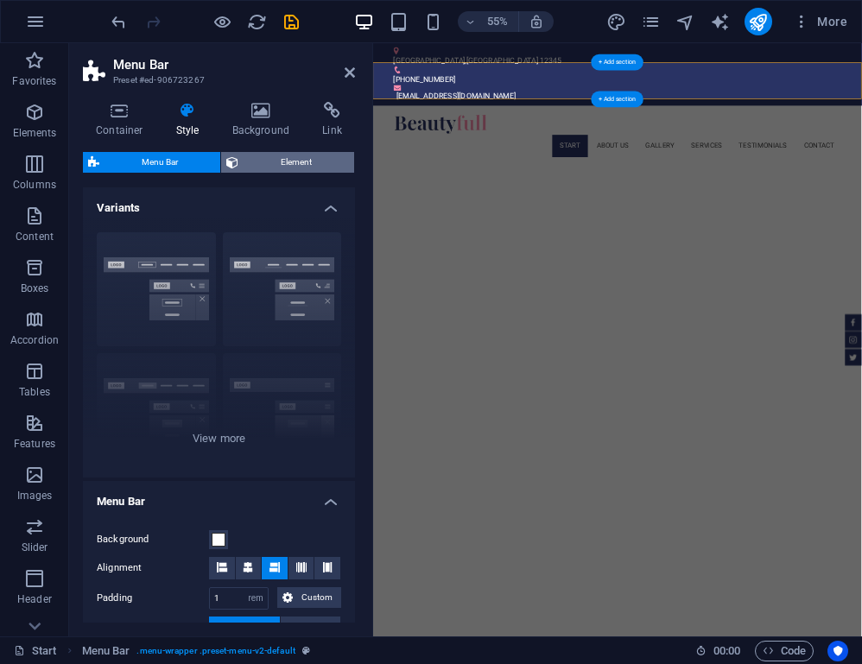
click at [263, 161] on span "Element" at bounding box center [295, 162] width 105 height 21
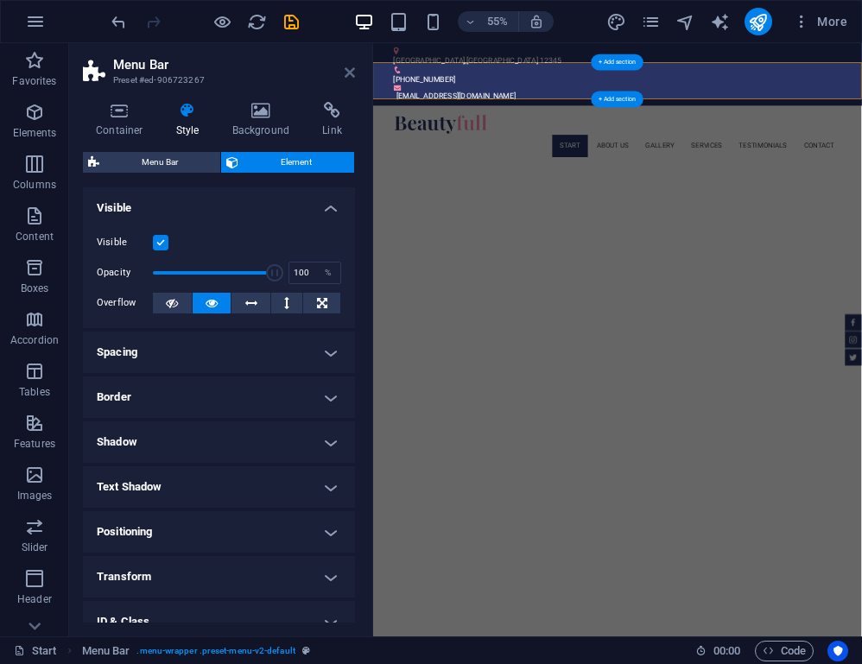
click at [344, 74] on icon at bounding box center [349, 73] width 10 height 14
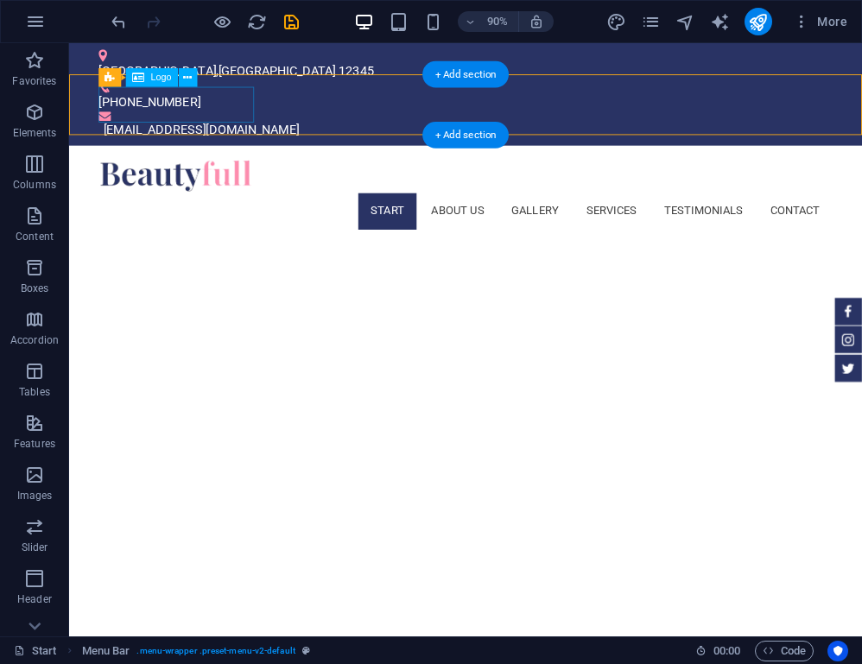
click at [178, 171] on div at bounding box center [509, 190] width 815 height 39
click at [185, 76] on icon at bounding box center [187, 78] width 9 height 16
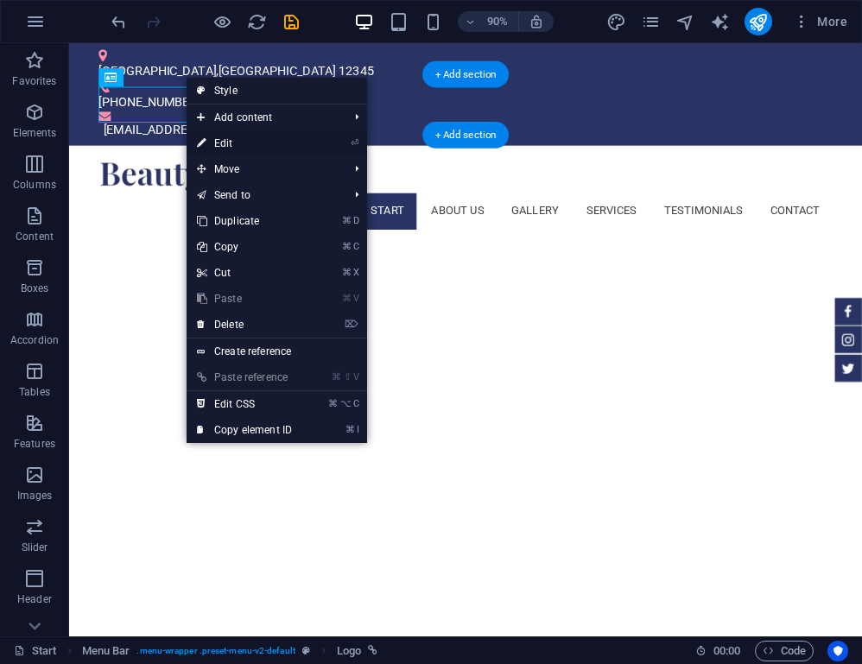
click at [253, 143] on link "⏎ Edit" at bounding box center [244, 143] width 116 height 26
select select "px"
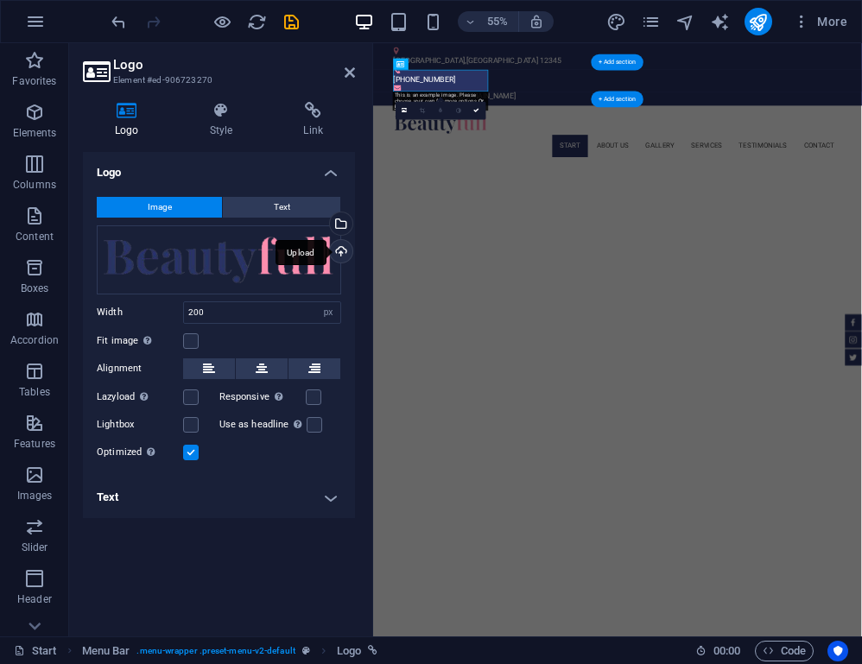
click at [338, 252] on div "Upload" at bounding box center [339, 253] width 26 height 26
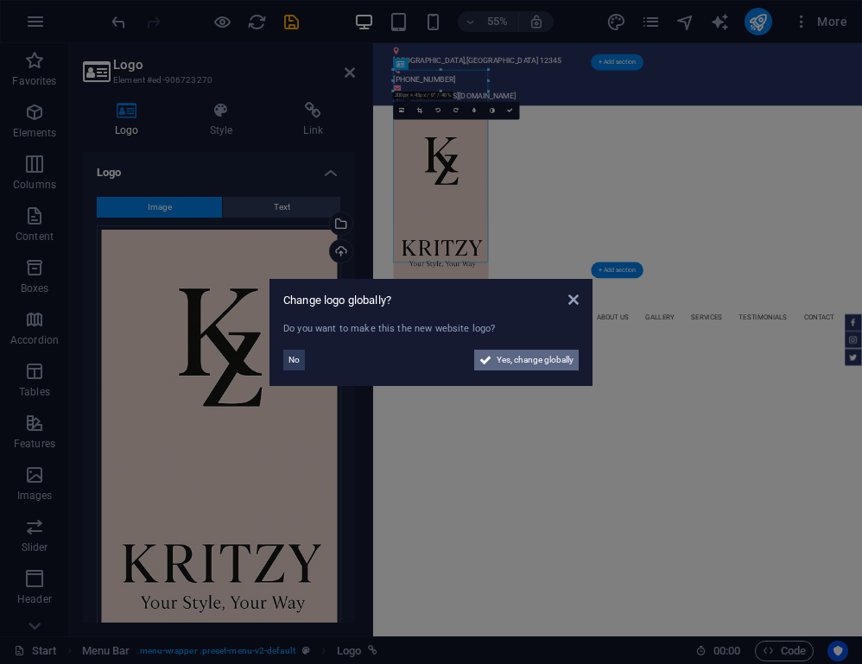
click at [541, 363] on span "Yes, change globally" at bounding box center [534, 360] width 77 height 21
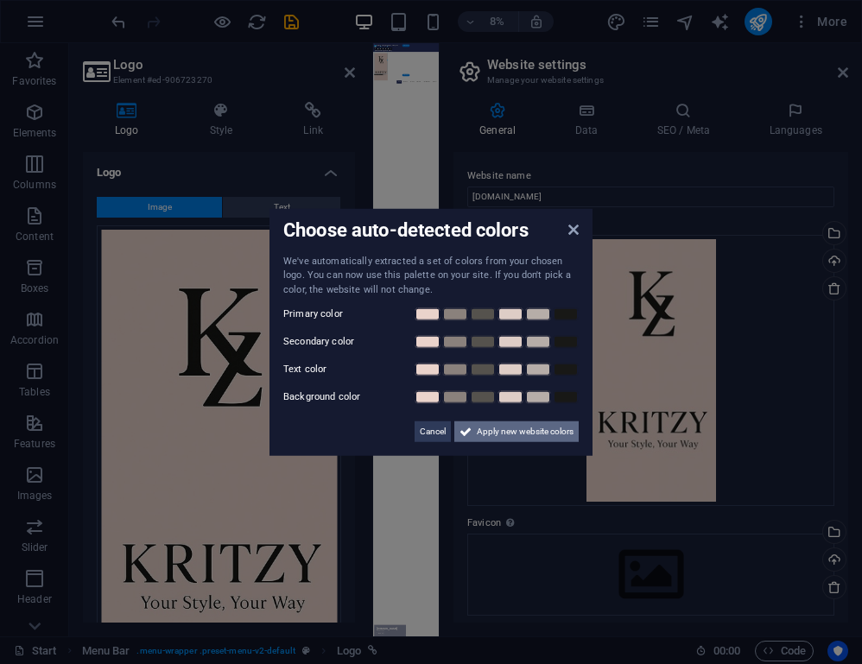
click at [530, 428] on span "Apply new website colors" at bounding box center [525, 431] width 97 height 21
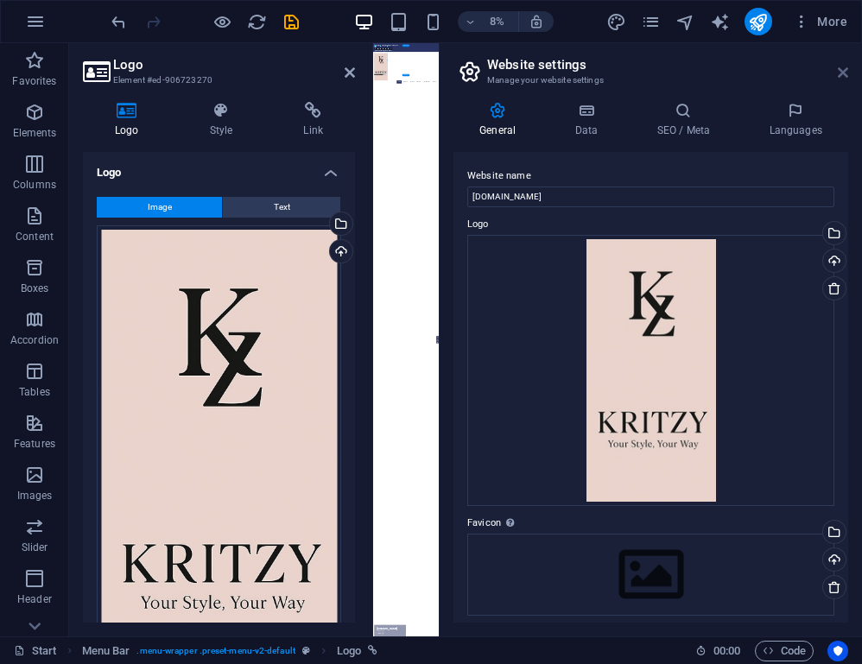
click at [842, 73] on icon at bounding box center [842, 73] width 10 height 14
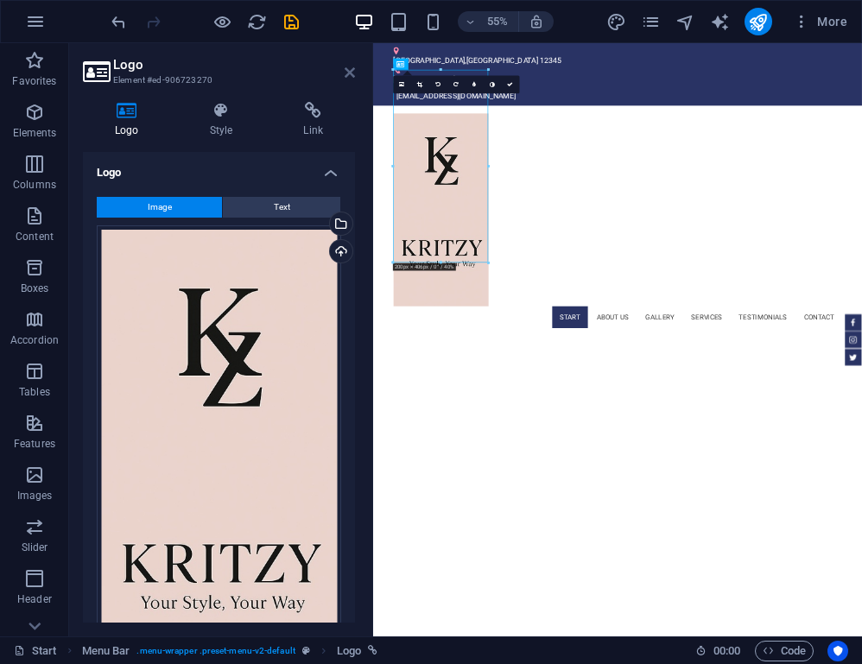
click at [350, 73] on icon at bounding box center [349, 73] width 10 height 14
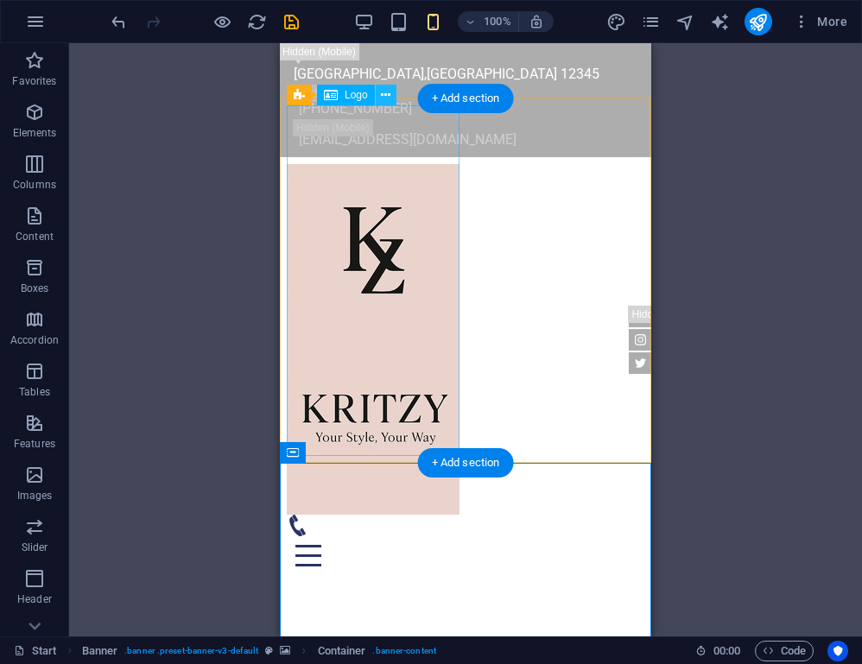
click at [389, 95] on icon at bounding box center [385, 95] width 9 height 18
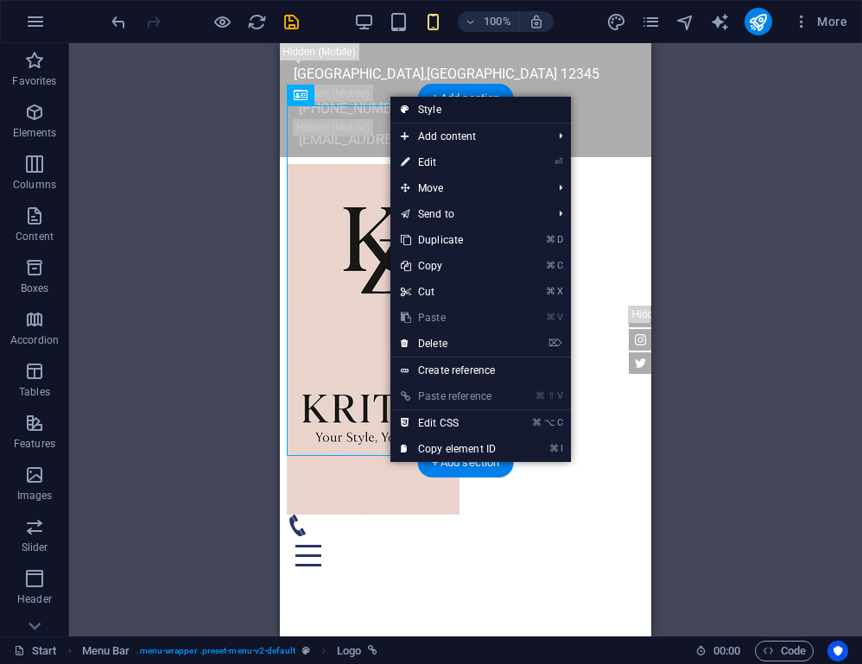
click at [457, 113] on link "Style" at bounding box center [480, 110] width 180 height 26
select select "rem"
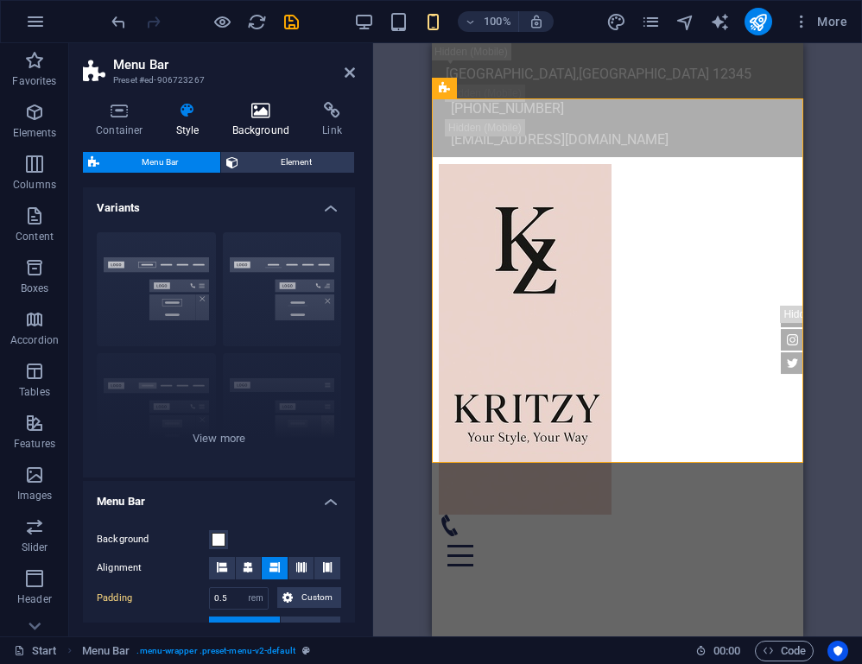
click at [270, 127] on h4 "Background" at bounding box center [264, 120] width 91 height 36
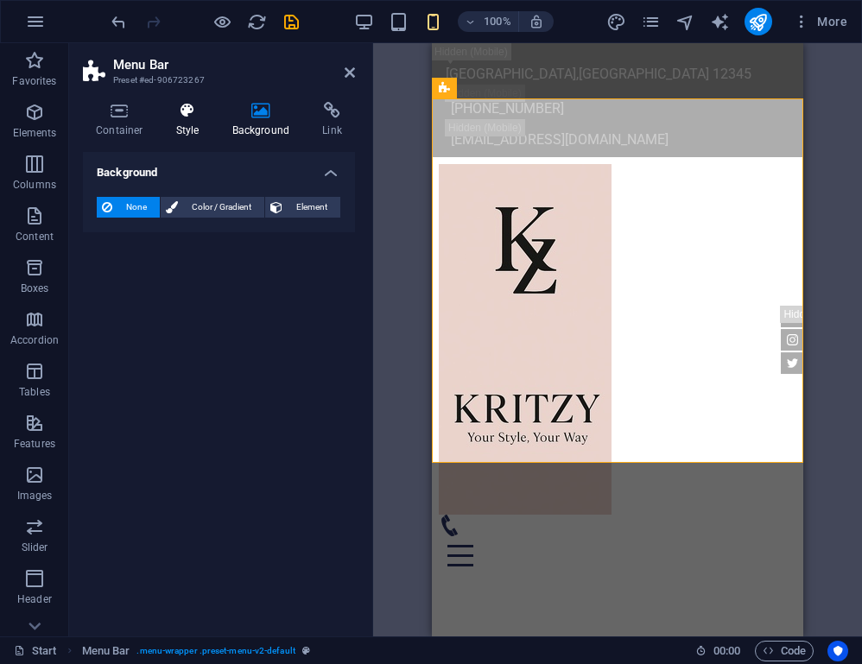
click at [193, 122] on h4 "Style" at bounding box center [191, 120] width 56 height 36
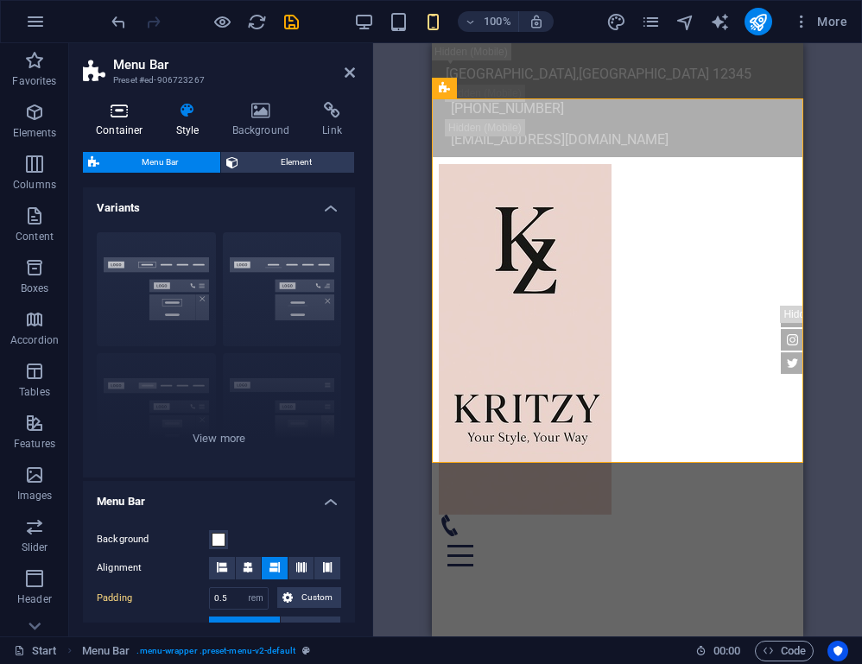
click at [113, 123] on h4 "Container" at bounding box center [123, 120] width 80 height 36
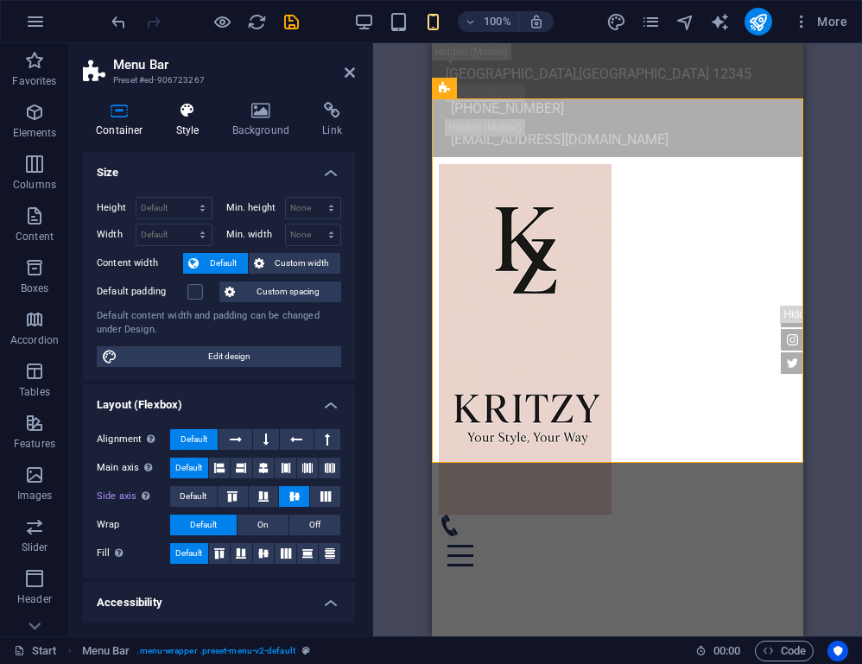
click at [195, 123] on h4 "Style" at bounding box center [191, 120] width 56 height 36
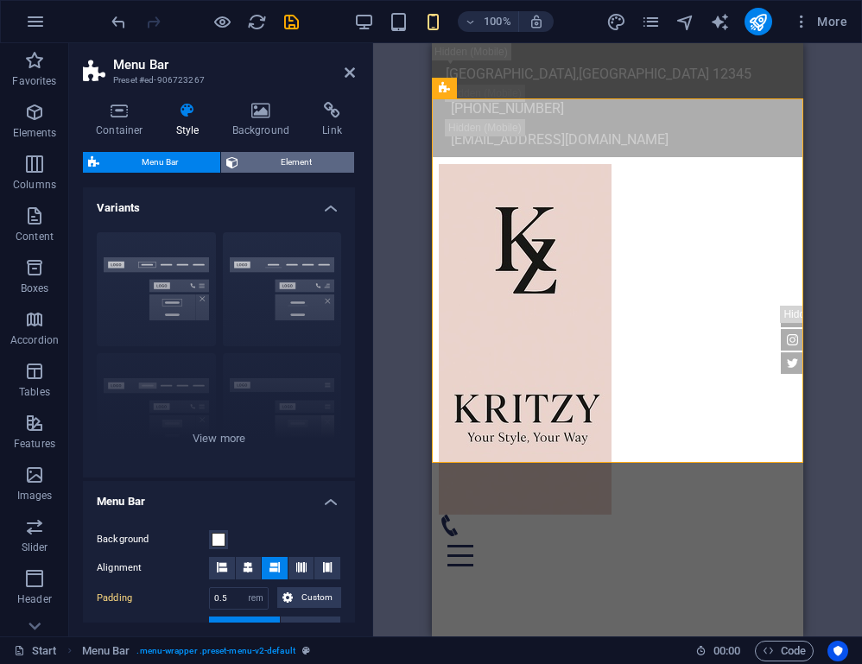
click at [306, 169] on span "Element" at bounding box center [295, 162] width 105 height 21
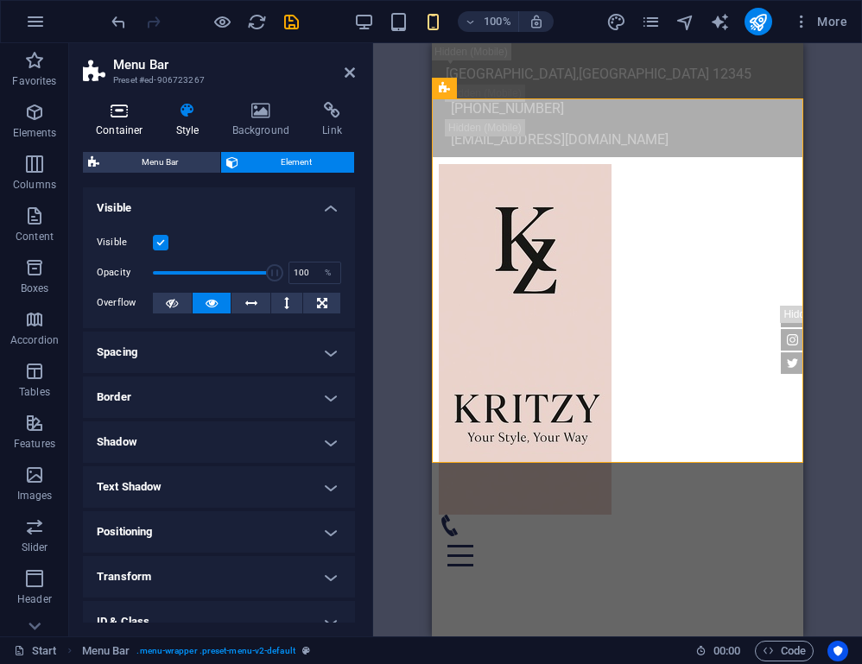
click at [136, 126] on h4 "Container" at bounding box center [123, 120] width 80 height 36
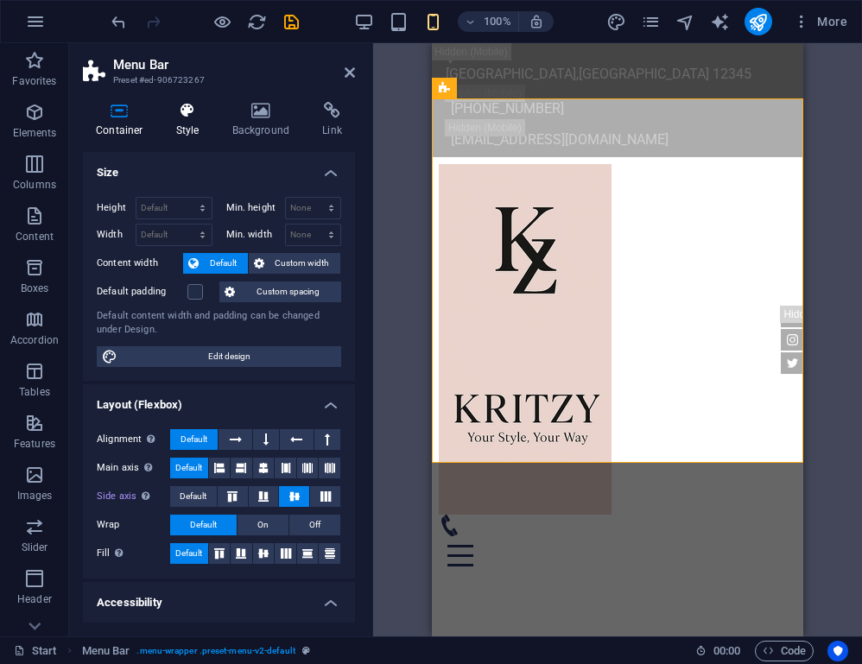
click at [184, 126] on h4 "Style" at bounding box center [191, 120] width 56 height 36
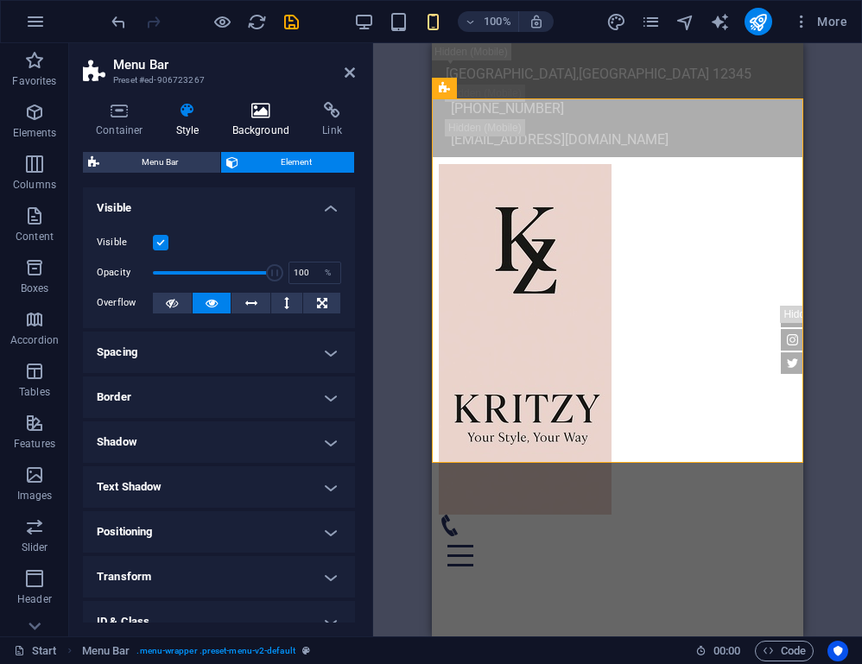
click at [250, 126] on h4 "Background" at bounding box center [264, 120] width 91 height 36
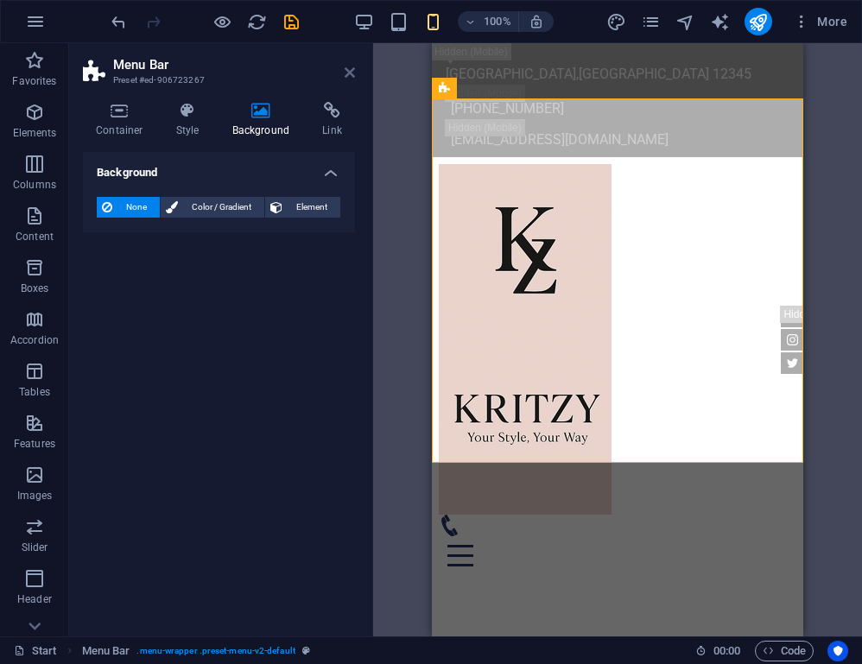
click at [352, 79] on icon at bounding box center [349, 73] width 10 height 14
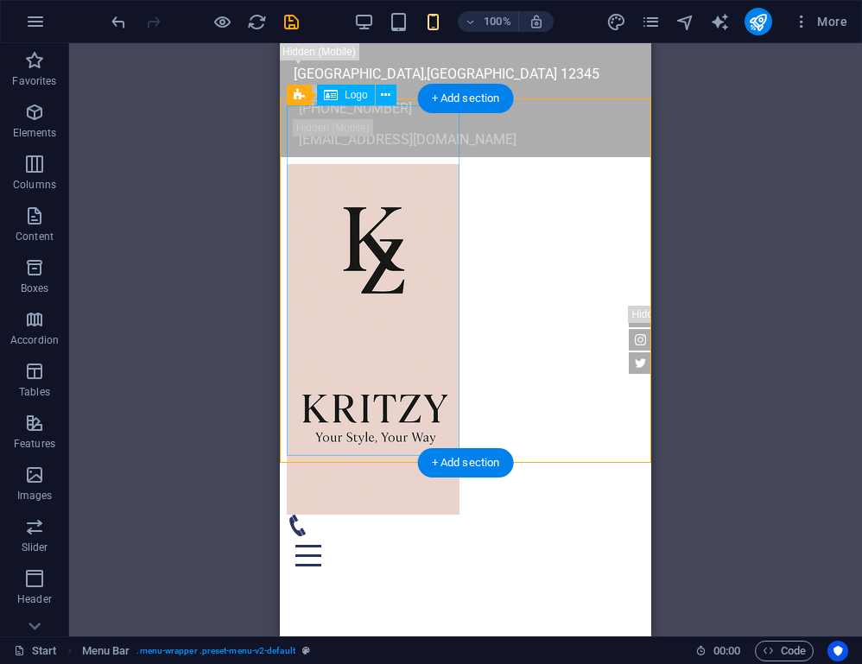
click at [345, 96] on span "Logo" at bounding box center [355, 95] width 23 height 10
click at [403, 258] on div at bounding box center [465, 339] width 357 height 351
click at [387, 98] on icon at bounding box center [385, 95] width 9 height 18
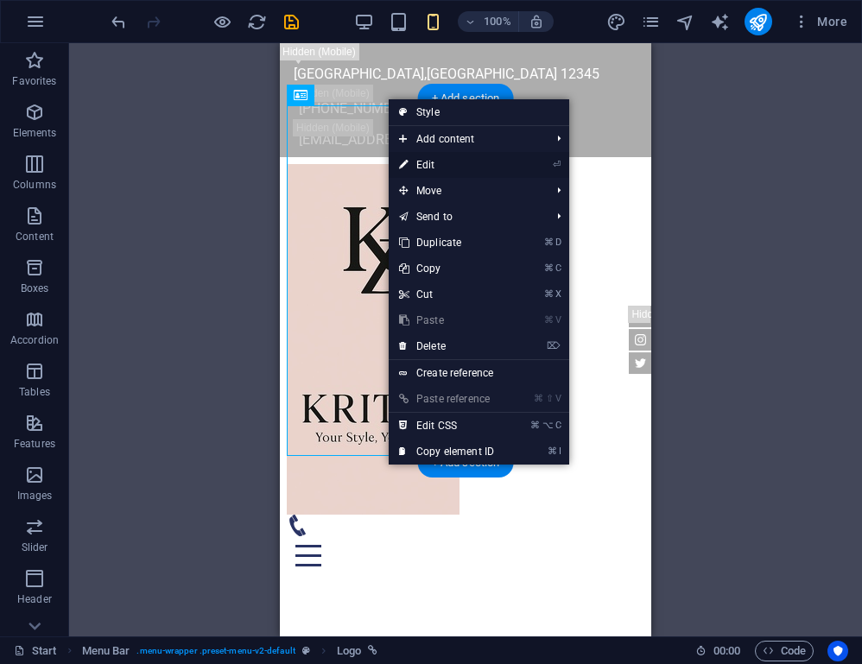
click at [507, 164] on li "⏎ Edit" at bounding box center [479, 165] width 180 height 26
click at [433, 166] on link "⏎ Edit" at bounding box center [447, 165] width 116 height 26
select select "px"
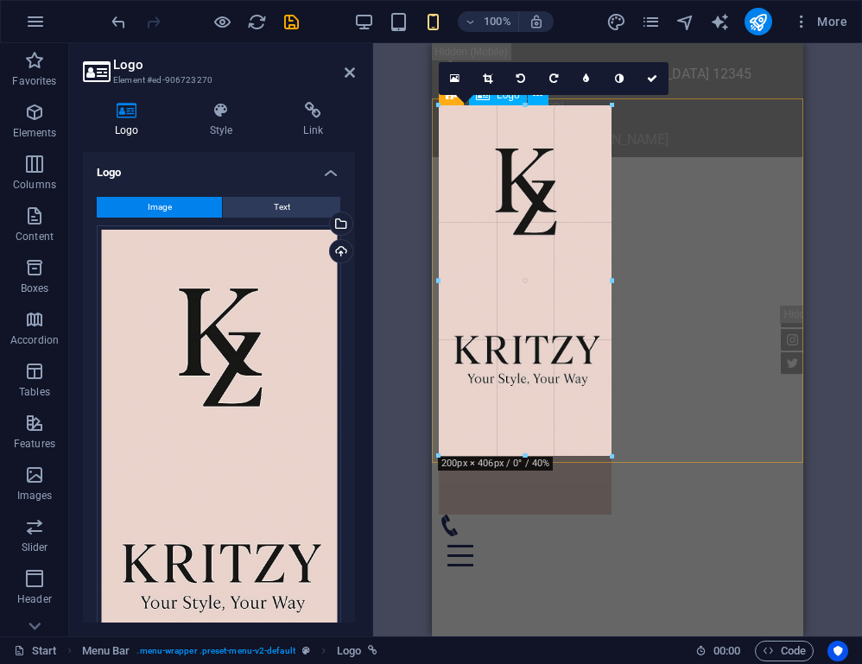
drag, startPoint x: 610, startPoint y: 452, endPoint x: 606, endPoint y: 388, distance: 64.8
click at [606, 388] on div "180 170 160 150 140 130 120 110 100 90 80 70 60 50 40 30 20 10 0 -10 -20 -30 -4…" at bounding box center [525, 280] width 173 height 351
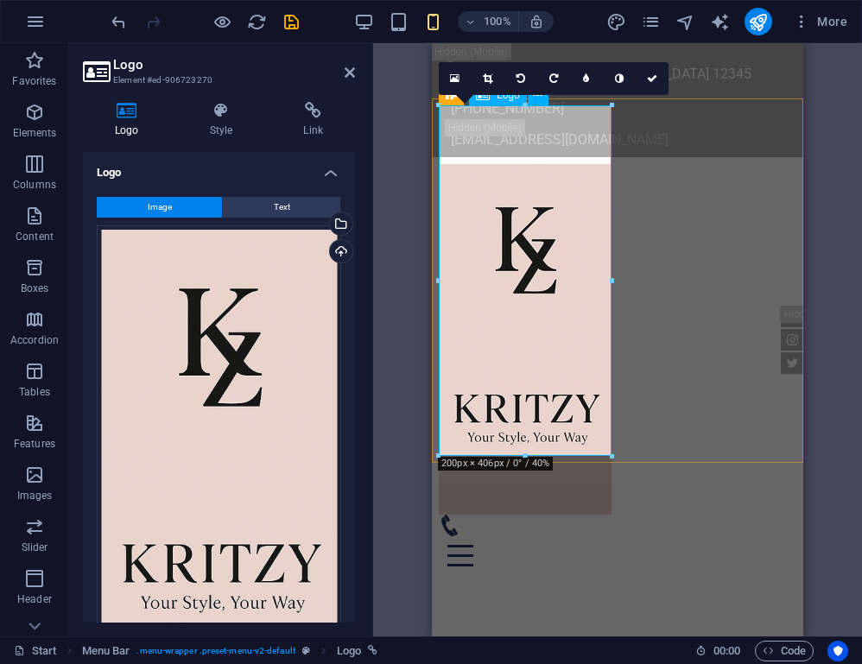
click at [586, 420] on div at bounding box center [617, 339] width 357 height 351
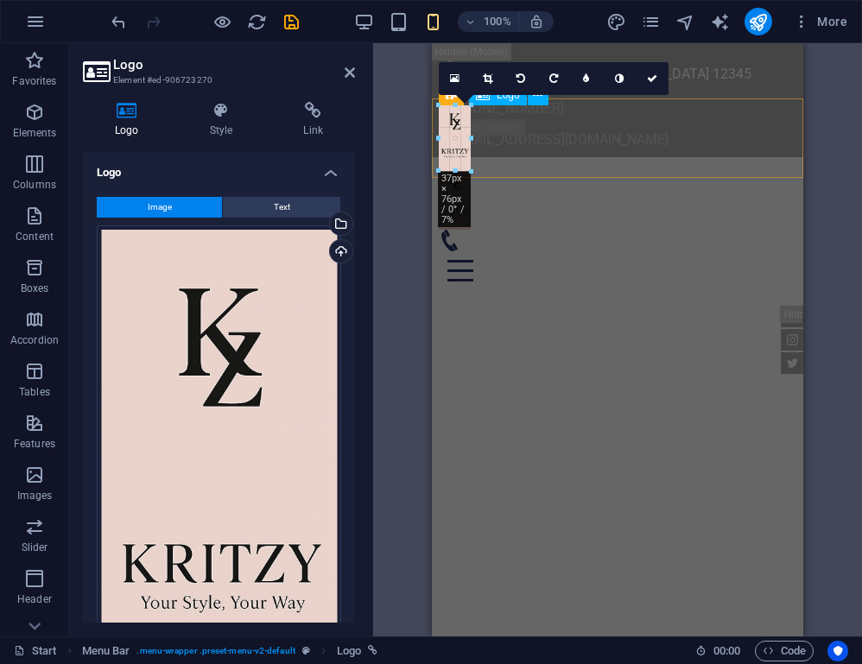
drag, startPoint x: 527, startPoint y: 458, endPoint x: 475, endPoint y: 175, distance: 287.9
type input "37"
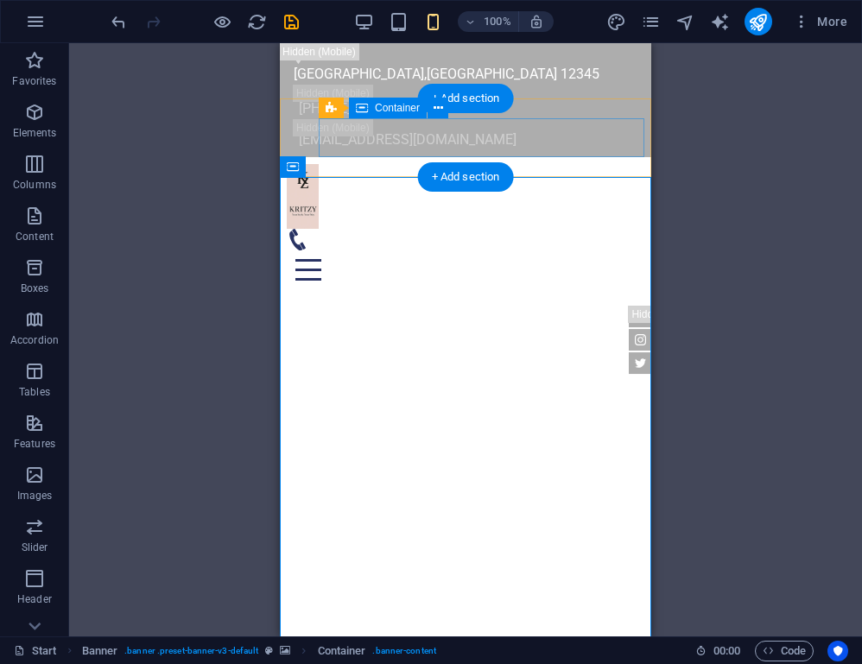
click at [439, 229] on div at bounding box center [465, 259] width 357 height 60
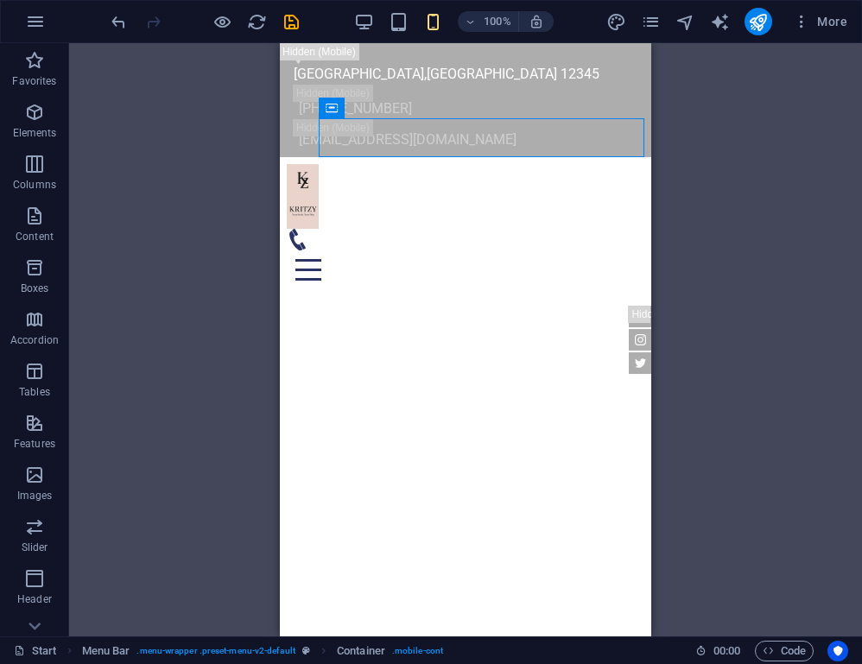
click at [669, 196] on div "H1 Banner Banner Container Container Menu Bar Info Bar Menu Spacer Container Te…" at bounding box center [465, 339] width 793 height 593
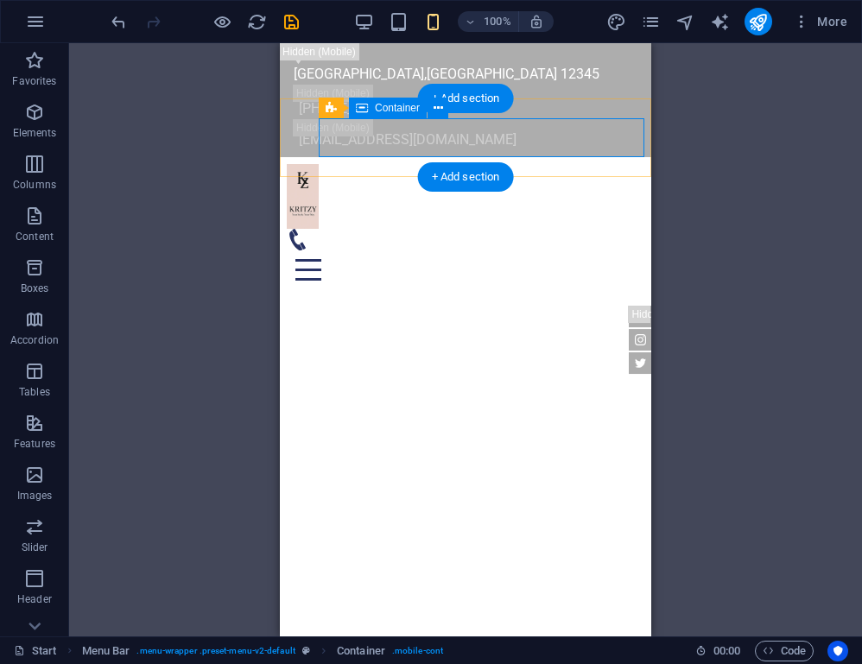
click at [432, 229] on div at bounding box center [465, 259] width 357 height 60
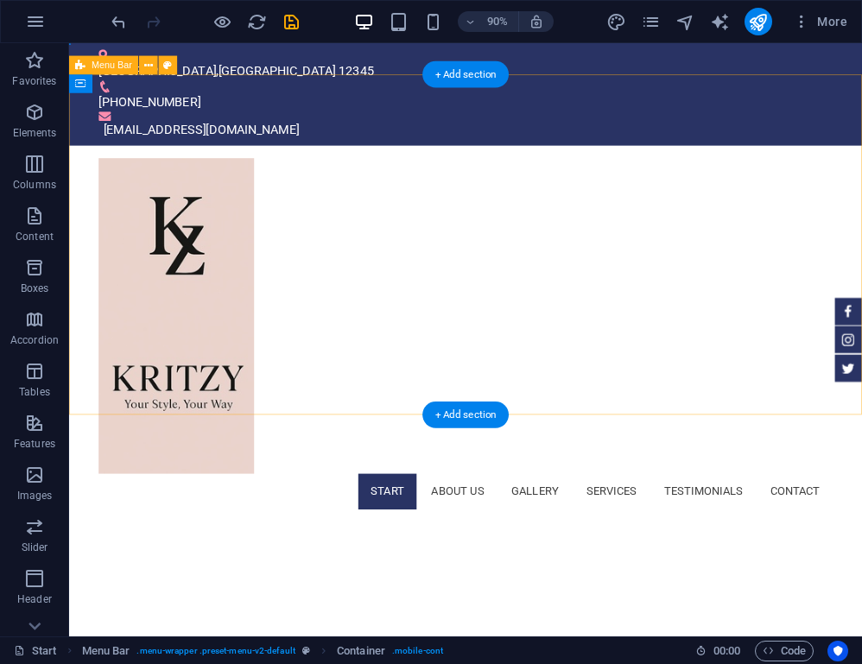
click at [653, 335] on div "Start About us Gallery Services Testimonials Contact" at bounding box center [509, 366] width 881 height 418
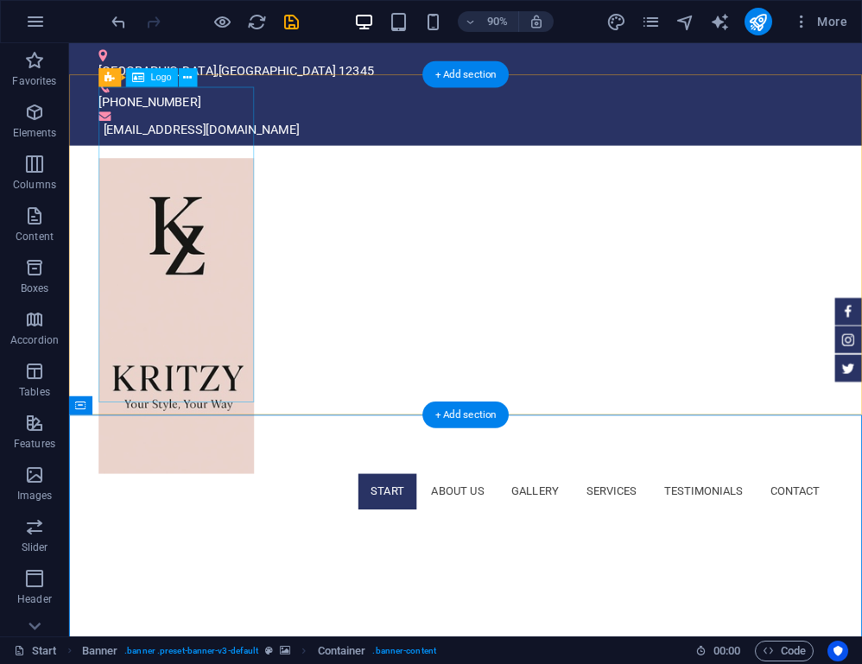
click at [237, 269] on div at bounding box center [509, 346] width 815 height 351
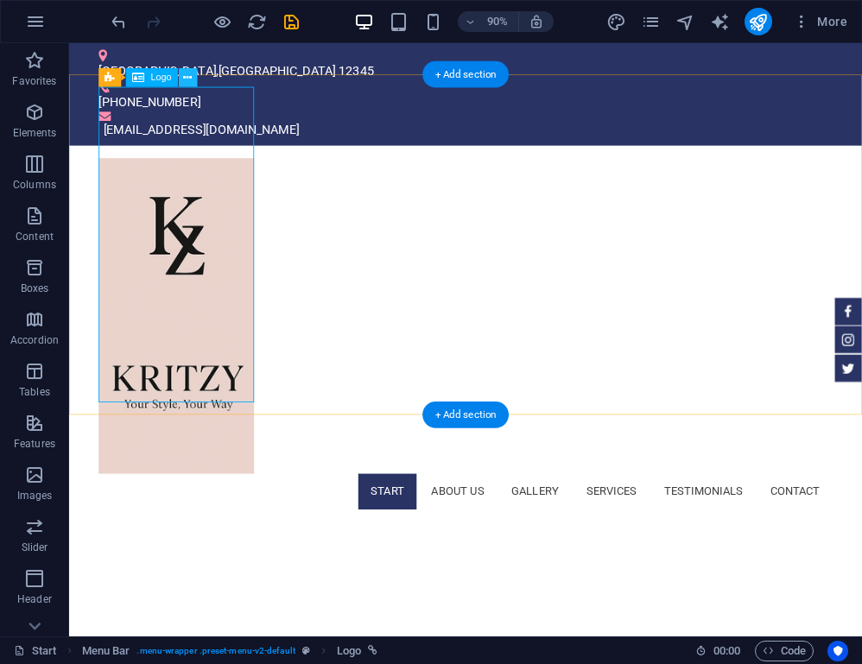
click at [186, 81] on icon at bounding box center [187, 77] width 9 height 16
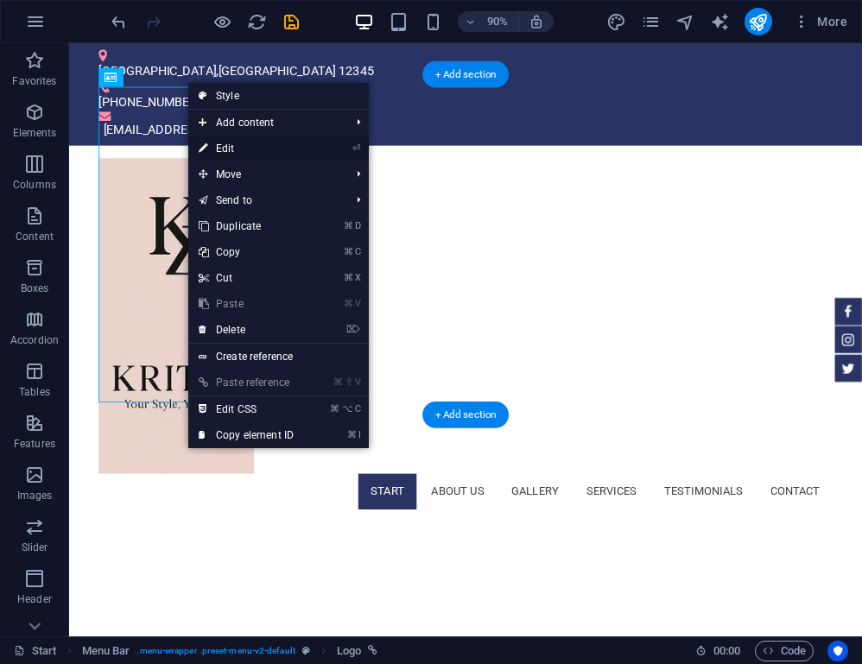
click at [227, 153] on link "⏎ Edit" at bounding box center [246, 149] width 116 height 26
select select "px"
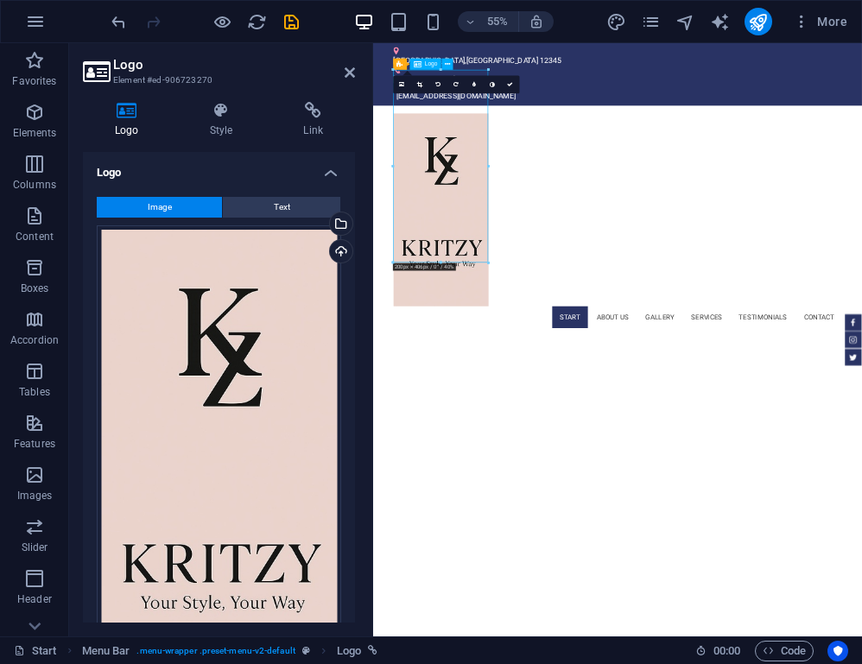
drag, startPoint x: 577, startPoint y: 436, endPoint x: 561, endPoint y: 325, distance: 111.6
click at [561, 325] on div at bounding box center [817, 346] width 815 height 351
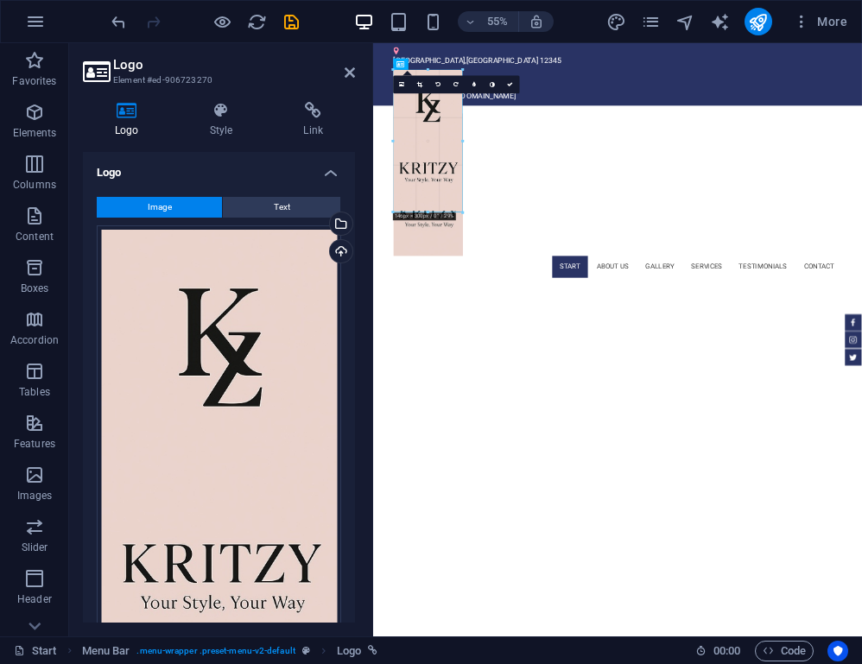
drag, startPoint x: 486, startPoint y: 262, endPoint x: 443, endPoint y: 121, distance: 147.2
type input "146"
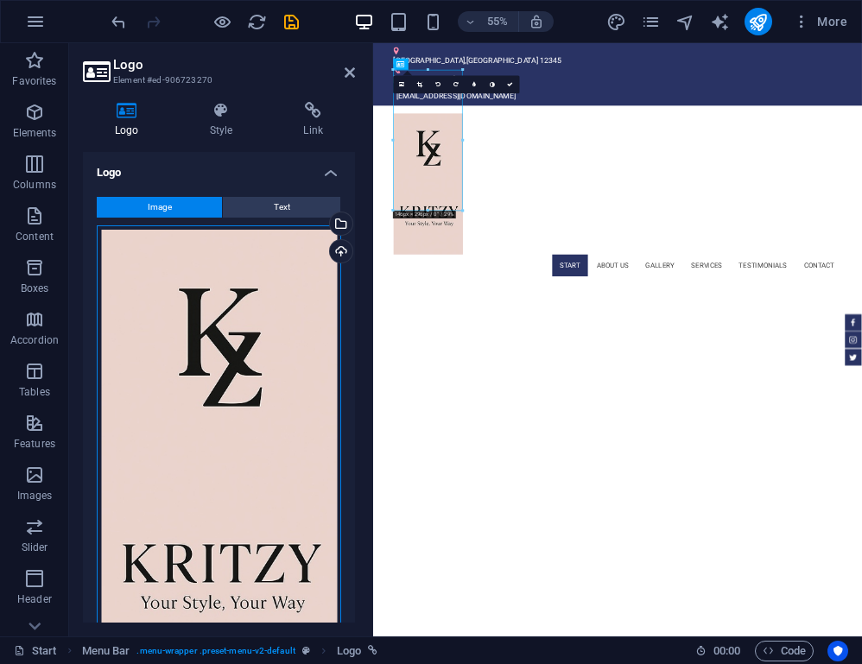
click at [285, 312] on div "Drag files here, click to choose files or select files from Files or our free s…" at bounding box center [219, 469] width 244 height 488
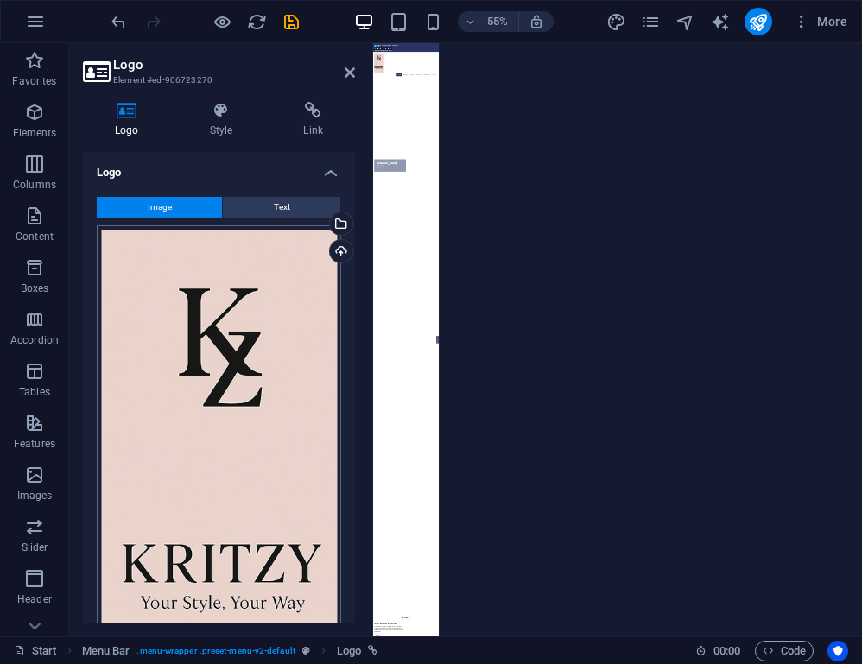
select select "oldest_first"
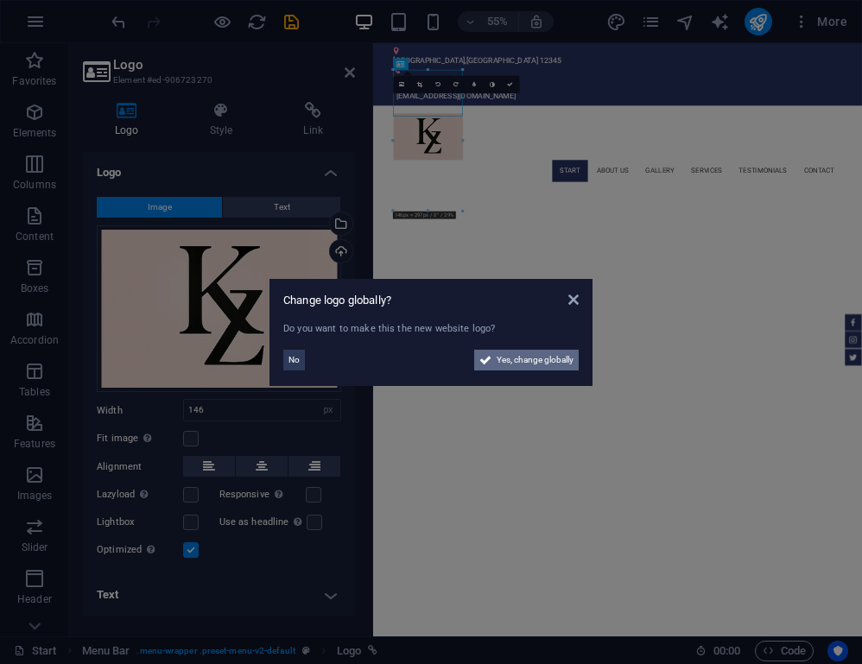
click at [540, 363] on span "Yes, change globally" at bounding box center [534, 360] width 77 height 21
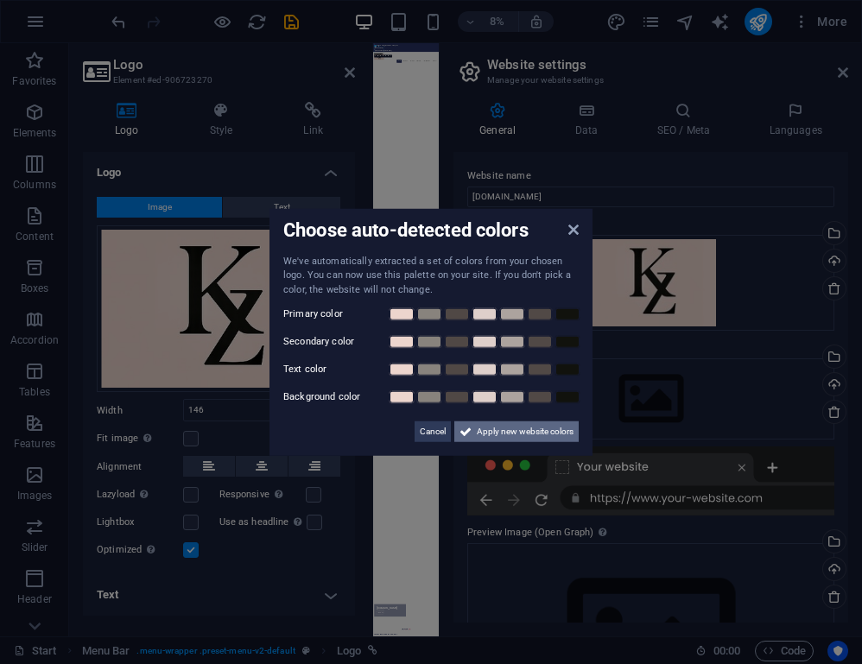
click at [533, 429] on span "Apply new website colors" at bounding box center [525, 431] width 97 height 21
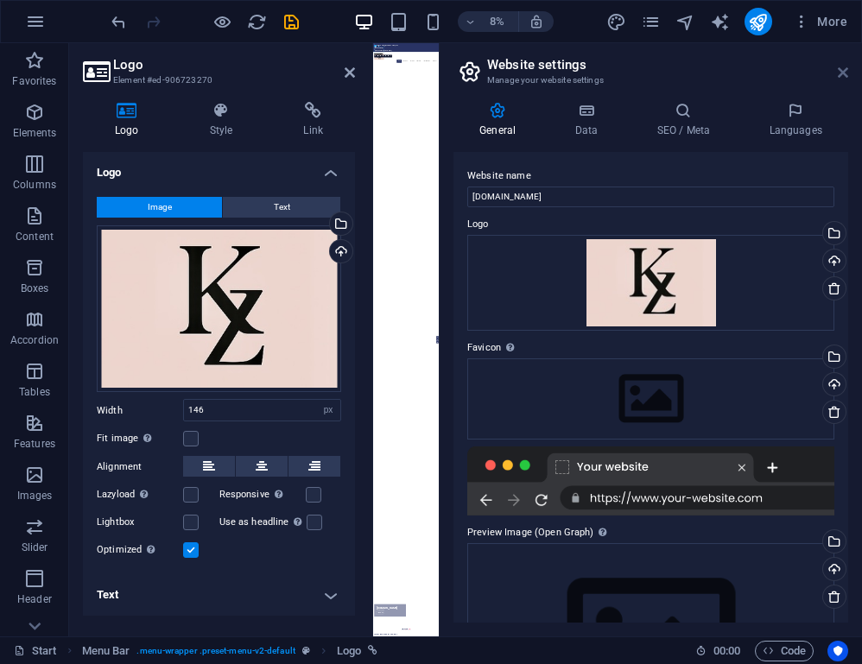
click at [841, 74] on icon at bounding box center [842, 73] width 10 height 14
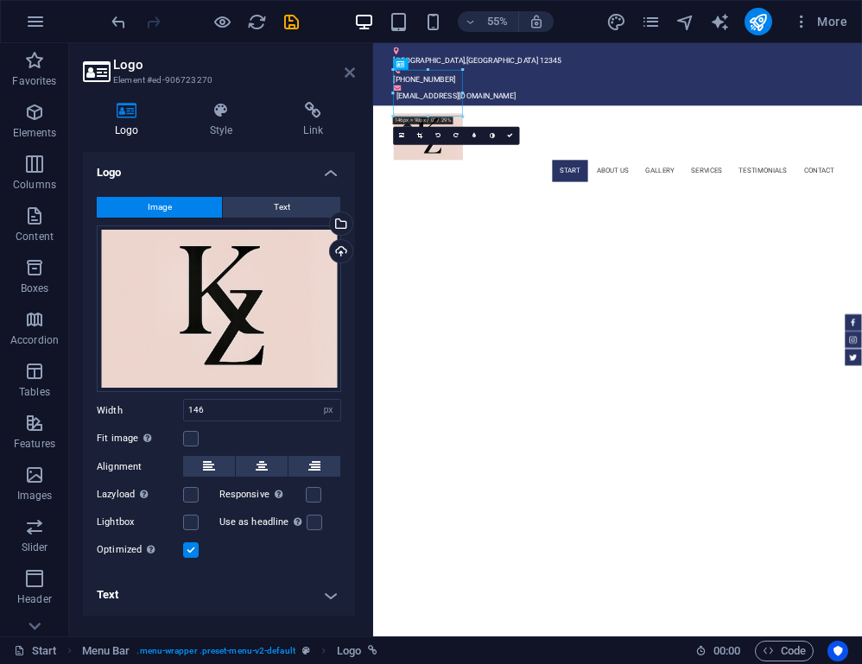
click at [351, 74] on icon at bounding box center [349, 73] width 10 height 14
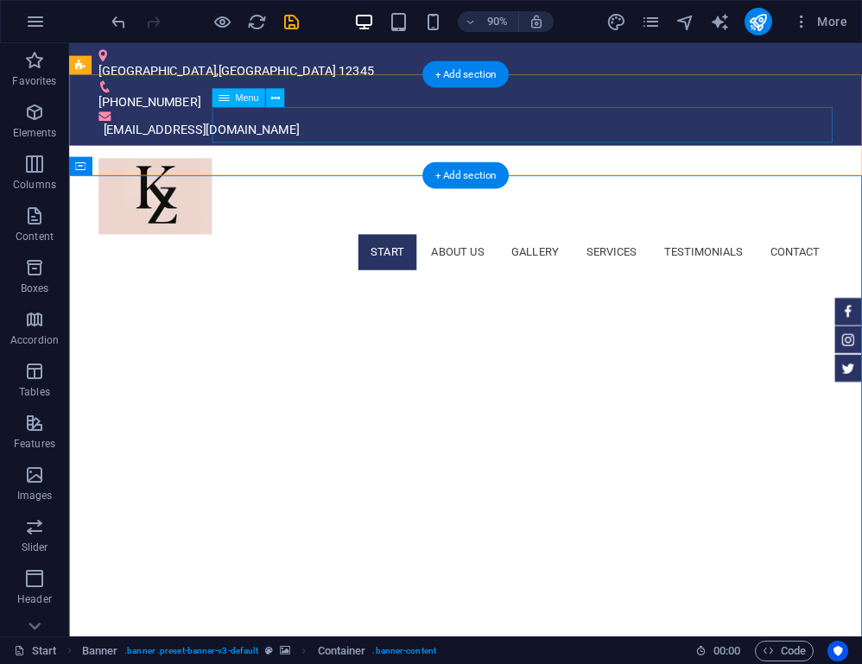
click at [322, 256] on nav "Start About us Gallery Services Testimonials Contact" at bounding box center [509, 276] width 815 height 40
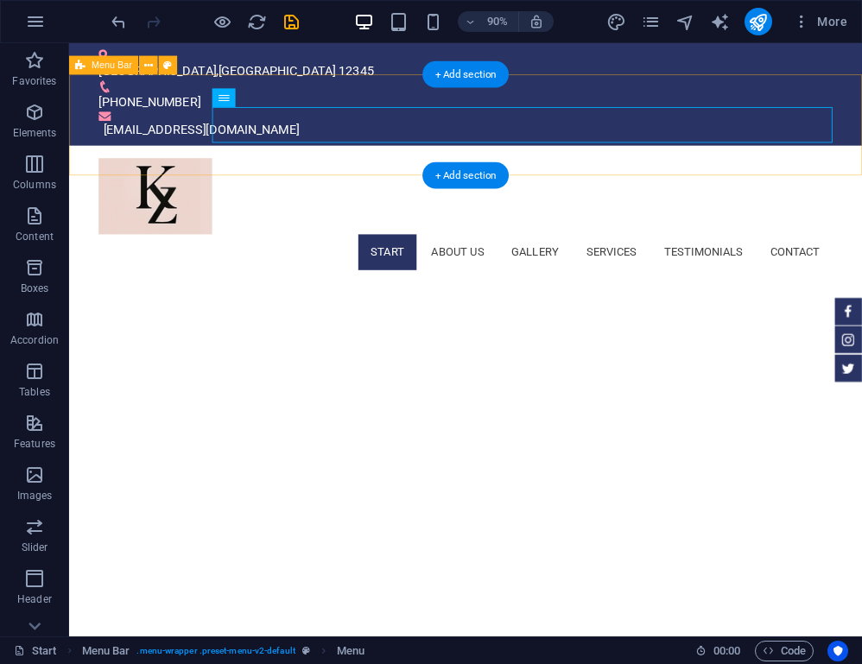
click at [314, 164] on div "Start About us Gallery Services Testimonials Contact" at bounding box center [509, 233] width 881 height 152
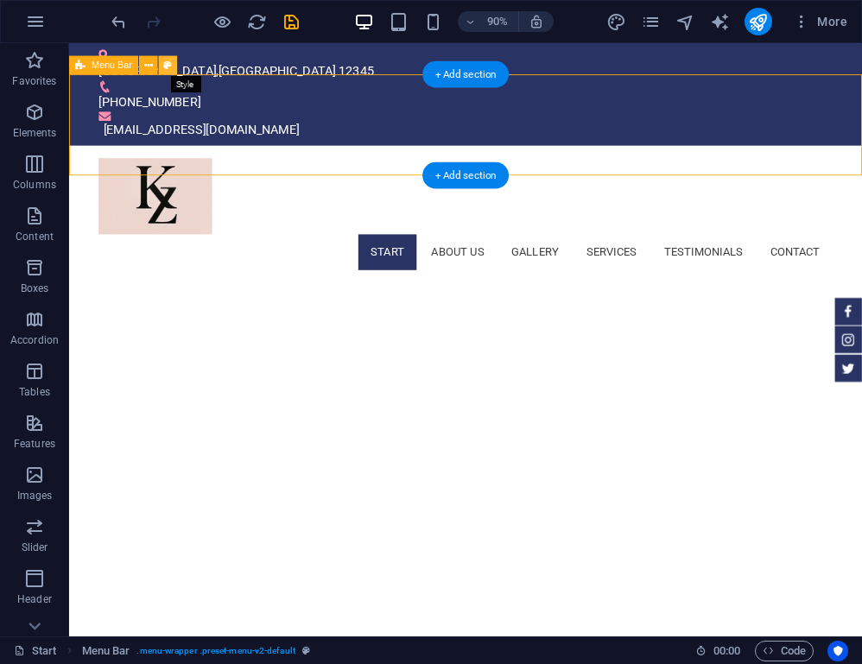
select select "rem"
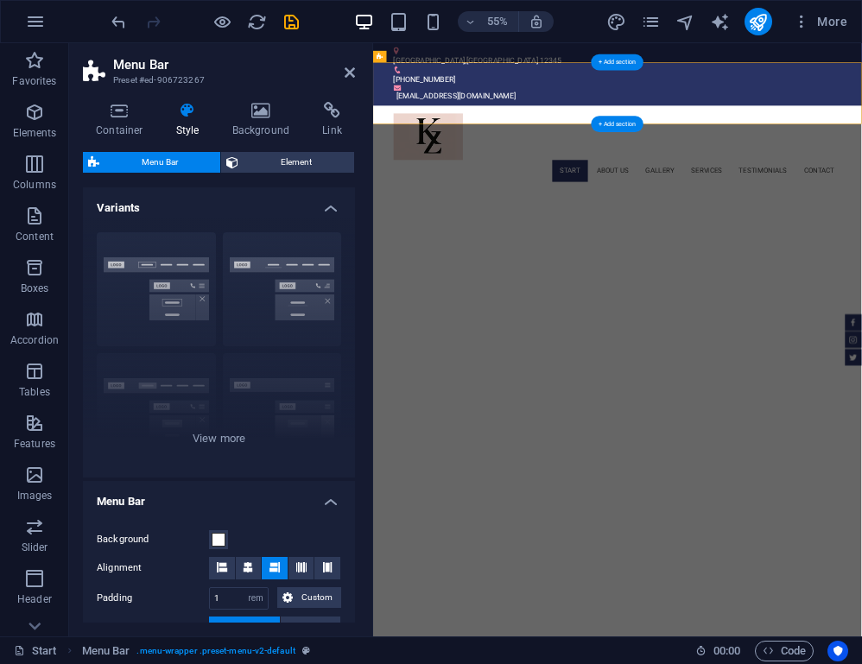
drag, startPoint x: 355, startPoint y: 287, endPoint x: 351, endPoint y: 422, distance: 135.6
click at [351, 422] on div "Container Style Background Link Size Height Default px rem % vh vw Min. height …" at bounding box center [219, 362] width 300 height 548
click at [180, 161] on span "Menu Bar" at bounding box center [159, 162] width 111 height 21
click at [196, 212] on h4 "Variants" at bounding box center [219, 202] width 272 height 31
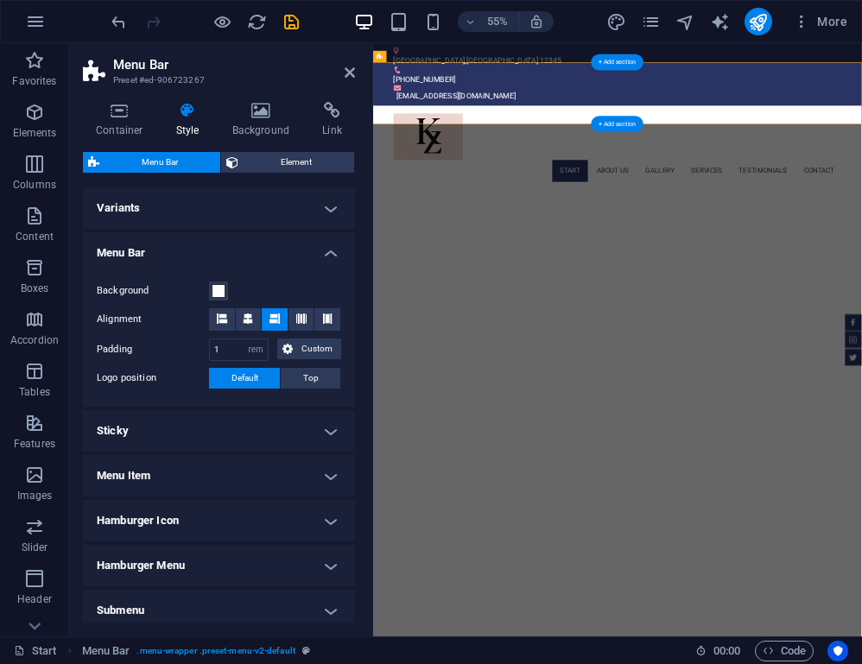
click at [196, 212] on h4 "Variants" at bounding box center [219, 207] width 272 height 41
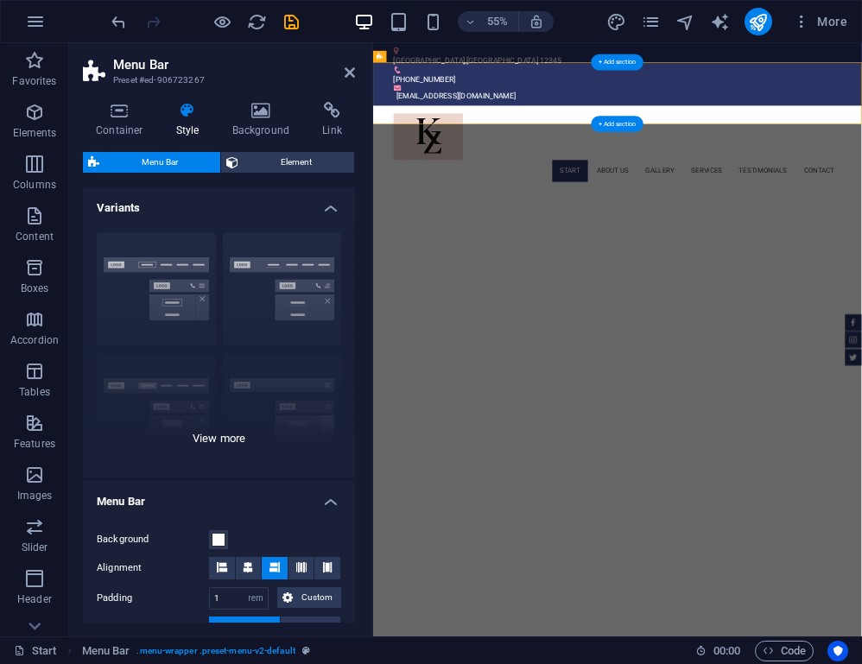
click at [274, 312] on div "Border Centered Default Fixed Loki Trigger Wide XXL" at bounding box center [219, 347] width 272 height 259
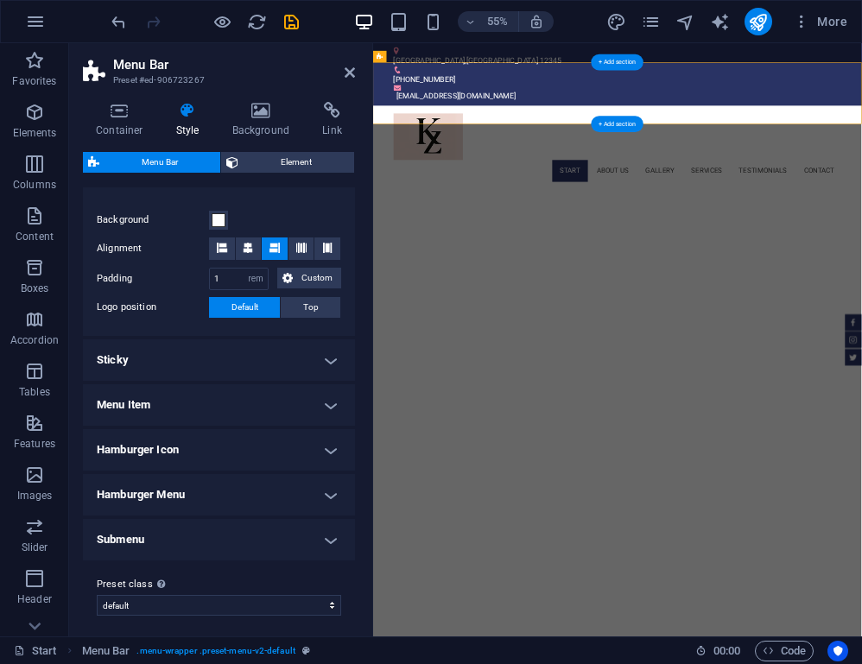
scroll to position [571, 0]
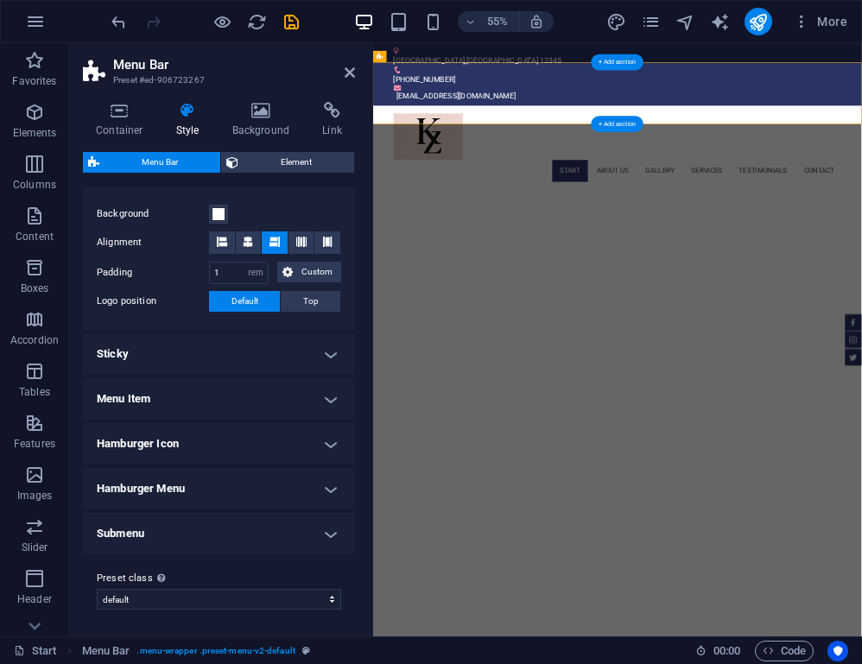
click at [213, 493] on h4 "Hamburger Menu" at bounding box center [219, 488] width 272 height 41
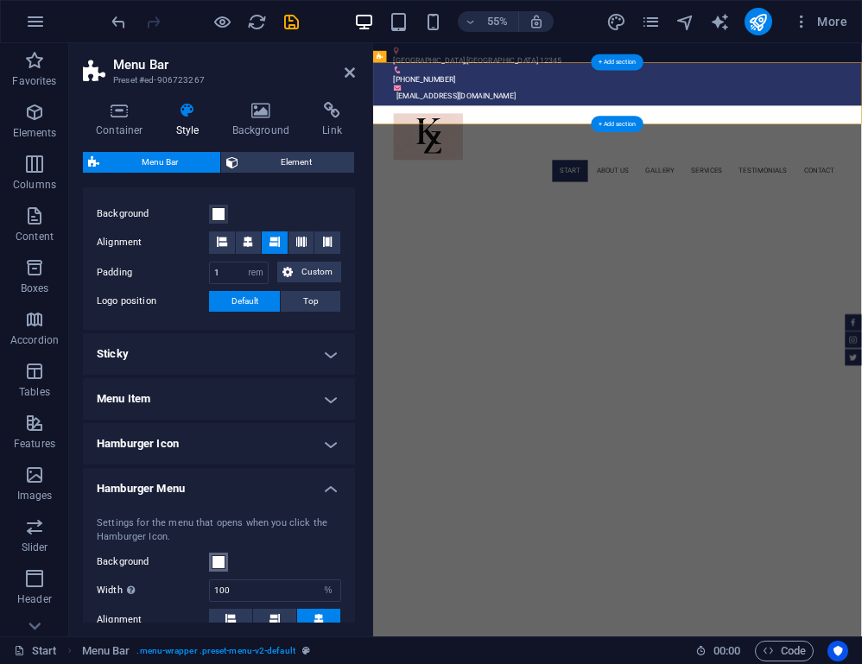
click at [218, 563] on span at bounding box center [219, 562] width 14 height 14
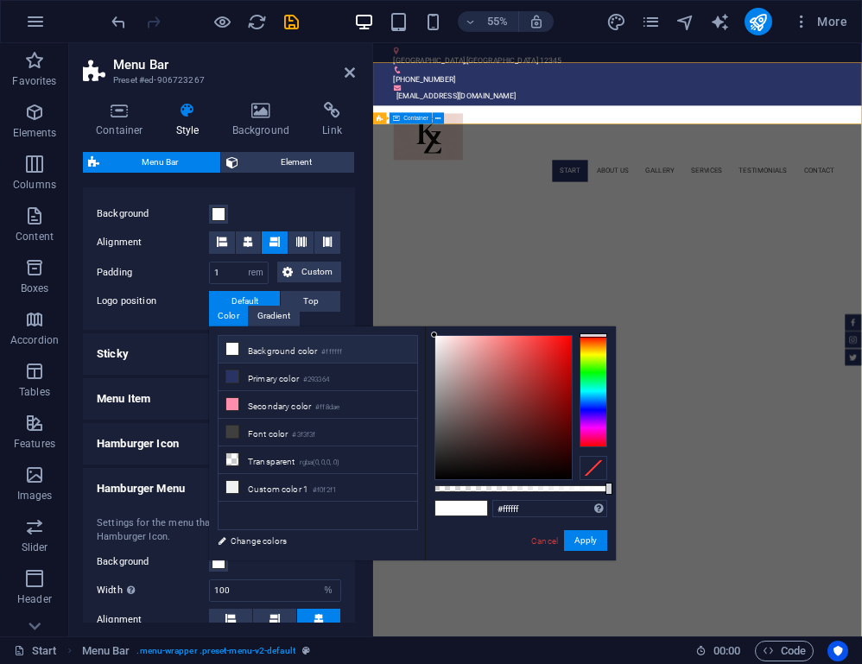
click at [591, 469] on div at bounding box center [593, 468] width 28 height 24
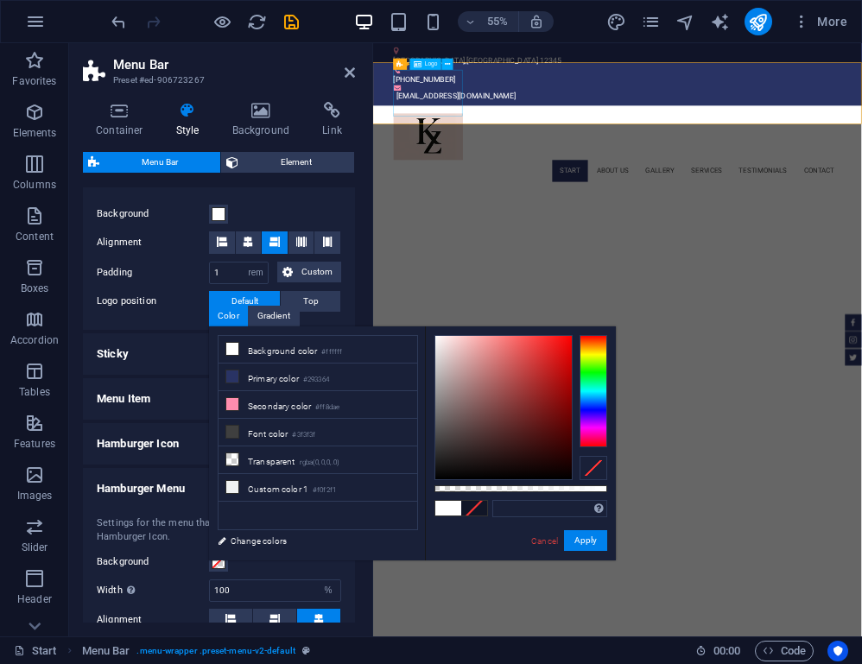
click at [519, 171] on div at bounding box center [817, 213] width 815 height 85
click at [584, 537] on button "Apply" at bounding box center [585, 540] width 43 height 21
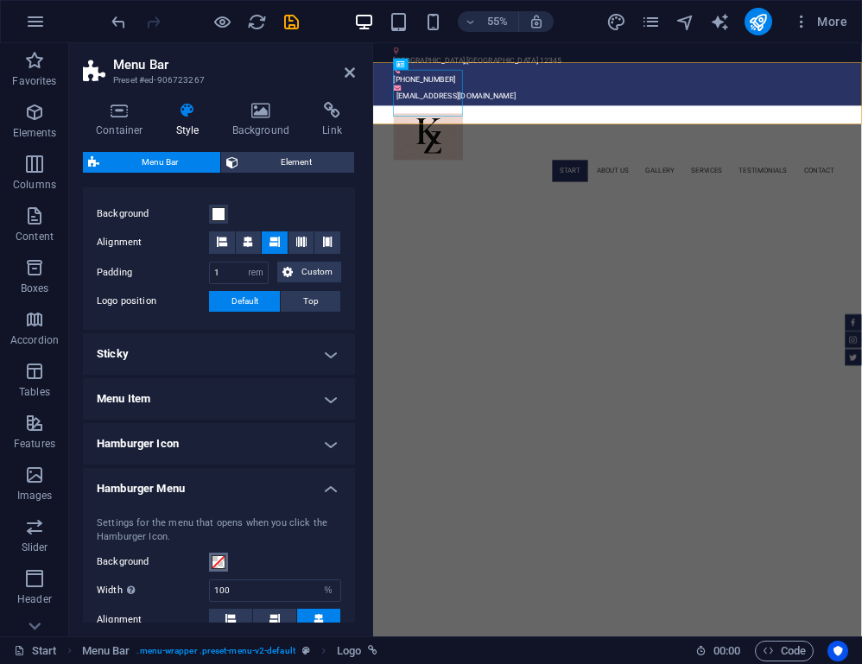
click at [222, 562] on span at bounding box center [219, 562] width 14 height 14
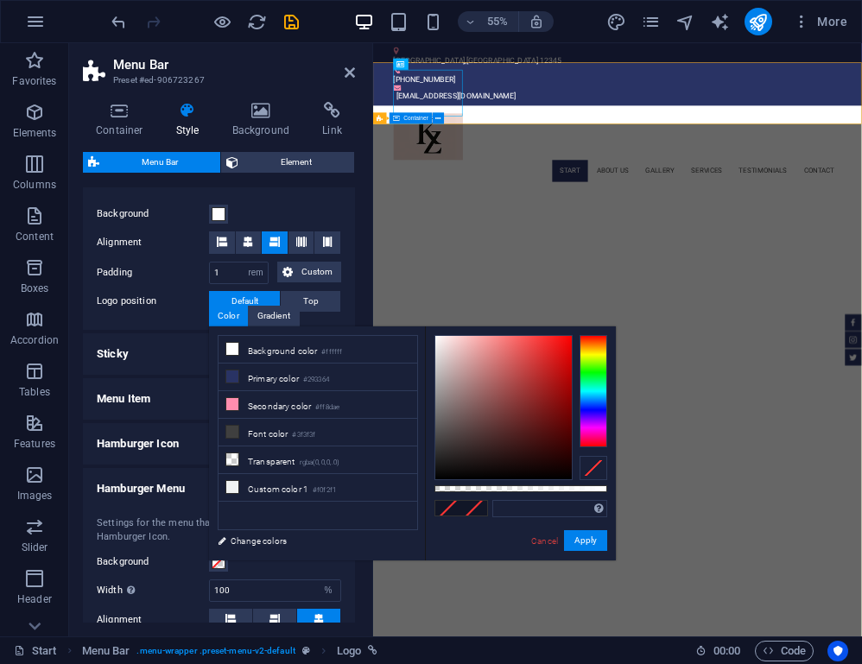
click at [596, 470] on div at bounding box center [593, 468] width 28 height 24
click at [302, 357] on li "Background color #ffffff" at bounding box center [317, 350] width 199 height 28
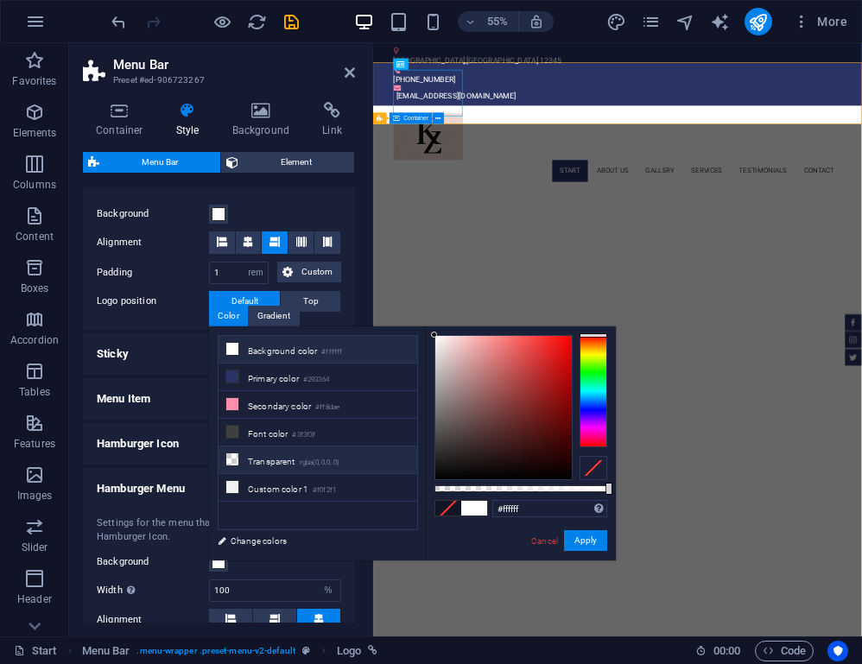
click at [300, 462] on li "Transparent rgba(0,0,0,.0)" at bounding box center [317, 460] width 199 height 28
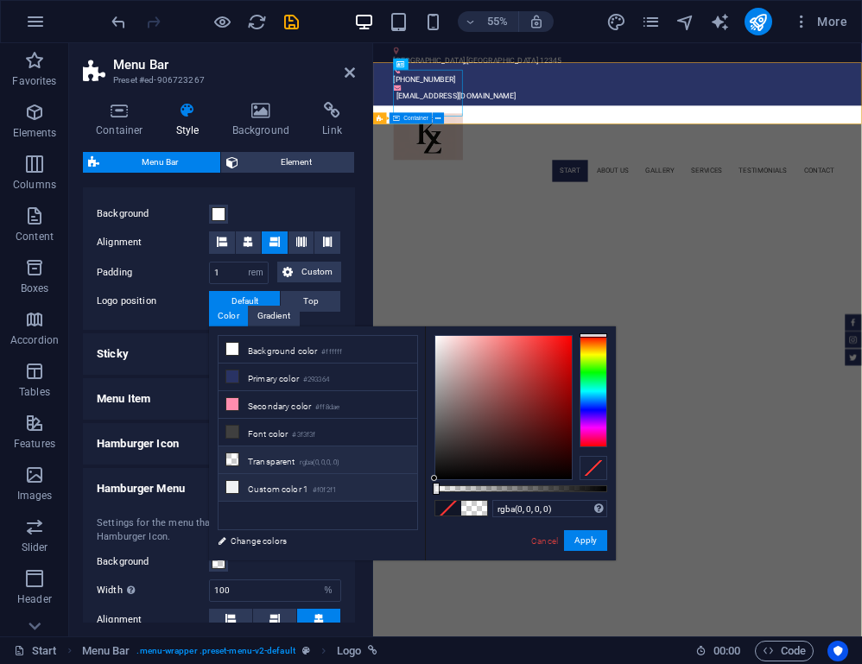
click at [287, 487] on li "Custom color 1 #f0f2f1" at bounding box center [317, 488] width 199 height 28
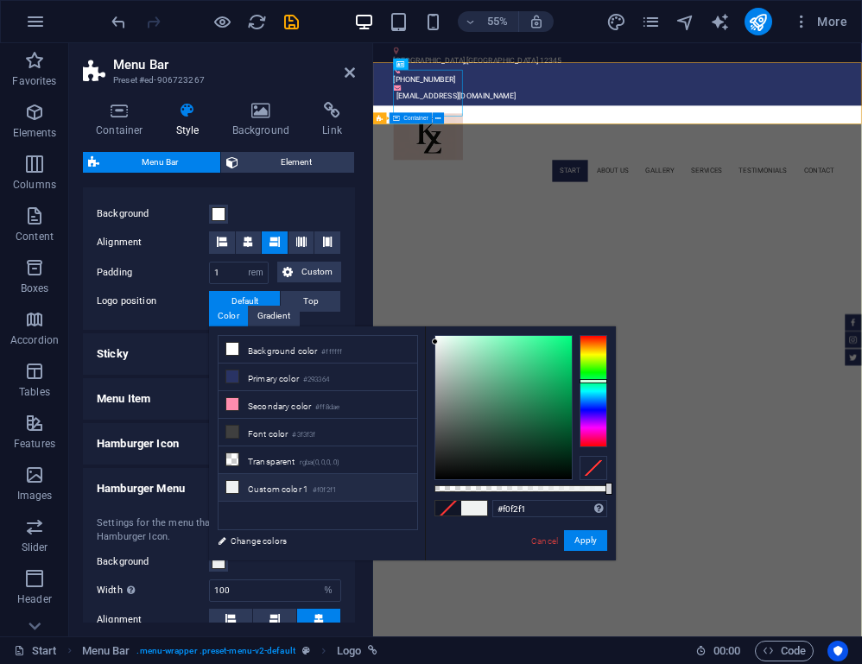
click at [483, 513] on span at bounding box center [474, 508] width 26 height 15
click at [477, 513] on span at bounding box center [474, 508] width 26 height 15
click at [283, 375] on li "Primary color #293364" at bounding box center [317, 377] width 199 height 28
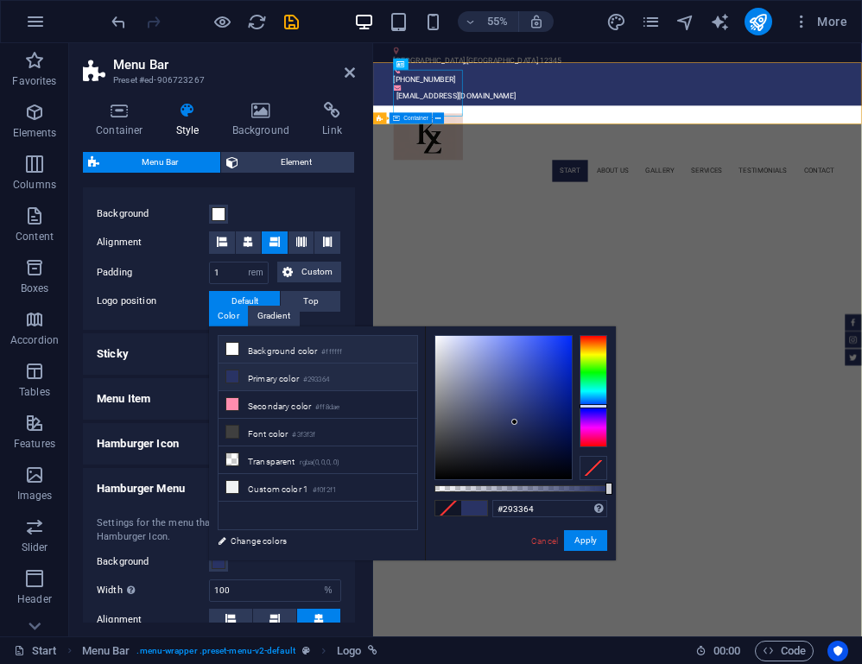
click at [299, 351] on li "Background color #ffffff" at bounding box center [317, 350] width 199 height 28
type input "#ffffff"
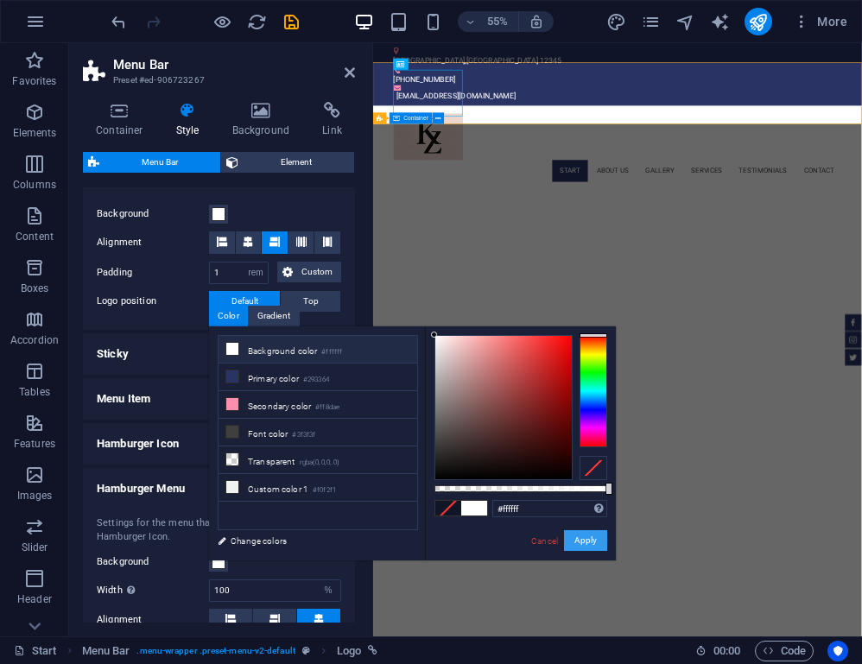
click at [589, 547] on button "Apply" at bounding box center [585, 540] width 43 height 21
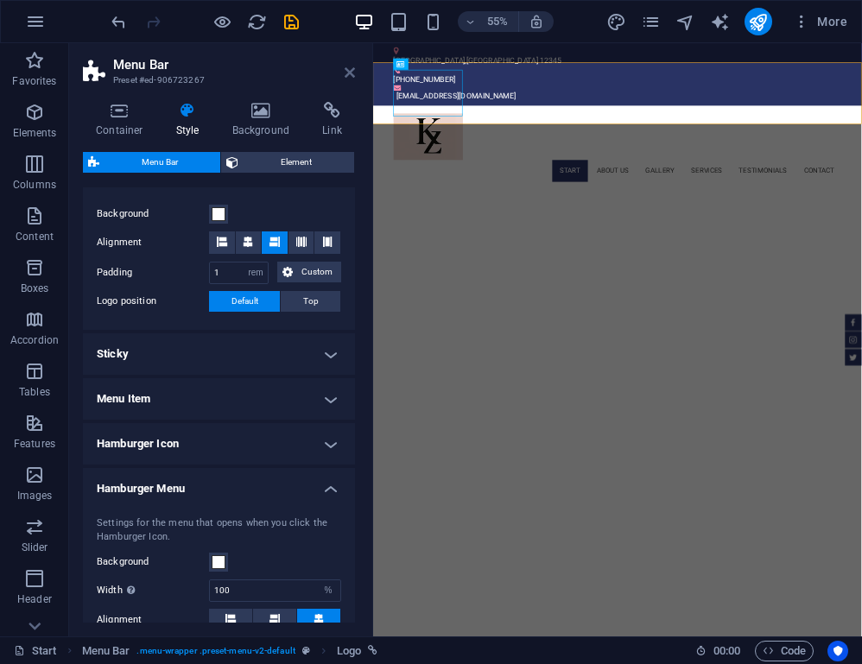
click at [350, 76] on icon at bounding box center [349, 73] width 10 height 14
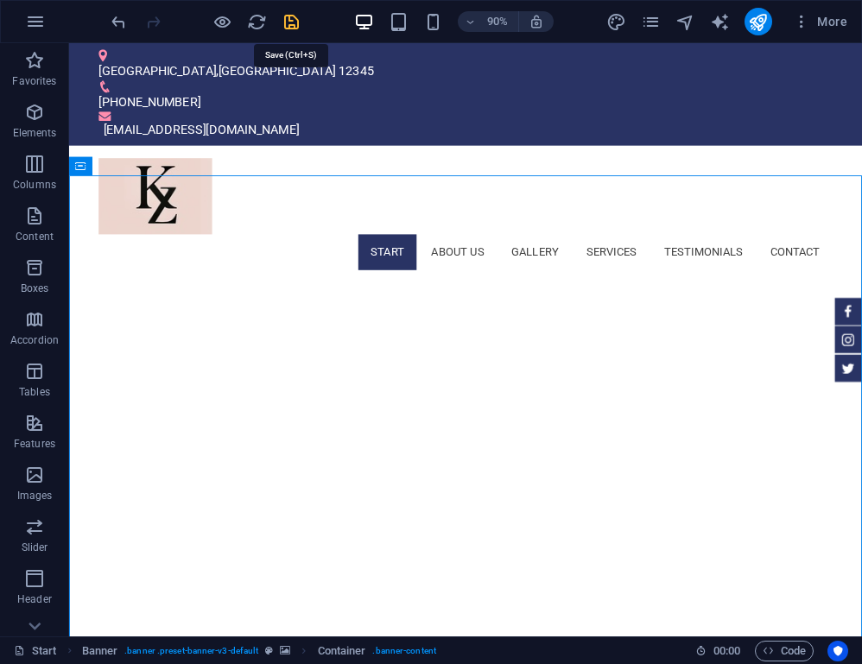
click at [294, 24] on icon "save" at bounding box center [291, 22] width 20 height 20
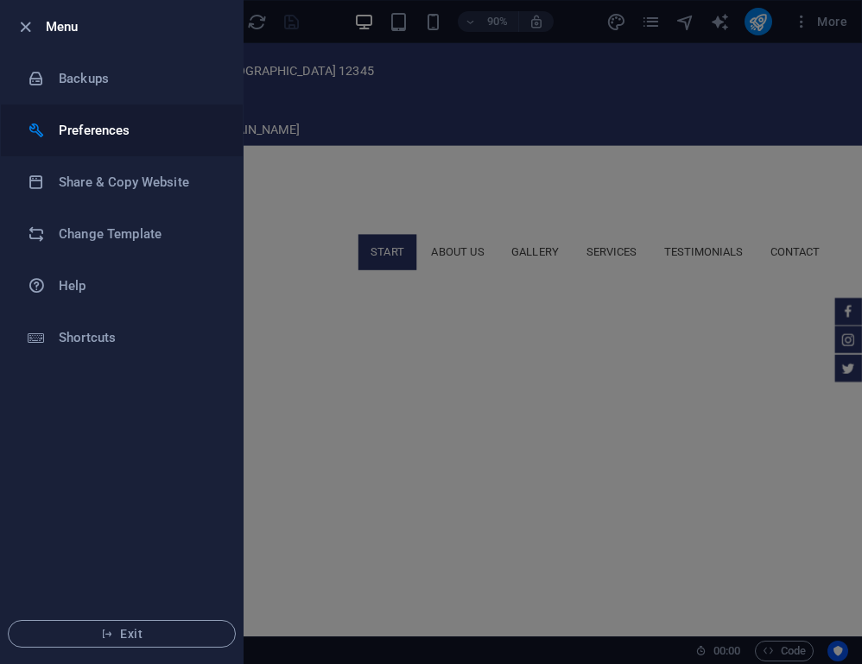
click at [132, 130] on h6 "Preferences" at bounding box center [139, 130] width 160 height 21
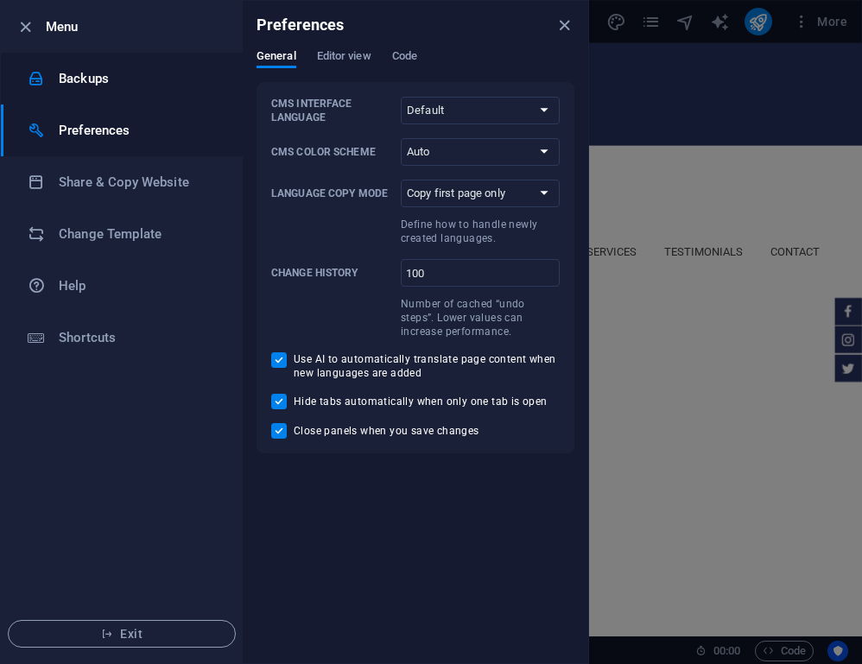
click at [98, 92] on li "Backups" at bounding box center [122, 79] width 242 height 52
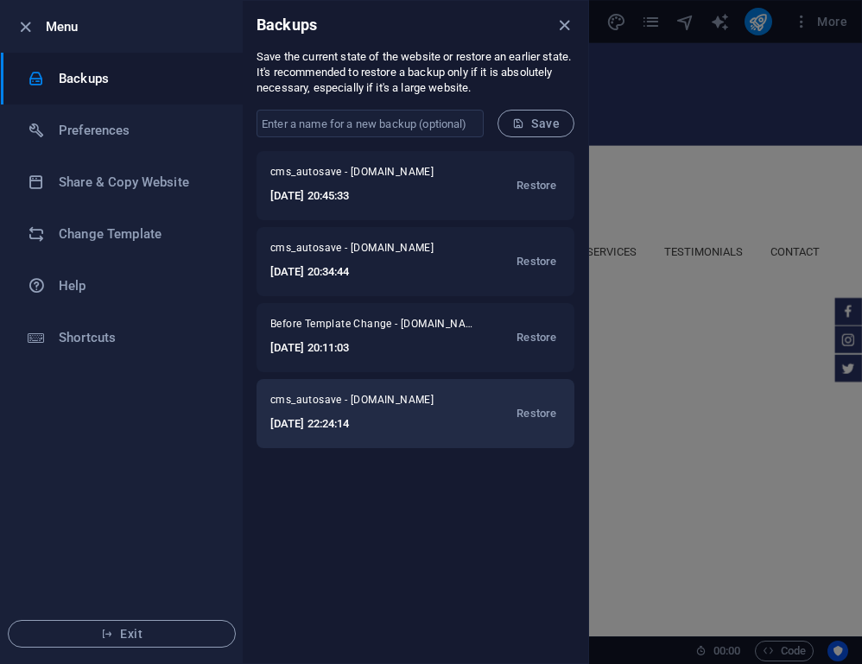
click at [389, 426] on h6 "[DATE] 22:24:14" at bounding box center [363, 424] width 186 height 21
click at [542, 410] on span "Restore" at bounding box center [536, 413] width 40 height 21
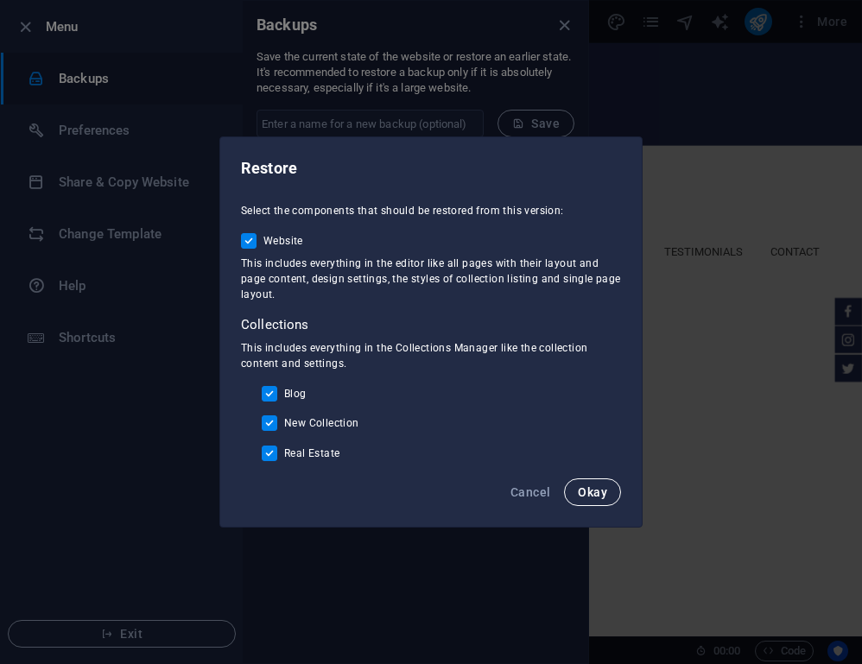
click at [596, 487] on span "Okay" at bounding box center [592, 492] width 29 height 14
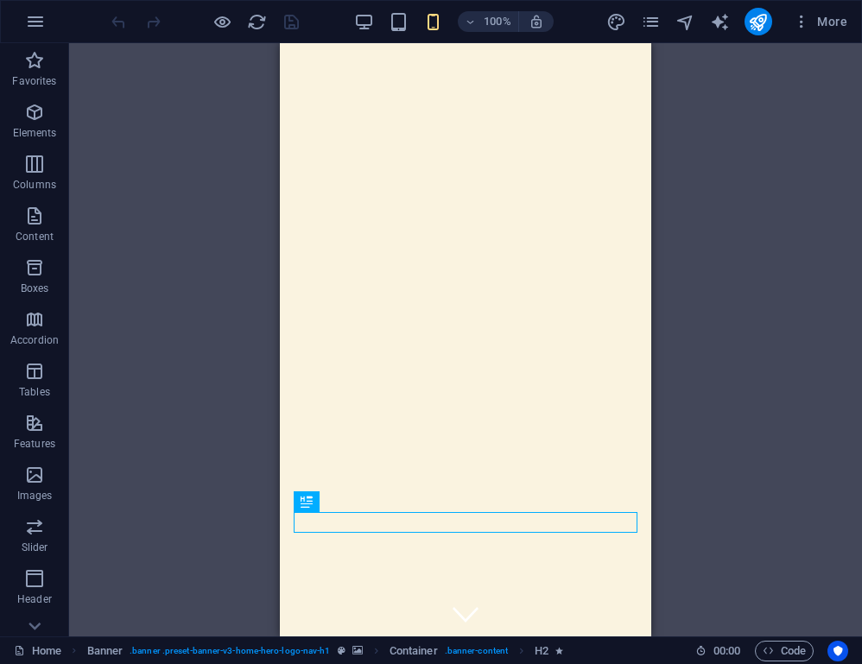
click at [754, 218] on div "Drag here to replace the existing content. Press “Ctrl” if you want to create a…" at bounding box center [465, 339] width 793 height 593
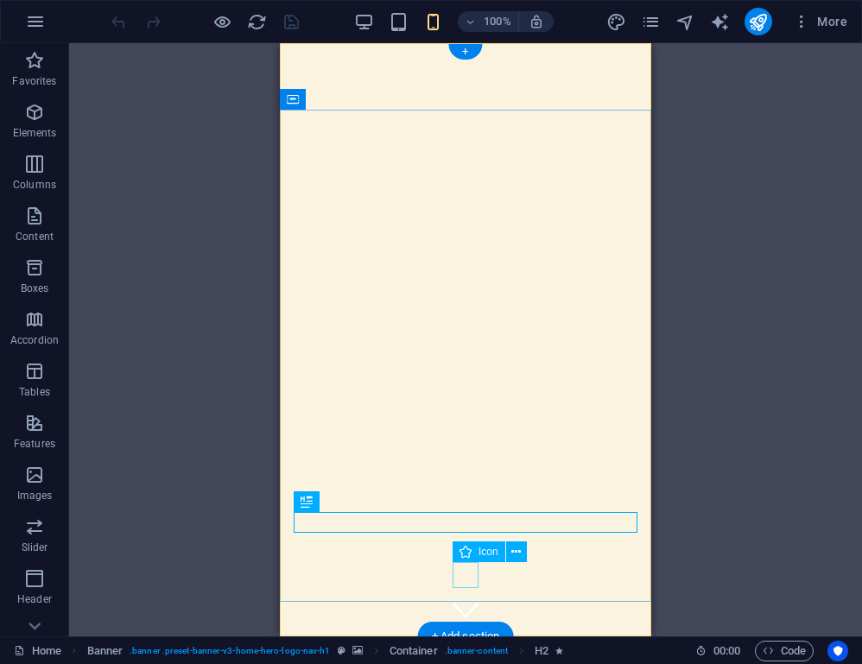
click at [467, 597] on figure at bounding box center [465, 610] width 26 height 26
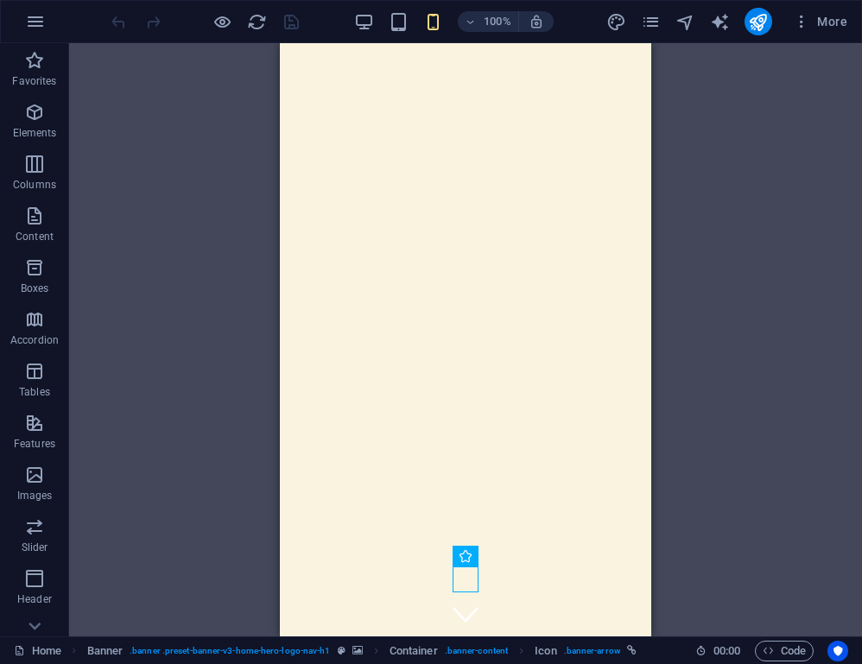
click at [693, 534] on div "Drag here to replace the existing content. Press “Ctrl” if you want to create a…" at bounding box center [465, 339] width 793 height 593
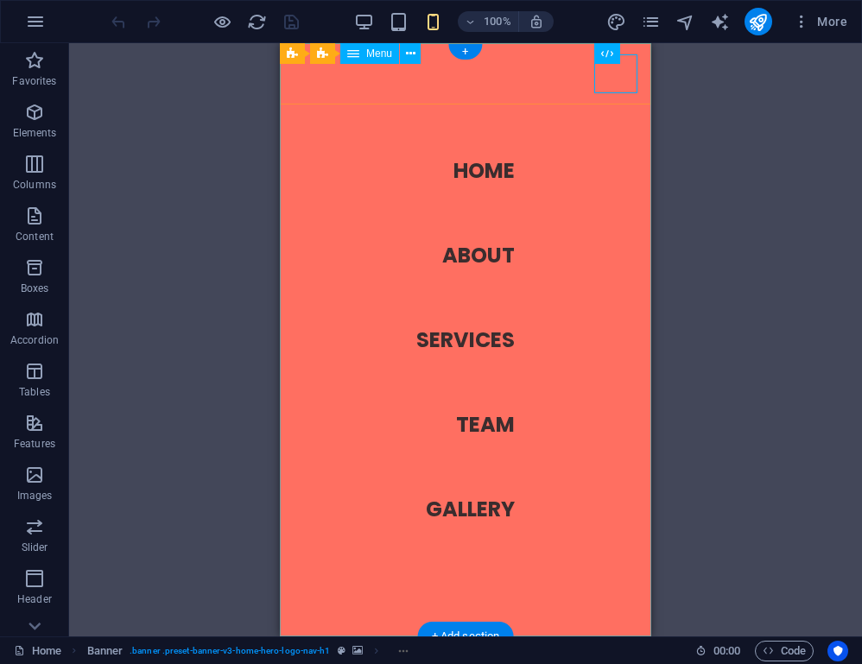
click at [489, 421] on nav "Home About Services Team Gallery" at bounding box center [465, 339] width 371 height 593
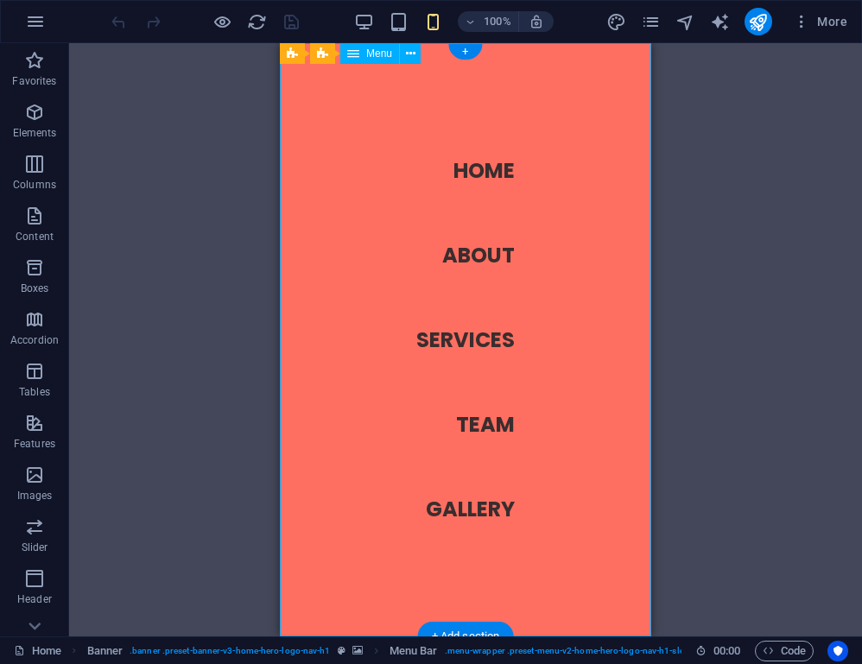
click at [489, 421] on nav "Home About Services Team Gallery" at bounding box center [465, 339] width 371 height 593
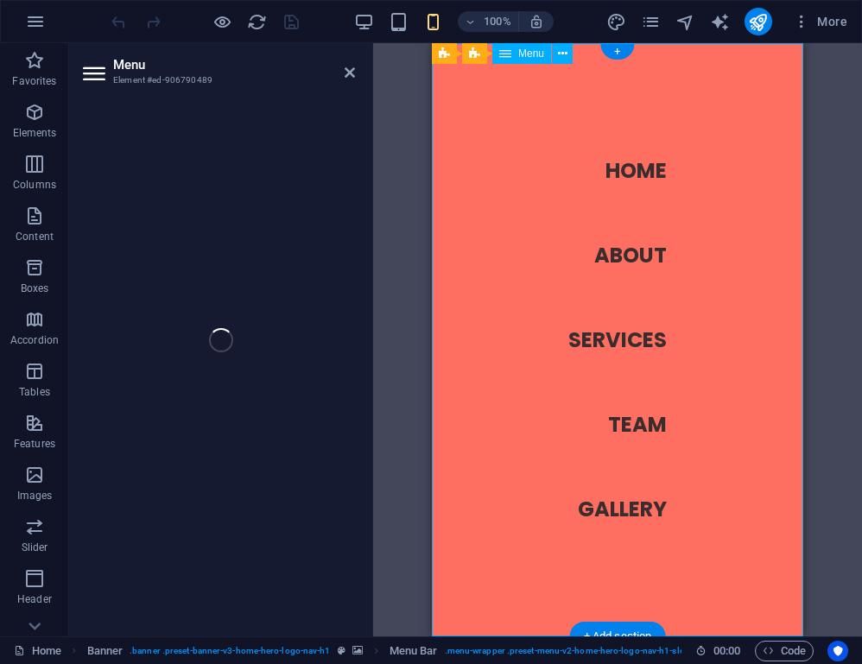
select select
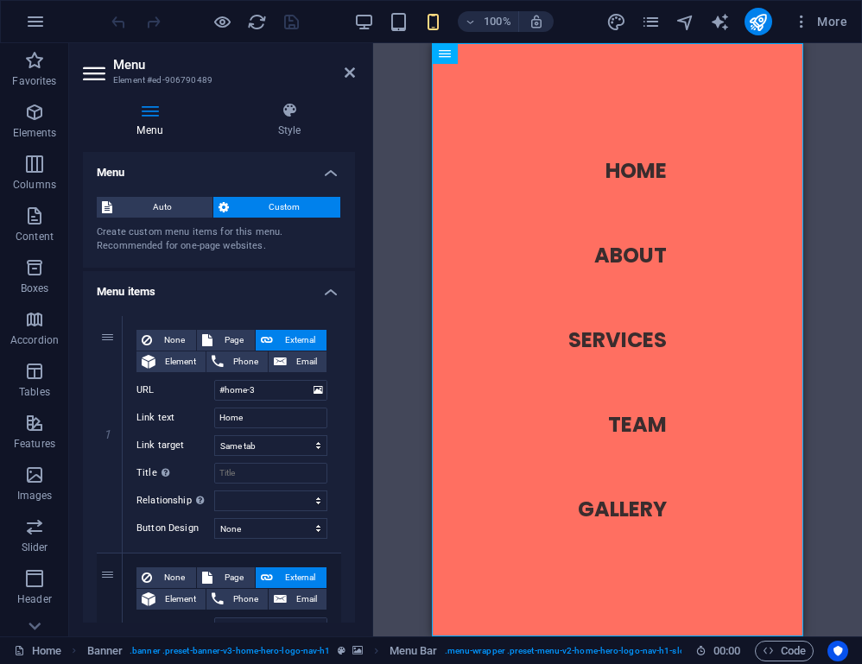
click at [812, 86] on div "H2 Banner Container Container Banner Menu Bar Spacer Icon HTML Menu Bar Banner …" at bounding box center [617, 339] width 489 height 593
click at [353, 74] on icon at bounding box center [349, 73] width 10 height 14
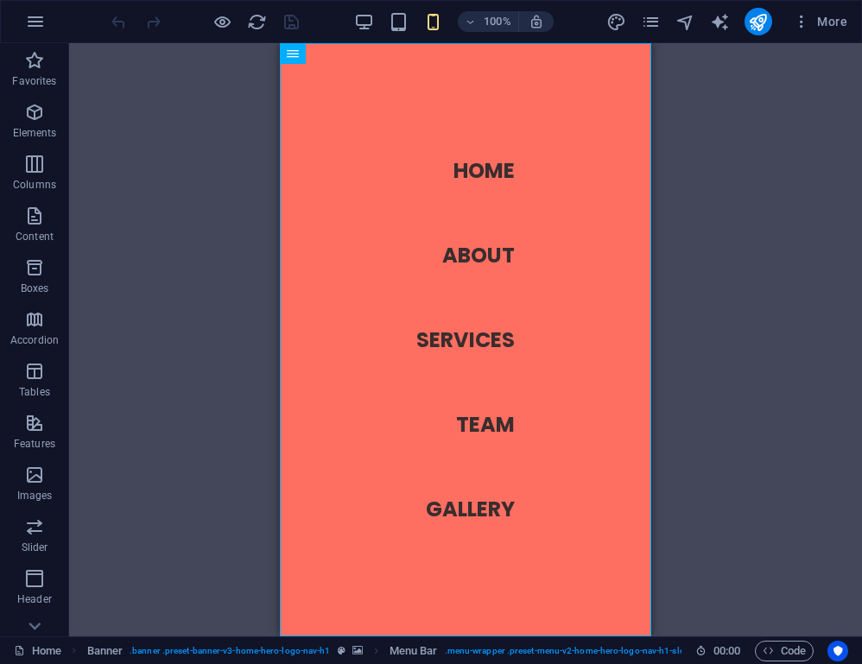
click at [716, 107] on div "H2 Banner Container Container Banner Menu Bar Spacer Icon HTML Menu Bar Banner …" at bounding box center [465, 339] width 793 height 593
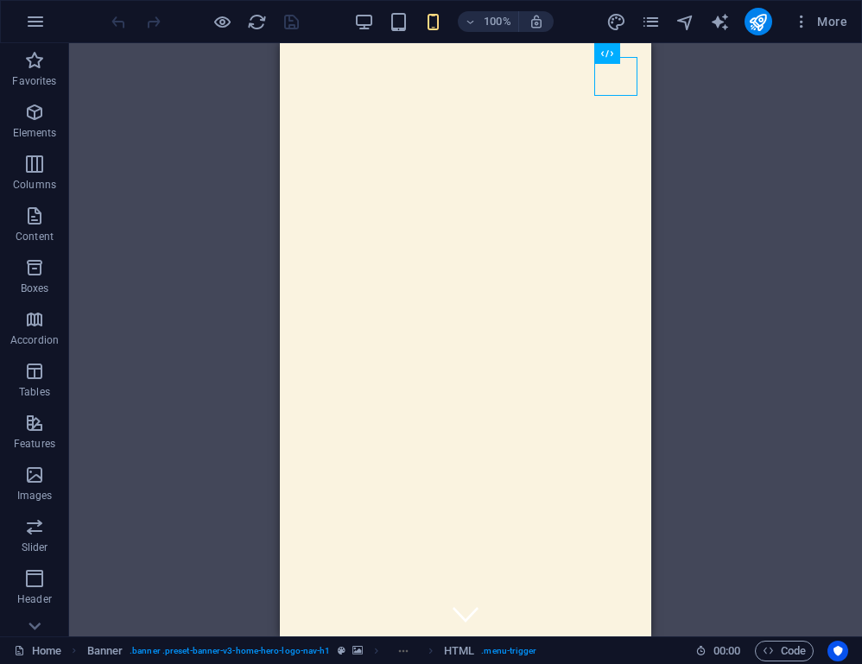
click at [711, 157] on div "H2 Banner Container Container Banner Menu Bar Spacer Icon HTML Banner Menu Bann…" at bounding box center [465, 339] width 793 height 593
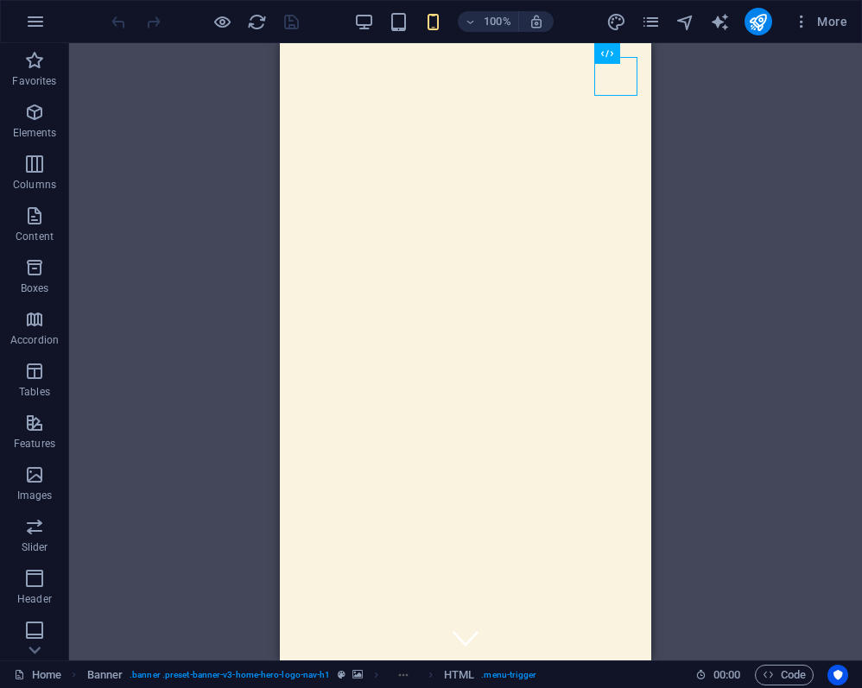
click at [723, 180] on div "H2 Banner Container Container Banner Menu Bar Spacer Icon HTML Banner Menu Bann…" at bounding box center [465, 351] width 793 height 617
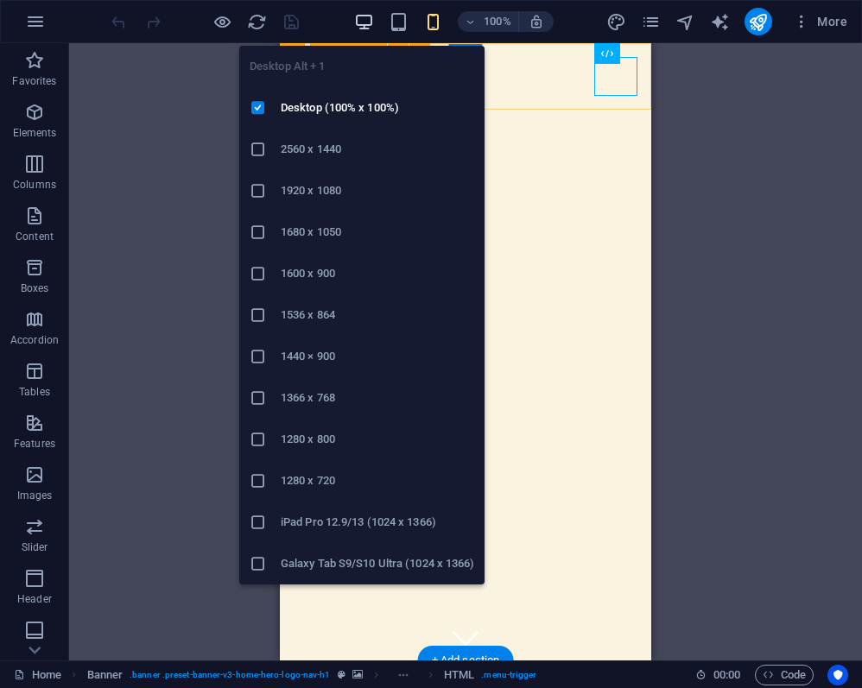
click at [360, 22] on icon "button" at bounding box center [364, 22] width 20 height 20
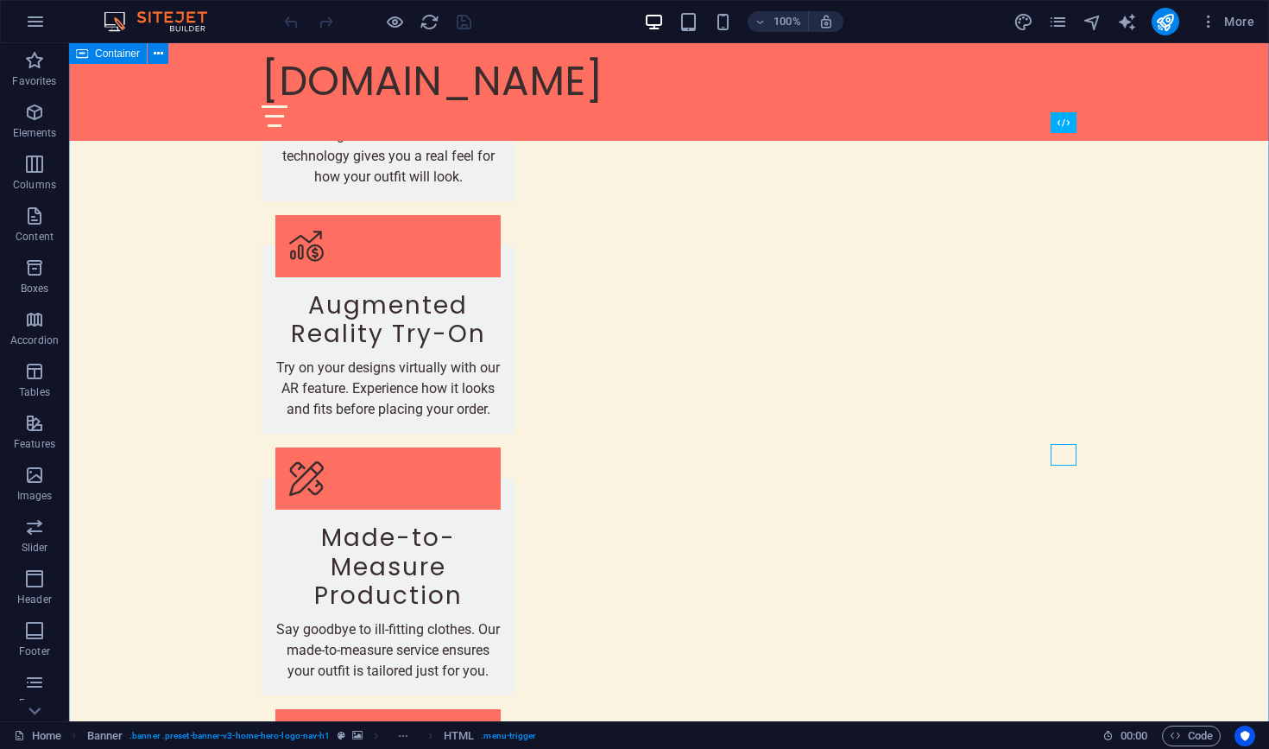
scroll to position [1704, 0]
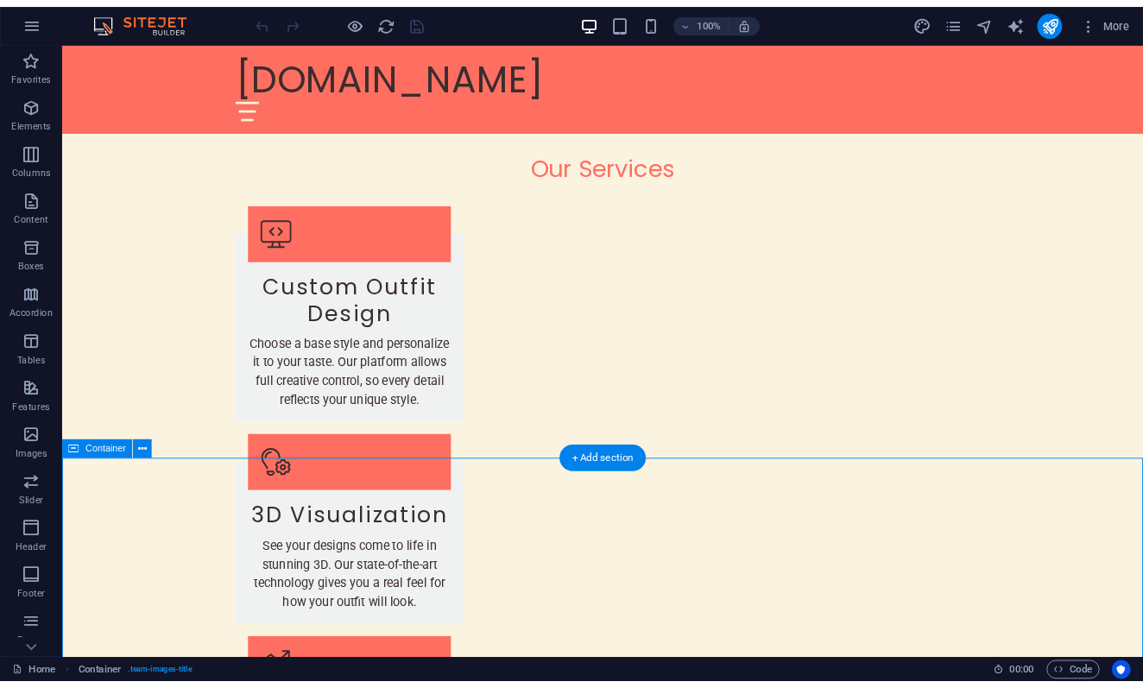
scroll to position [1226, 0]
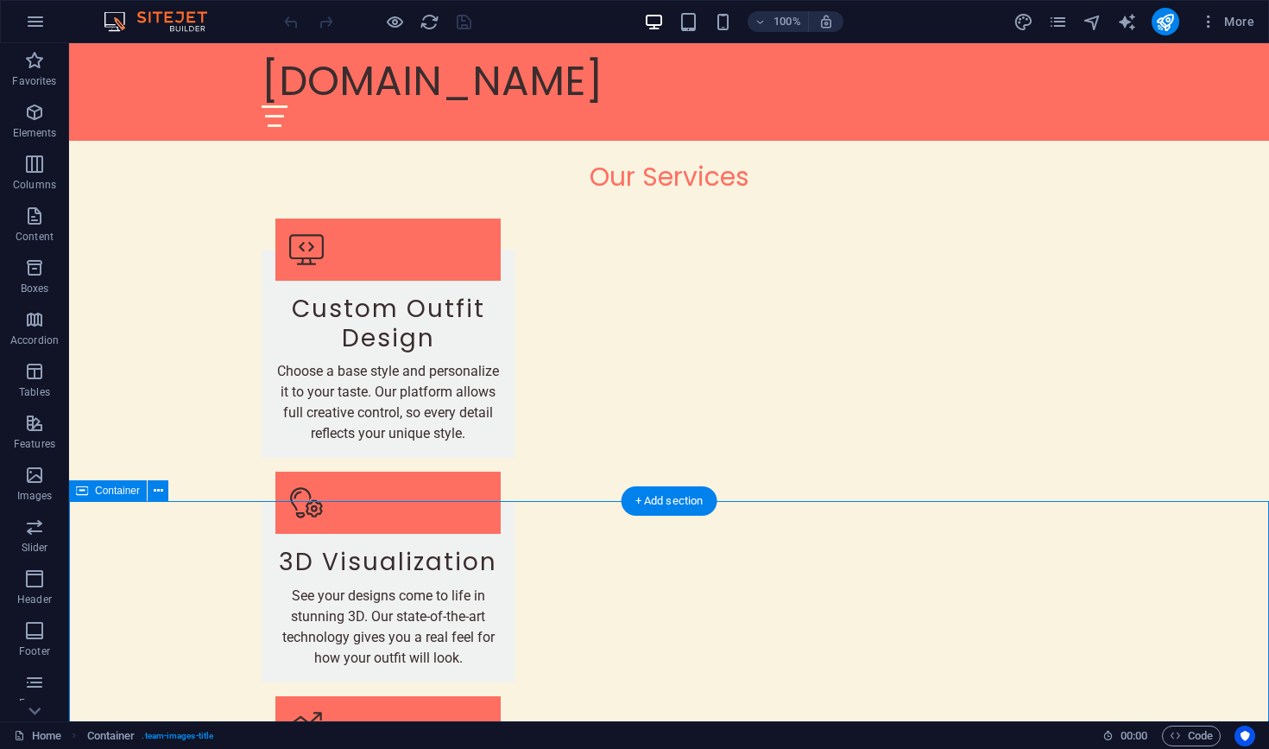
click at [159, 493] on icon at bounding box center [158, 491] width 9 height 18
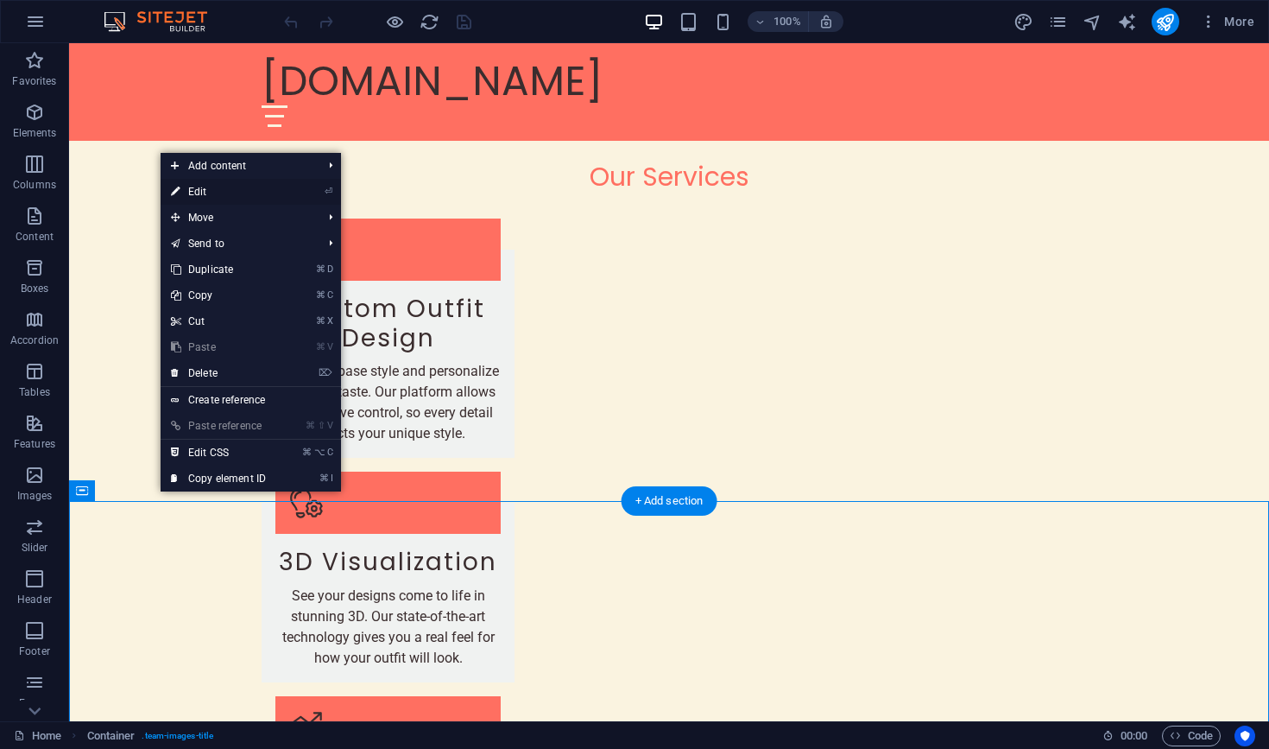
click at [237, 198] on link "⏎ Edit" at bounding box center [219, 192] width 116 height 26
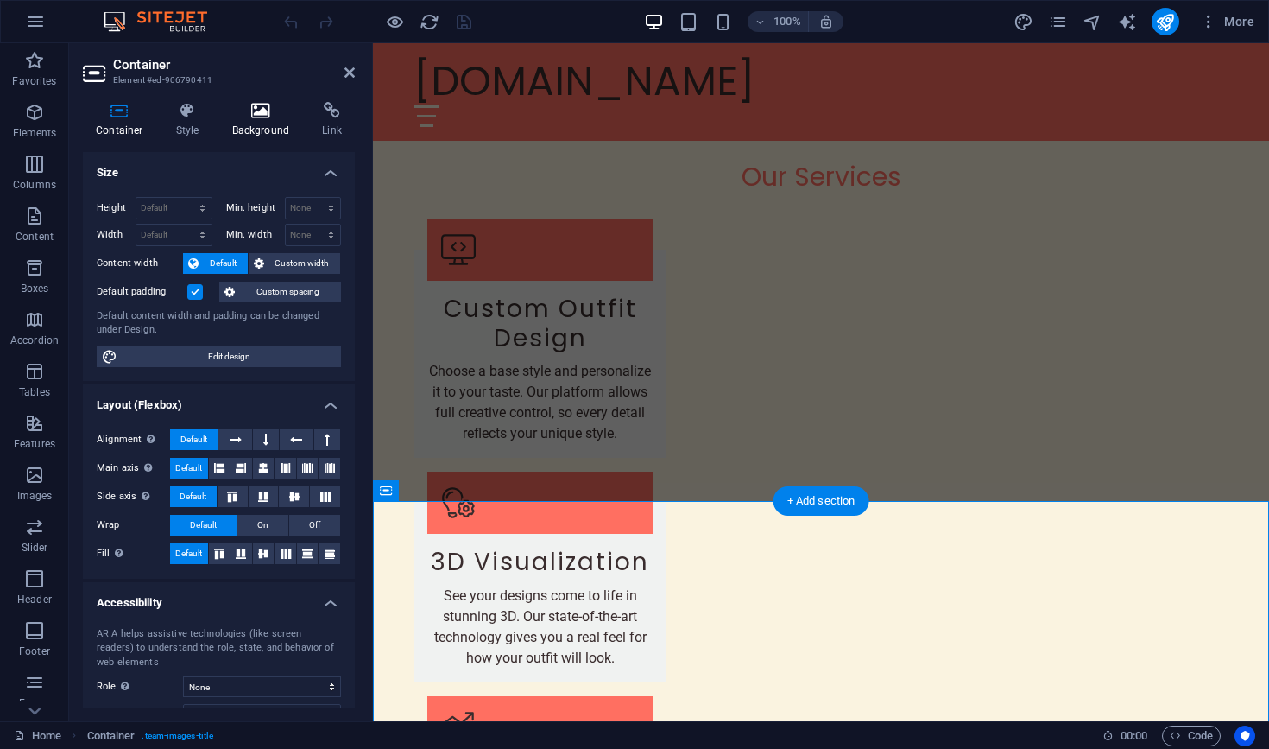
click at [265, 124] on h4 "Background" at bounding box center [264, 120] width 91 height 36
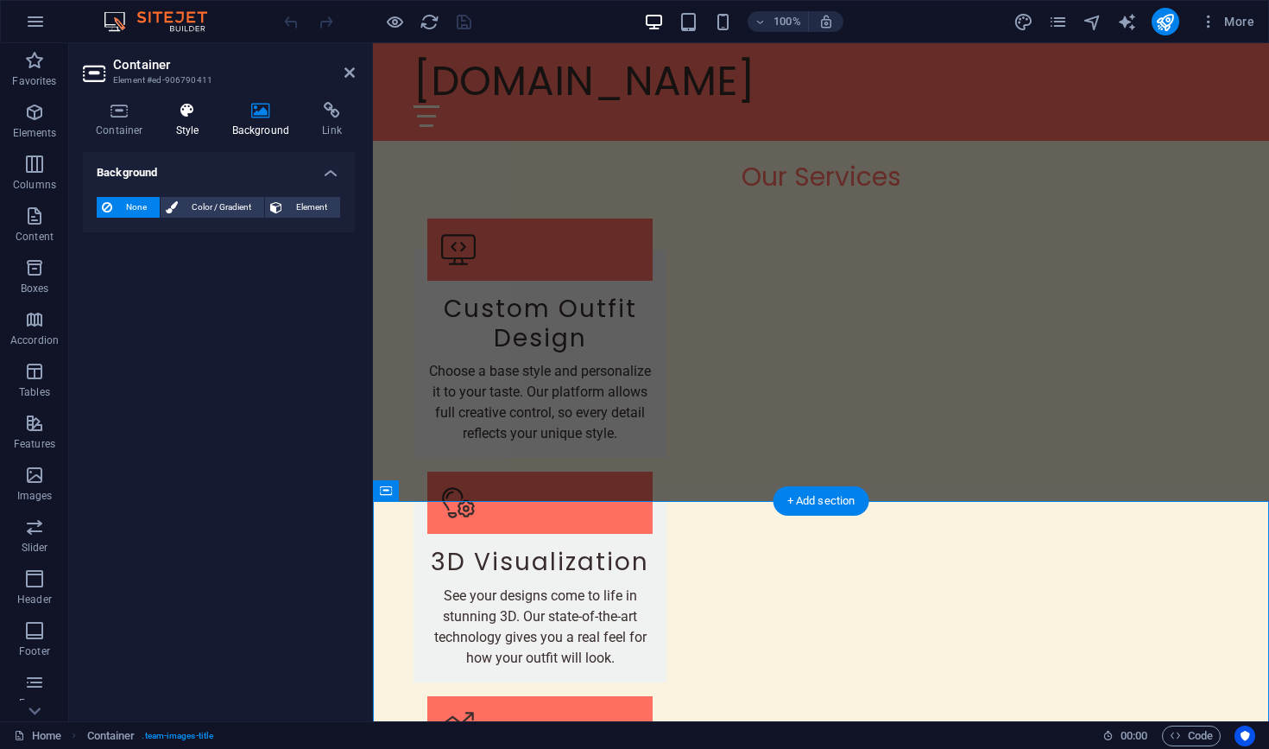
click at [194, 129] on h4 "Style" at bounding box center [191, 120] width 56 height 36
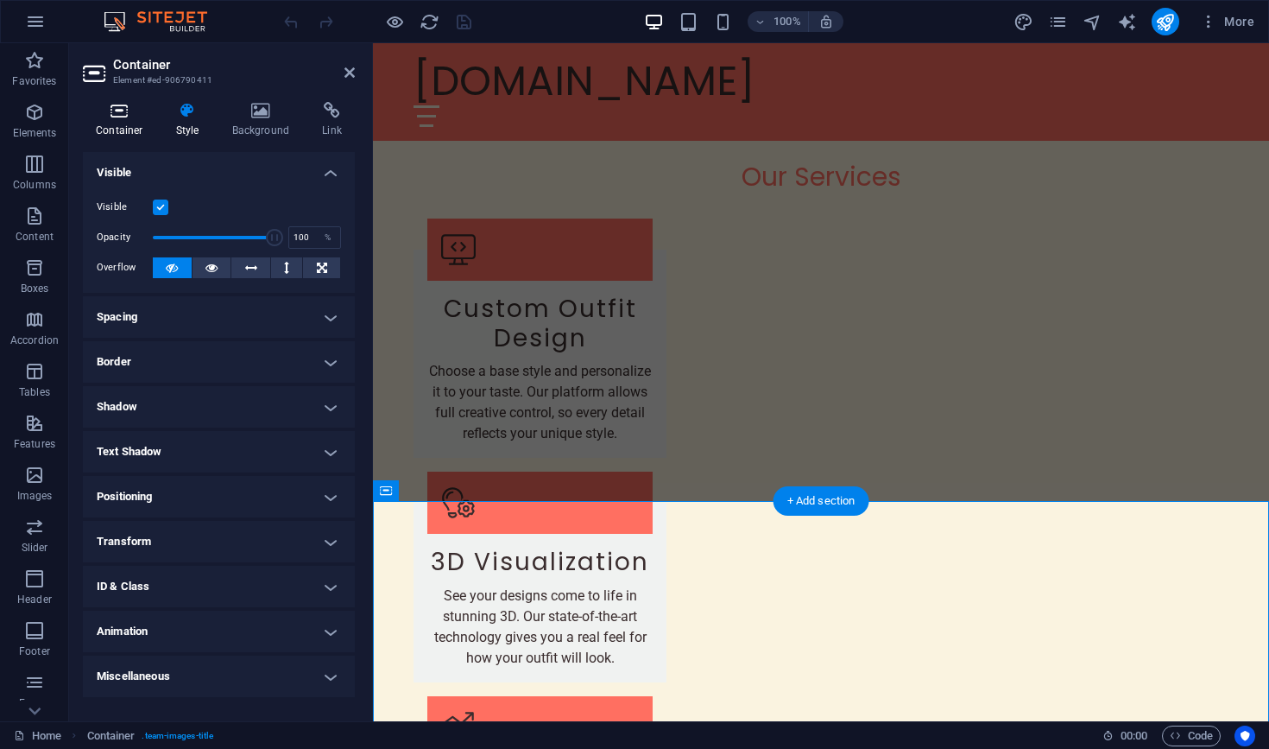
click at [130, 123] on h4 "Container" at bounding box center [123, 120] width 80 height 36
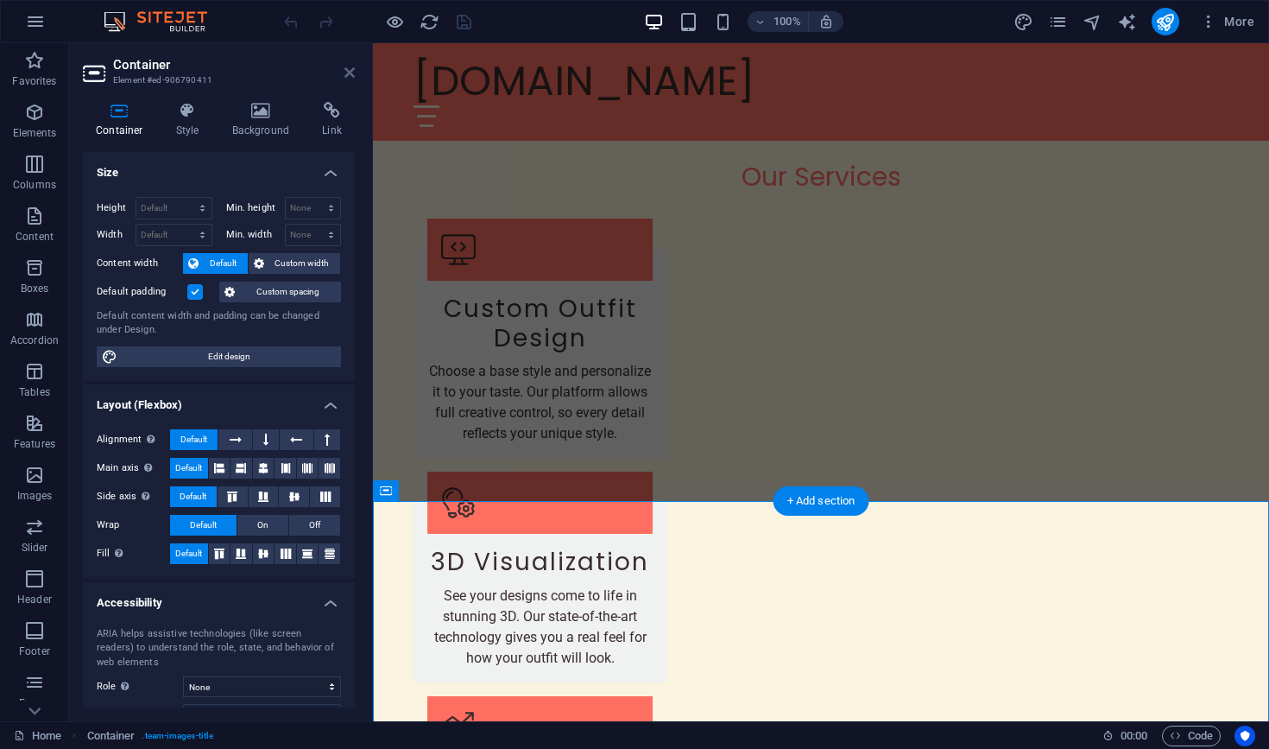
click at [346, 76] on icon at bounding box center [349, 73] width 10 height 14
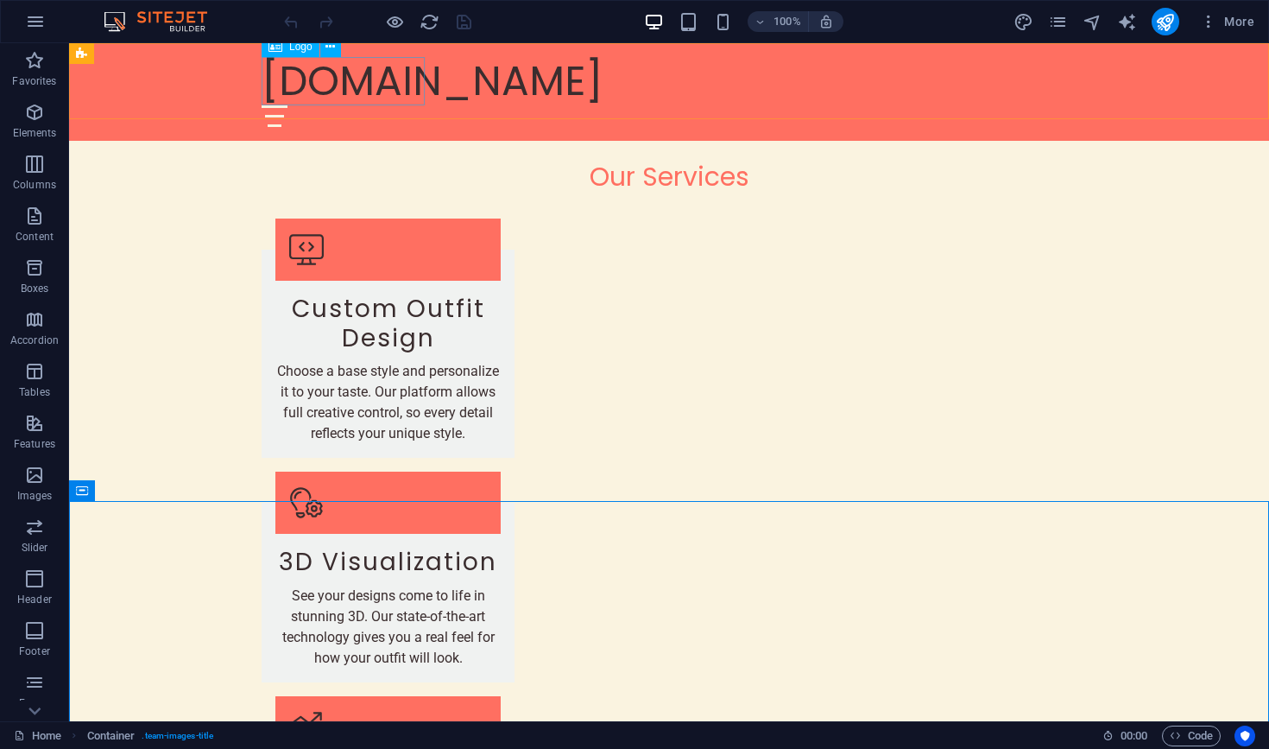
click at [361, 93] on div "[DOMAIN_NAME]" at bounding box center [669, 81] width 815 height 48
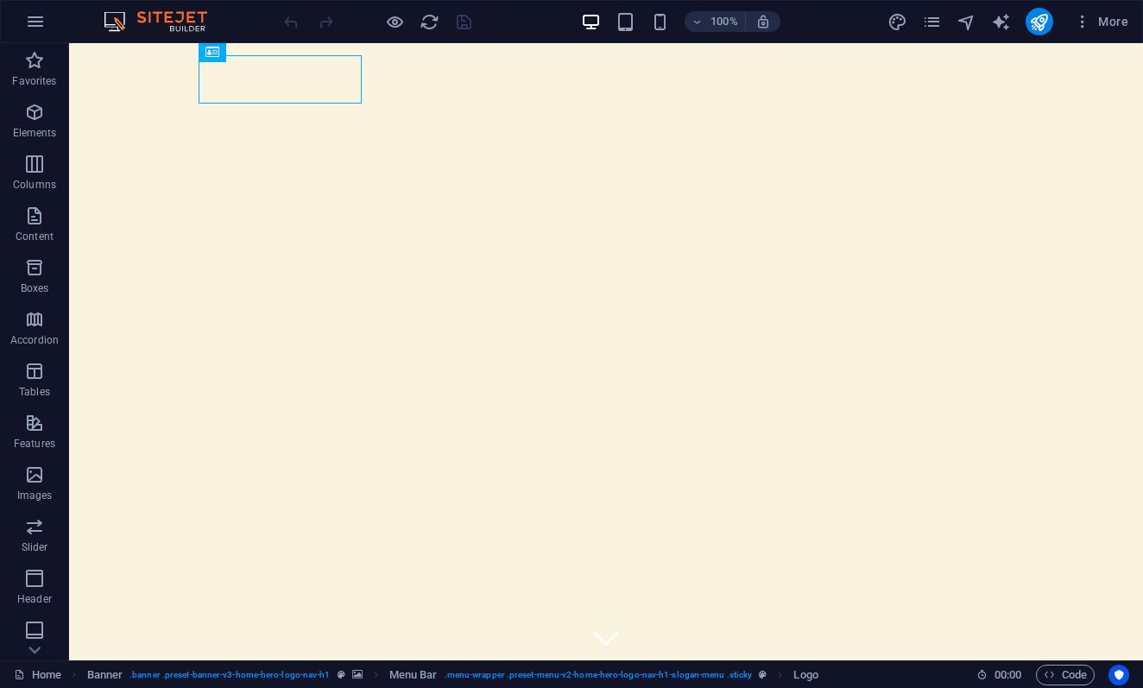
scroll to position [0, 0]
